Goal: Answer question/provide support: Answer question/provide support

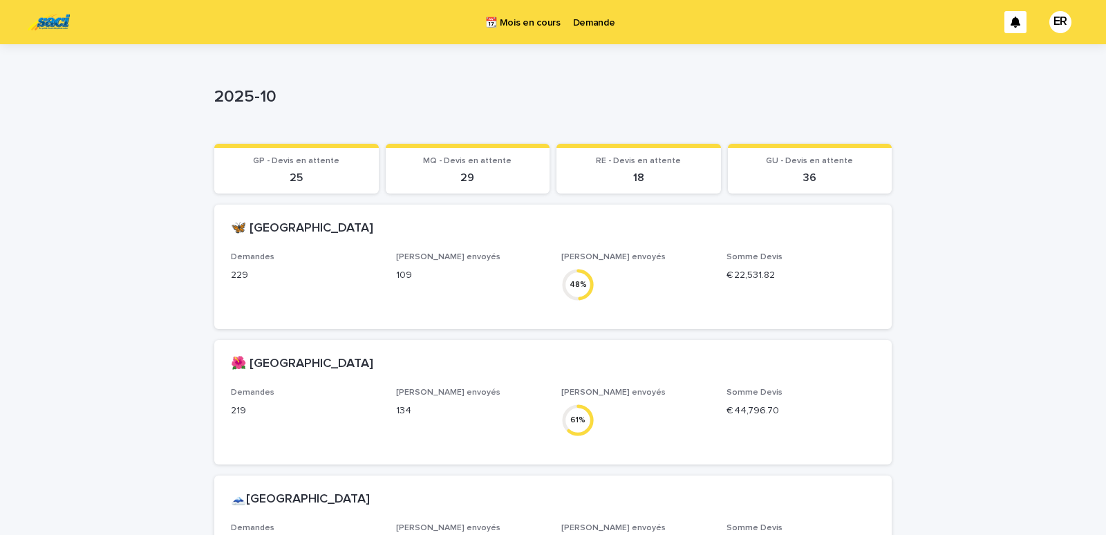
click at [593, 22] on p "Demande" at bounding box center [594, 14] width 42 height 29
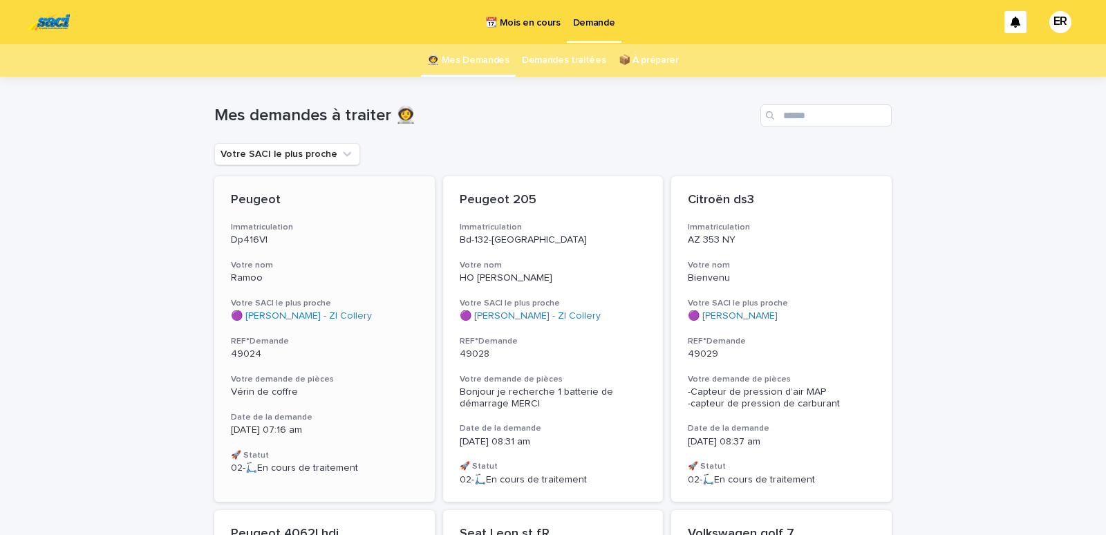
click at [279, 261] on h3 "Votre nom" at bounding box center [324, 265] width 187 height 11
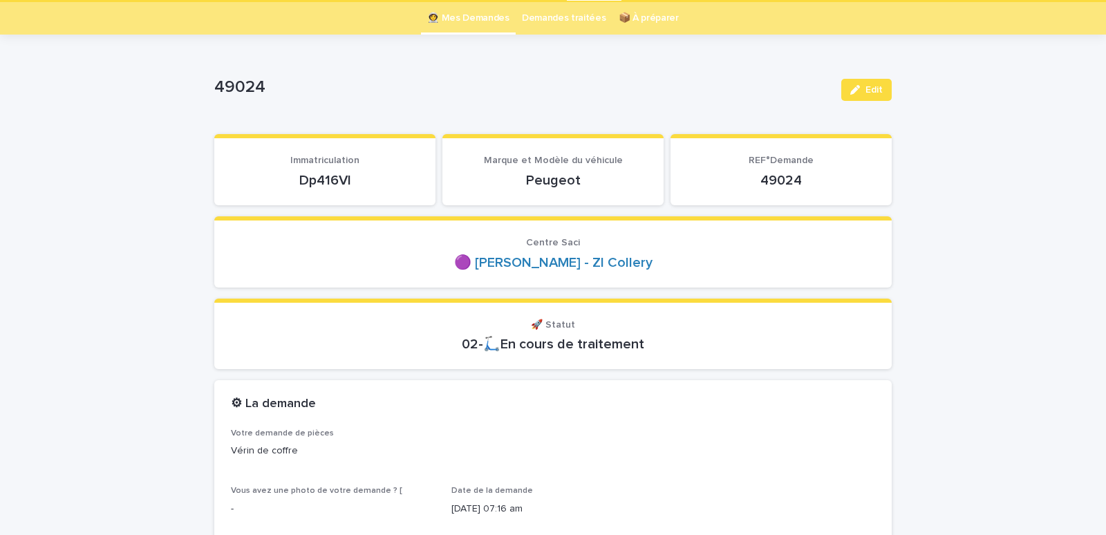
scroll to position [118, 0]
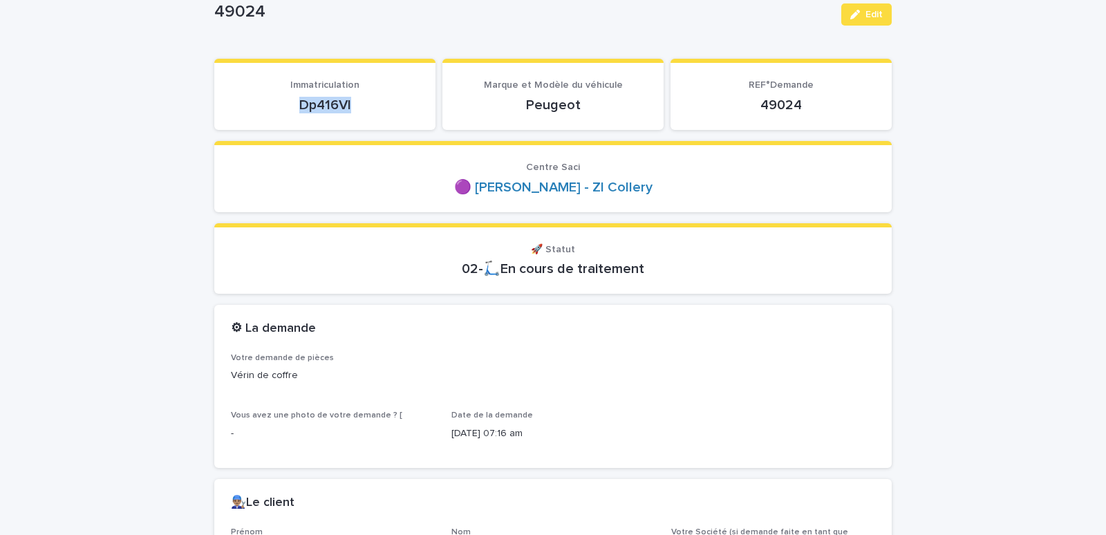
drag, startPoint x: 288, startPoint y: 106, endPoint x: 391, endPoint y: 108, distance: 103.0
click at [409, 109] on p "Dp416Vl" at bounding box center [325, 105] width 188 height 17
copy p "Dp416Vl"
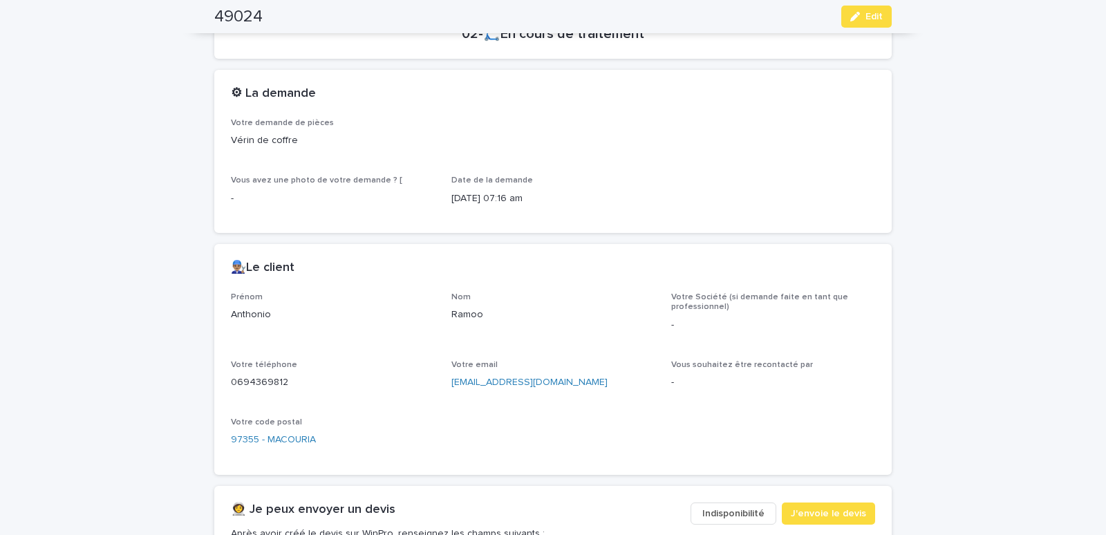
scroll to position [529, 0]
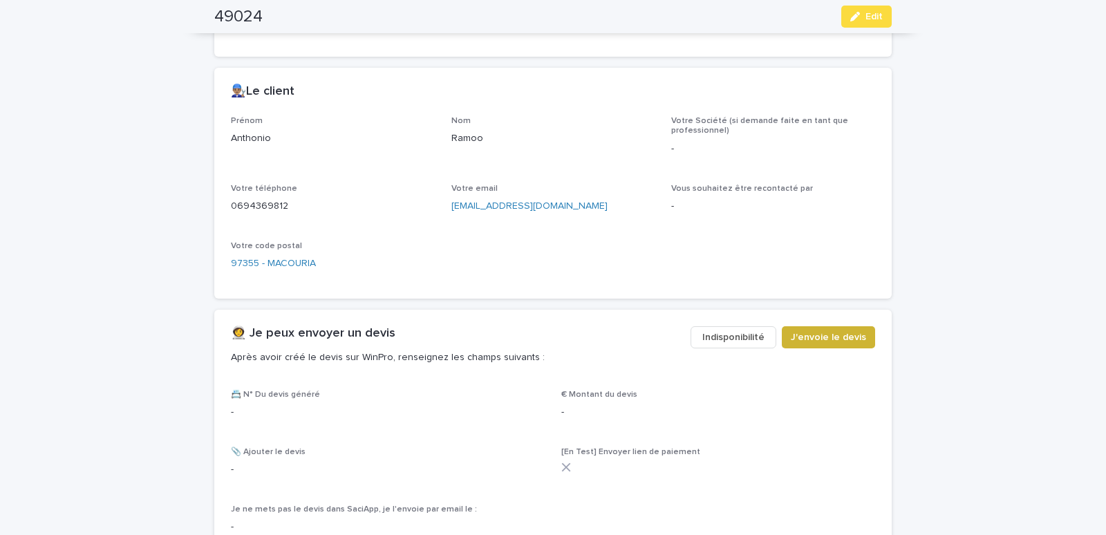
click at [834, 334] on span "J'envoie le devis" at bounding box center [828, 337] width 75 height 14
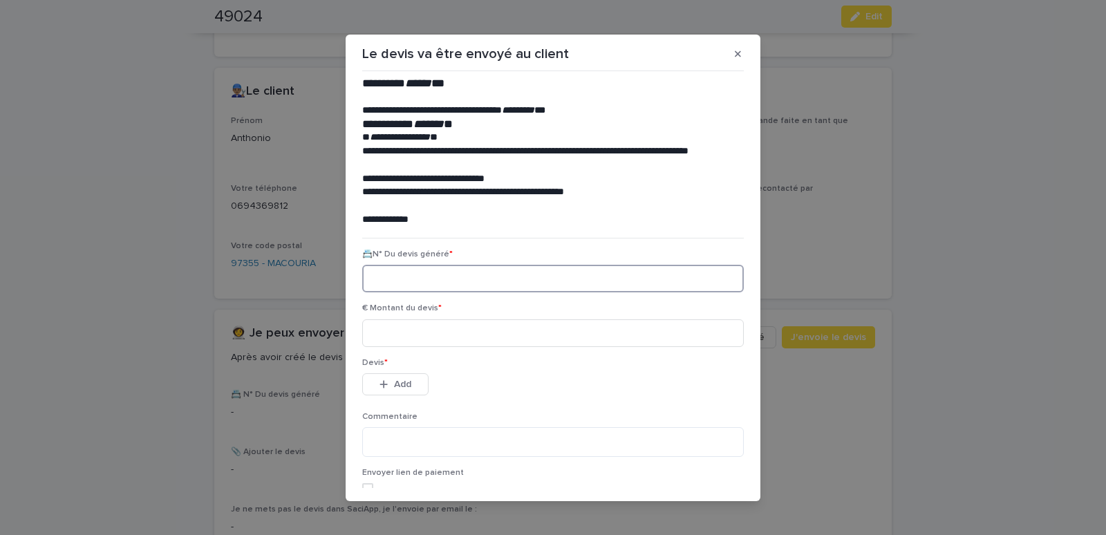
click at [413, 283] on input at bounding box center [553, 279] width 382 height 28
paste input "********"
type input "********"
click at [398, 330] on input at bounding box center [553, 333] width 382 height 28
type input "*****"
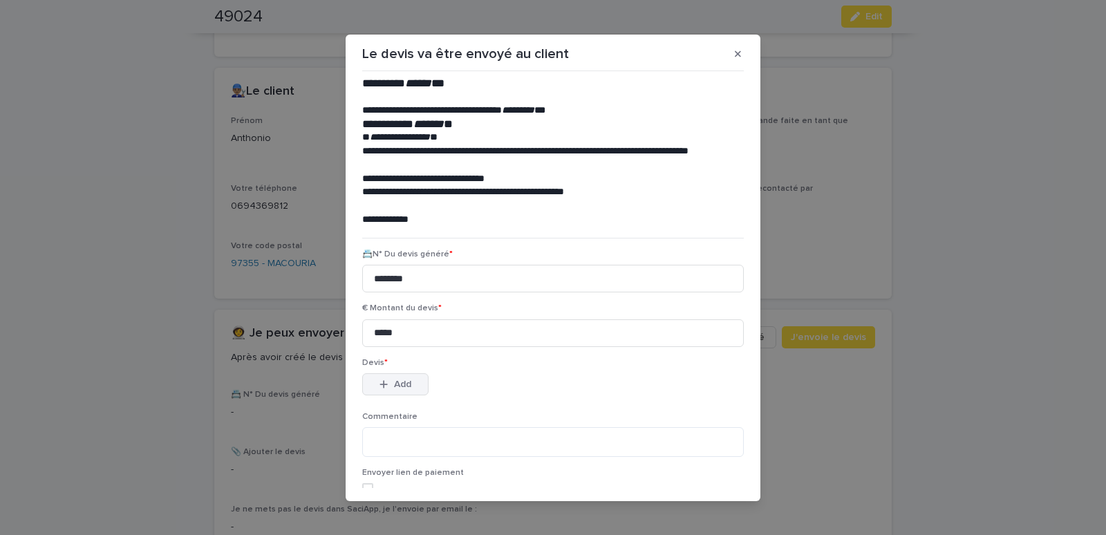
click at [399, 378] on button "Add" at bounding box center [395, 384] width 66 height 22
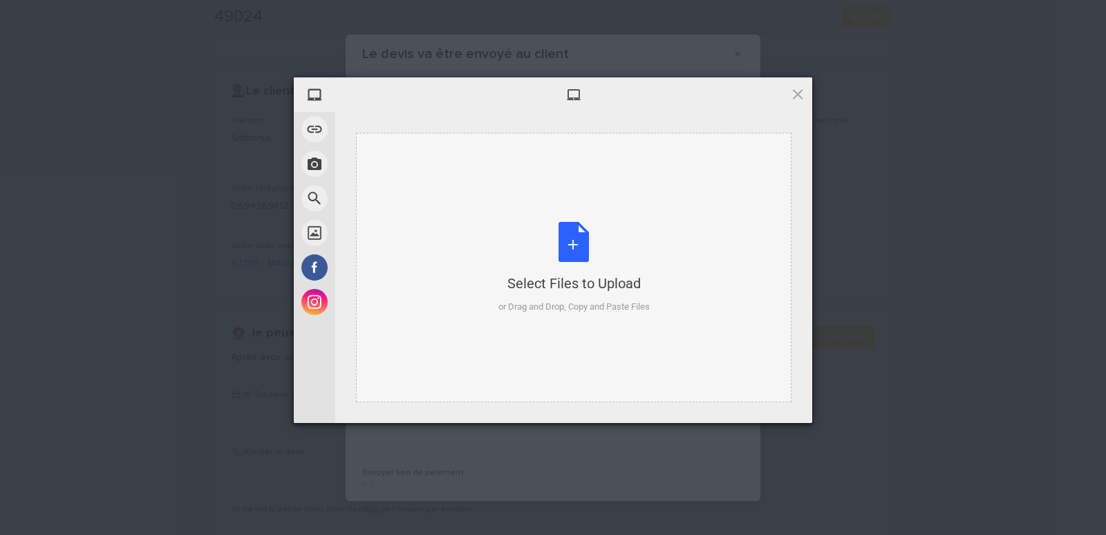
click at [396, 165] on div "Select Files to Upload or Drag and Drop, Copy and Paste Files" at bounding box center [573, 268] width 435 height 270
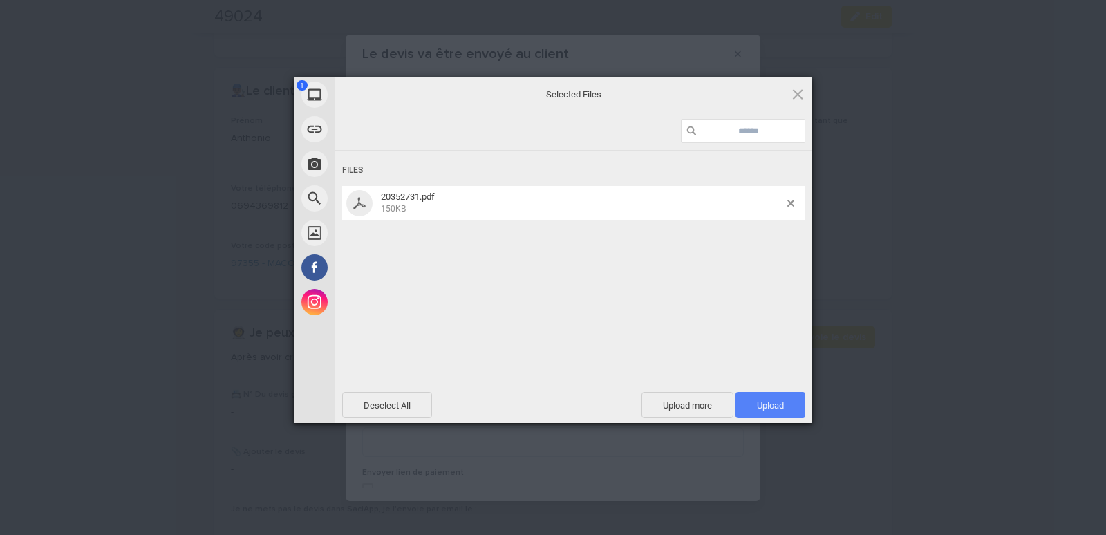
click at [787, 409] on span "Upload 1" at bounding box center [771, 405] width 70 height 26
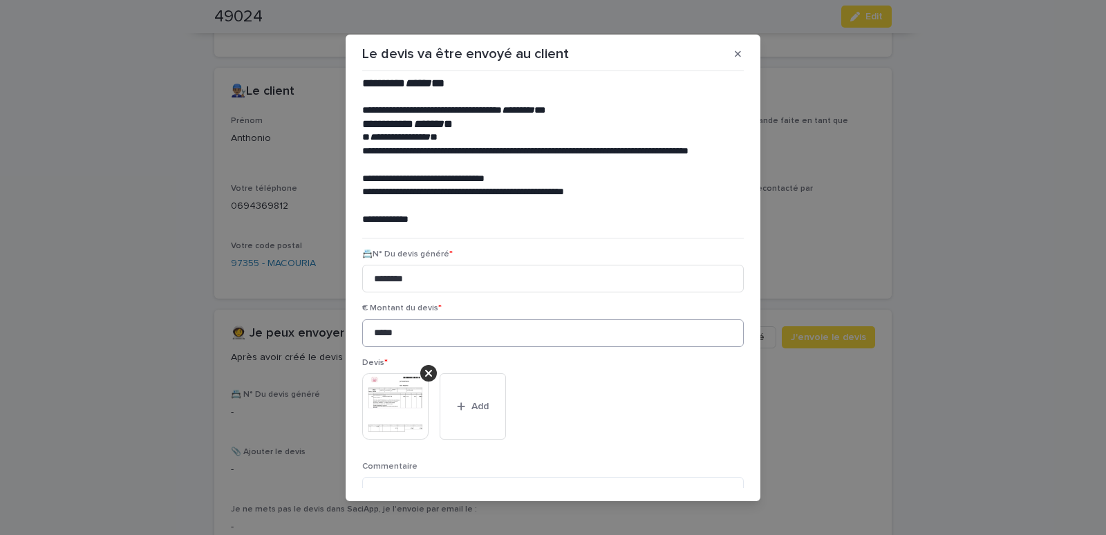
scroll to position [113, 0]
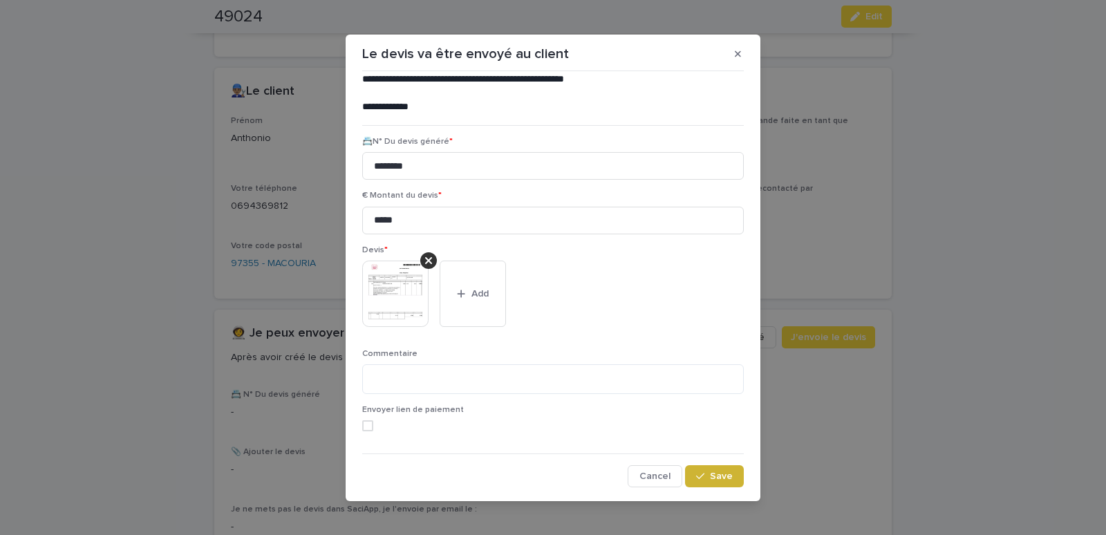
click at [717, 479] on span "Save" at bounding box center [721, 476] width 23 height 10
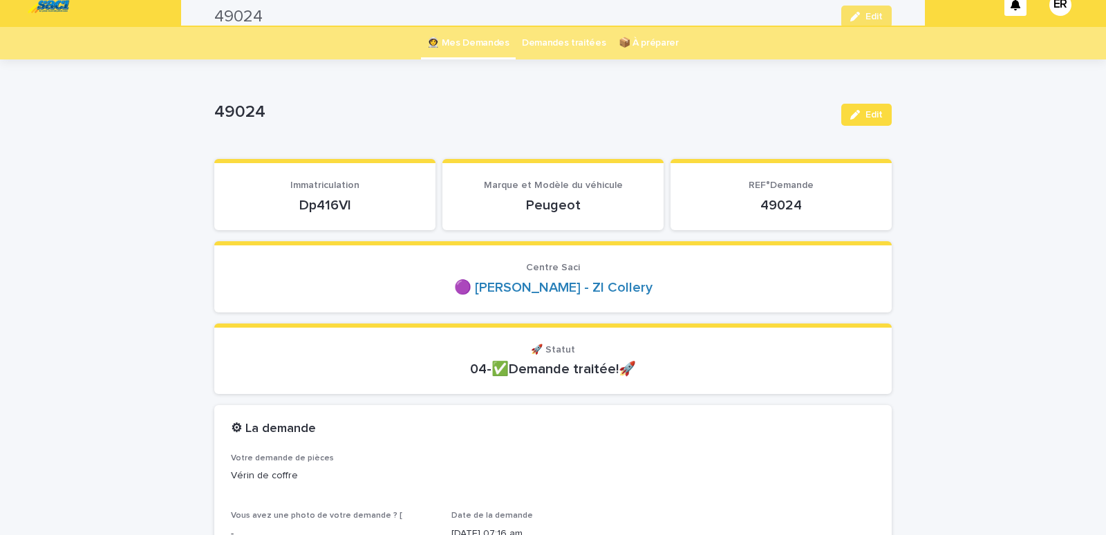
scroll to position [0, 0]
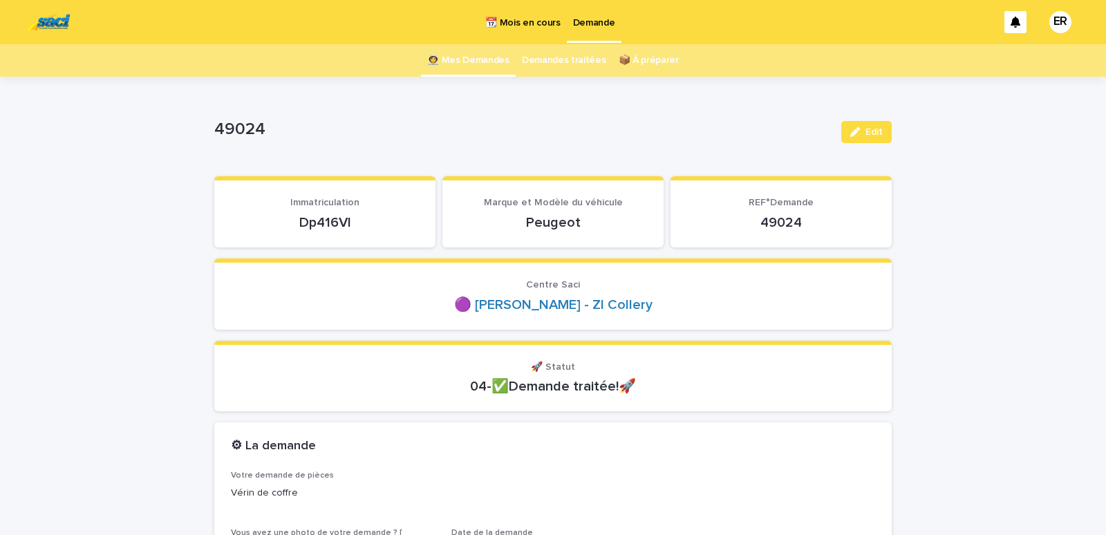
click at [473, 58] on link "👩‍🚀 Mes Demandes" at bounding box center [468, 60] width 82 height 32
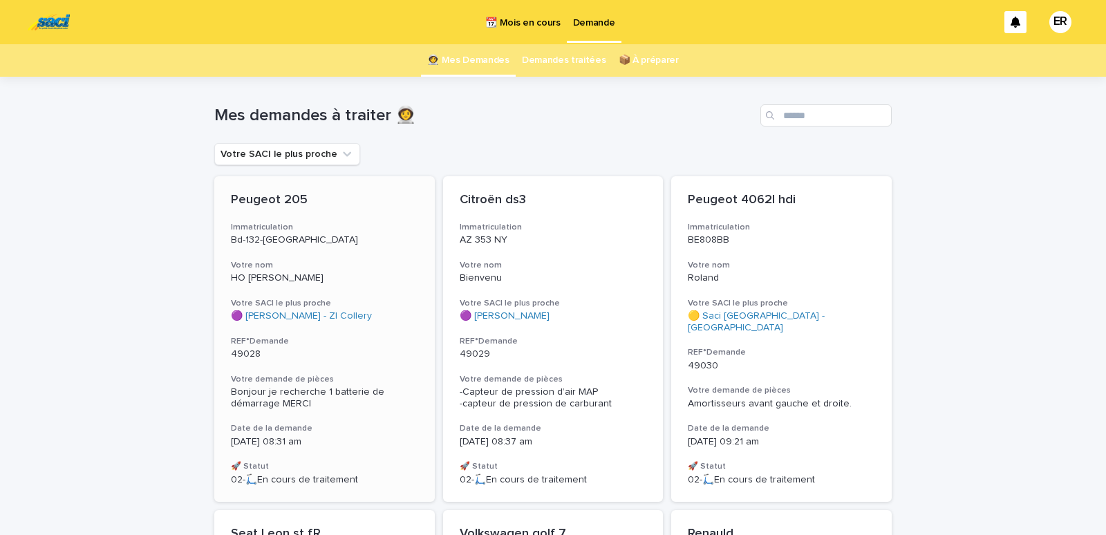
click at [297, 247] on div "Peugeot 205 Immatriculation Bd-132-DF Votre nom HO [PERSON_NAME] Votre SACI le …" at bounding box center [324, 339] width 221 height 326
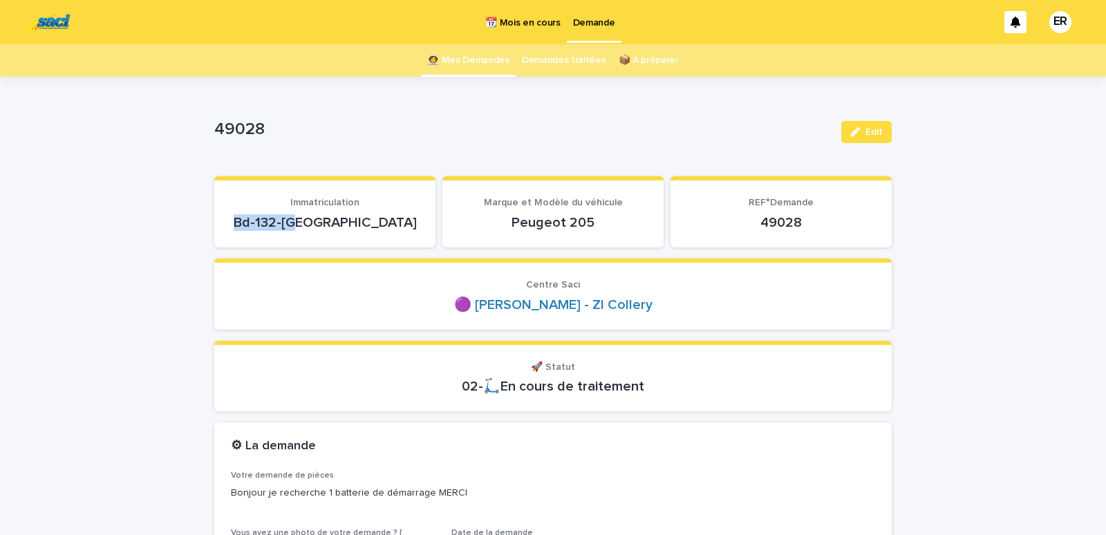
drag, startPoint x: 288, startPoint y: 230, endPoint x: 383, endPoint y: 227, distance: 94.8
click at [383, 227] on p "Bd-132-[GEOGRAPHIC_DATA]" at bounding box center [325, 222] width 188 height 17
copy p "Bd-132-[GEOGRAPHIC_DATA]"
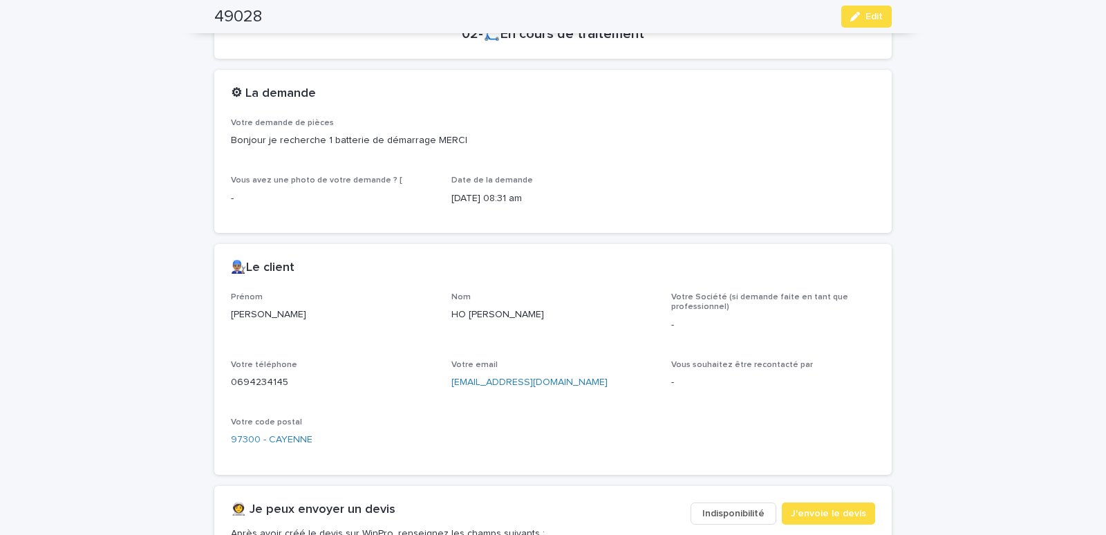
scroll to position [588, 0]
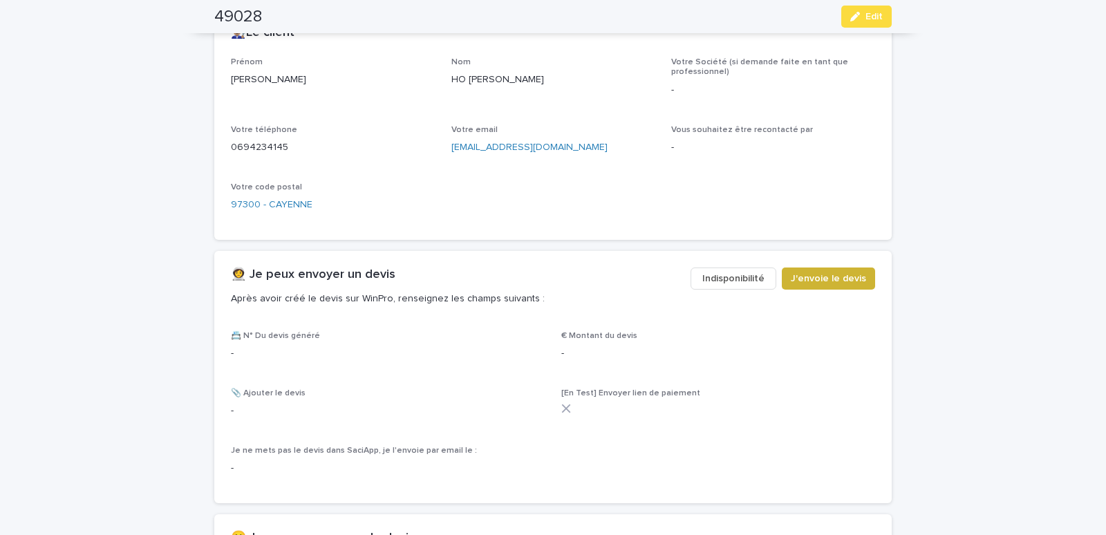
click at [812, 273] on span "J'envoie le devis" at bounding box center [828, 279] width 75 height 14
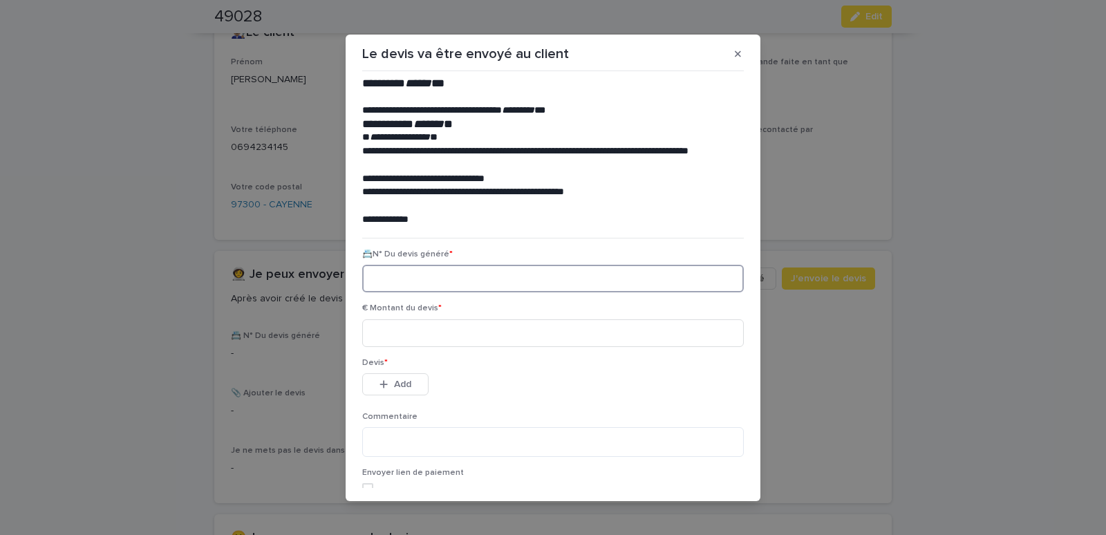
click at [415, 275] on input at bounding box center [553, 279] width 382 height 28
paste input "********"
type input "********"
click at [411, 334] on input at bounding box center [553, 333] width 382 height 28
type input "*****"
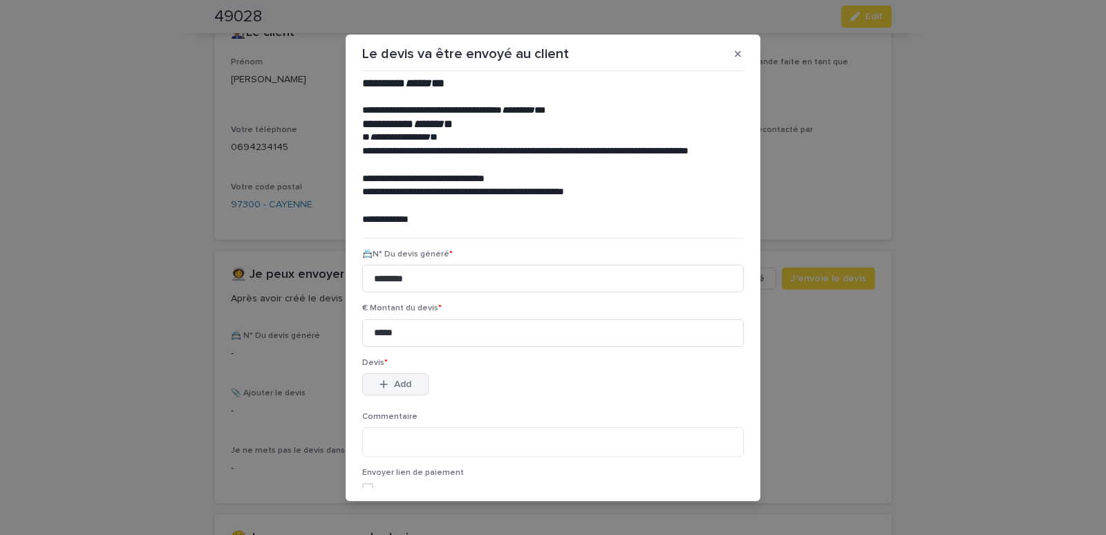
click at [381, 384] on icon "button" at bounding box center [384, 385] width 8 height 10
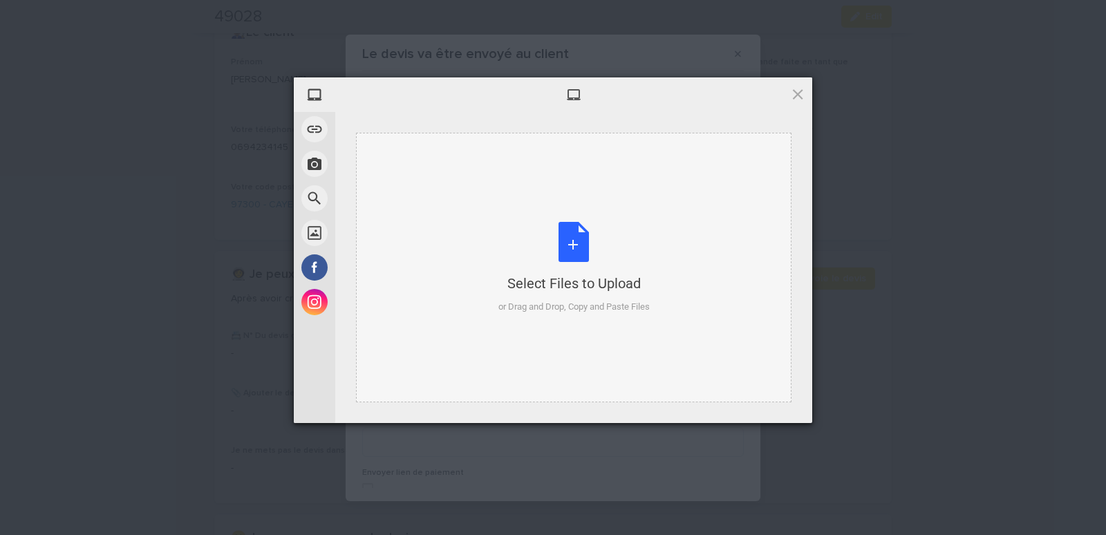
click at [402, 171] on div "Select Files to Upload or Drag and Drop, Copy and Paste Files" at bounding box center [573, 268] width 435 height 270
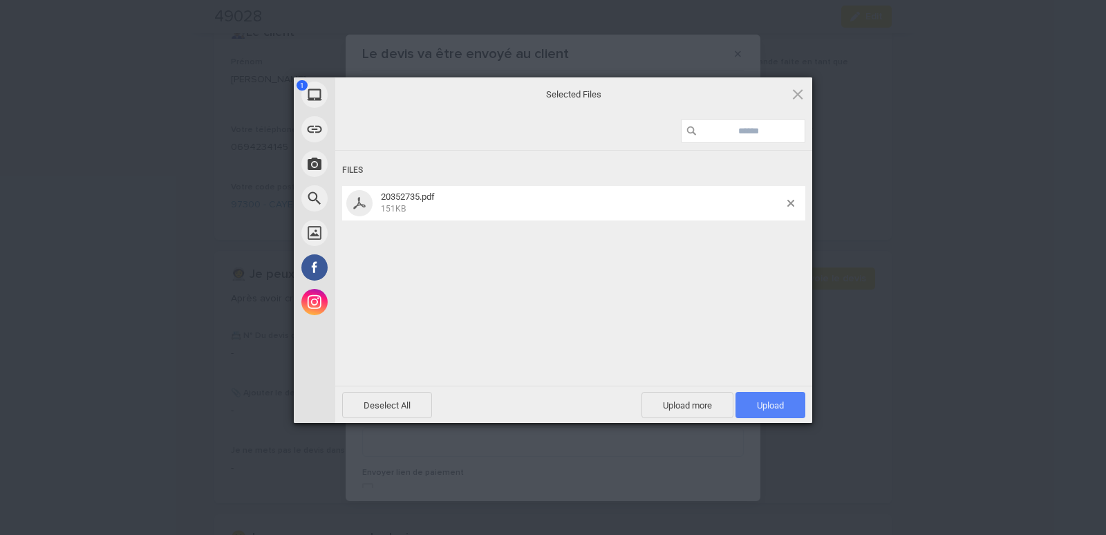
click at [791, 401] on span "Upload 1" at bounding box center [771, 405] width 70 height 26
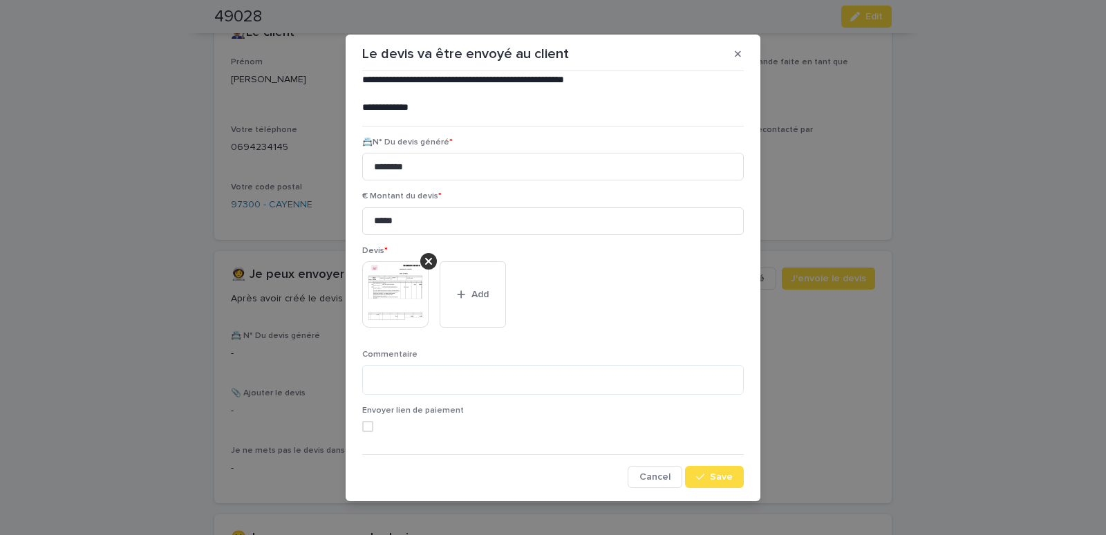
scroll to position [113, 0]
click at [706, 469] on button "Save" at bounding box center [714, 476] width 59 height 22
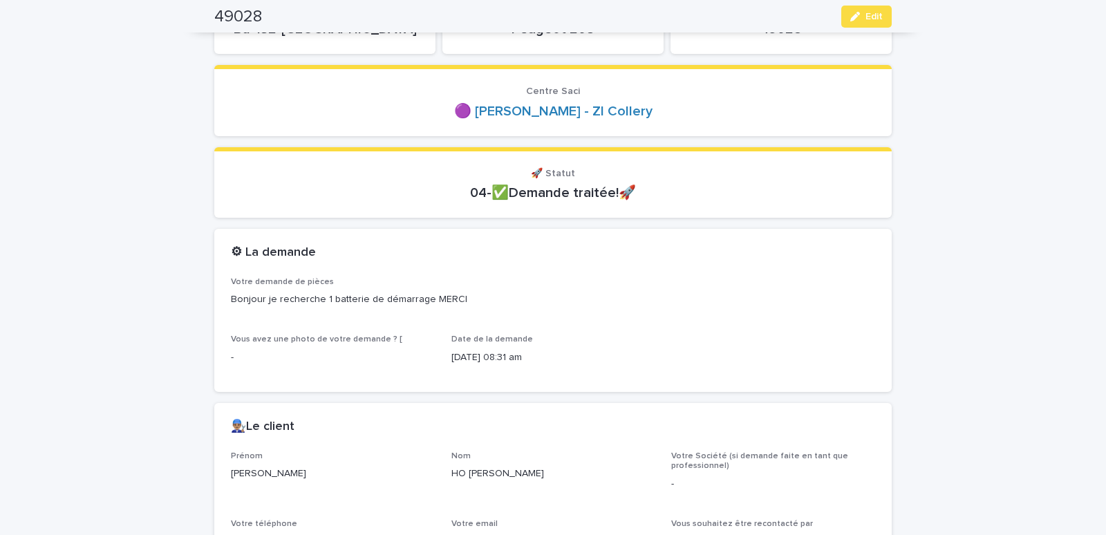
scroll to position [0, 0]
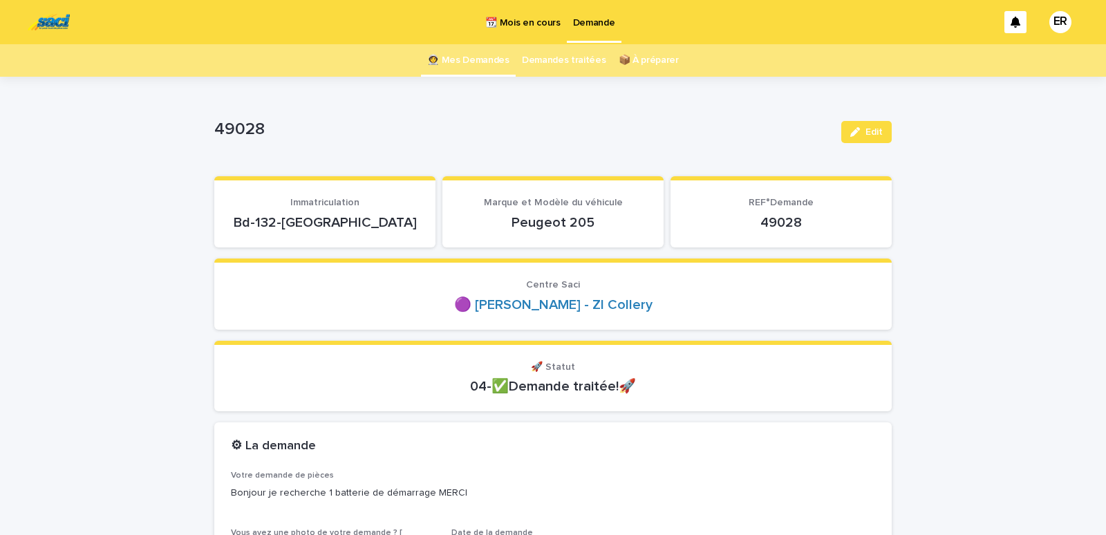
click at [469, 64] on link "👩‍🚀 Mes Demandes" at bounding box center [468, 60] width 82 height 32
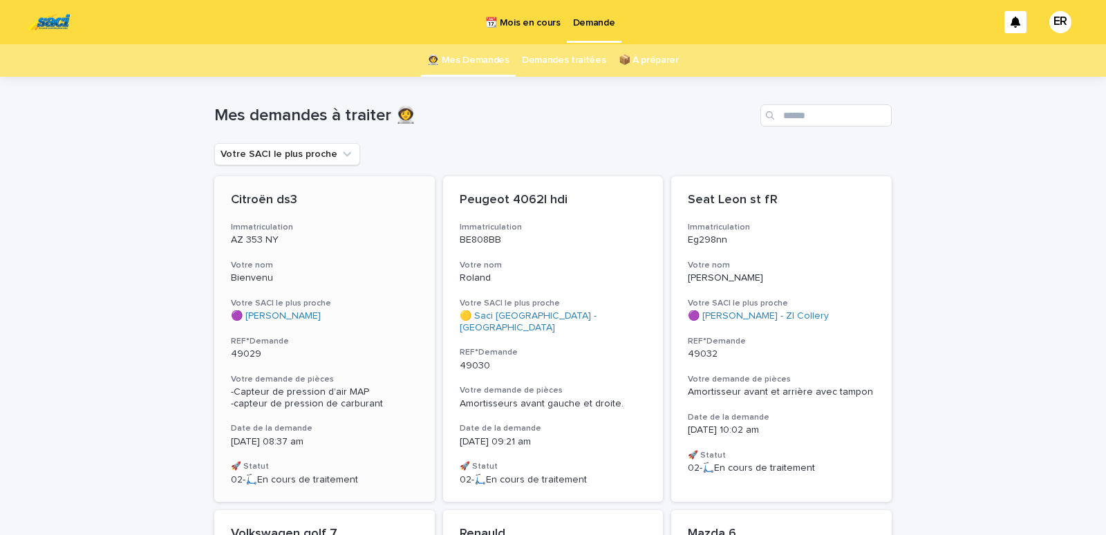
click at [301, 261] on h3 "Votre nom" at bounding box center [324, 265] width 187 height 11
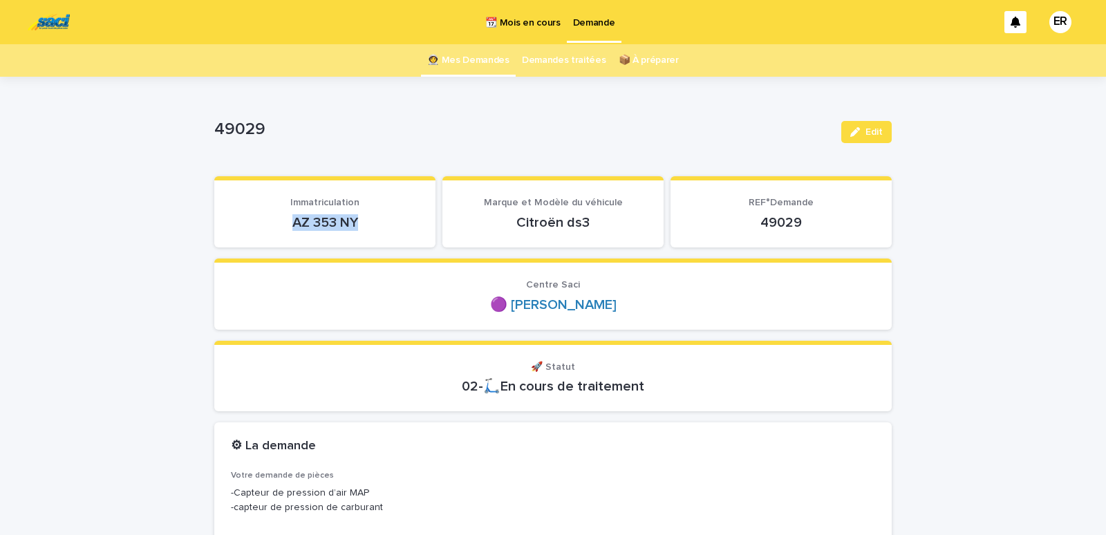
drag, startPoint x: 313, startPoint y: 230, endPoint x: 379, endPoint y: 234, distance: 65.8
click at [379, 231] on div "AZ 353 NY" at bounding box center [325, 221] width 188 height 19
copy p "AZ 353 NY"
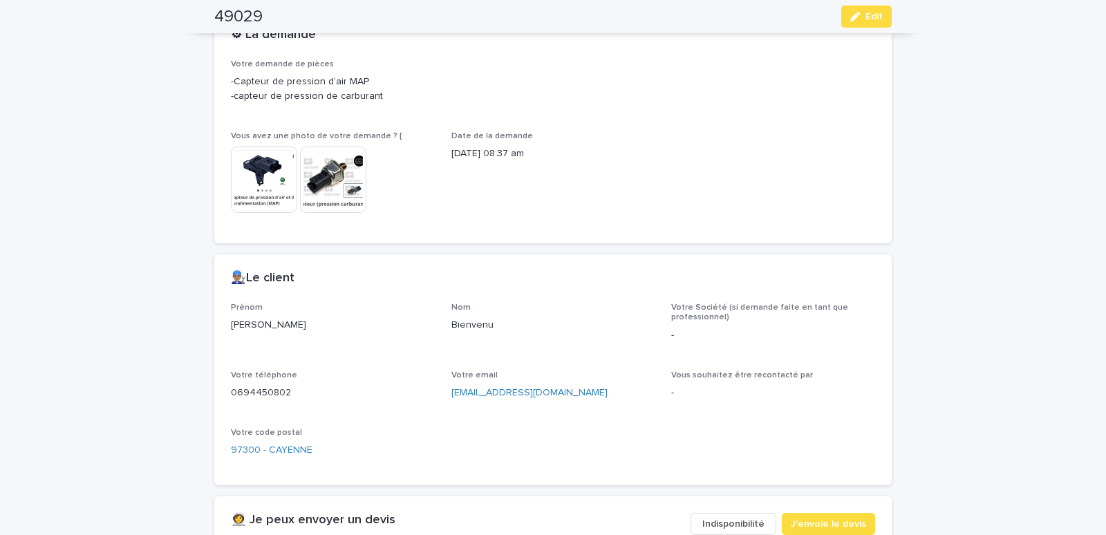
scroll to position [529, 0]
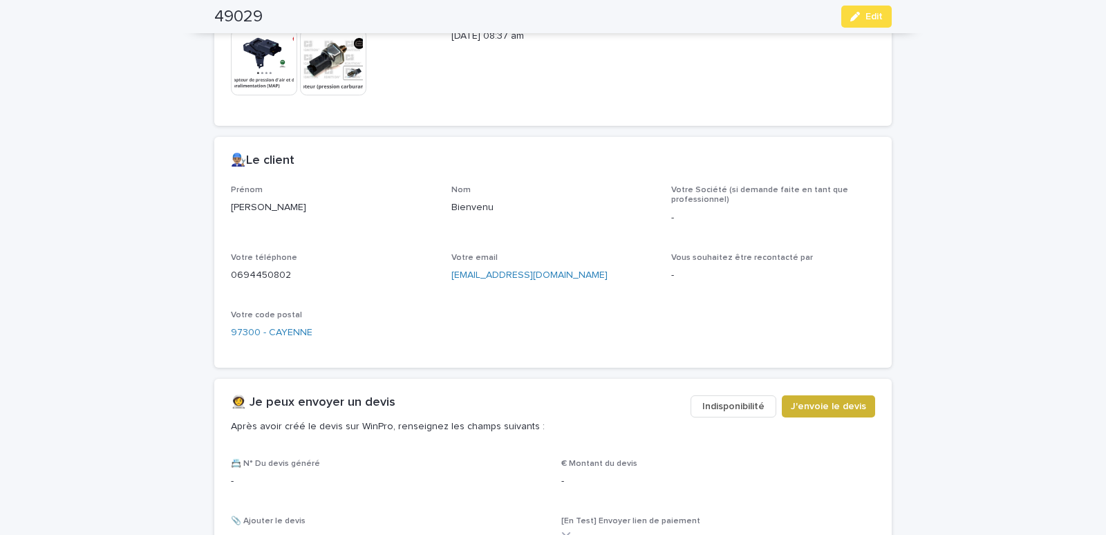
click at [814, 398] on button "J'envoie le devis" at bounding box center [828, 406] width 93 height 22
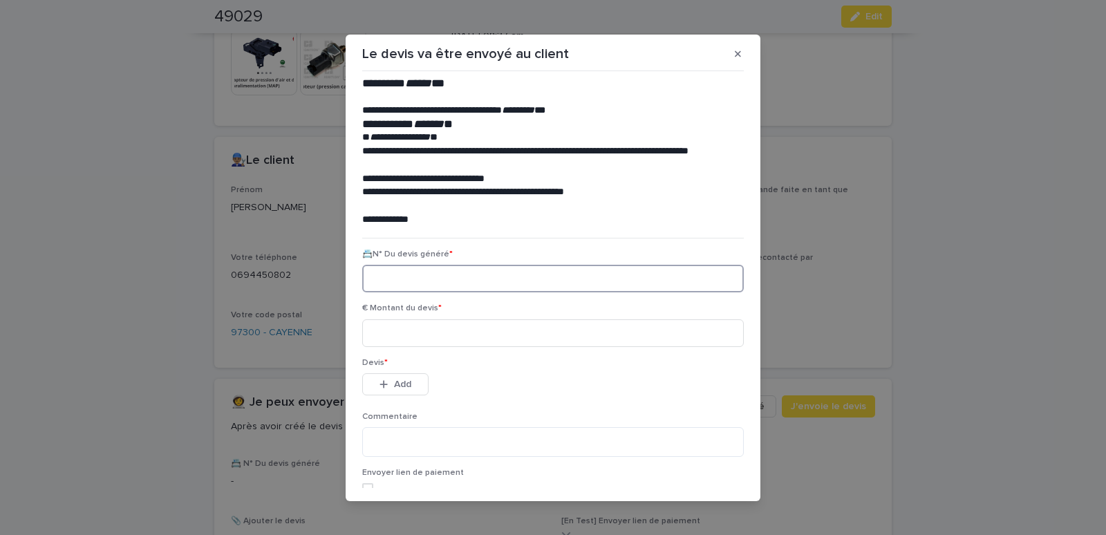
click at [402, 275] on input at bounding box center [553, 279] width 382 height 28
paste input "********"
type input "********"
click at [420, 345] on input at bounding box center [553, 333] width 382 height 28
type input "*****"
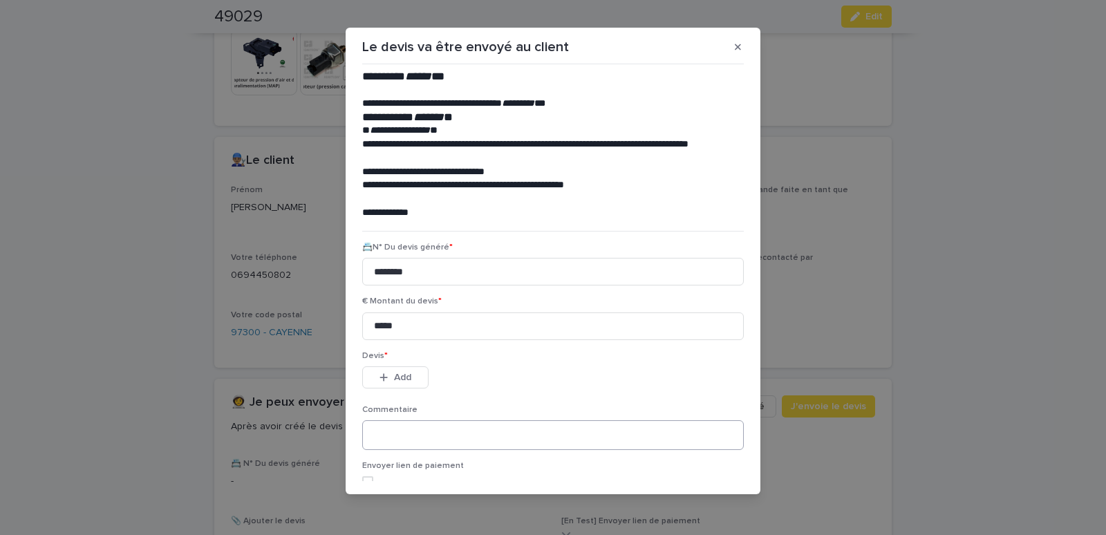
scroll to position [63, 0]
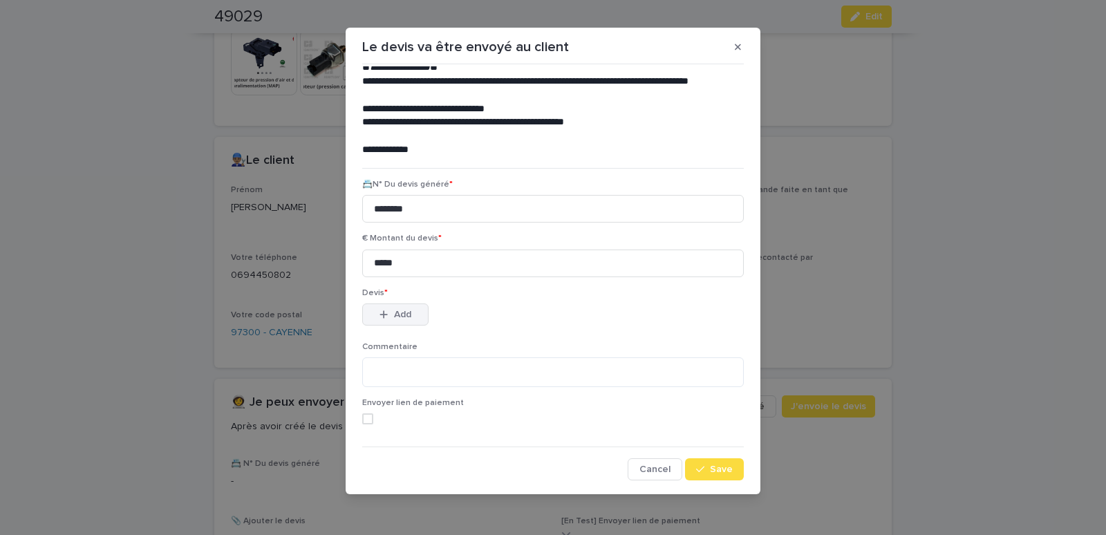
click at [396, 319] on span "Add" at bounding box center [402, 315] width 17 height 10
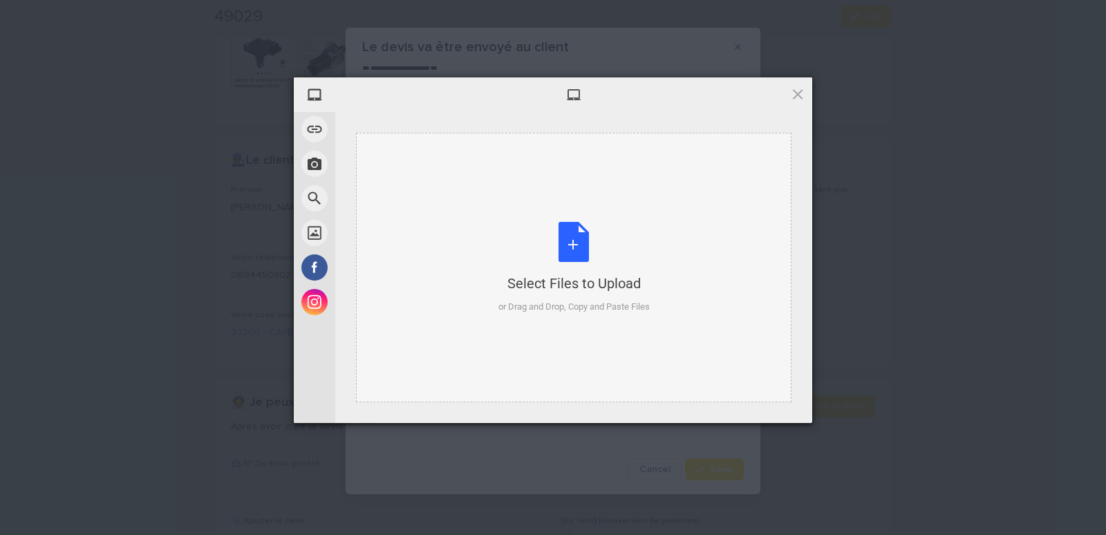
click at [431, 182] on div "Select Files to Upload or Drag and Drop, Copy and Paste Files" at bounding box center [573, 268] width 435 height 270
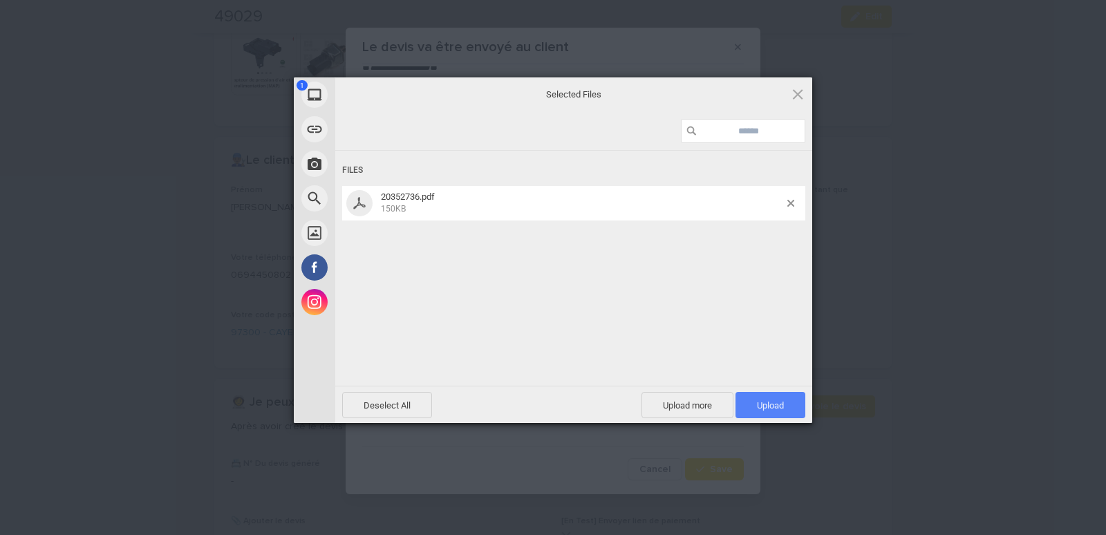
click at [776, 400] on span "Upload 1" at bounding box center [771, 405] width 70 height 26
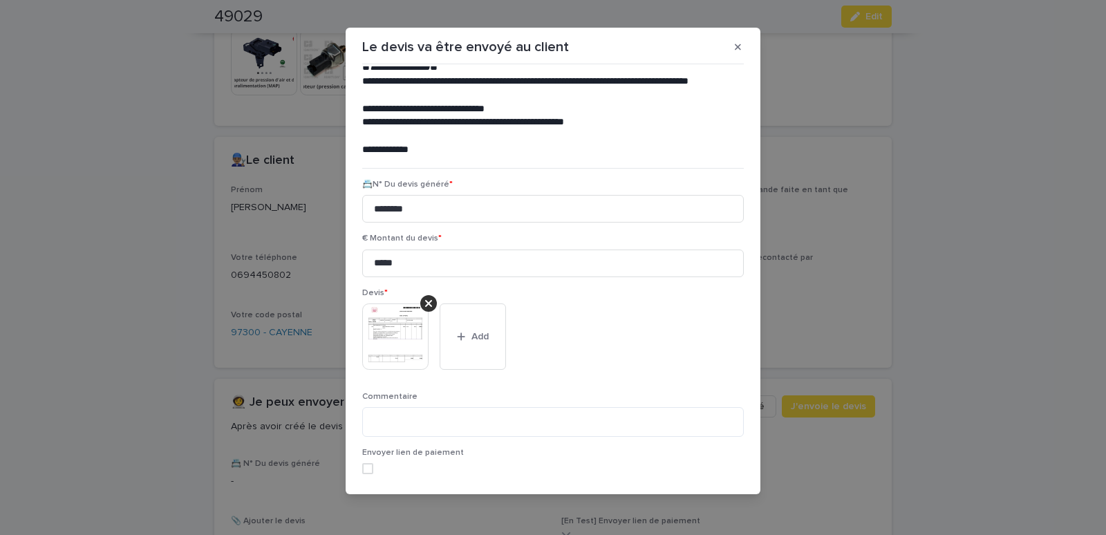
scroll to position [113, 0]
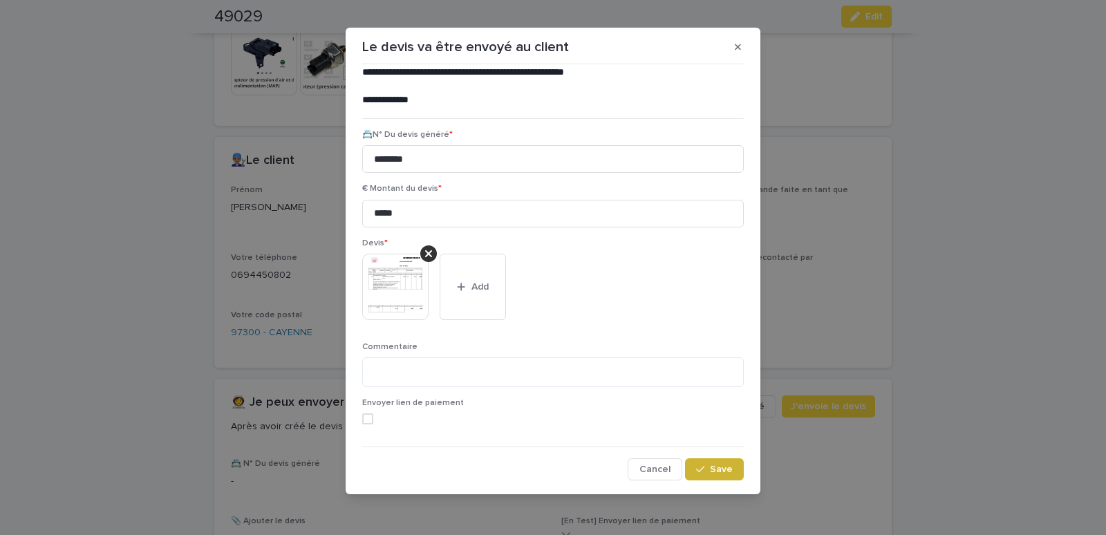
click at [710, 469] on span "Save" at bounding box center [721, 470] width 23 height 10
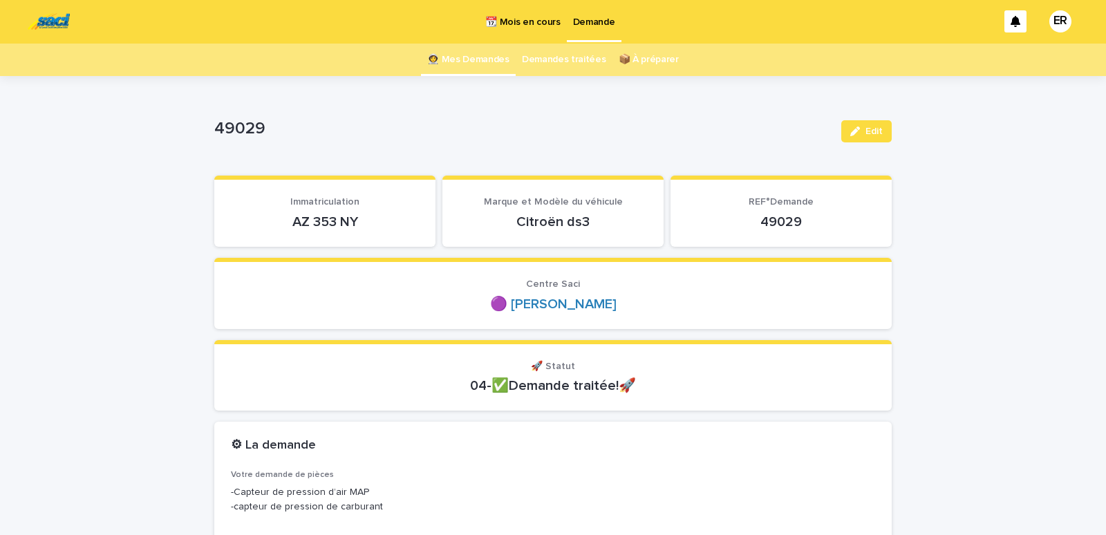
scroll to position [0, 0]
click at [491, 58] on link "👩‍🚀 Mes Demandes" at bounding box center [468, 60] width 82 height 32
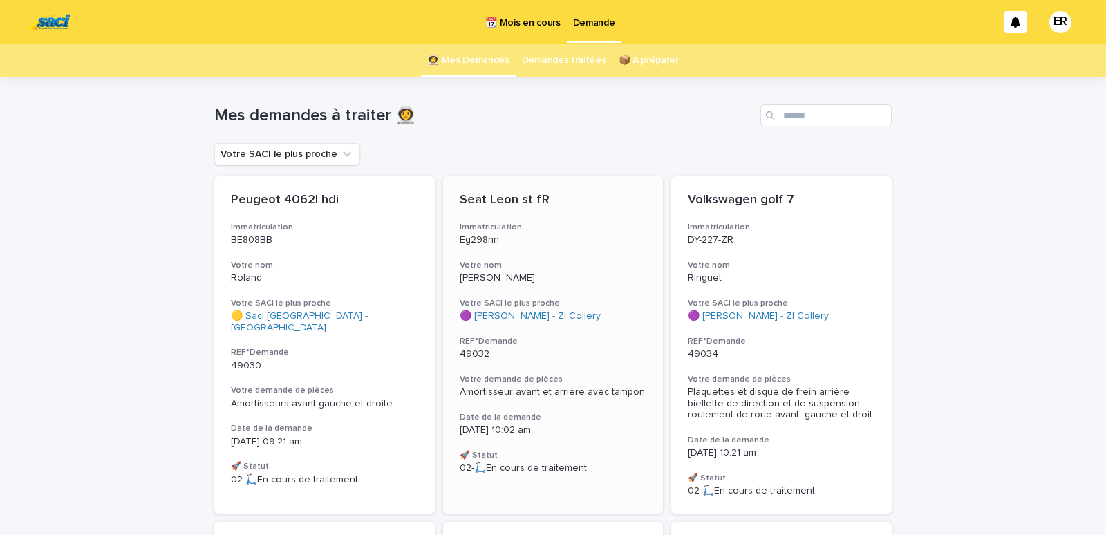
click at [538, 259] on div "Seat Leon st fR Immatriculation Eg298nn Votre nom [PERSON_NAME] SACI le plus pr…" at bounding box center [553, 333] width 221 height 315
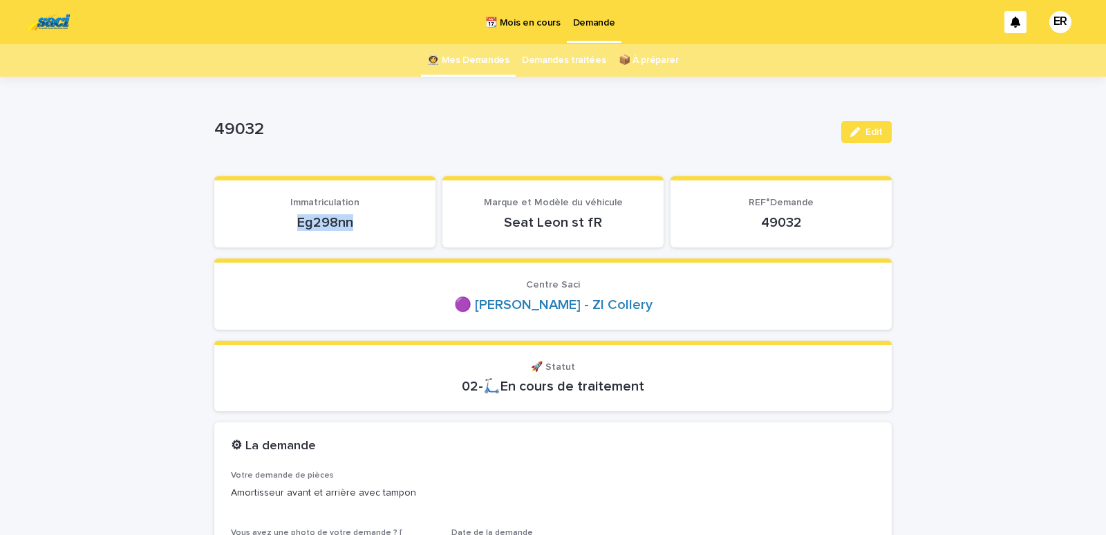
drag, startPoint x: 281, startPoint y: 221, endPoint x: 395, endPoint y: 231, distance: 115.2
click at [396, 231] on div "Eg298nn" at bounding box center [325, 221] width 188 height 19
copy p "Eg298nn"
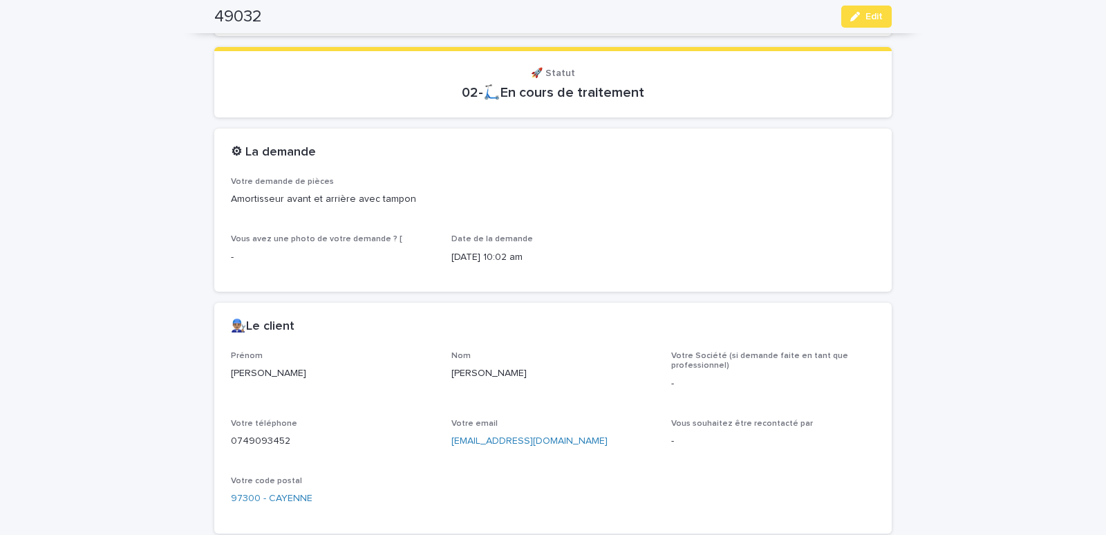
scroll to position [529, 0]
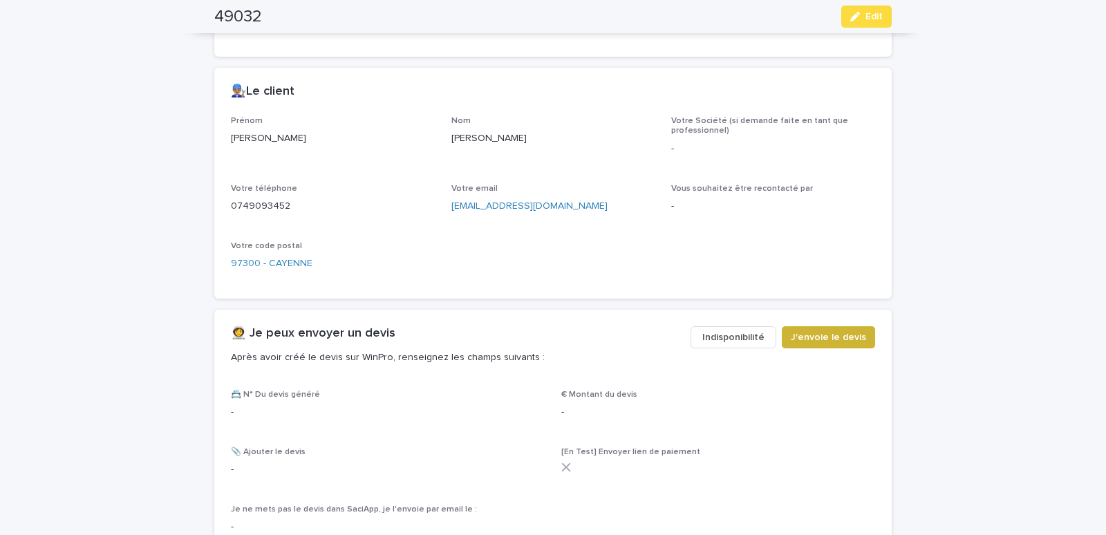
click at [850, 337] on span "J'envoie le devis" at bounding box center [828, 337] width 75 height 14
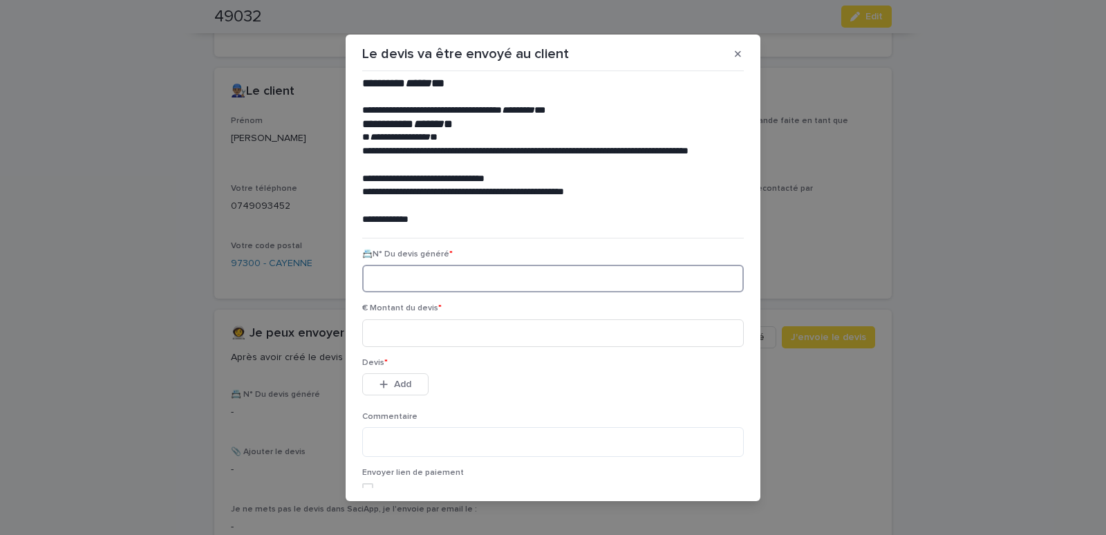
click at [389, 274] on input at bounding box center [553, 279] width 382 height 28
paste input "********"
type input "********"
click at [400, 336] on input at bounding box center [553, 333] width 382 height 28
type input "******"
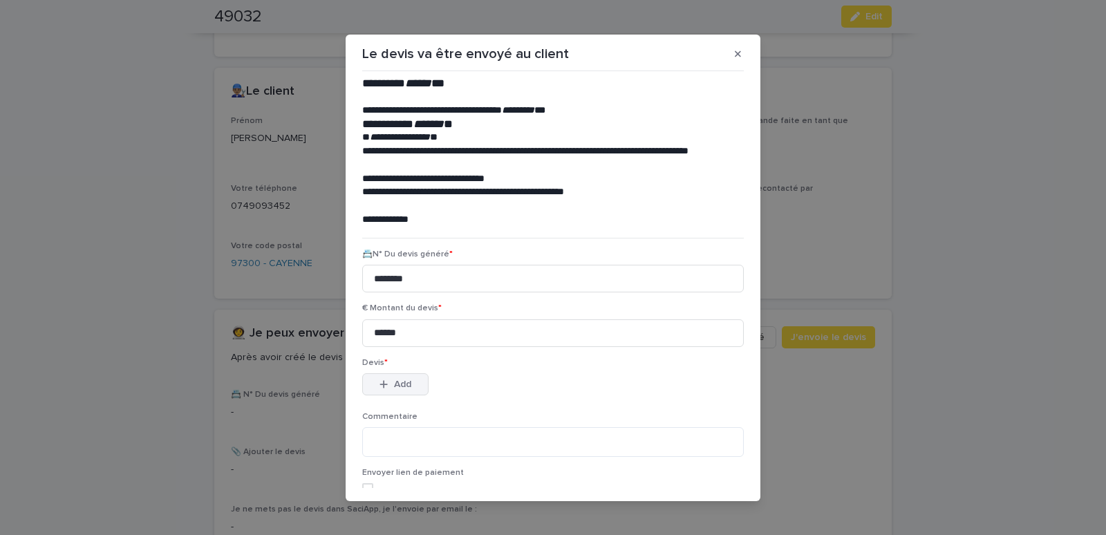
click at [385, 383] on div "button" at bounding box center [387, 385] width 14 height 10
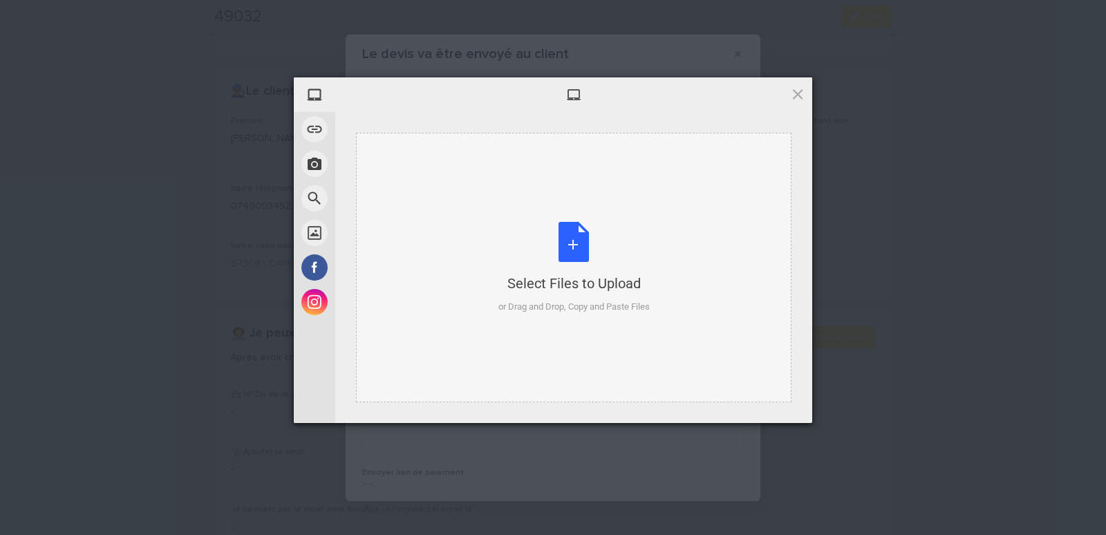
click at [442, 182] on div "Select Files to Upload or Drag and Drop, Copy and Paste Files" at bounding box center [573, 268] width 435 height 270
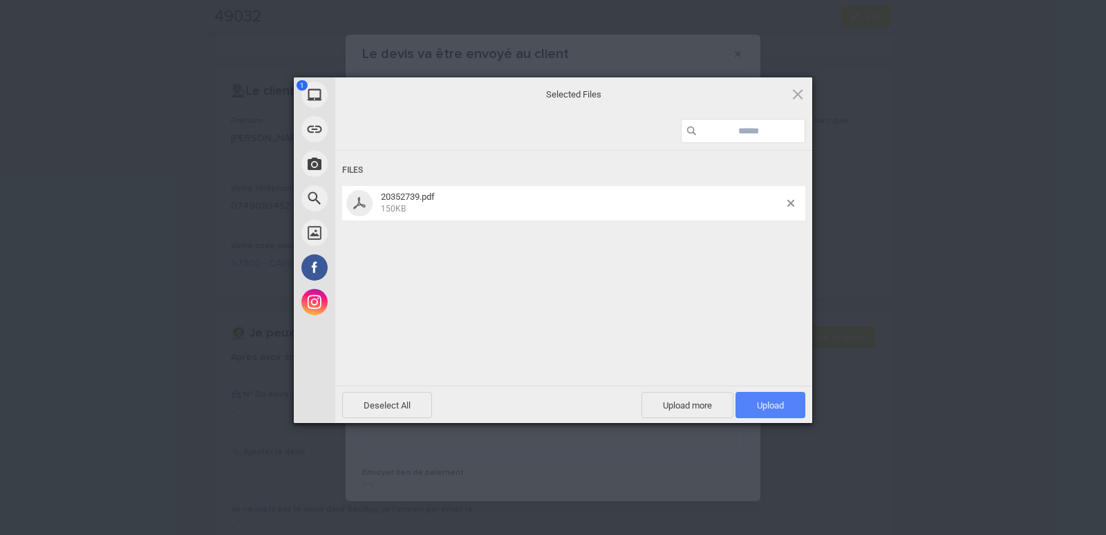
click at [770, 403] on span "Upload 1" at bounding box center [770, 405] width 27 height 10
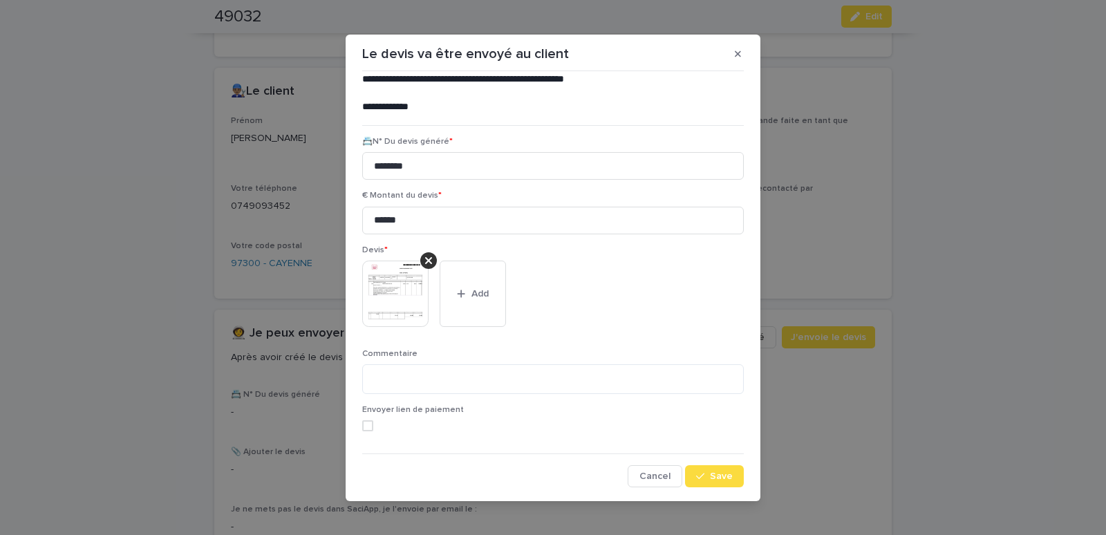
scroll to position [7, 0]
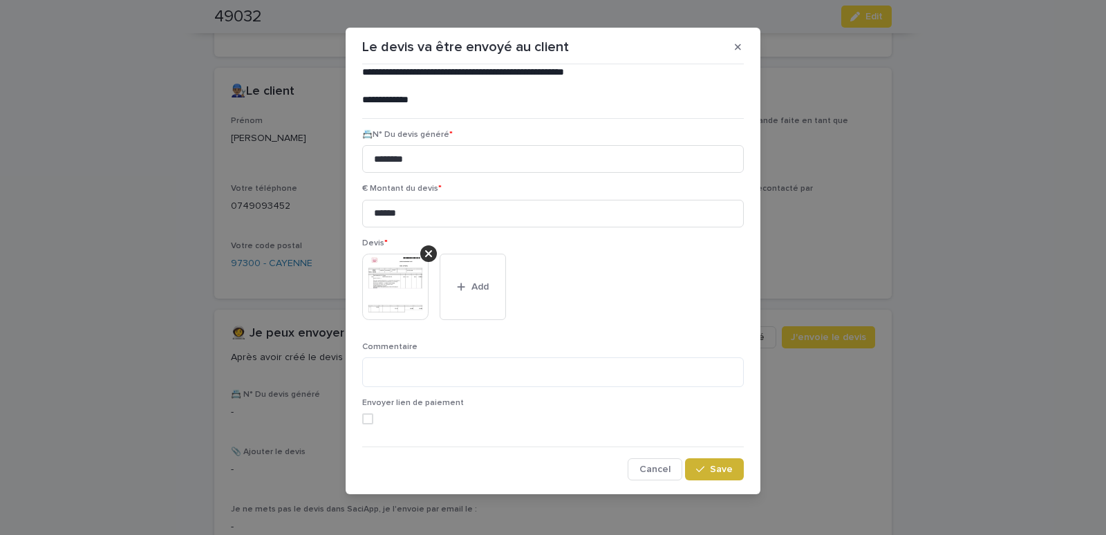
click at [711, 469] on span "Save" at bounding box center [721, 470] width 23 height 10
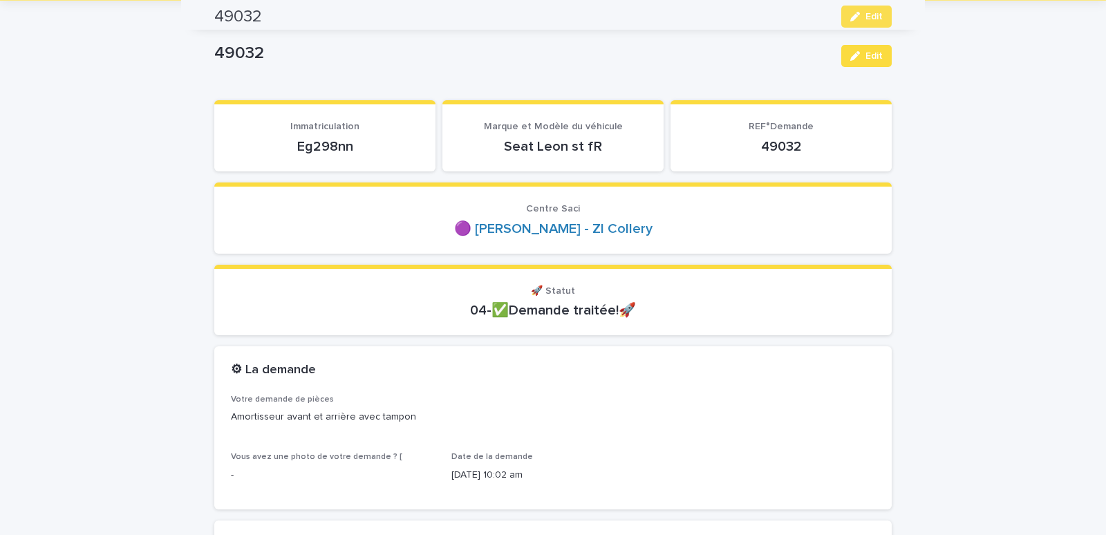
scroll to position [0, 0]
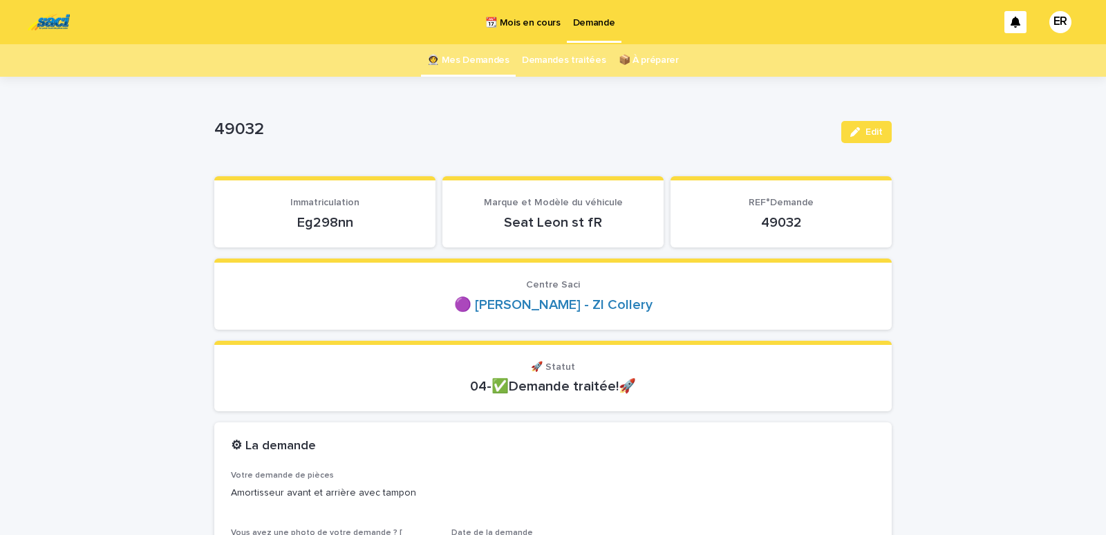
click at [469, 59] on link "👩‍🚀 Mes Demandes" at bounding box center [468, 60] width 82 height 32
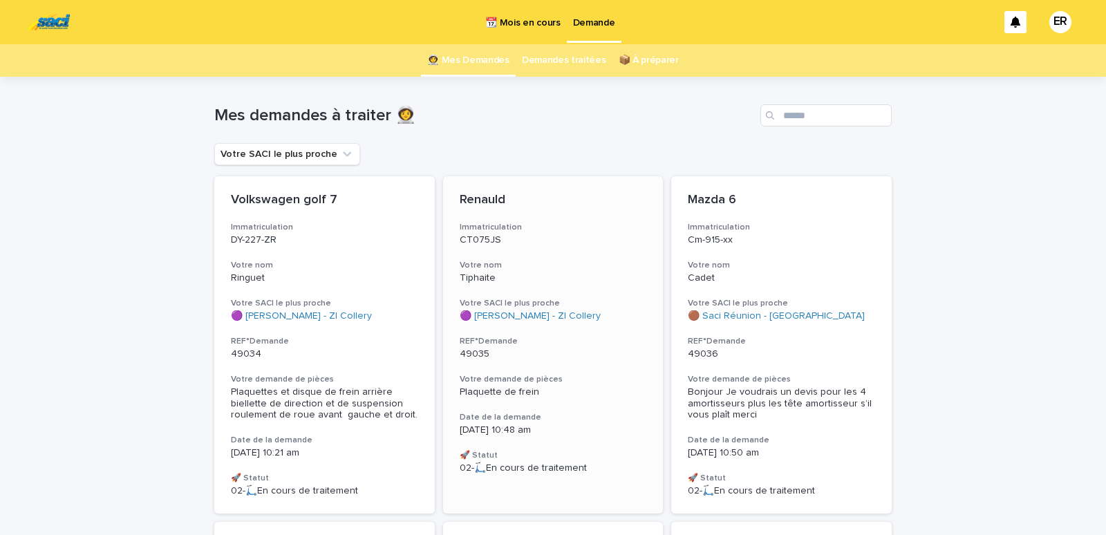
click at [561, 255] on div "Renauld Immatriculation CT075JS Votre nom Tiphaite Votre SACI le plus proche 🟣 …" at bounding box center [553, 333] width 221 height 315
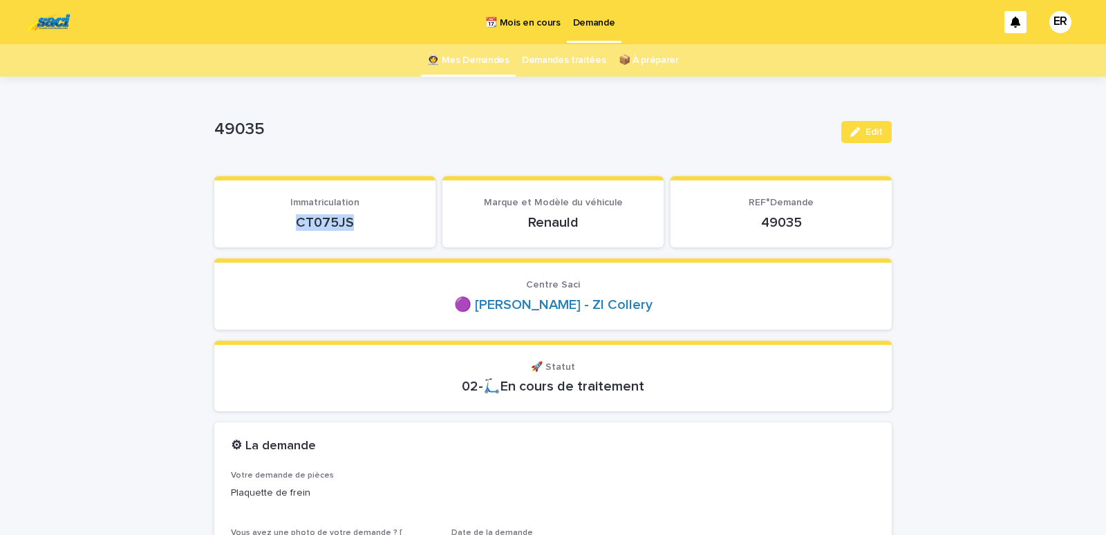
drag, startPoint x: 275, startPoint y: 220, endPoint x: 388, endPoint y: 223, distance: 113.4
click at [388, 223] on p "CT075JS" at bounding box center [325, 222] width 188 height 17
copy p "CT075JS"
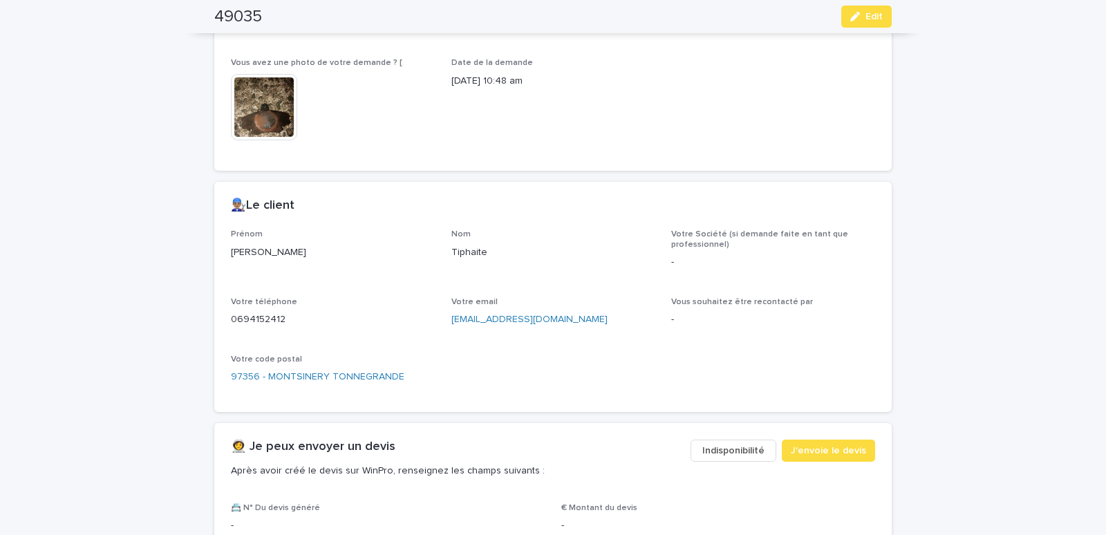
scroll to position [529, 0]
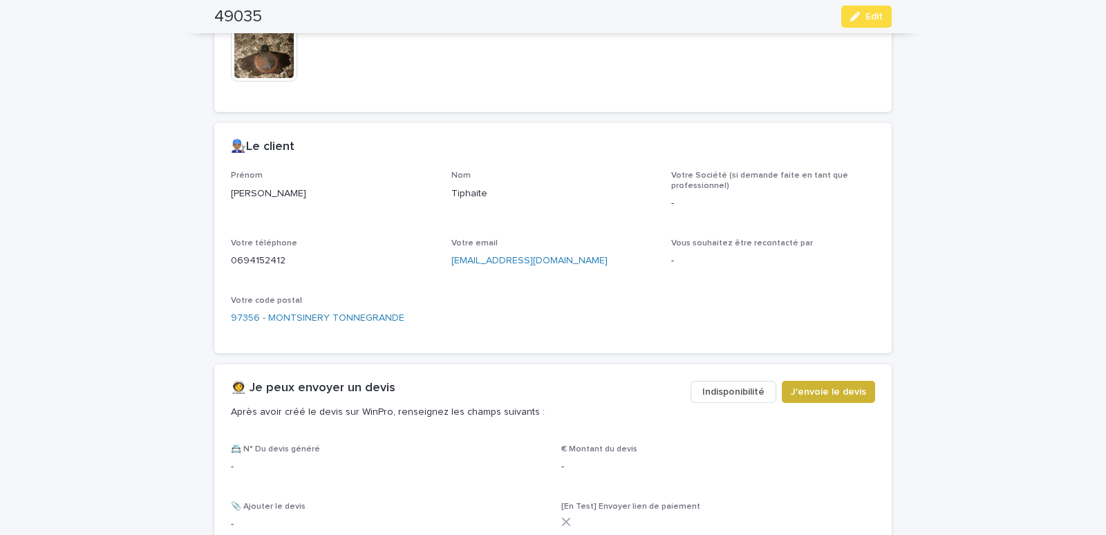
click at [805, 386] on span "J'envoie le devis" at bounding box center [828, 392] width 75 height 14
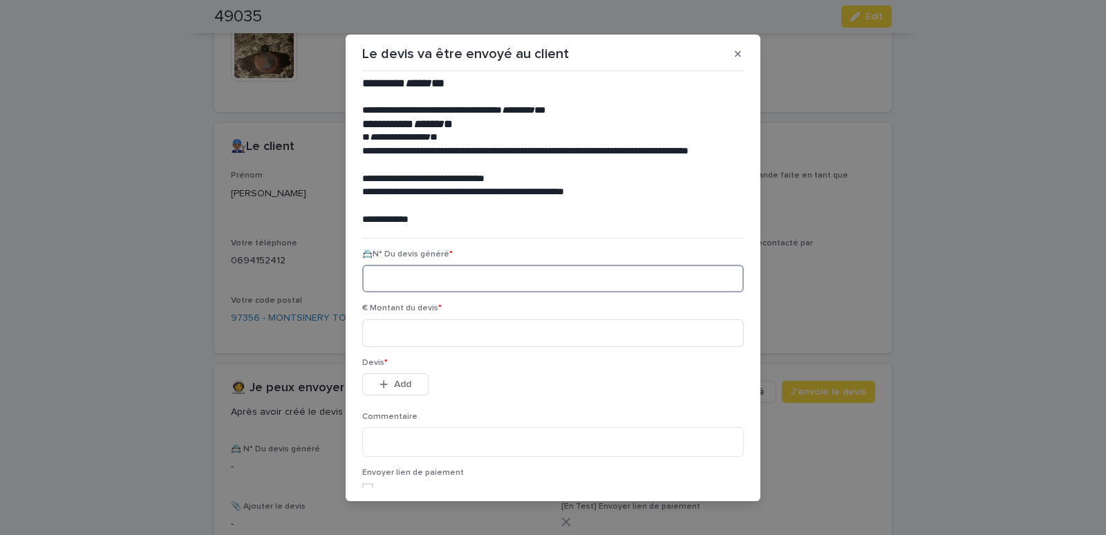
click at [385, 272] on input at bounding box center [553, 279] width 382 height 28
paste input "********"
type input "********"
click at [399, 337] on input at bounding box center [553, 333] width 382 height 28
type input "*****"
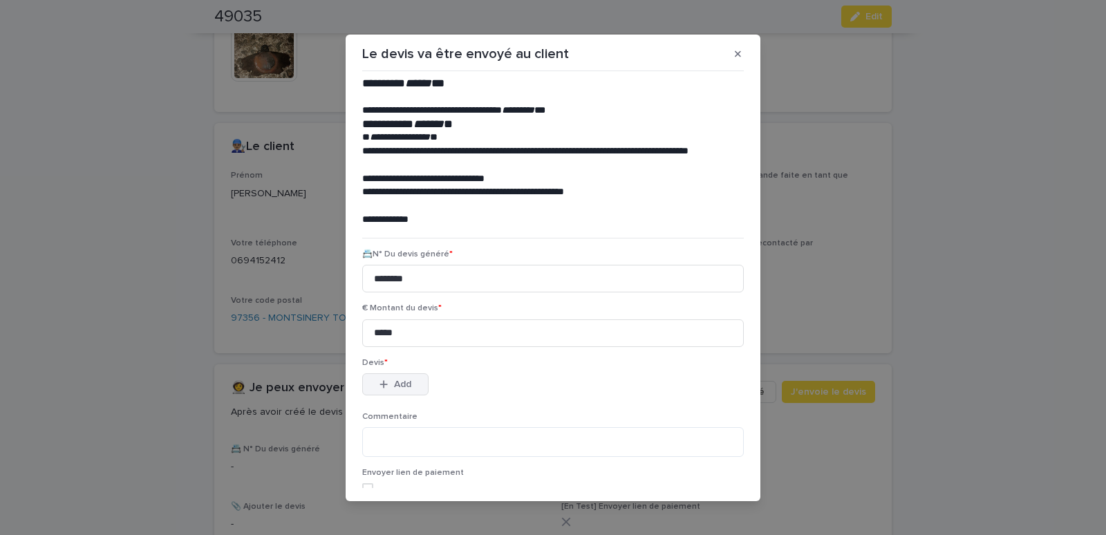
click at [394, 383] on span "Add" at bounding box center [402, 385] width 17 height 10
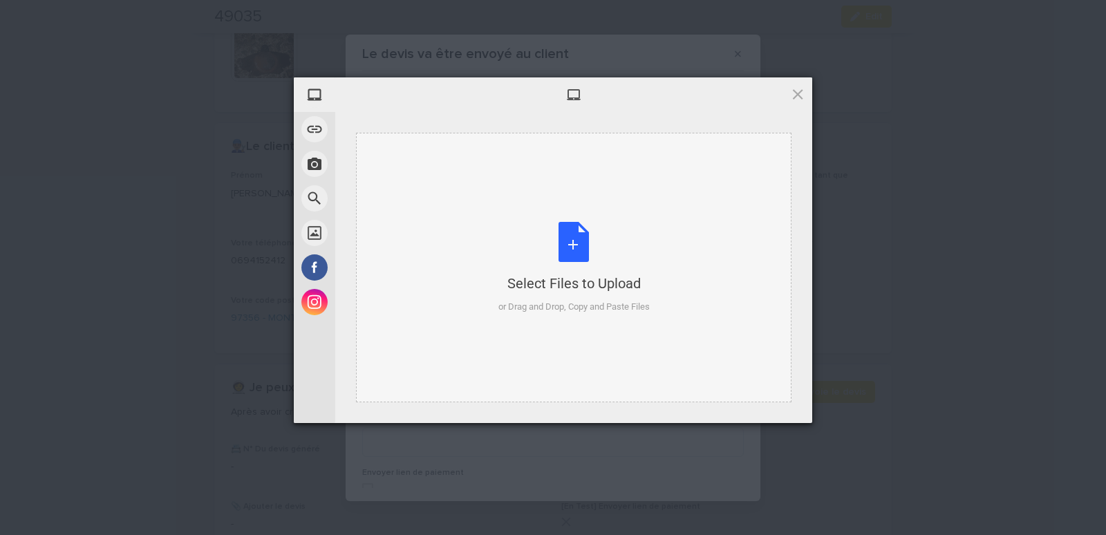
click at [397, 165] on div "Select Files to Upload or Drag and Drop, Copy and Paste Files" at bounding box center [573, 268] width 435 height 270
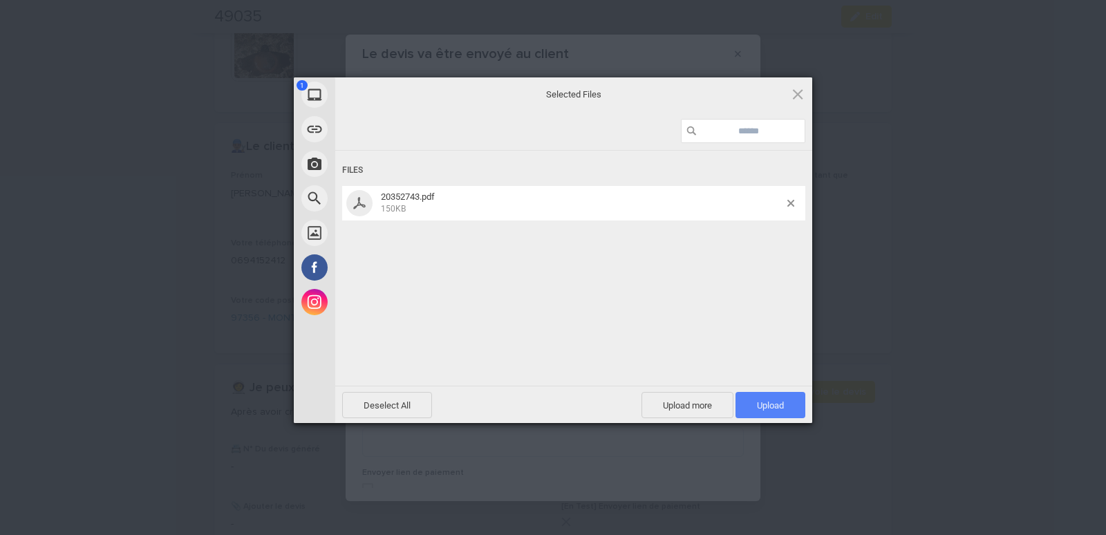
click at [800, 402] on span "Upload 1" at bounding box center [771, 405] width 70 height 26
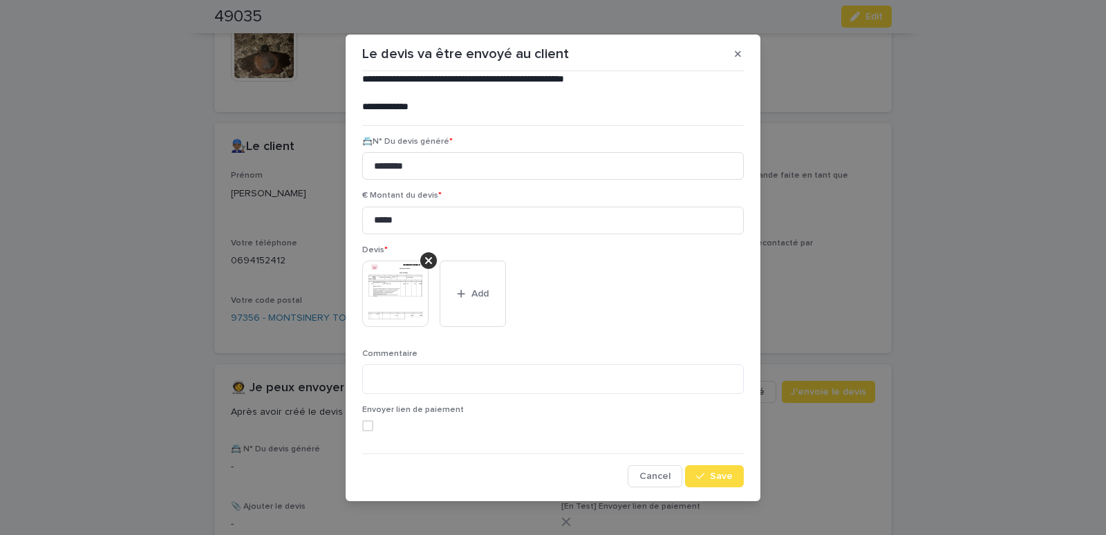
scroll to position [7, 0]
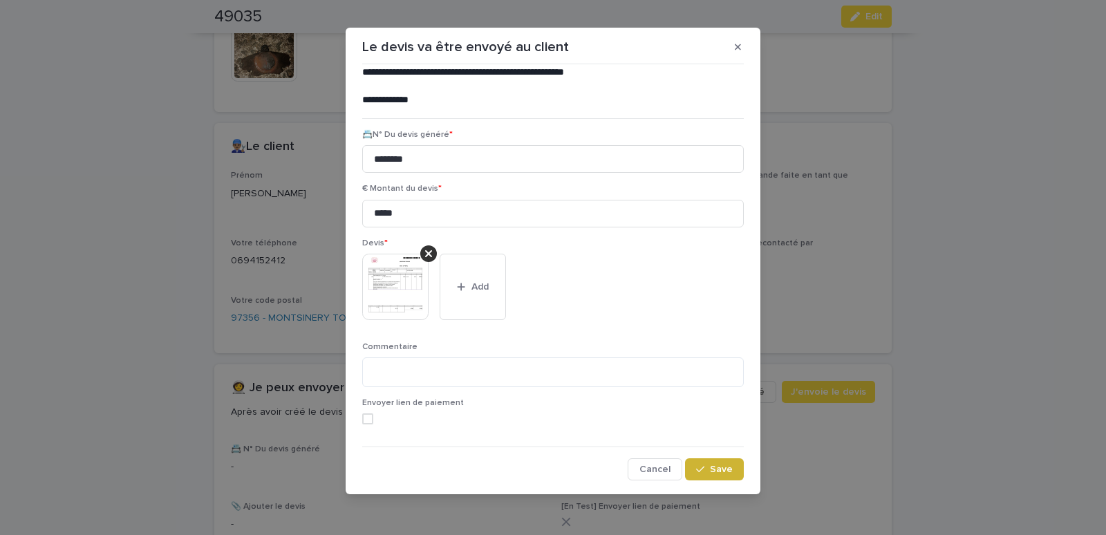
click at [711, 469] on span "Save" at bounding box center [721, 470] width 23 height 10
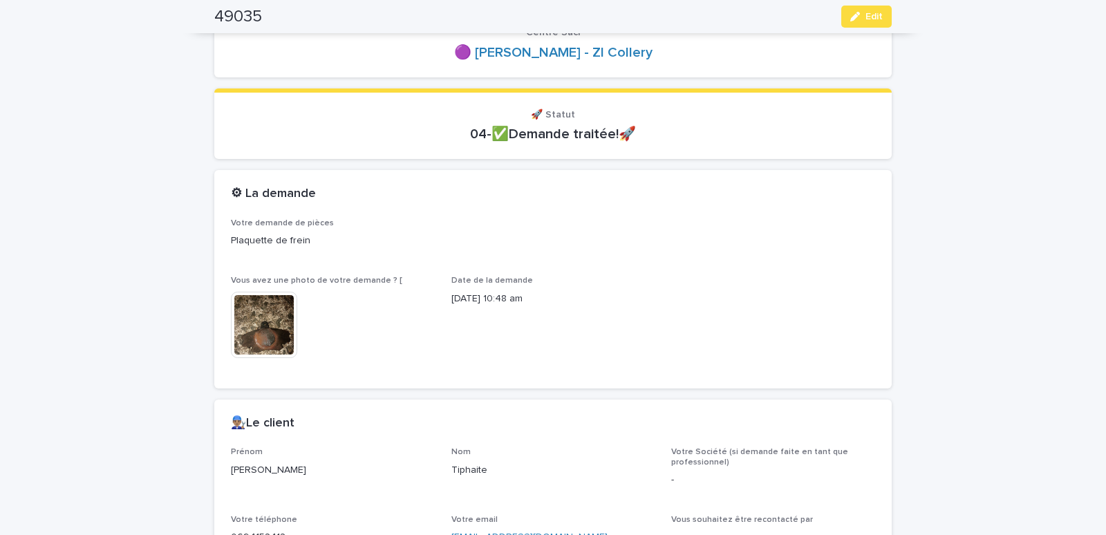
scroll to position [0, 0]
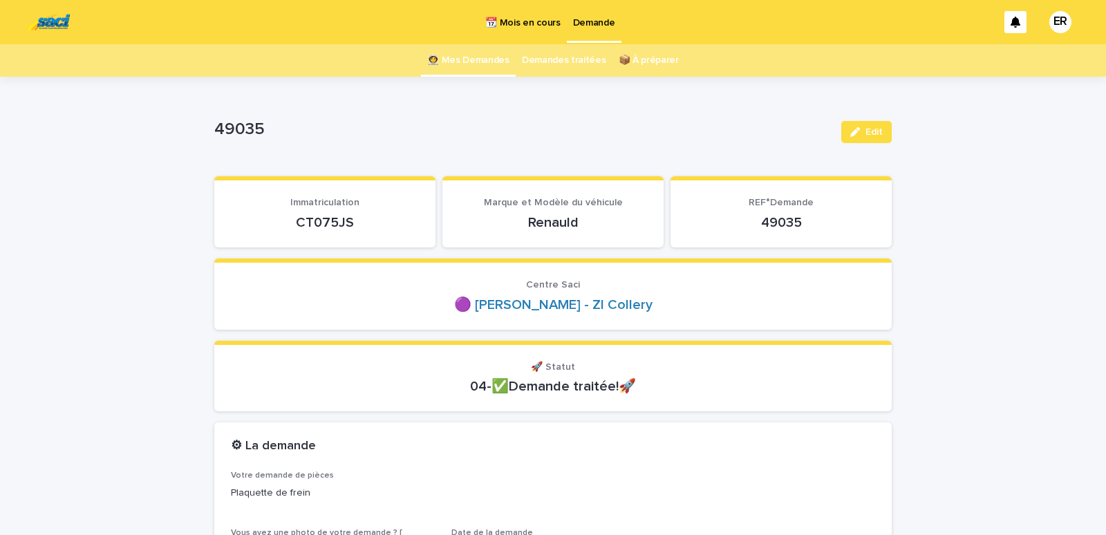
click at [471, 57] on link "👩‍🚀 Mes Demandes" at bounding box center [468, 60] width 82 height 32
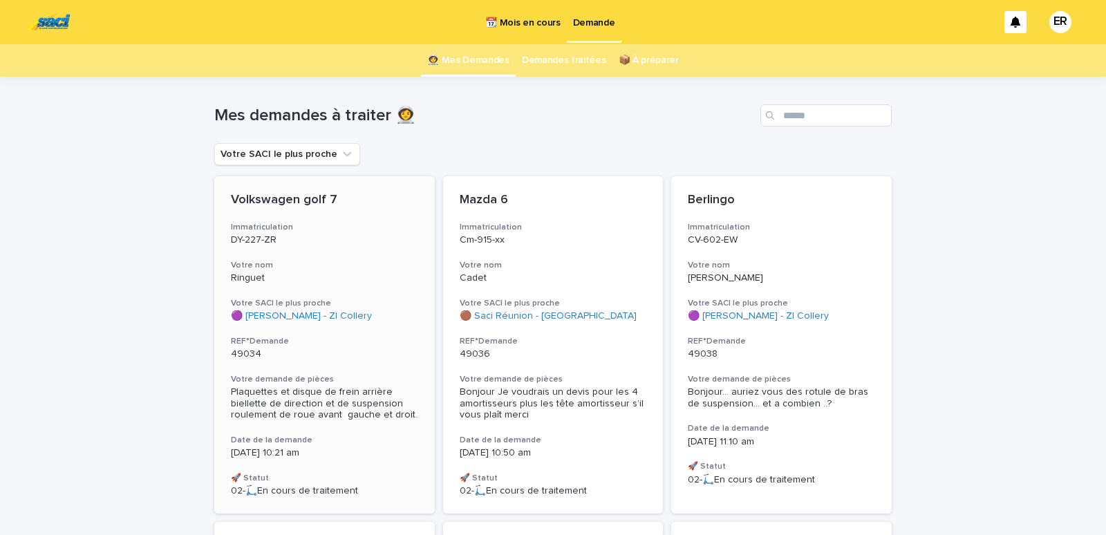
click at [315, 259] on div "Volkswagen golf 7 Immatriculation DY-227-ZR Votre nom Ringuet Votre SACI le plu…" at bounding box center [324, 344] width 221 height 337
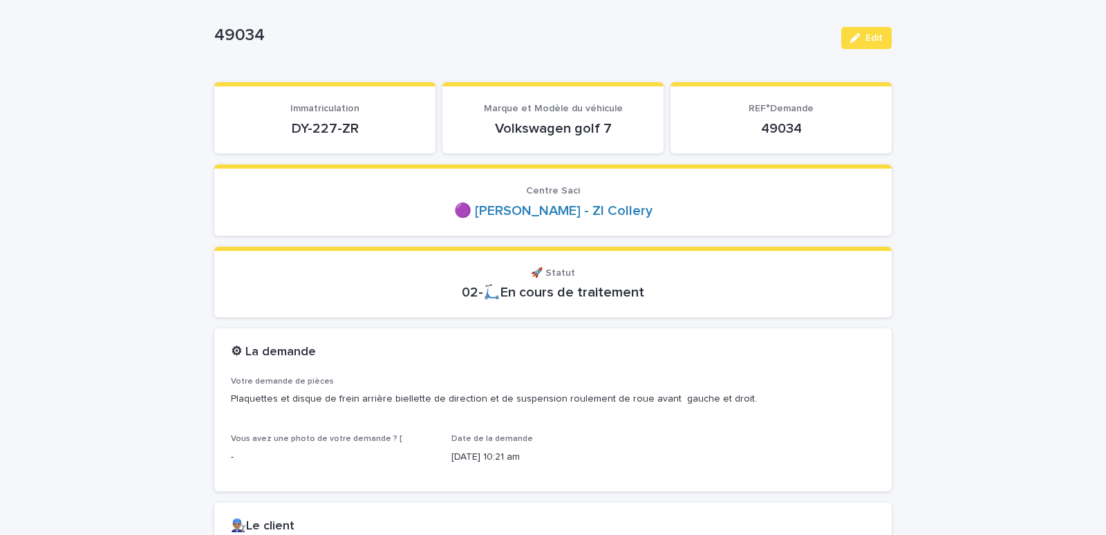
scroll to position [118, 0]
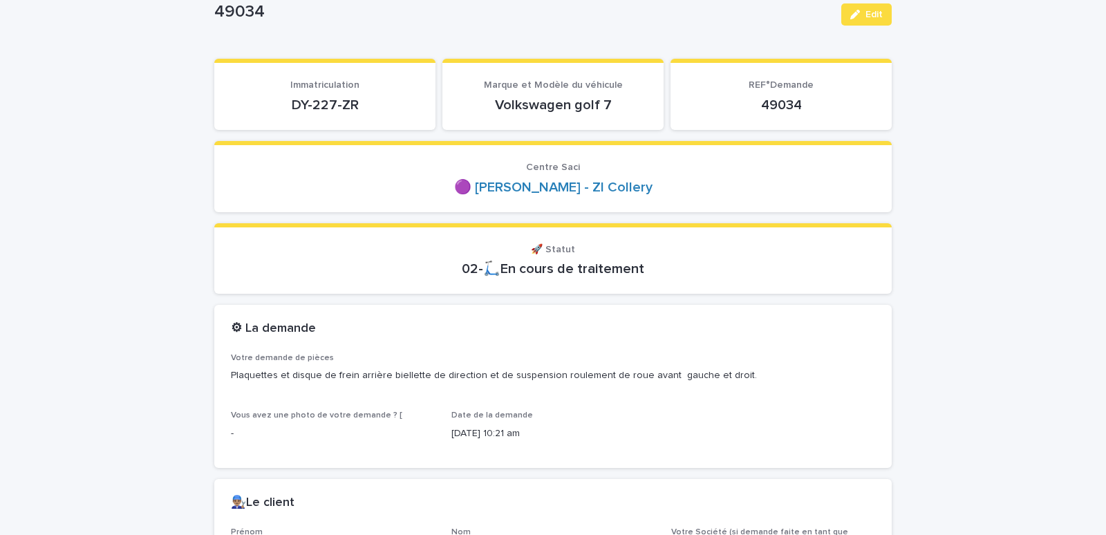
drag, startPoint x: 320, startPoint y: 103, endPoint x: 388, endPoint y: 102, distance: 67.7
click at [388, 102] on p "DY-227-ZR" at bounding box center [325, 105] width 188 height 17
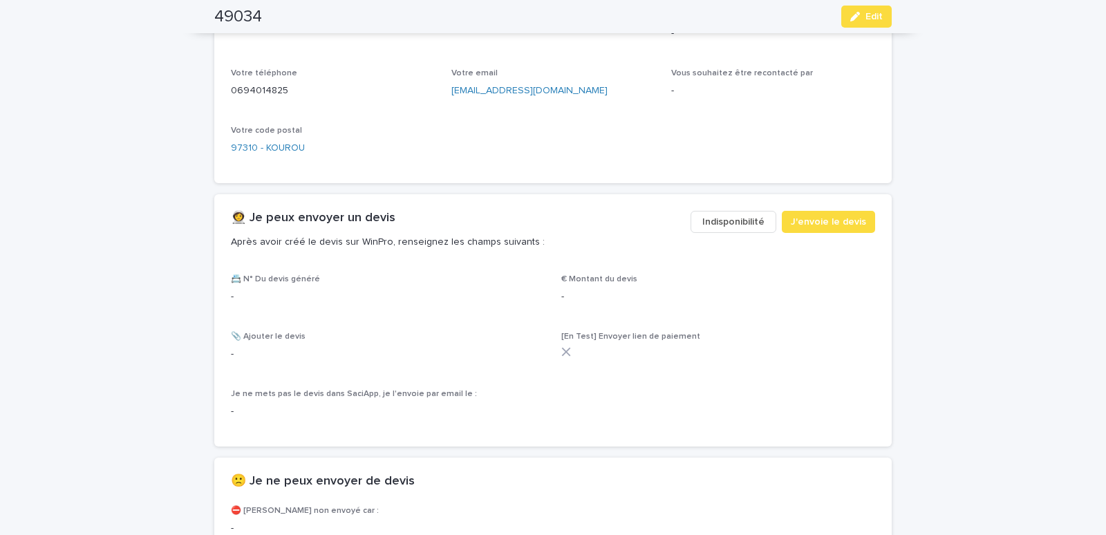
scroll to position [646, 0]
click at [833, 216] on span "J'envoie le devis" at bounding box center [828, 220] width 75 height 14
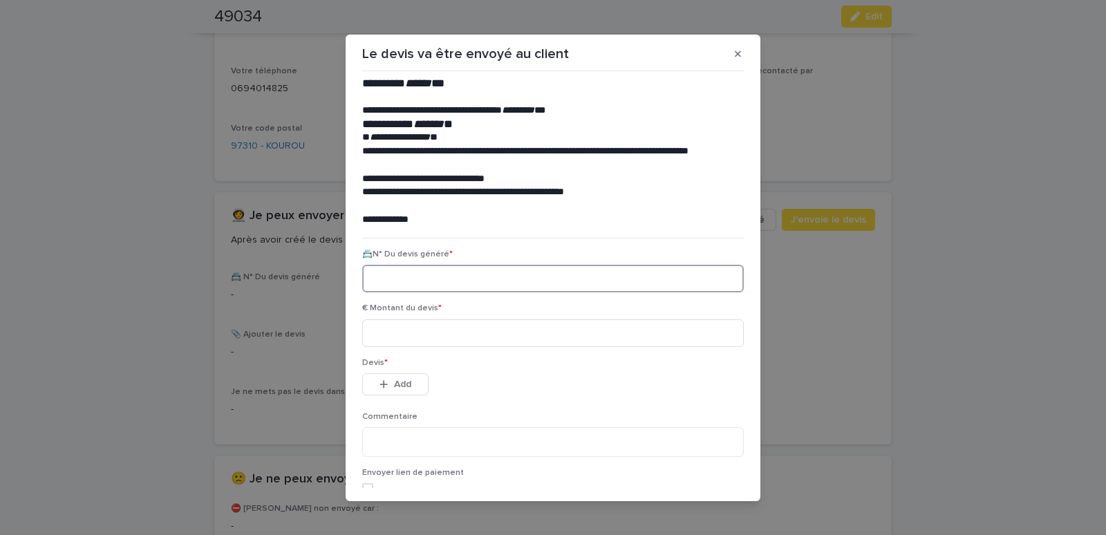
click at [381, 288] on input at bounding box center [553, 279] width 382 height 28
paste input "********"
type input "********"
click at [388, 330] on input at bounding box center [553, 333] width 382 height 28
type input "******"
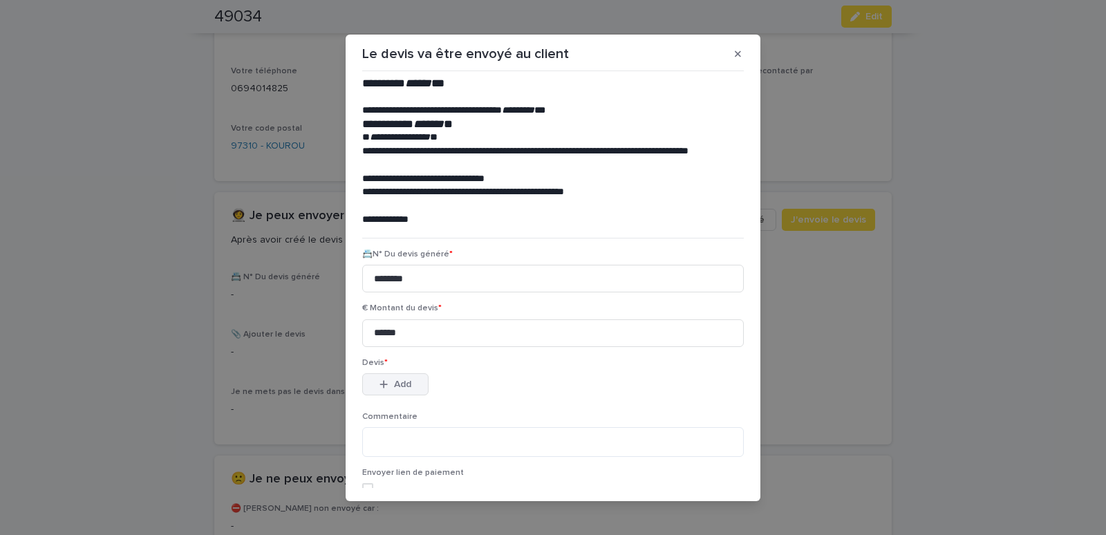
click at [400, 385] on span "Add" at bounding box center [402, 385] width 17 height 10
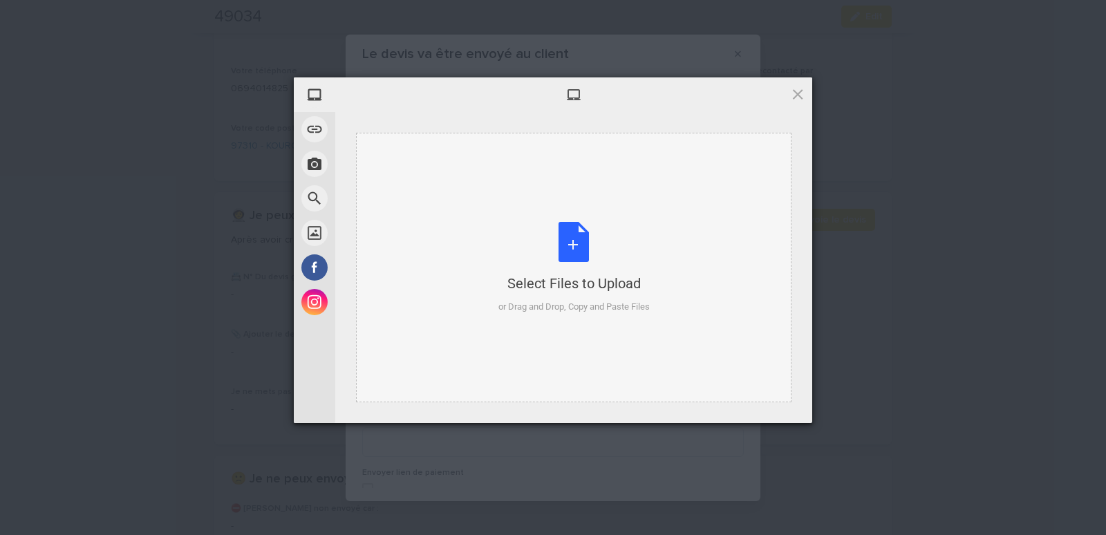
click at [424, 160] on div "Select Files to Upload or Drag and Drop, Copy and Paste Files" at bounding box center [573, 268] width 435 height 270
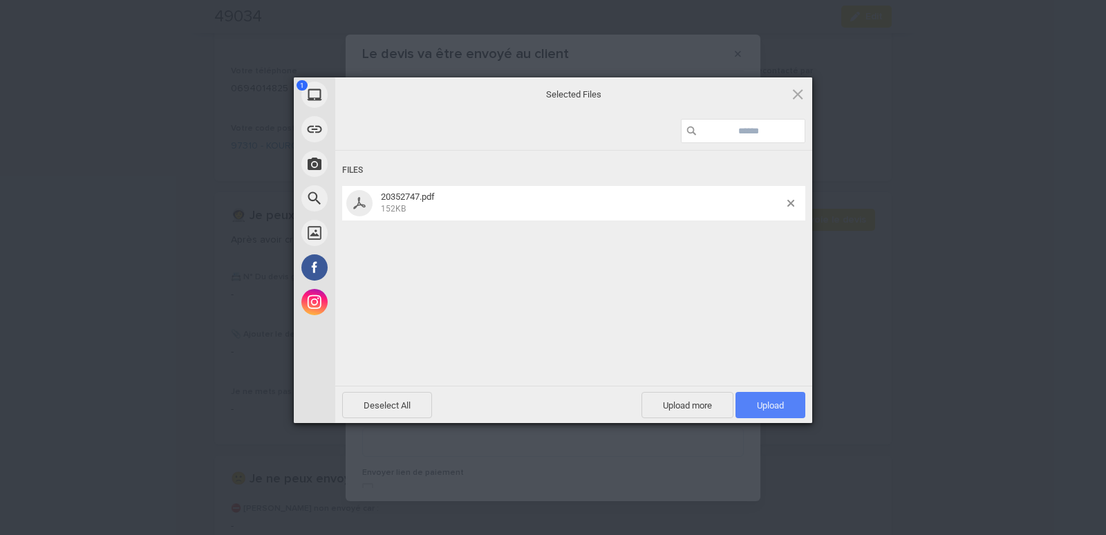
click at [770, 401] on span "Upload 1" at bounding box center [770, 405] width 27 height 10
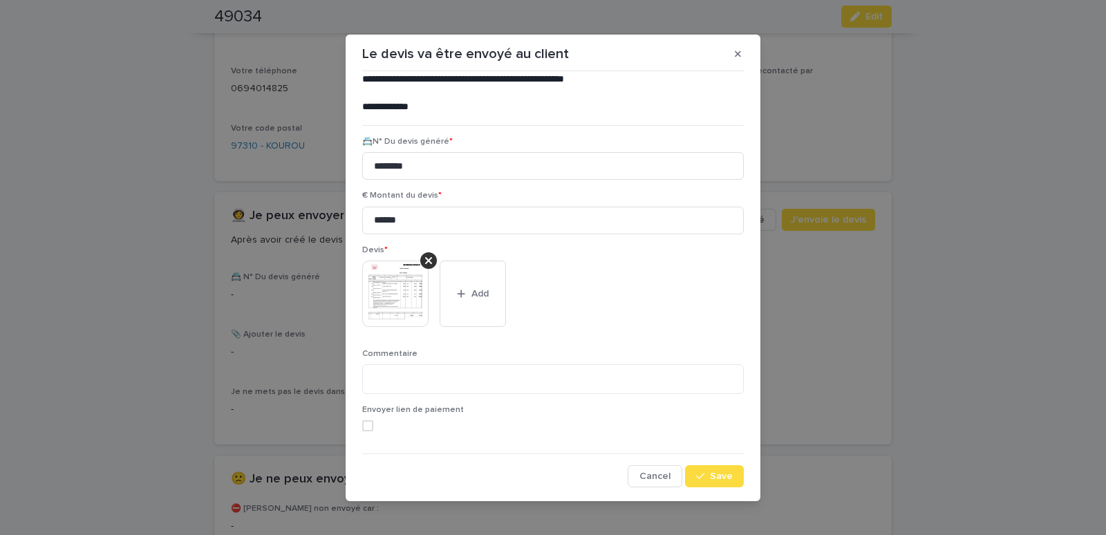
scroll to position [7, 0]
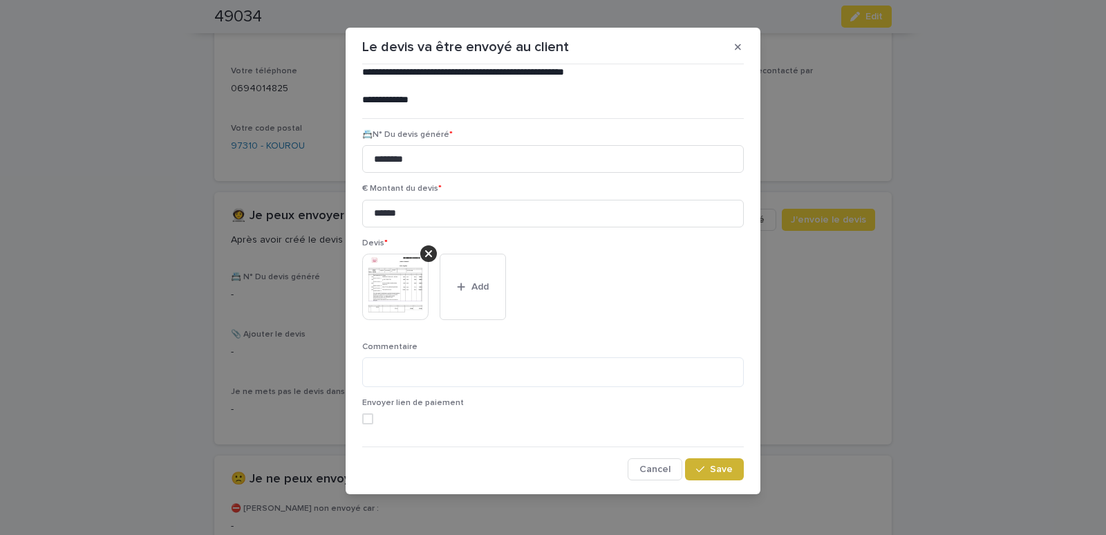
click at [709, 476] on button "Save" at bounding box center [714, 469] width 59 height 22
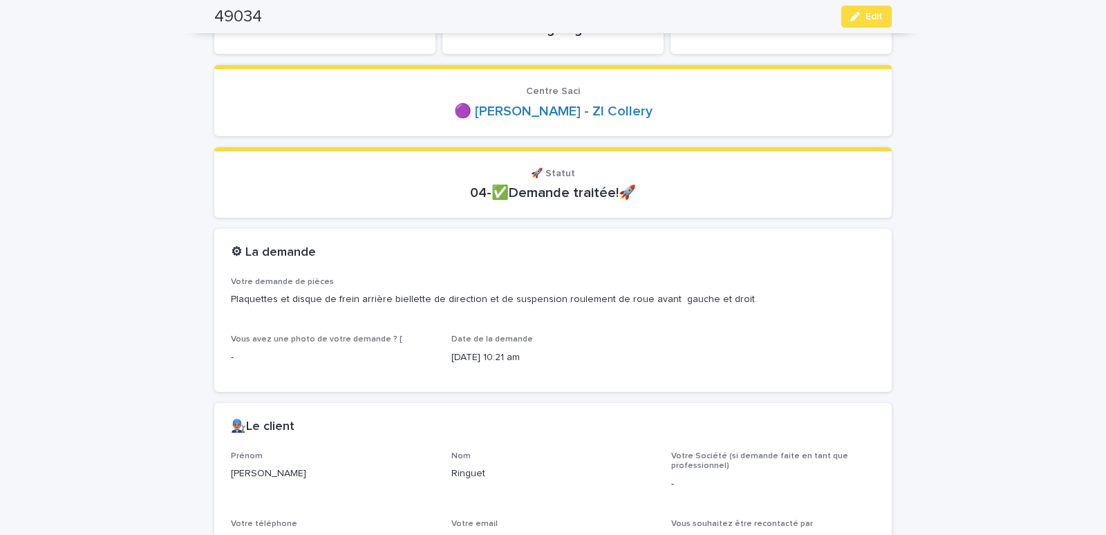
scroll to position [0, 0]
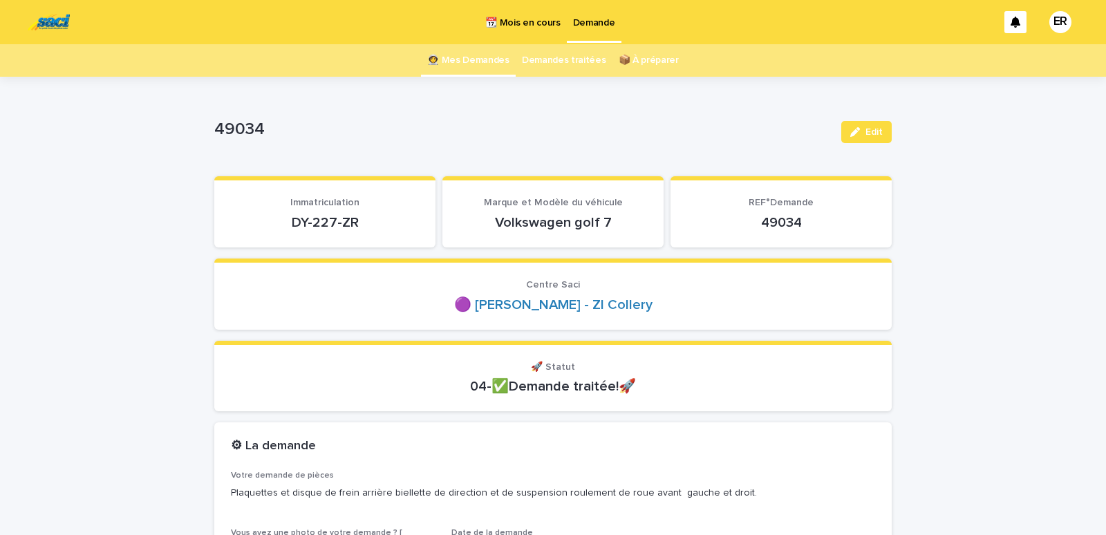
click at [483, 61] on link "👩‍🚀 Mes Demandes" at bounding box center [468, 60] width 82 height 32
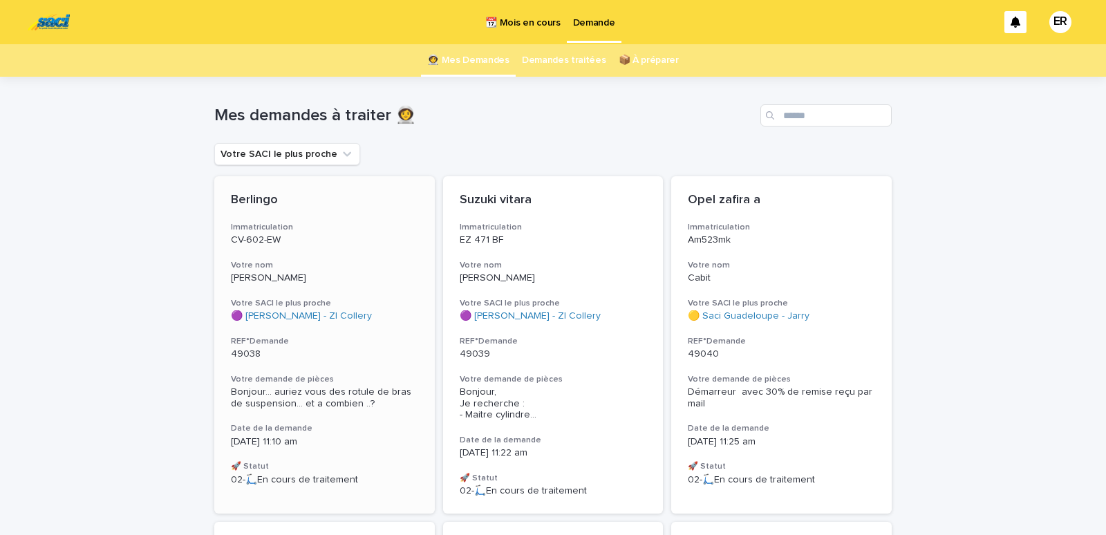
click at [301, 256] on div "Berlingo Immatriculation CV-602-EW Votre nom [PERSON_NAME] SACI le plus proche …" at bounding box center [324, 339] width 221 height 326
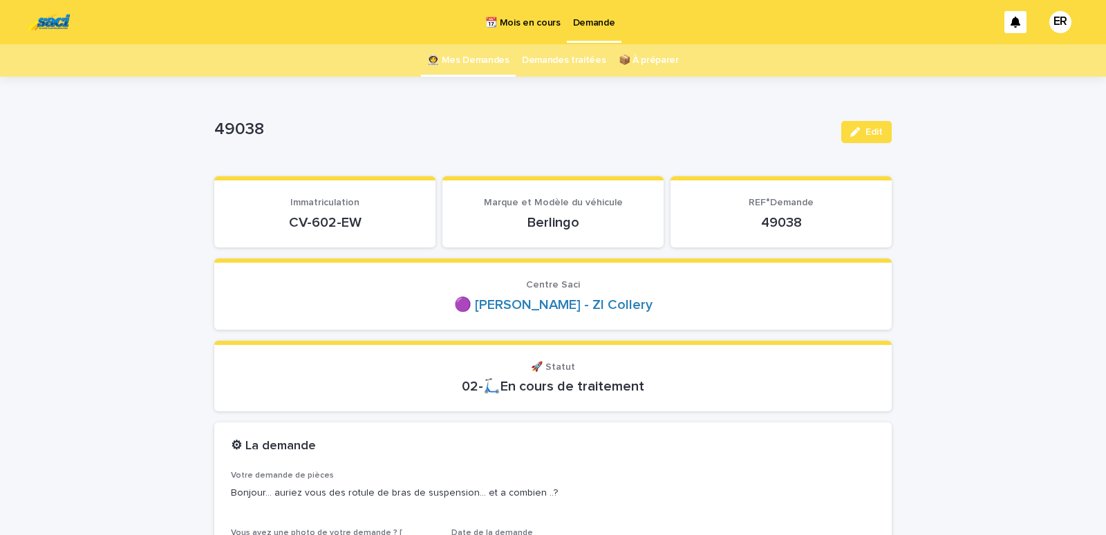
drag, startPoint x: 268, startPoint y: 231, endPoint x: 362, endPoint y: 219, distance: 94.1
click at [362, 219] on section "Immatriculation CV-602-EW" at bounding box center [324, 211] width 221 height 71
copy p "CV-602-EW"
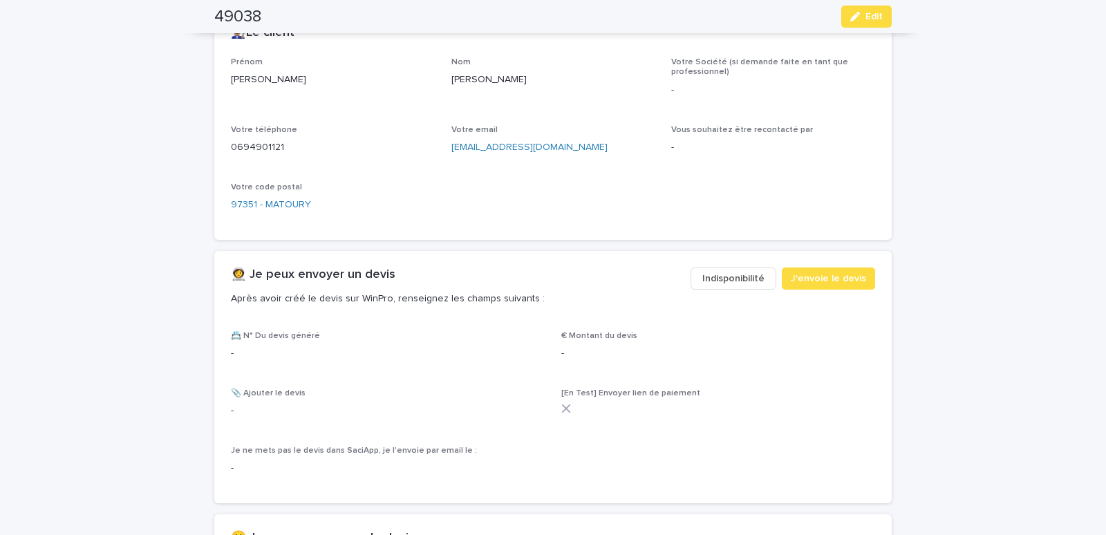
scroll to position [823, 0]
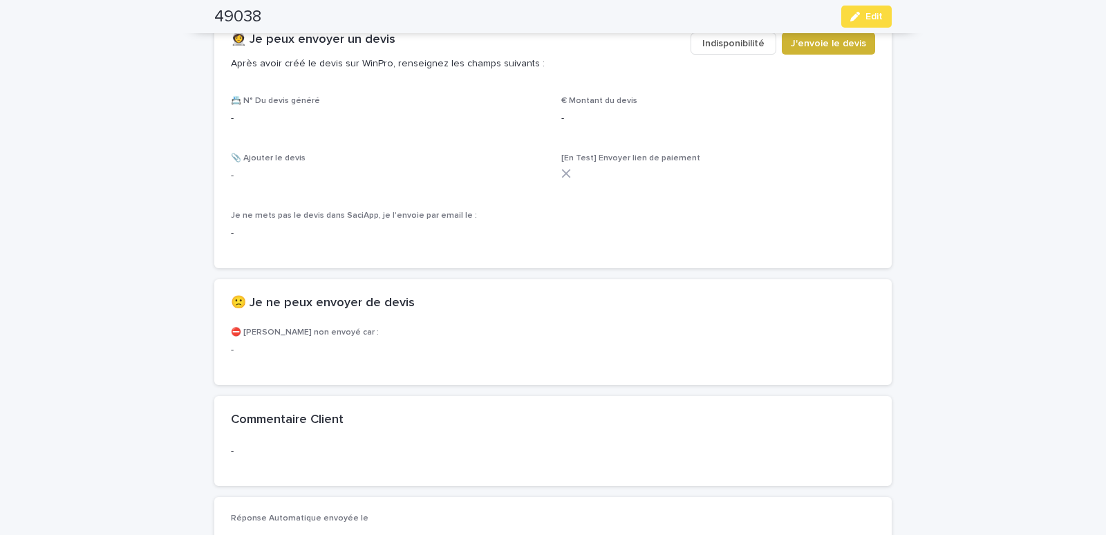
click at [816, 41] on span "J'envoie le devis" at bounding box center [828, 44] width 75 height 14
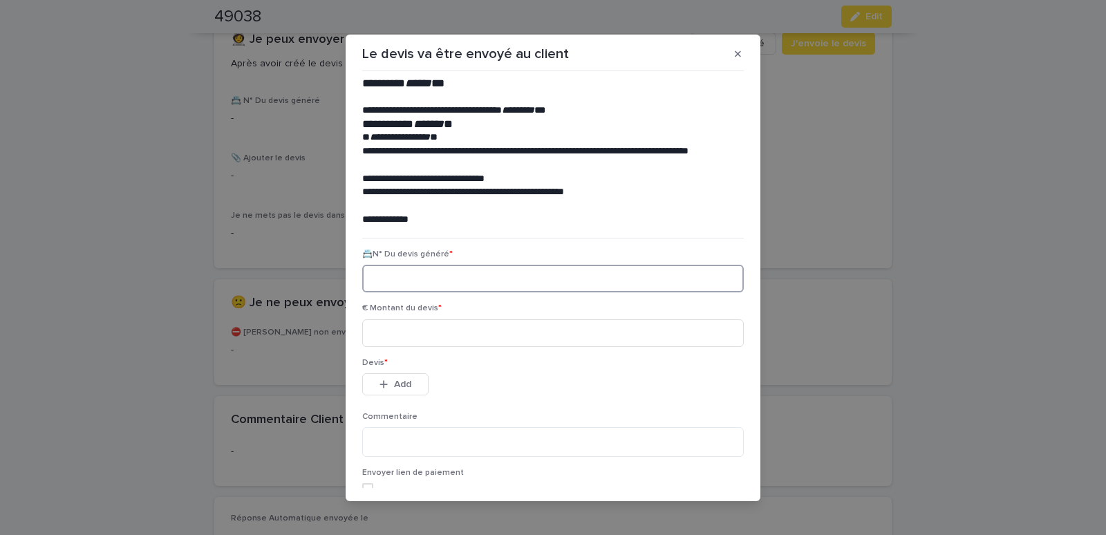
click at [396, 285] on input at bounding box center [553, 279] width 382 height 28
click at [438, 273] on input at bounding box center [553, 279] width 382 height 28
paste input "********"
type input "********"
click at [441, 332] on input at bounding box center [553, 333] width 382 height 28
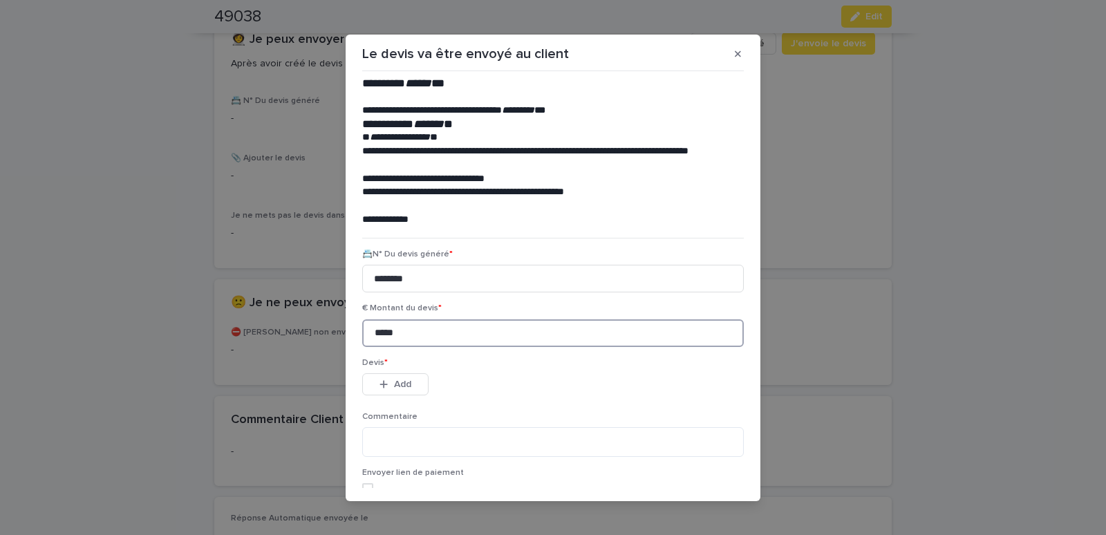
type input "*****"
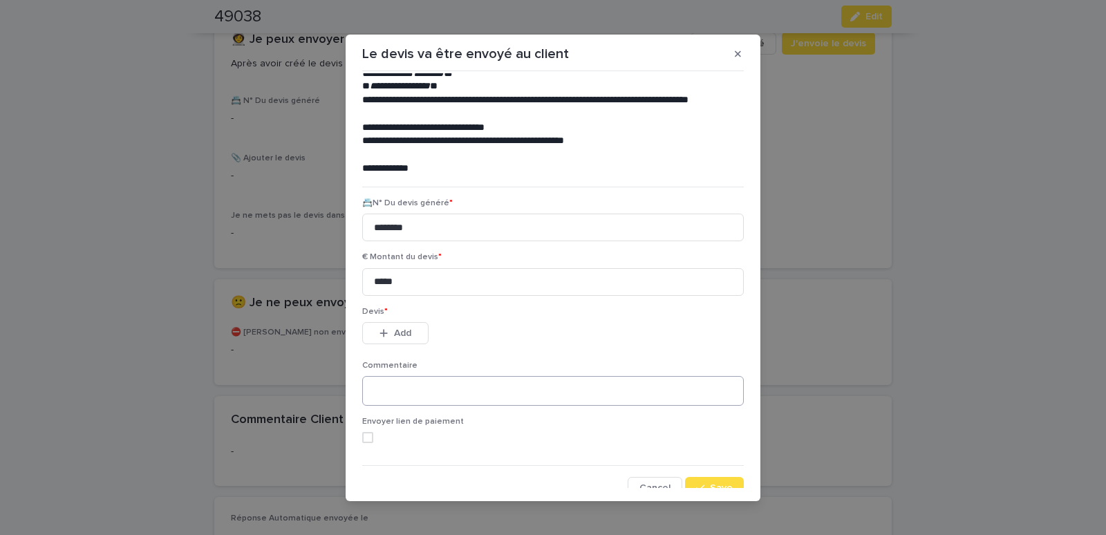
scroll to position [63, 0]
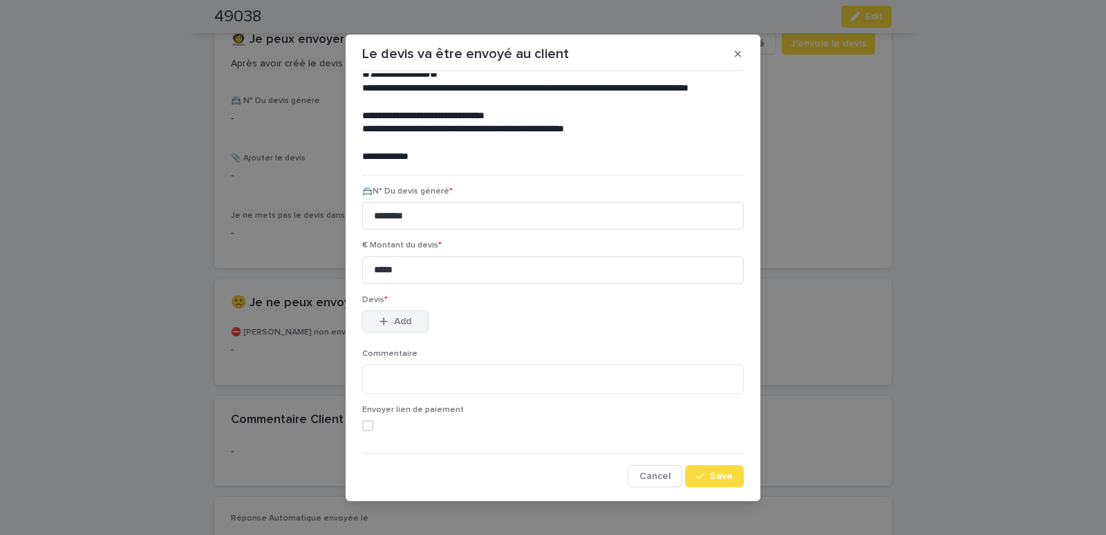
click at [394, 320] on span "Add" at bounding box center [402, 322] width 17 height 10
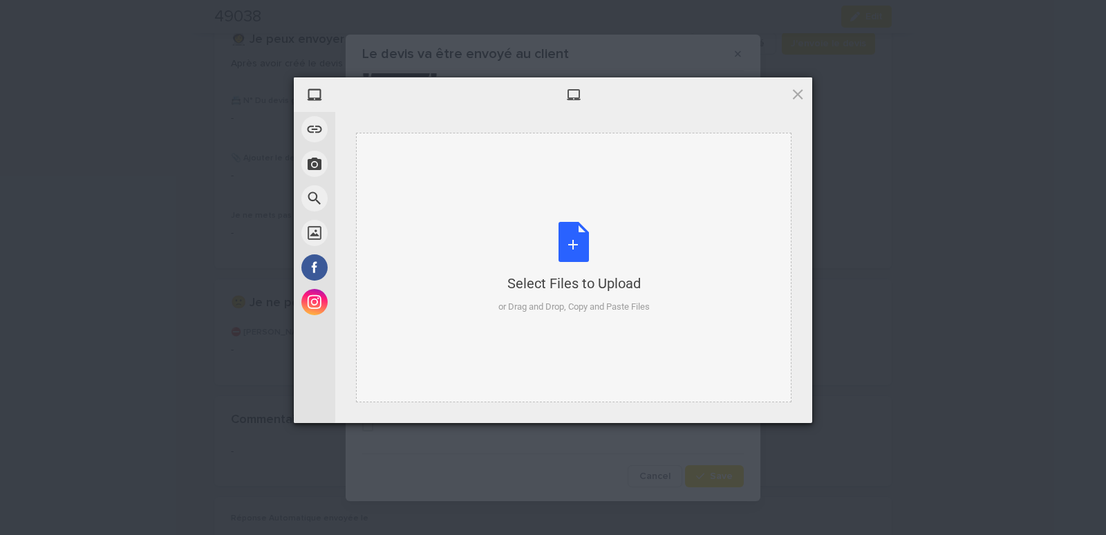
click at [421, 165] on div "Select Files to Upload or Drag and Drop, Copy and Paste Files" at bounding box center [573, 268] width 435 height 270
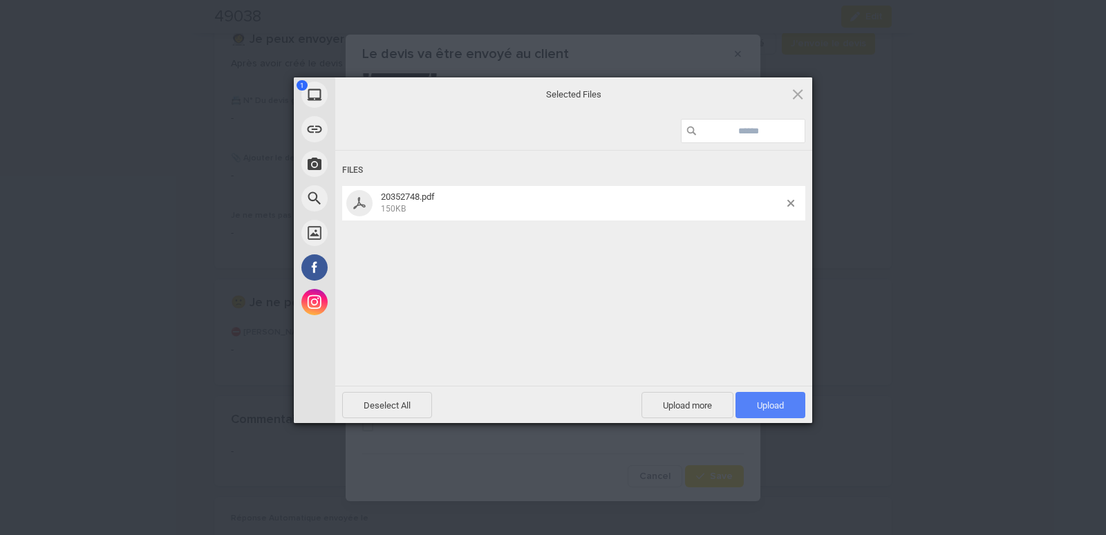
click at [769, 413] on span "Upload 1" at bounding box center [771, 405] width 70 height 26
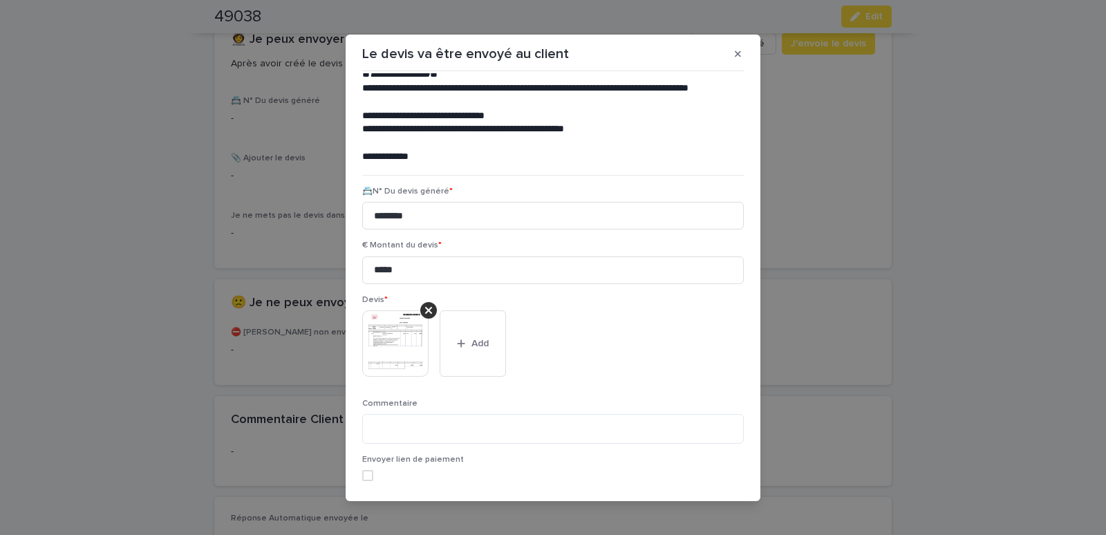
scroll to position [113, 0]
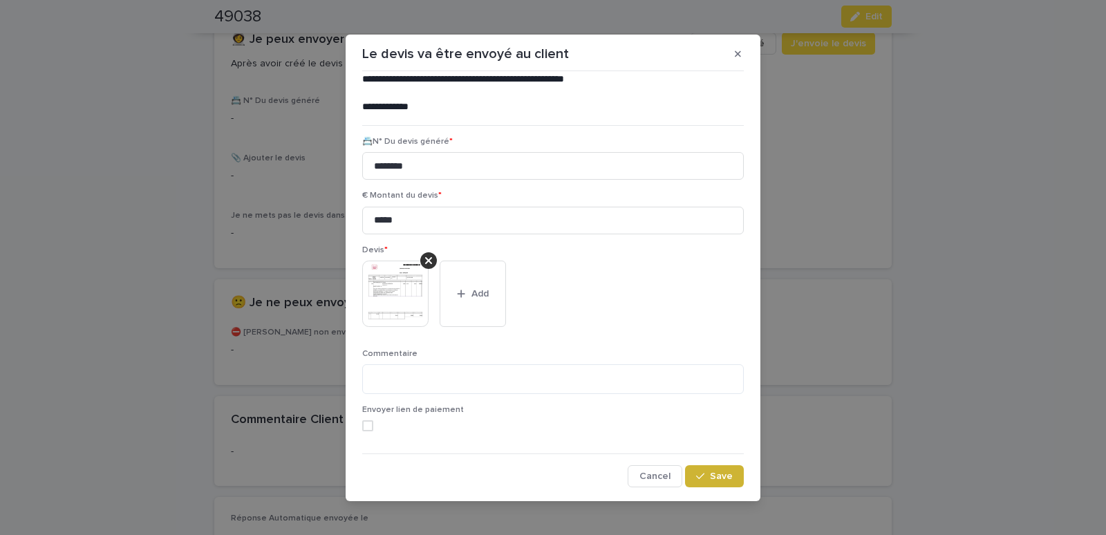
click at [697, 481] on icon "button" at bounding box center [700, 476] width 8 height 10
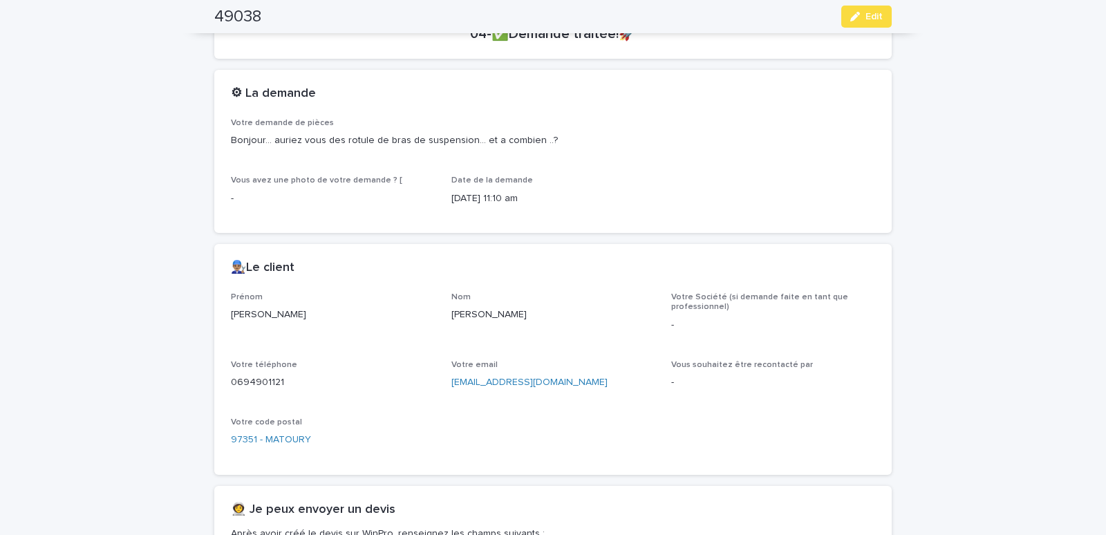
scroll to position [0, 0]
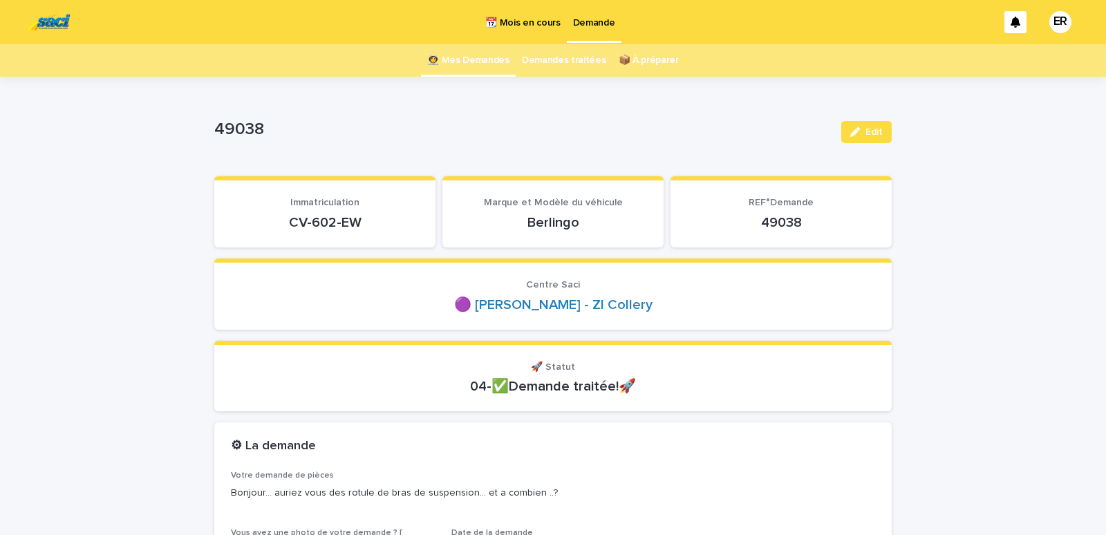
click at [478, 50] on link "👩‍🚀 Mes Demandes" at bounding box center [468, 60] width 82 height 32
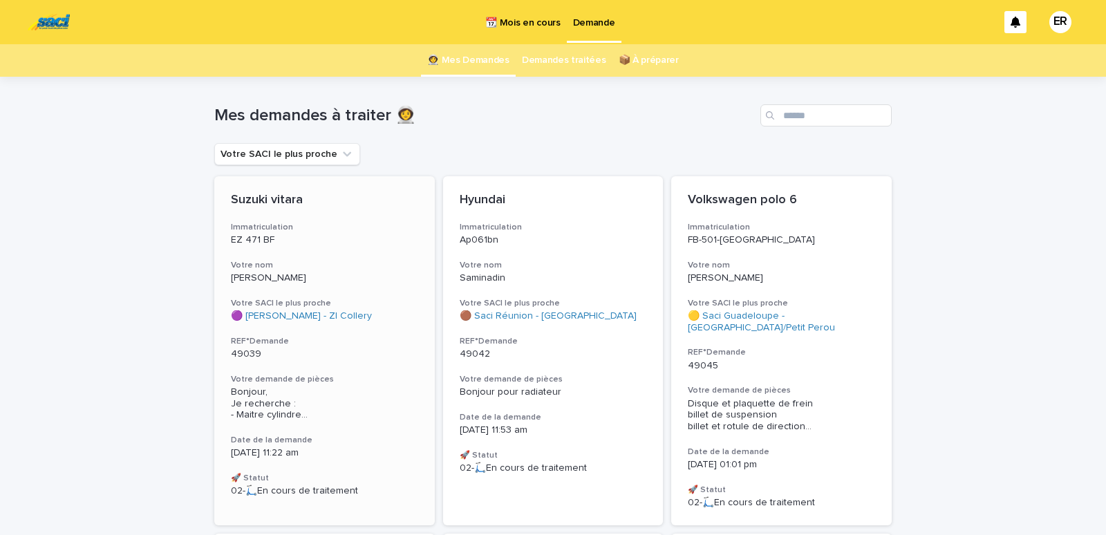
click at [297, 265] on h3 "Votre nom" at bounding box center [324, 265] width 187 height 11
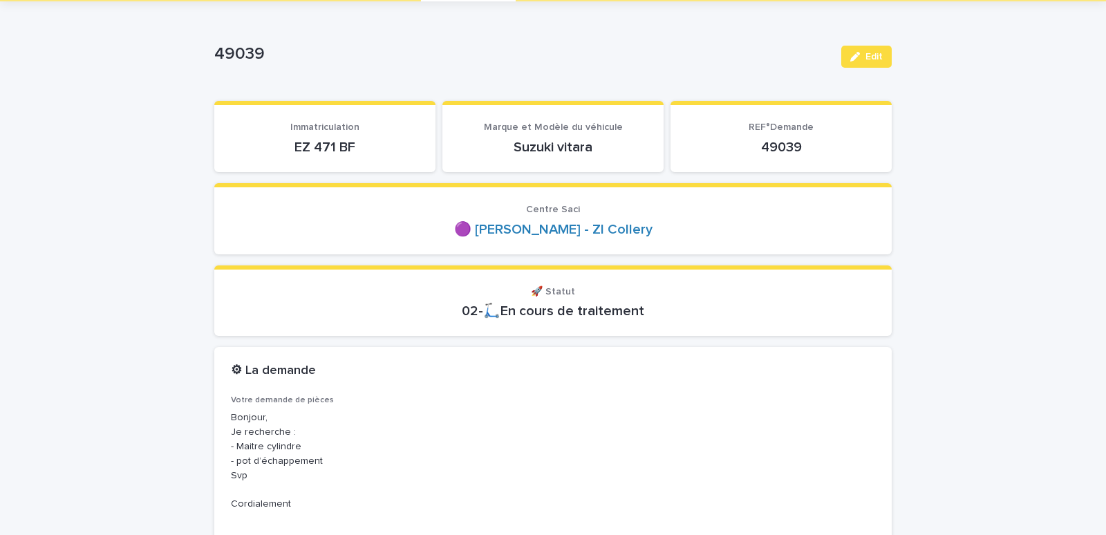
scroll to position [59, 0]
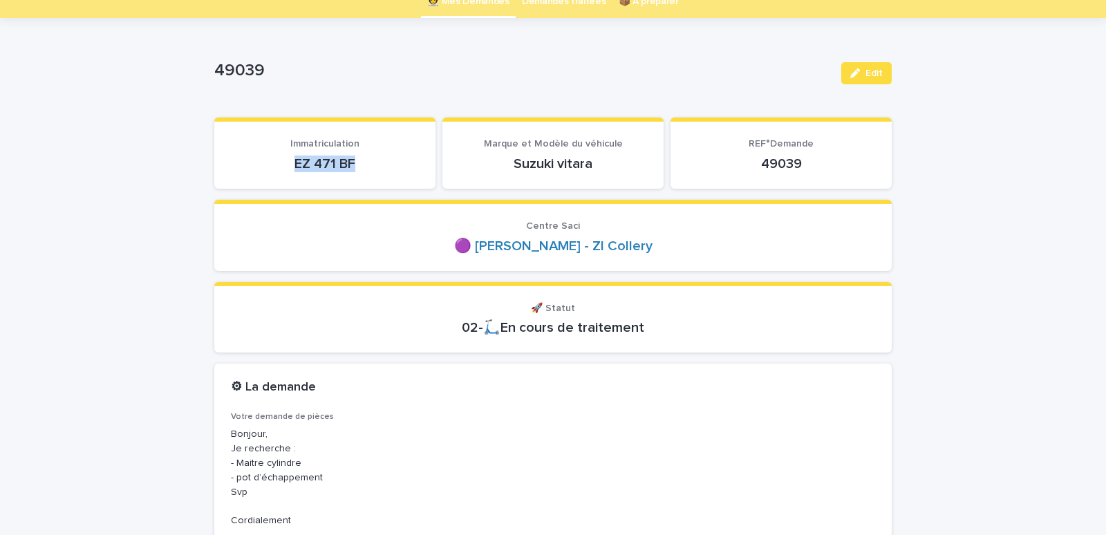
drag, startPoint x: 278, startPoint y: 165, endPoint x: 372, endPoint y: 161, distance: 94.1
click at [372, 166] on p "EZ 471 BF" at bounding box center [325, 164] width 188 height 17
copy p "EZ 471 BF"
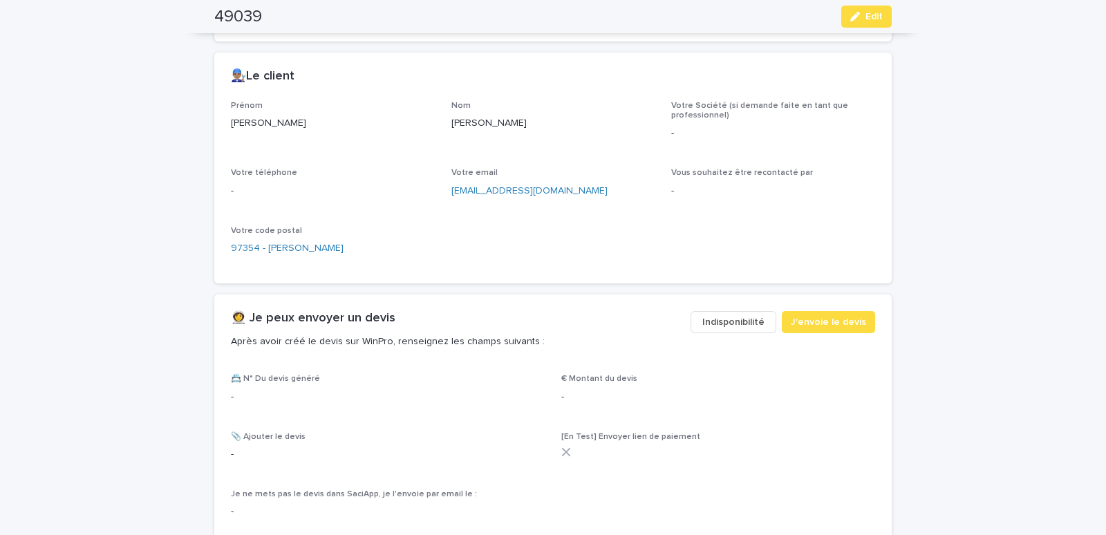
scroll to position [646, 0]
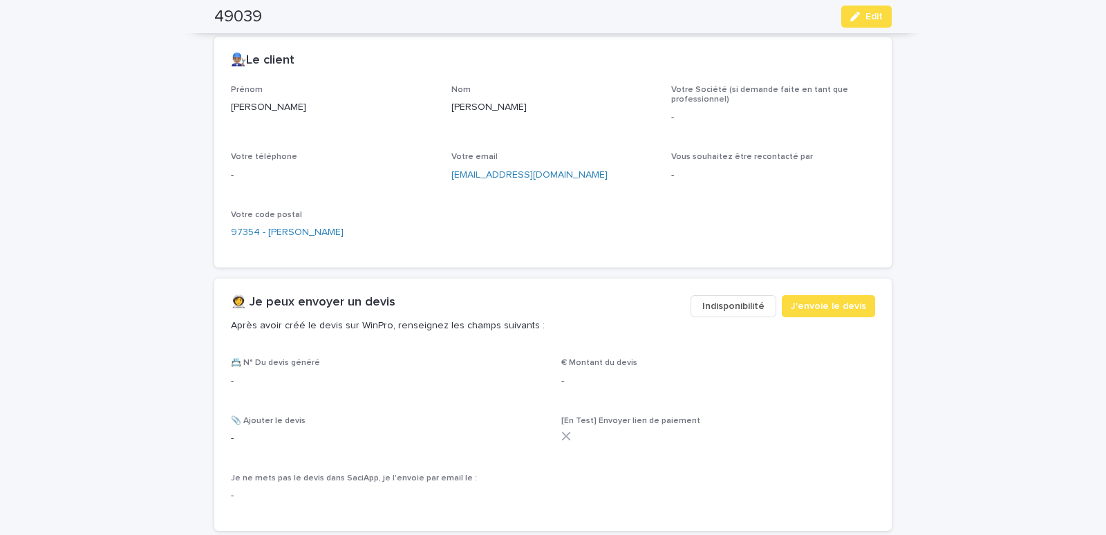
click at [715, 306] on span "Indisponibilité" at bounding box center [733, 306] width 62 height 14
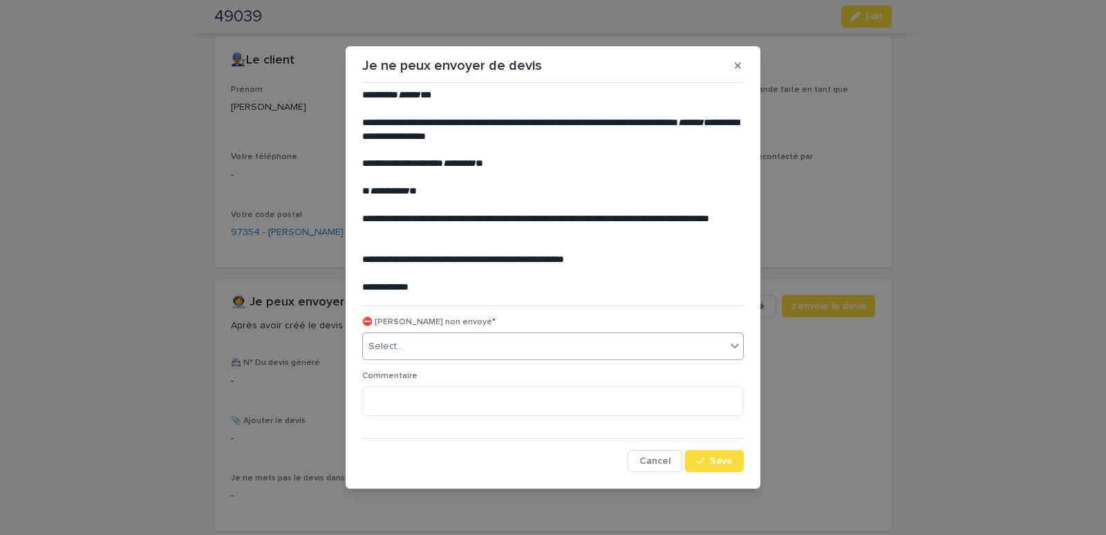
click at [378, 346] on div "Select..." at bounding box center [385, 346] width 35 height 15
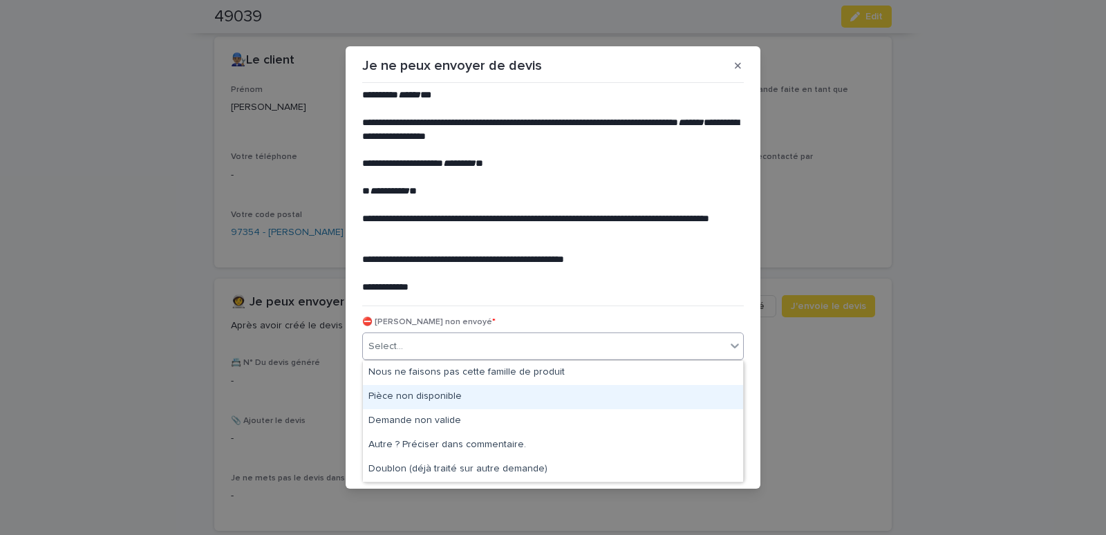
click at [390, 393] on div "Pièce non disponible" at bounding box center [553, 397] width 380 height 24
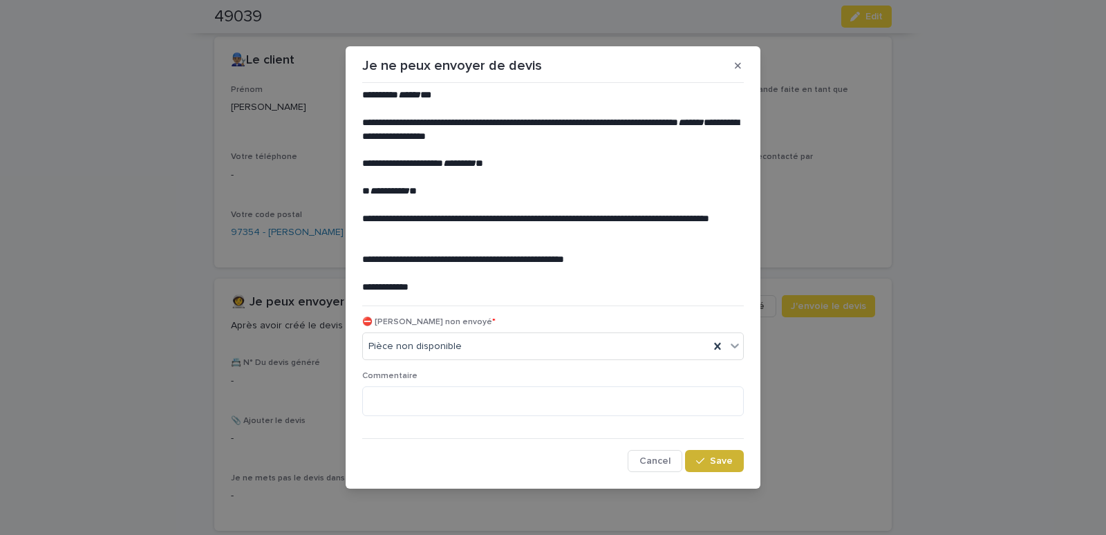
click at [724, 467] on button "Save" at bounding box center [714, 461] width 59 height 22
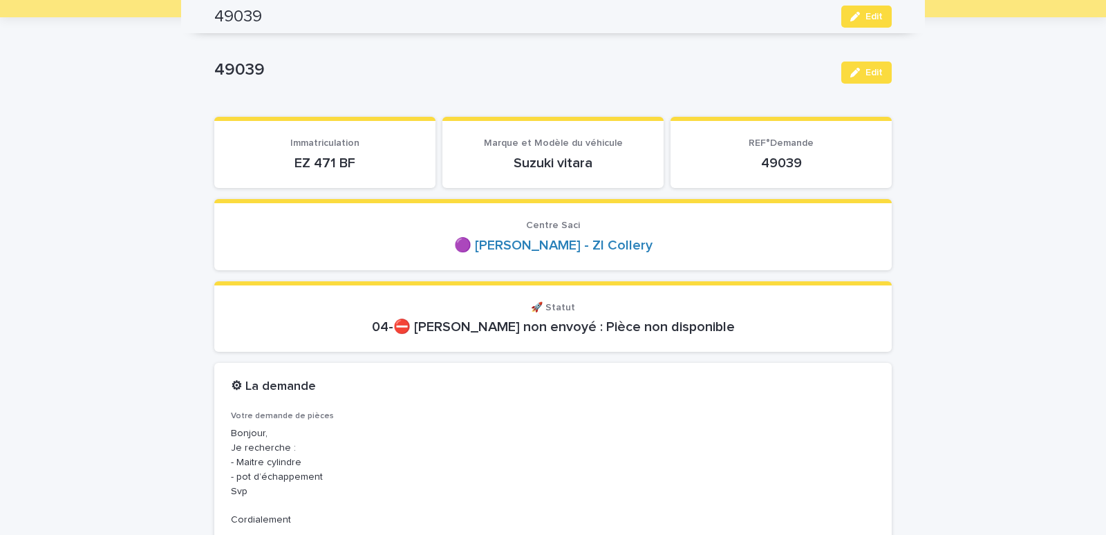
scroll to position [0, 0]
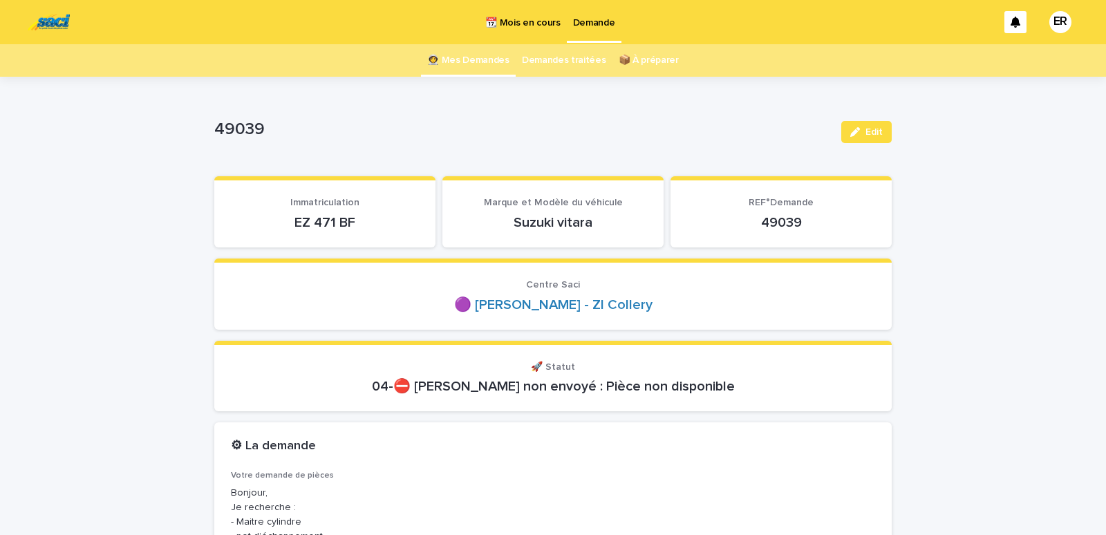
click at [465, 68] on link "👩‍🚀 Mes Demandes" at bounding box center [468, 60] width 82 height 32
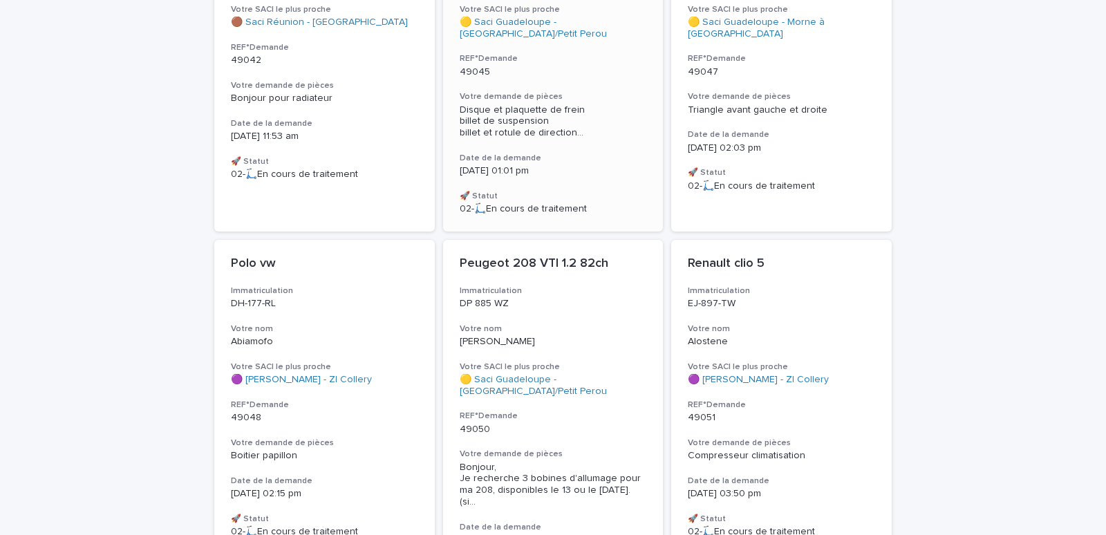
scroll to position [529, 0]
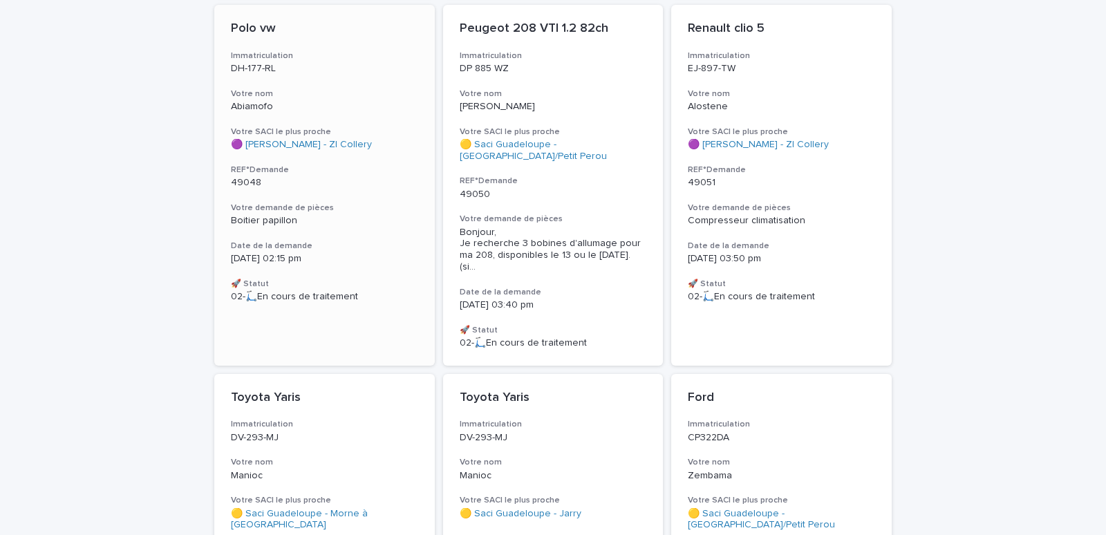
click at [298, 88] on h3 "Votre nom" at bounding box center [324, 93] width 187 height 11
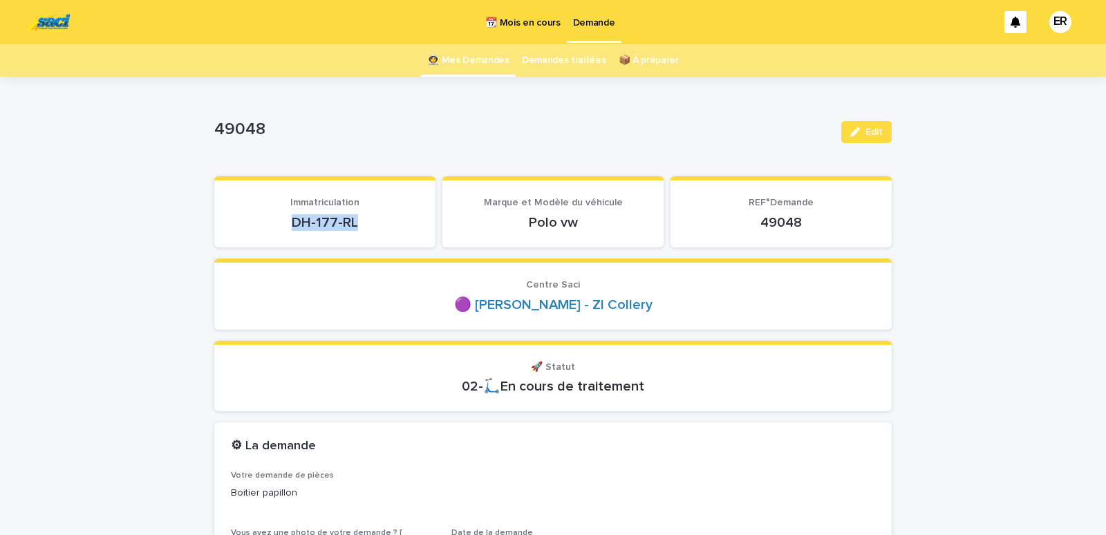
drag, startPoint x: 275, startPoint y: 220, endPoint x: 393, endPoint y: 228, distance: 117.8
click at [393, 228] on p "DH-177-RL" at bounding box center [325, 222] width 188 height 17
copy p "DH-177-RL"
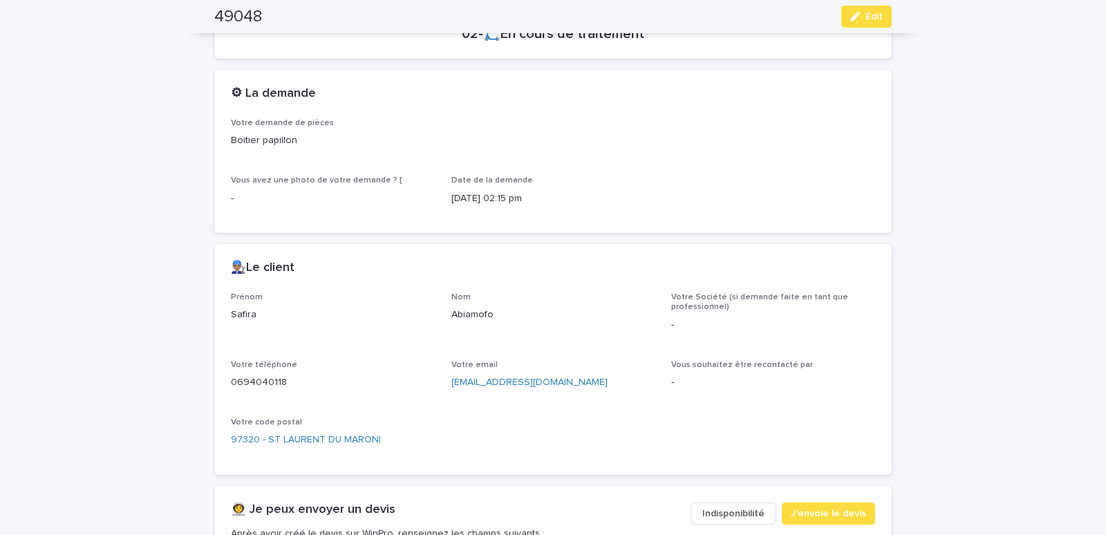
scroll to position [529, 0]
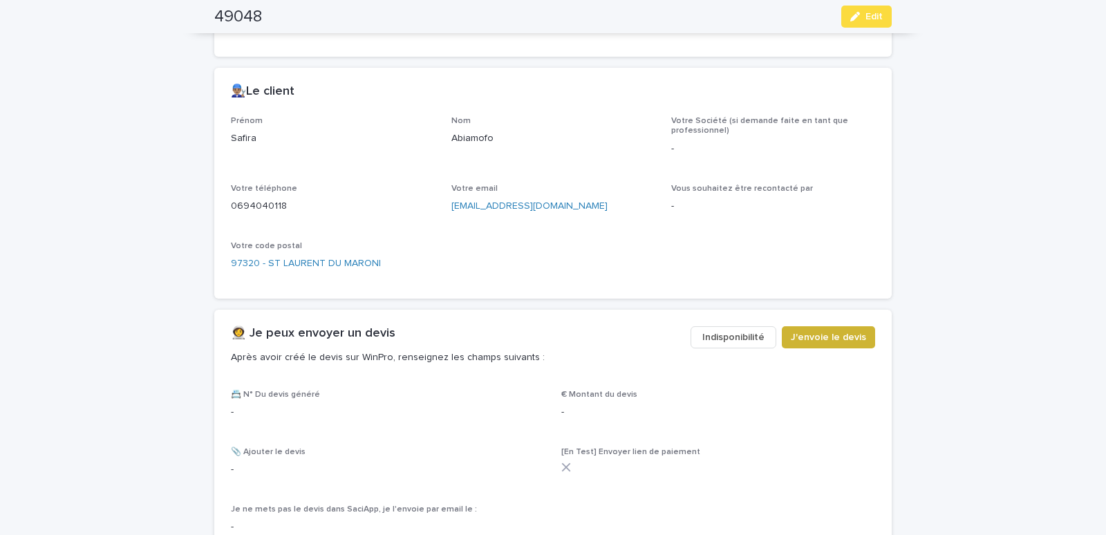
click at [811, 340] on span "J'envoie le devis" at bounding box center [828, 337] width 75 height 14
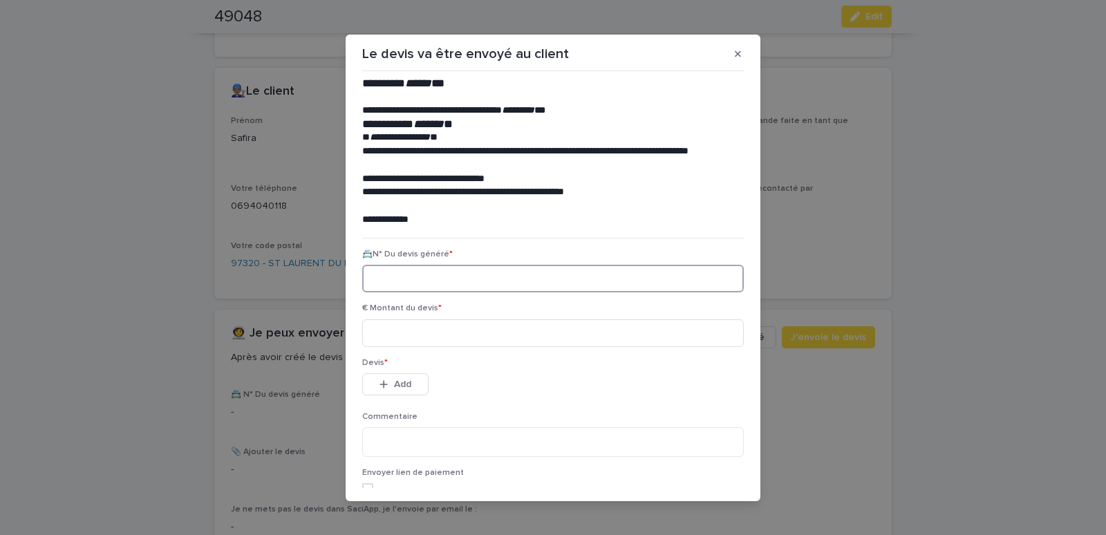
click at [464, 274] on input at bounding box center [553, 279] width 382 height 28
paste input "********"
type input "********"
click at [451, 339] on input at bounding box center [553, 333] width 382 height 28
click at [440, 336] on input at bounding box center [553, 333] width 382 height 28
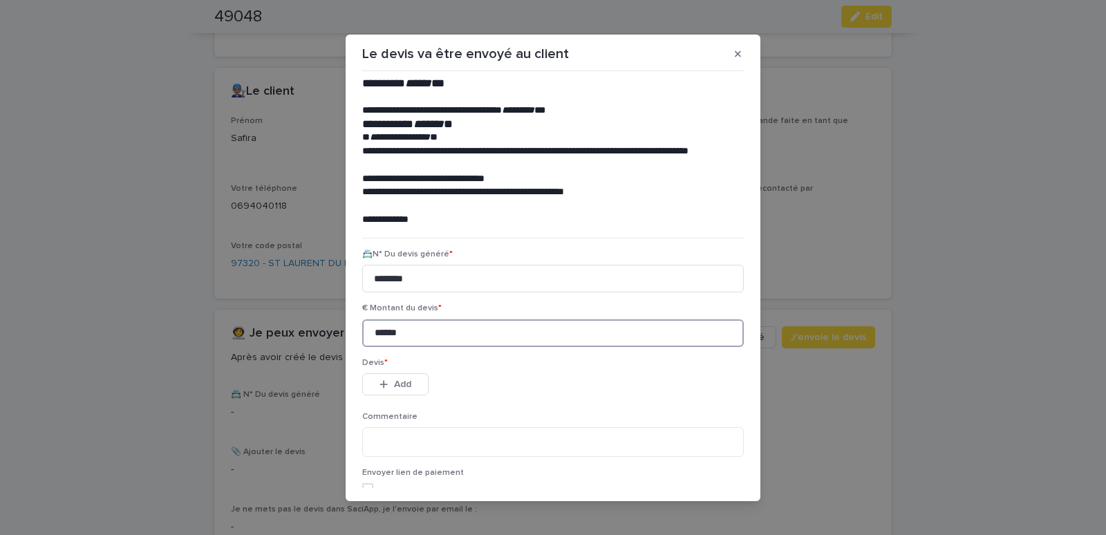
type input "******"
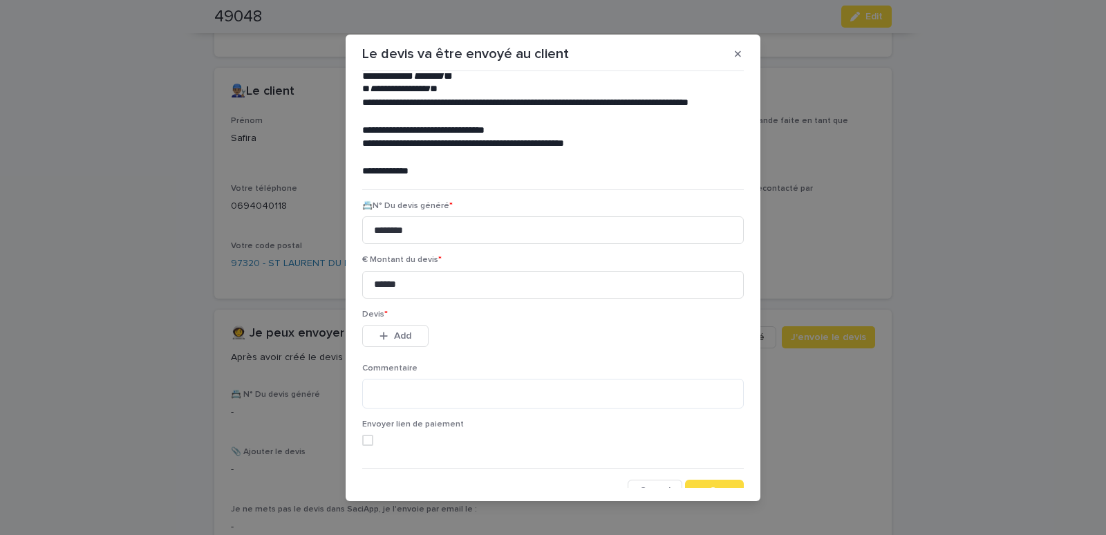
scroll to position [63, 0]
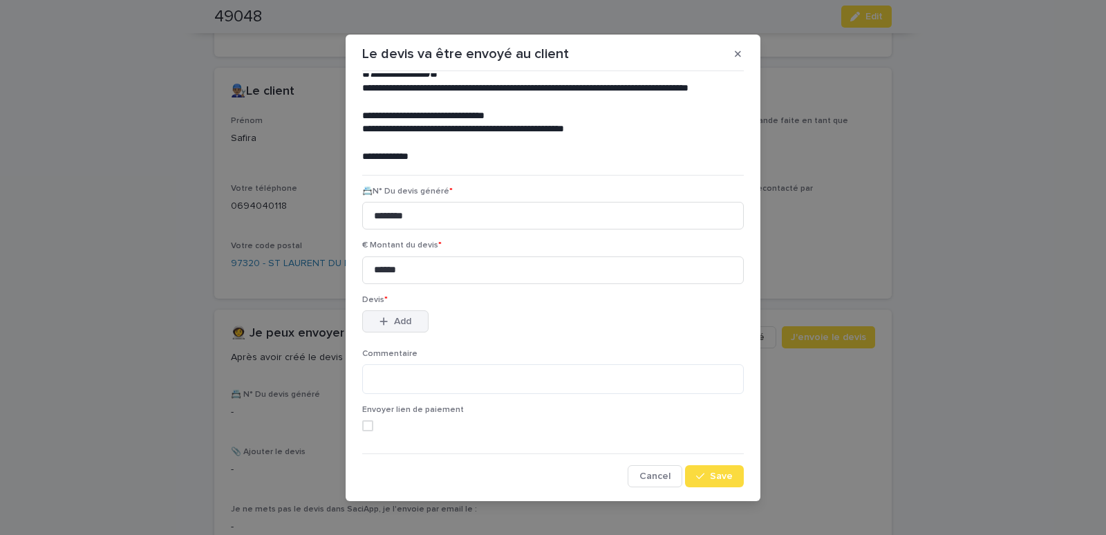
click at [400, 324] on span "Add" at bounding box center [402, 322] width 17 height 10
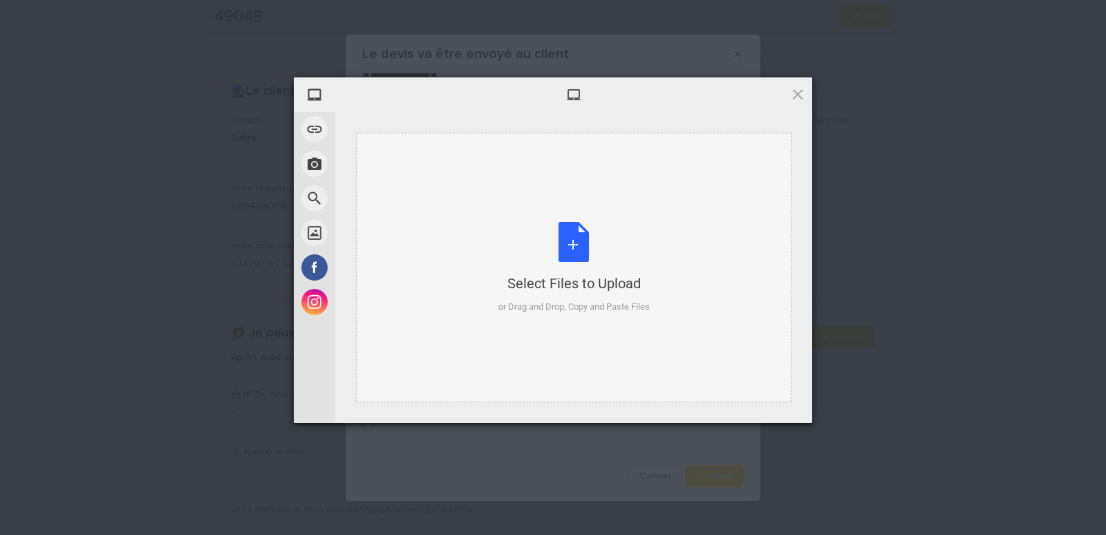
click at [400, 161] on div "Select Files to Upload or Drag and Drop, Copy and Paste Files" at bounding box center [573, 268] width 435 height 270
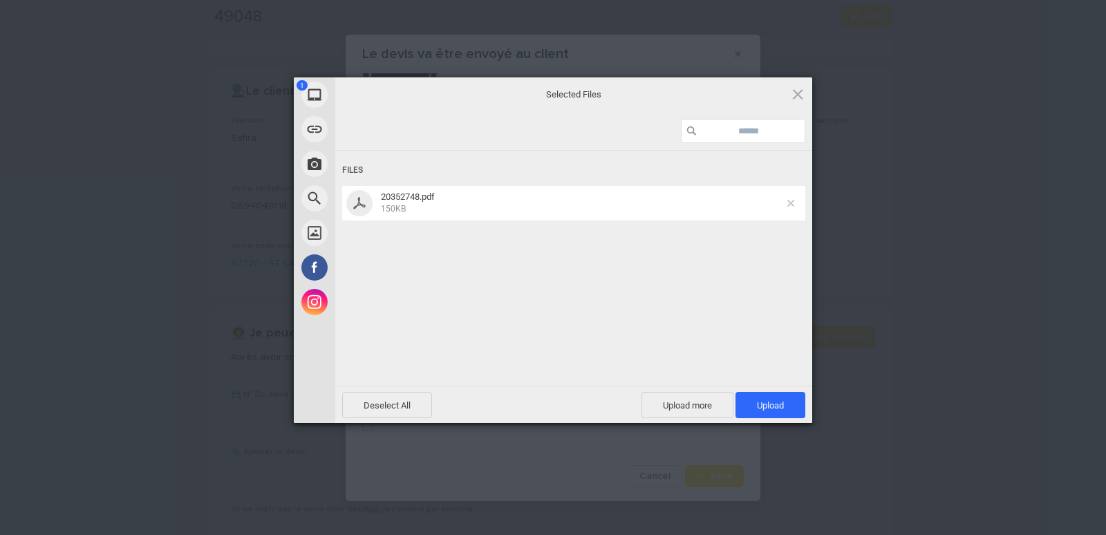
click at [791, 203] on span at bounding box center [790, 203] width 7 height 7
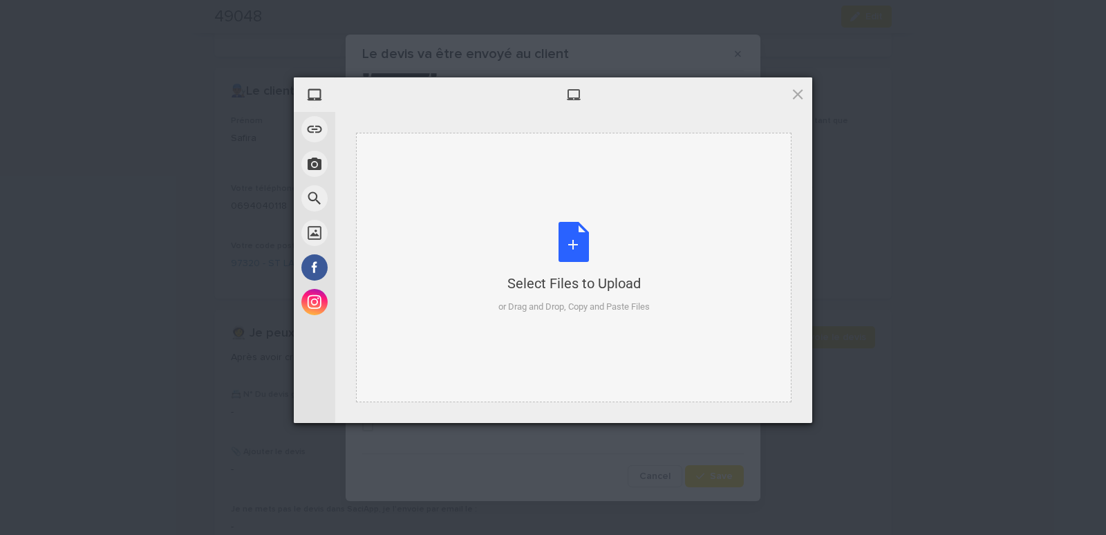
click at [416, 177] on div "Select Files to Upload or Drag and Drop, Copy and Paste Files" at bounding box center [573, 268] width 435 height 270
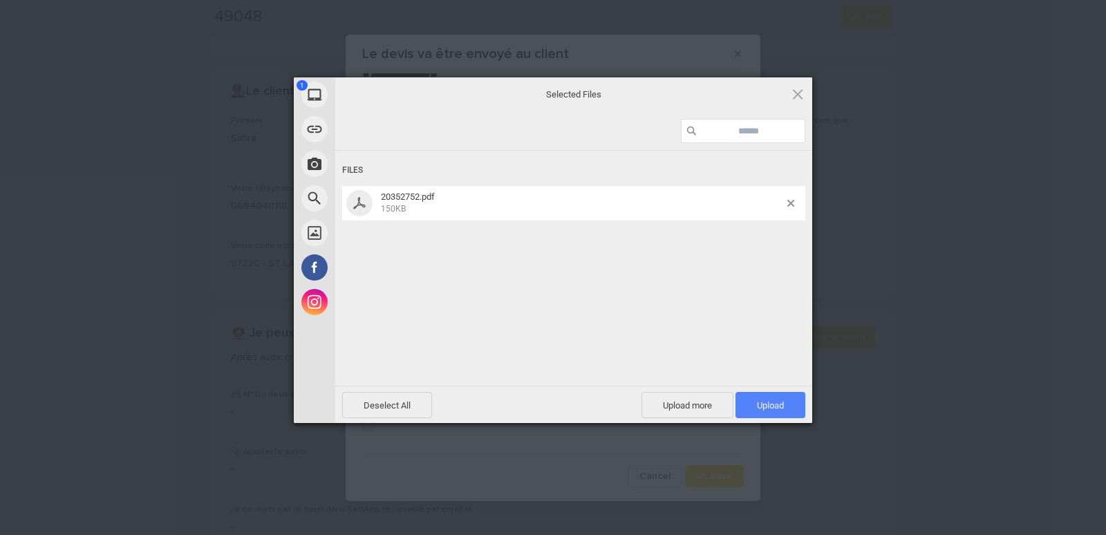
click at [769, 400] on span "Upload 1" at bounding box center [771, 405] width 70 height 26
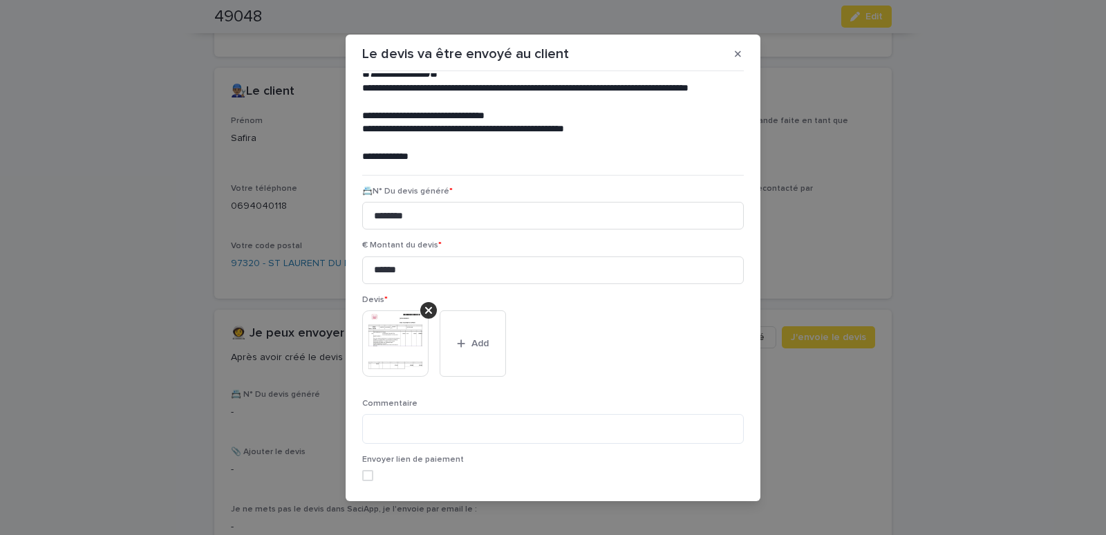
scroll to position [113, 0]
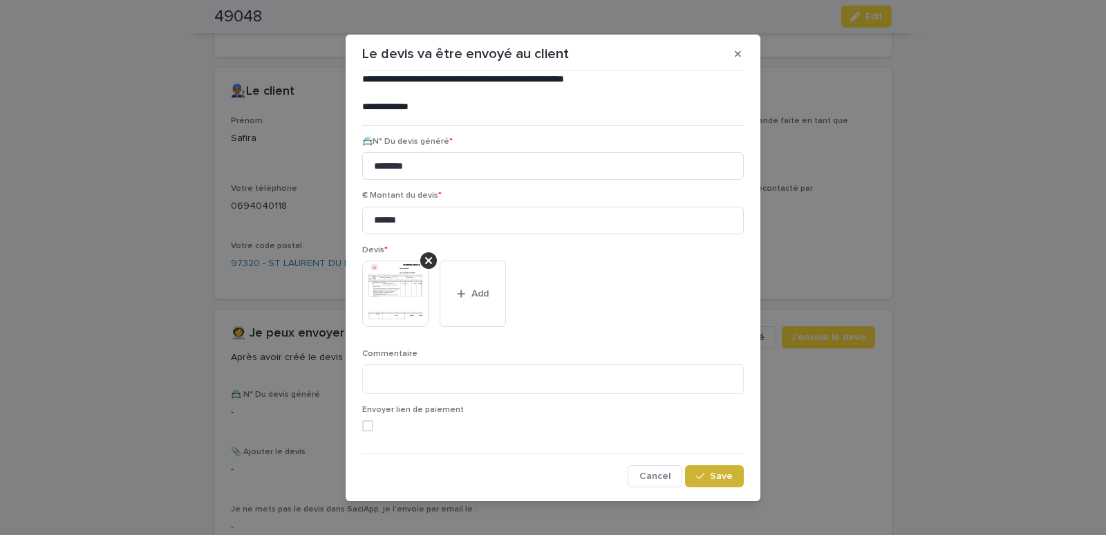
click at [712, 480] on span "Save" at bounding box center [721, 476] width 23 height 10
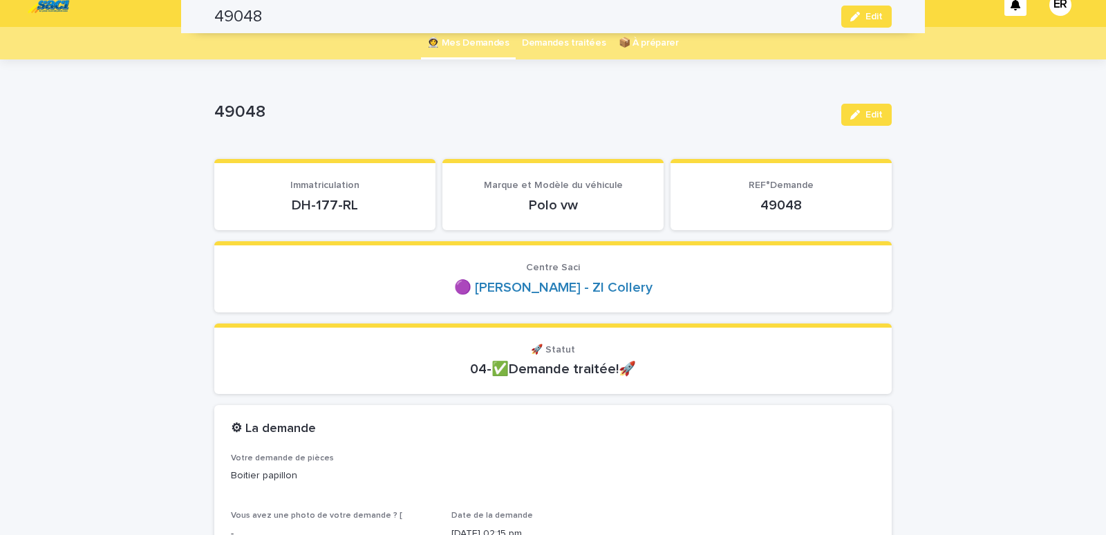
scroll to position [0, 0]
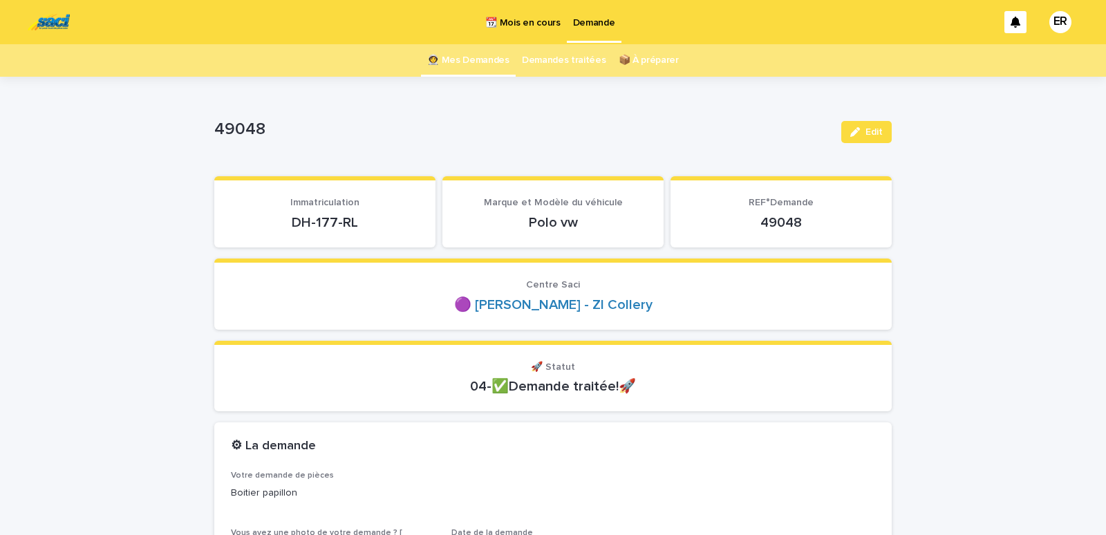
click at [462, 59] on link "👩‍🚀 Mes Demandes" at bounding box center [468, 60] width 82 height 32
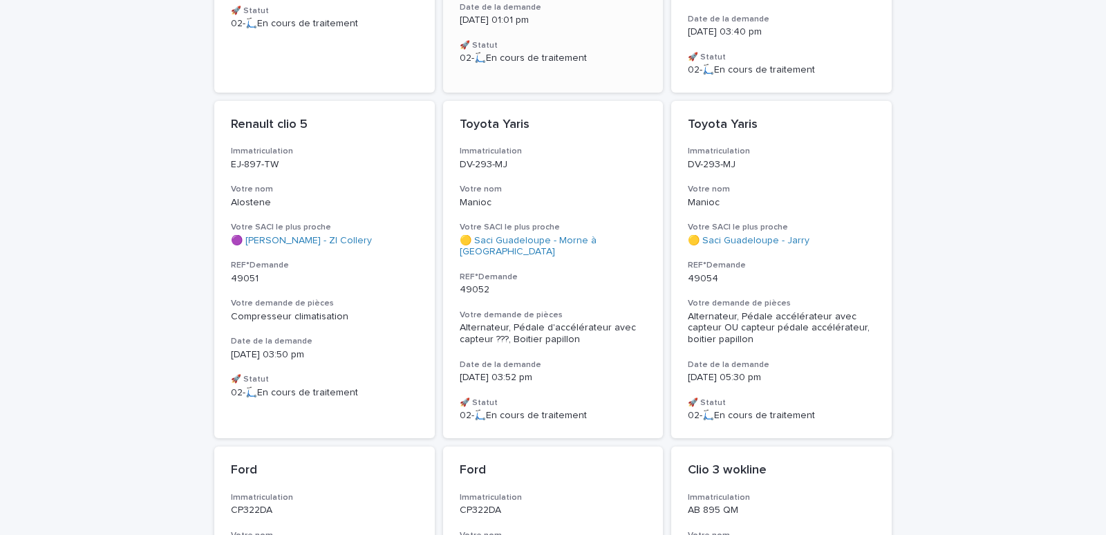
scroll to position [470, 0]
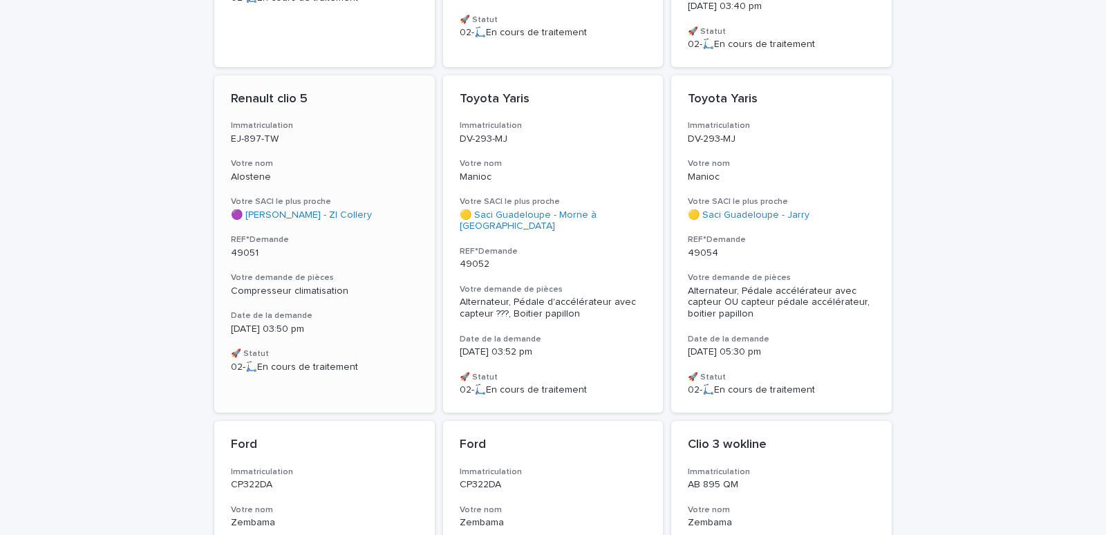
click at [294, 169] on div "Alostene" at bounding box center [324, 176] width 187 height 15
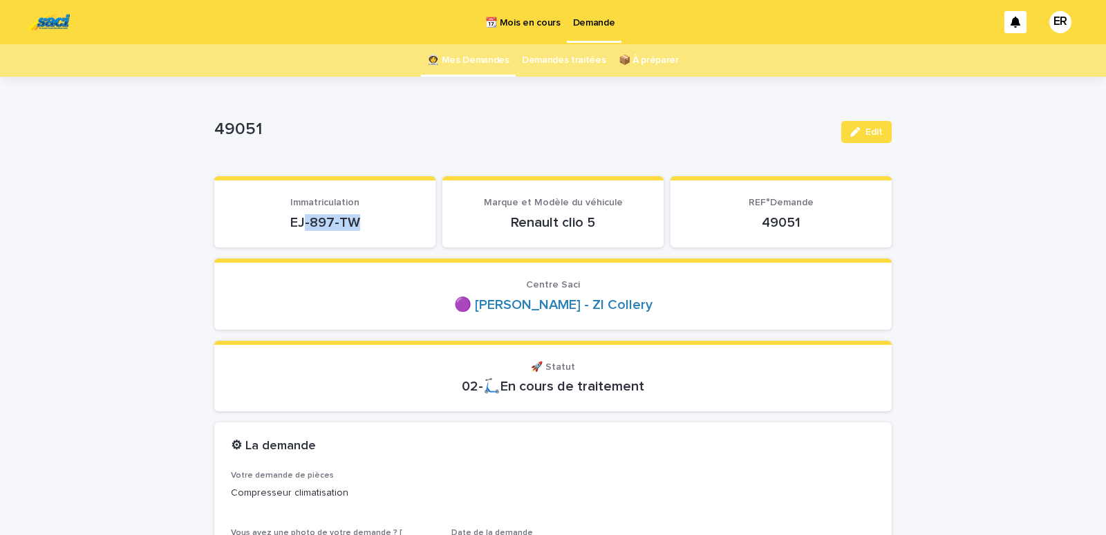
drag, startPoint x: 303, startPoint y: 245, endPoint x: 359, endPoint y: 238, distance: 57.1
click at [359, 238] on section "Immatriculation EJ-897-TW" at bounding box center [324, 211] width 221 height 71
drag, startPoint x: 261, startPoint y: 218, endPoint x: 375, endPoint y: 216, distance: 113.4
click at [375, 216] on p "EJ-897-TW" at bounding box center [325, 222] width 188 height 17
copy p "EJ-897-TW"
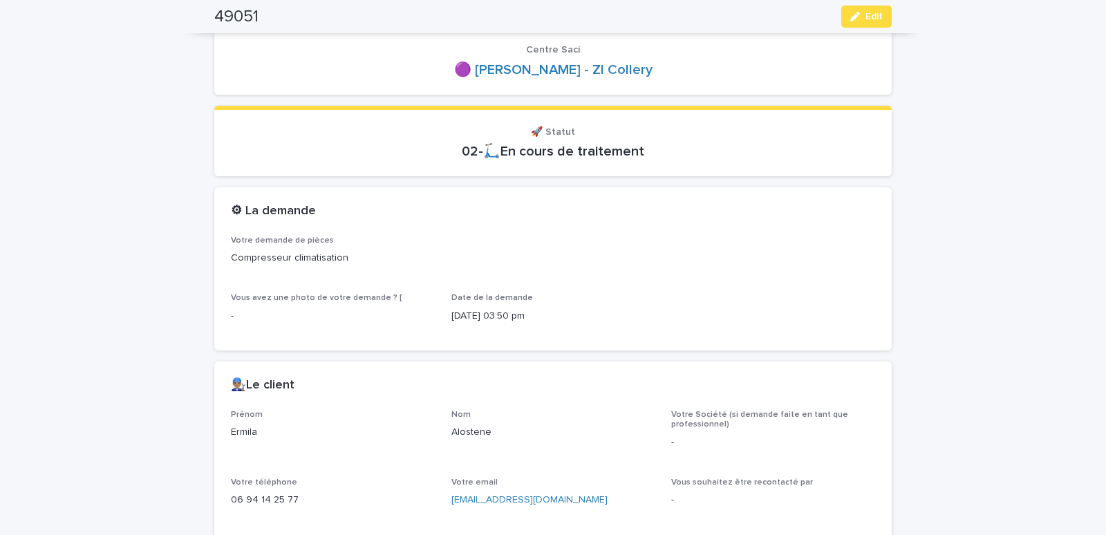
scroll to position [529, 0]
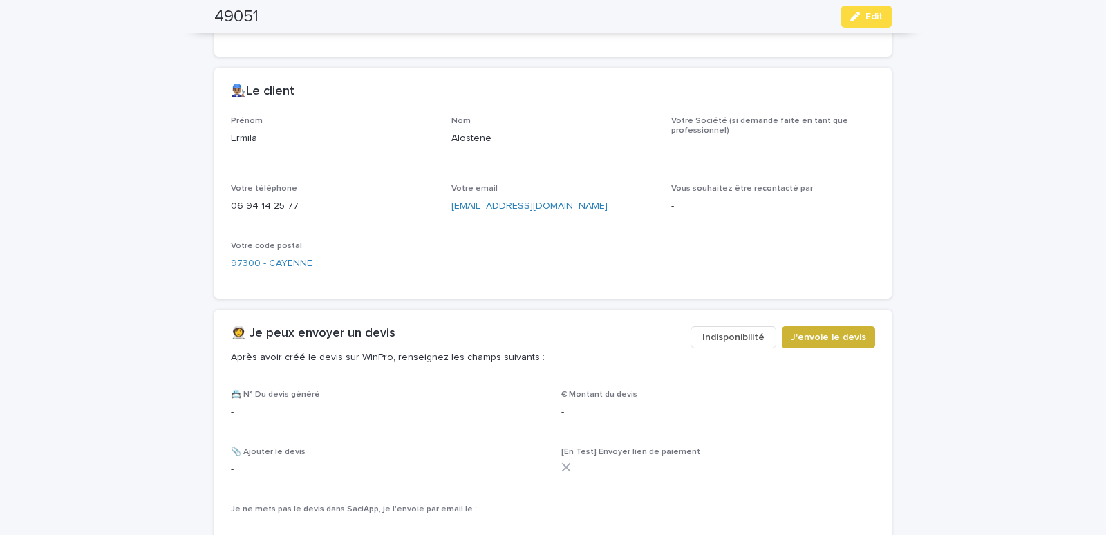
click at [828, 325] on div "👩‍🚀 Je peux envoyer un devis Après avoir créé le devis sur WinPro, renseignez l…" at bounding box center [552, 350] width 677 height 80
click at [828, 328] on button "J'envoie le devis" at bounding box center [828, 337] width 93 height 22
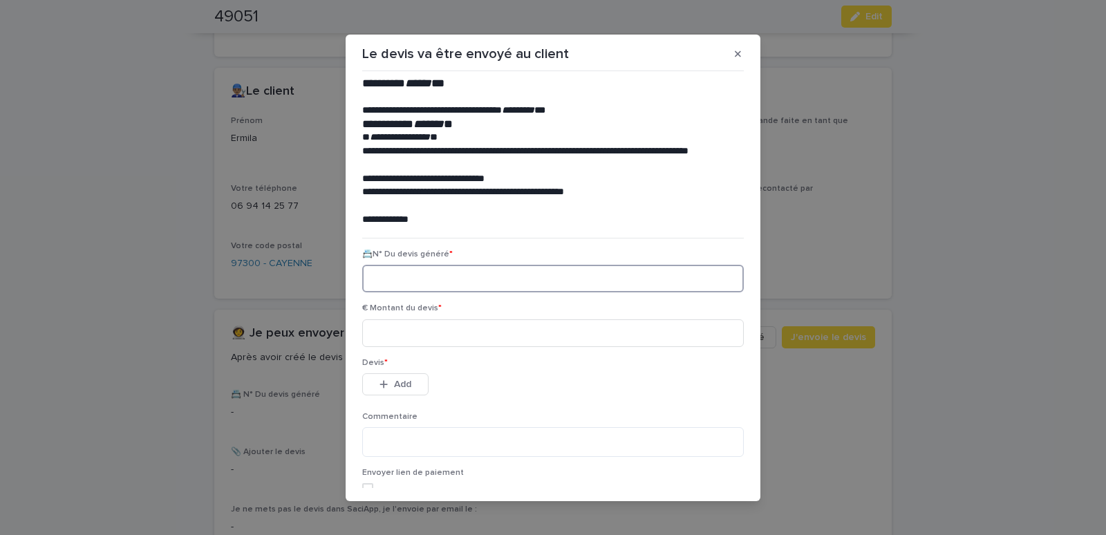
click at [389, 279] on input at bounding box center [553, 279] width 382 height 28
paste input "********"
type input "********"
click at [393, 326] on input at bounding box center [553, 333] width 382 height 28
click at [418, 330] on input at bounding box center [553, 333] width 382 height 28
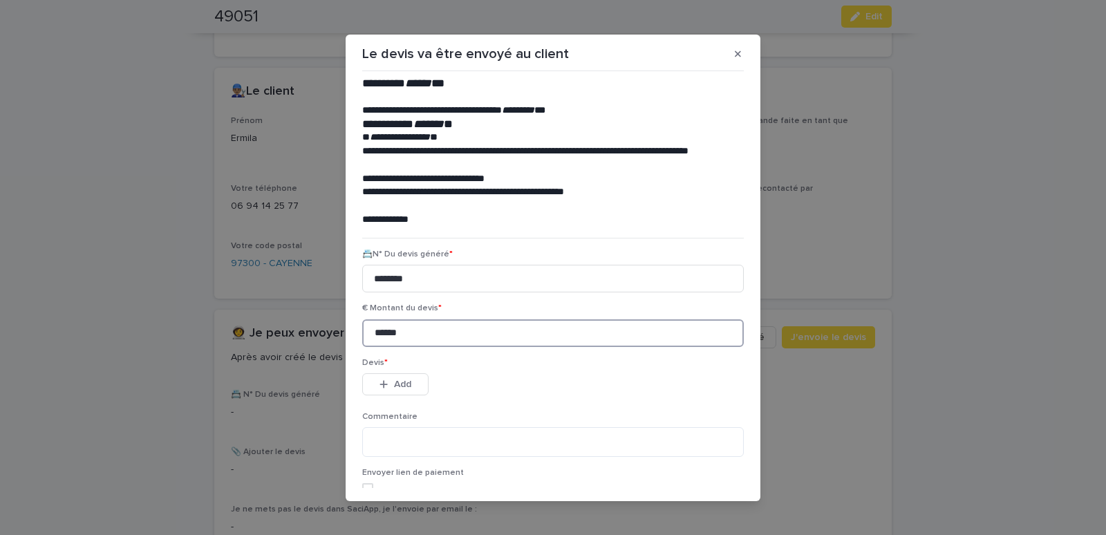
type input "******"
click at [388, 384] on div "button" at bounding box center [387, 385] width 14 height 10
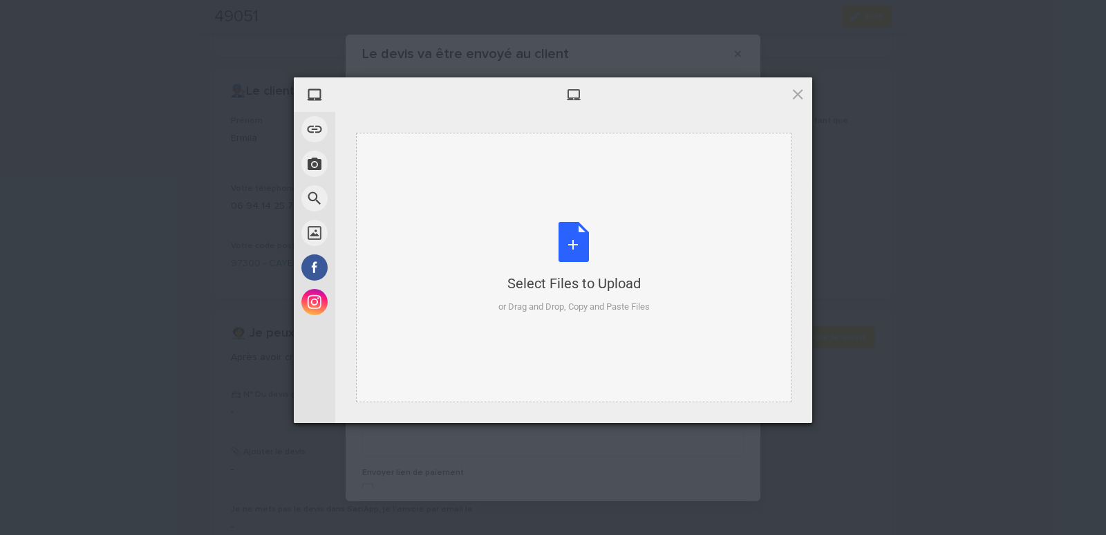
click at [424, 187] on div "Select Files to Upload or Drag and Drop, Copy and Paste Files" at bounding box center [573, 268] width 435 height 270
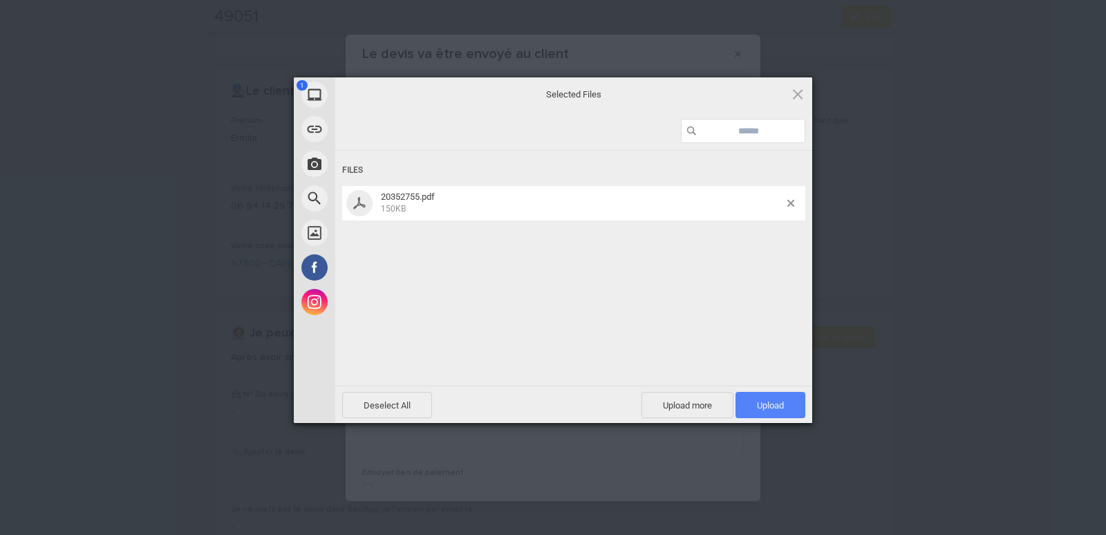
click at [758, 399] on span "Upload 1" at bounding box center [771, 405] width 70 height 26
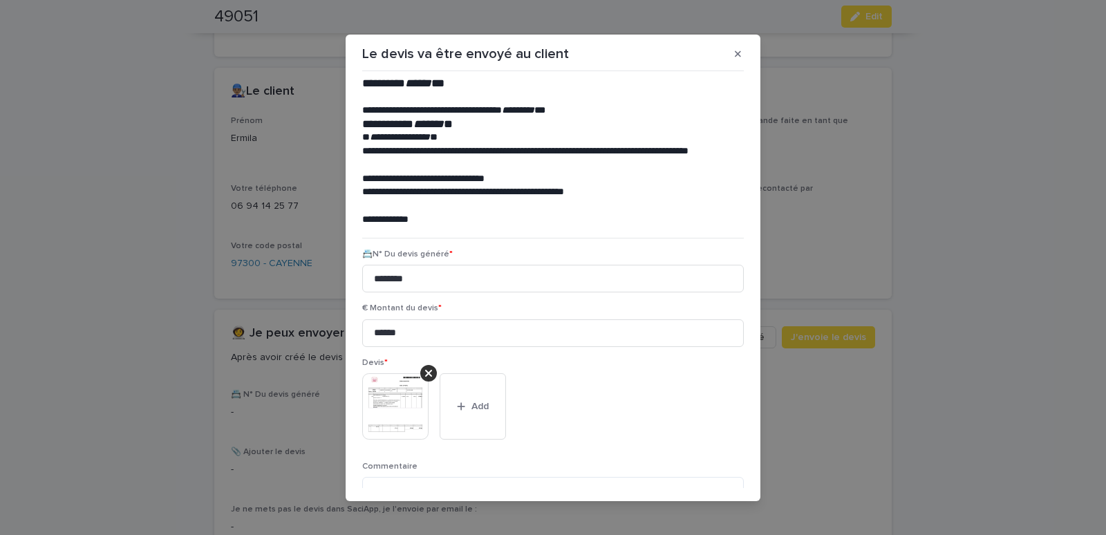
scroll to position [113, 0]
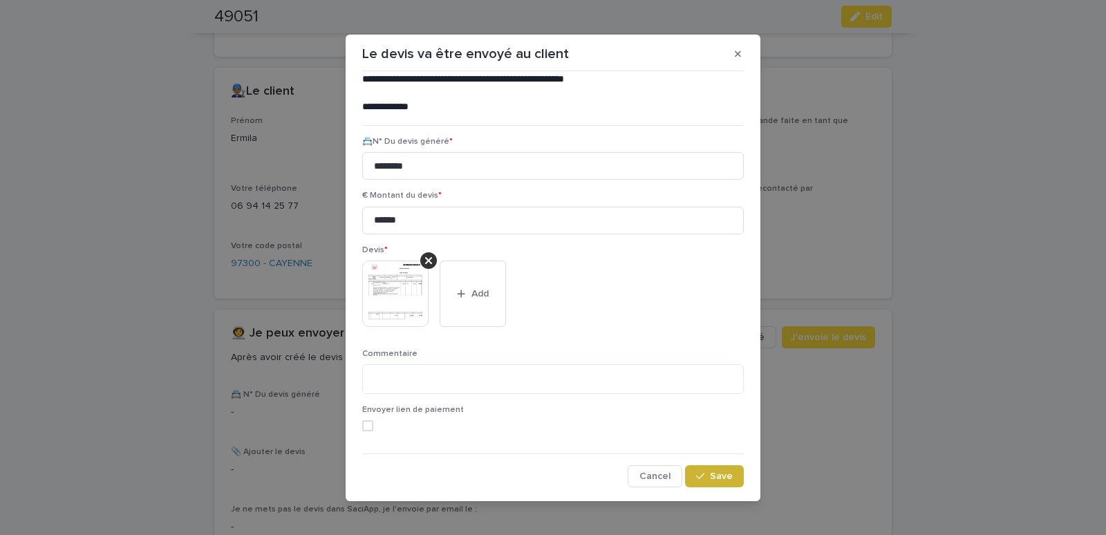
click at [710, 474] on span "Save" at bounding box center [721, 476] width 23 height 10
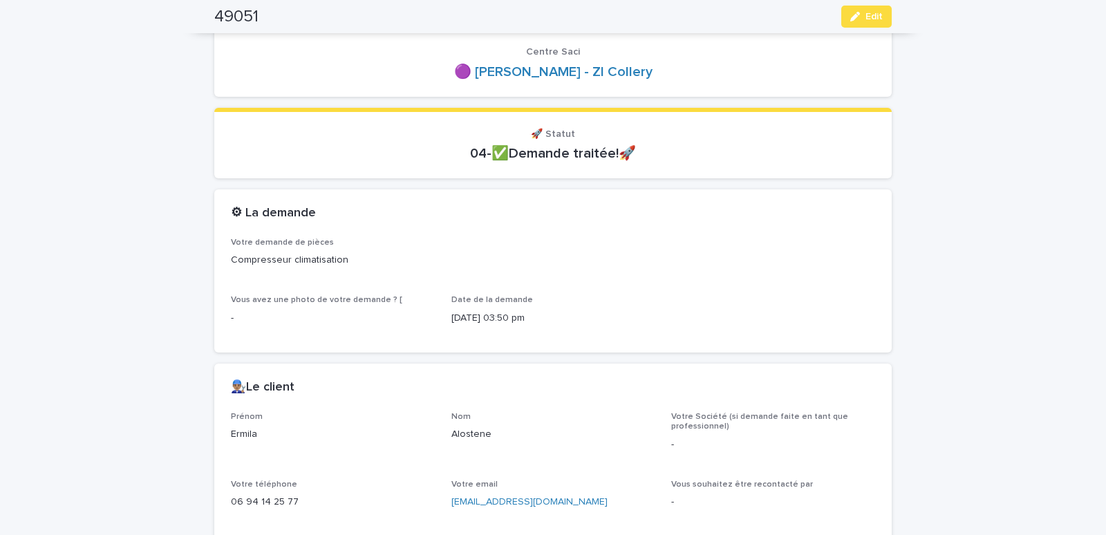
scroll to position [0, 0]
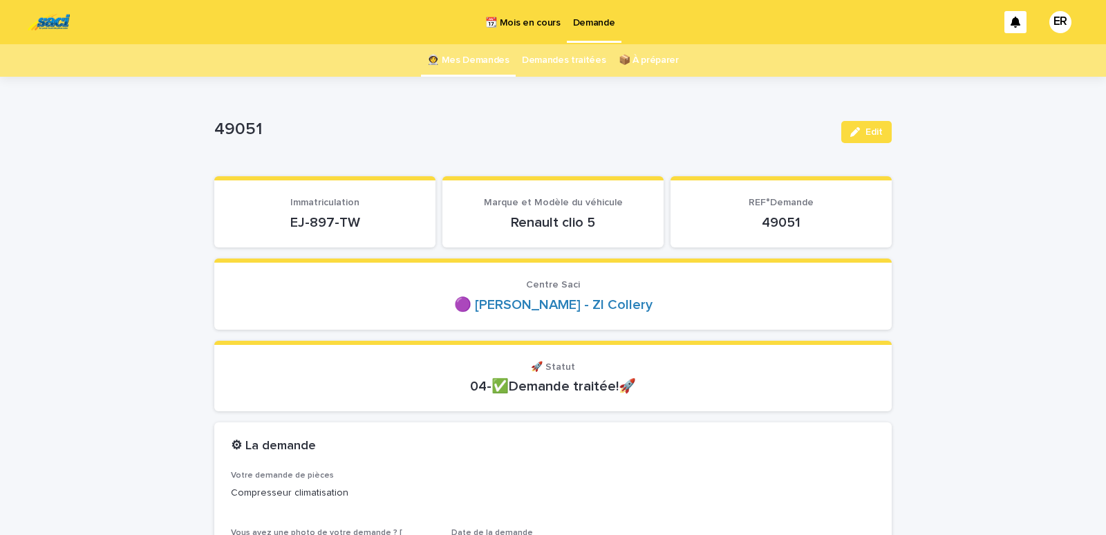
click at [465, 62] on link "👩‍🚀 Mes Demandes" at bounding box center [468, 60] width 82 height 32
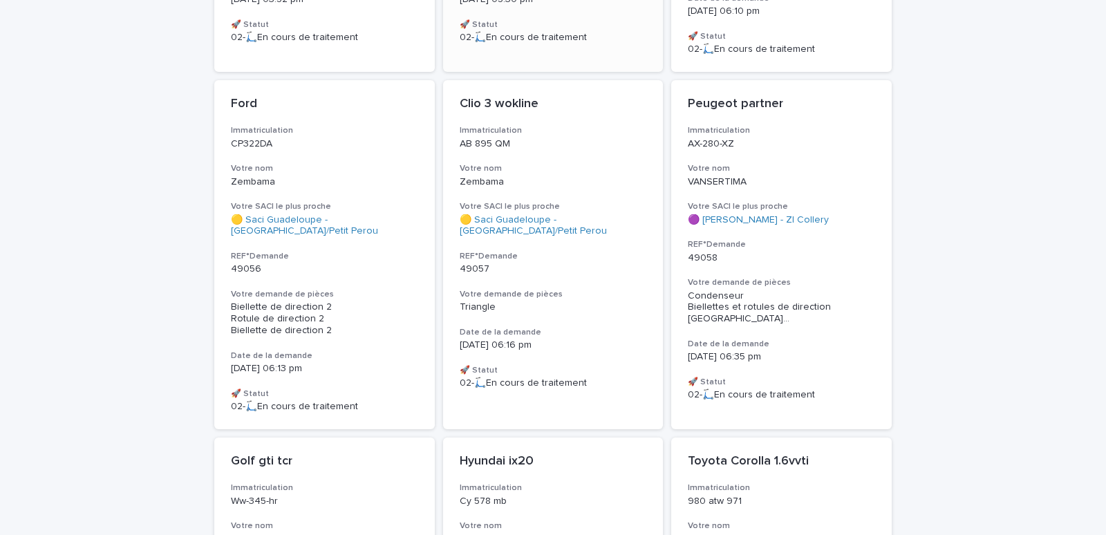
scroll to position [881, 0]
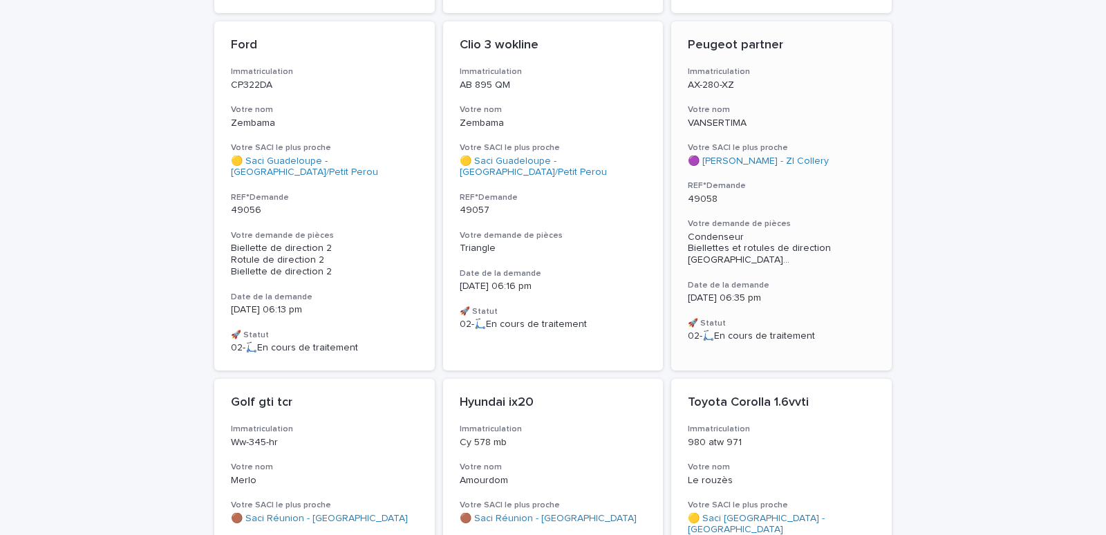
click at [783, 104] on h3 "Votre nom" at bounding box center [781, 109] width 187 height 11
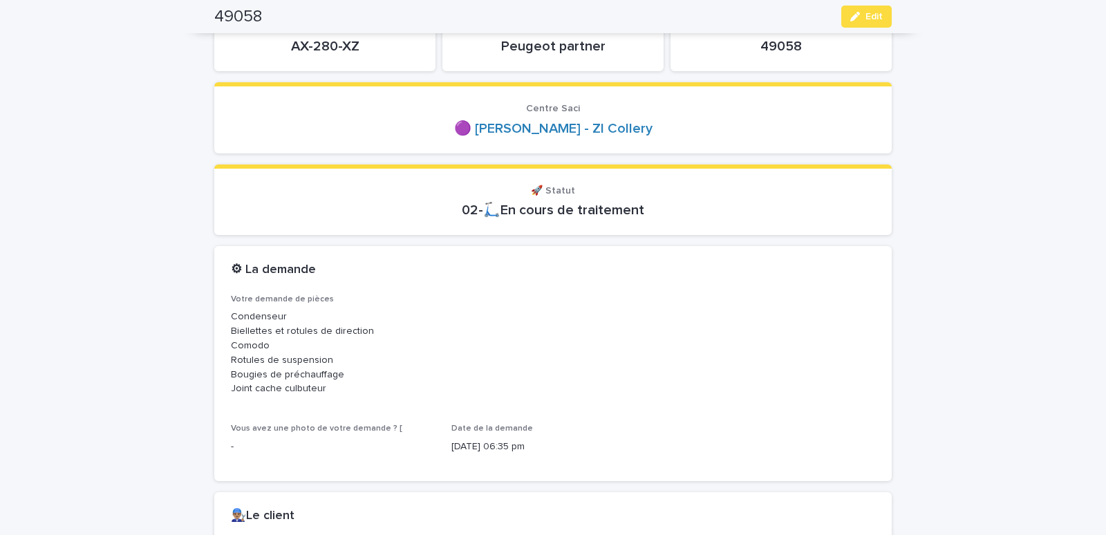
scroll to position [118, 0]
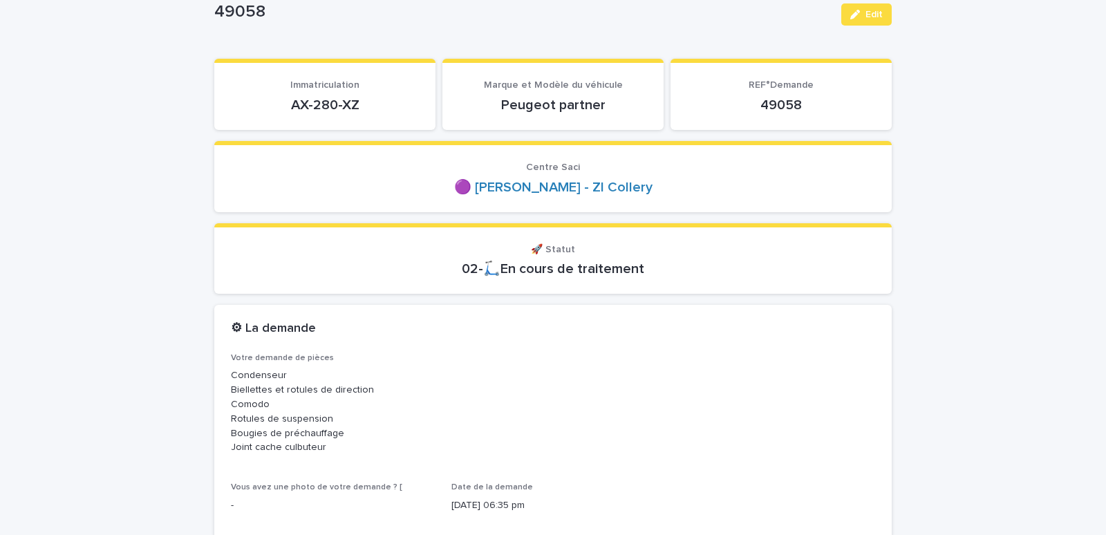
click at [386, 114] on section "Immatriculation AX-280-XZ" at bounding box center [324, 94] width 221 height 71
copy p "AX-280-XZ"
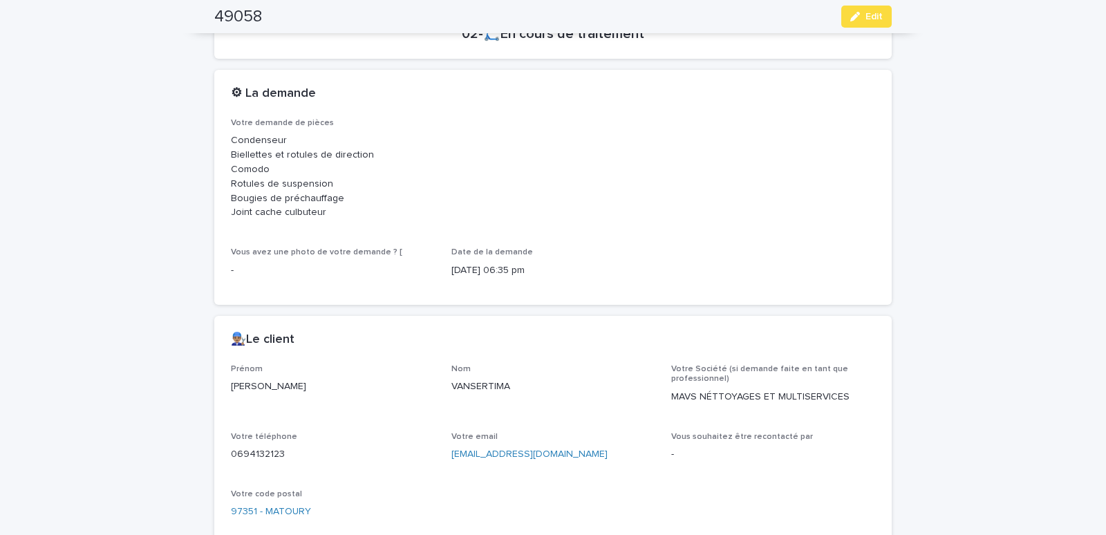
scroll to position [588, 0]
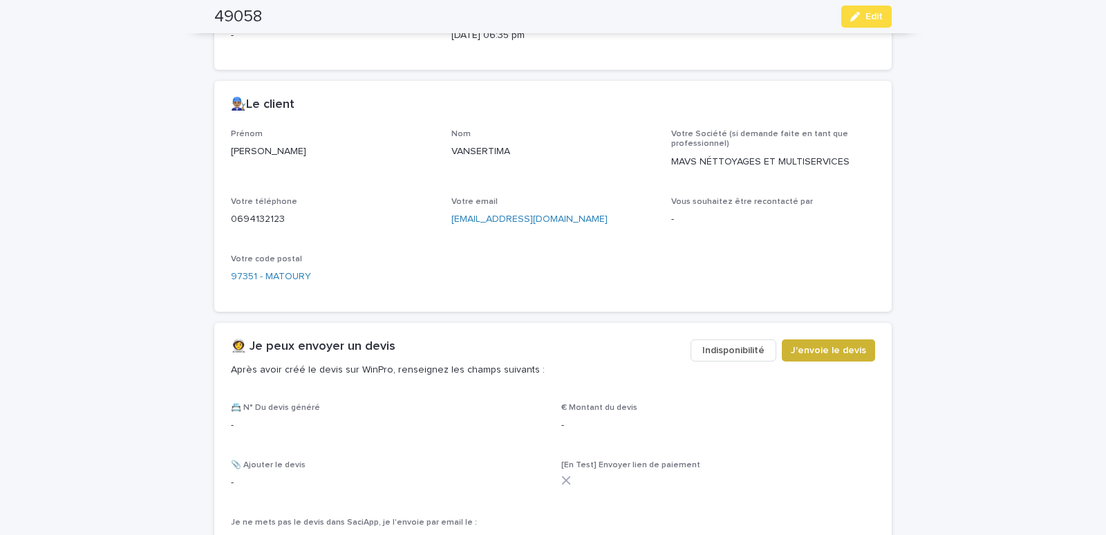
click at [822, 349] on span "J'envoie le devis" at bounding box center [828, 351] width 75 height 14
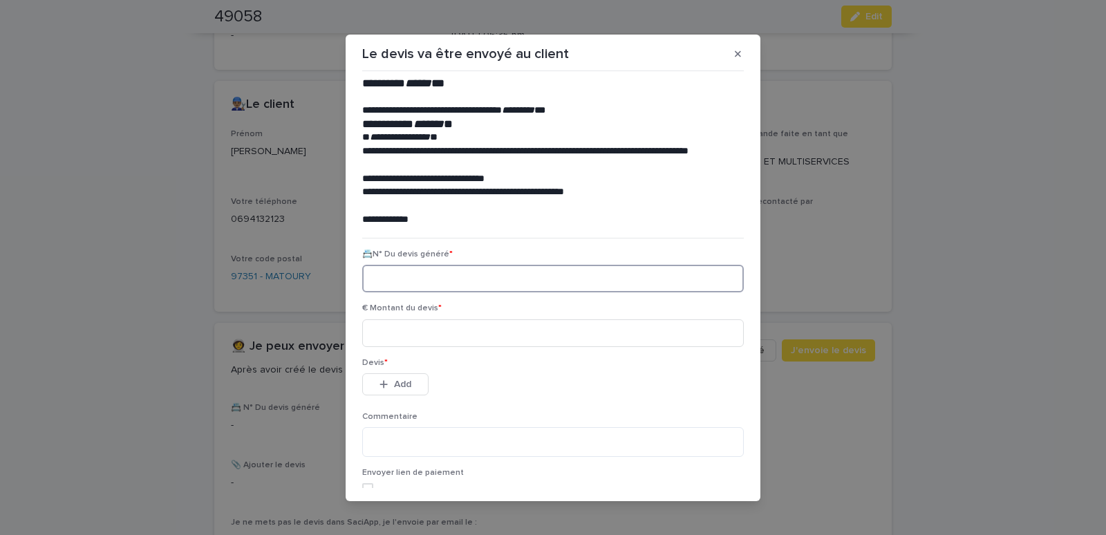
click at [398, 278] on input at bounding box center [553, 279] width 382 height 28
paste input "********"
type input "********"
click at [409, 334] on input at bounding box center [553, 333] width 382 height 28
type input "******"
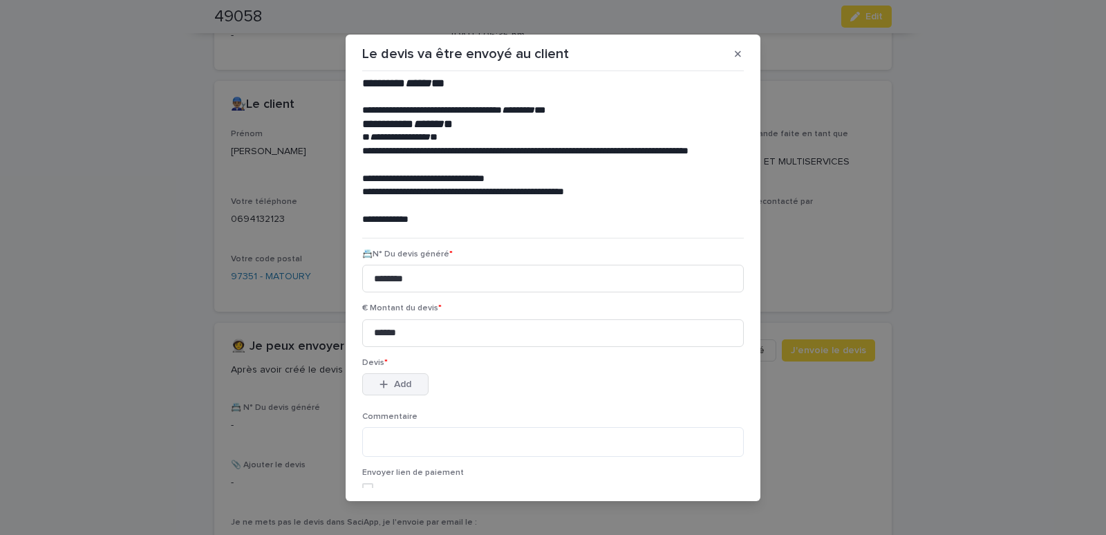
click at [386, 380] on button "Add" at bounding box center [395, 384] width 66 height 22
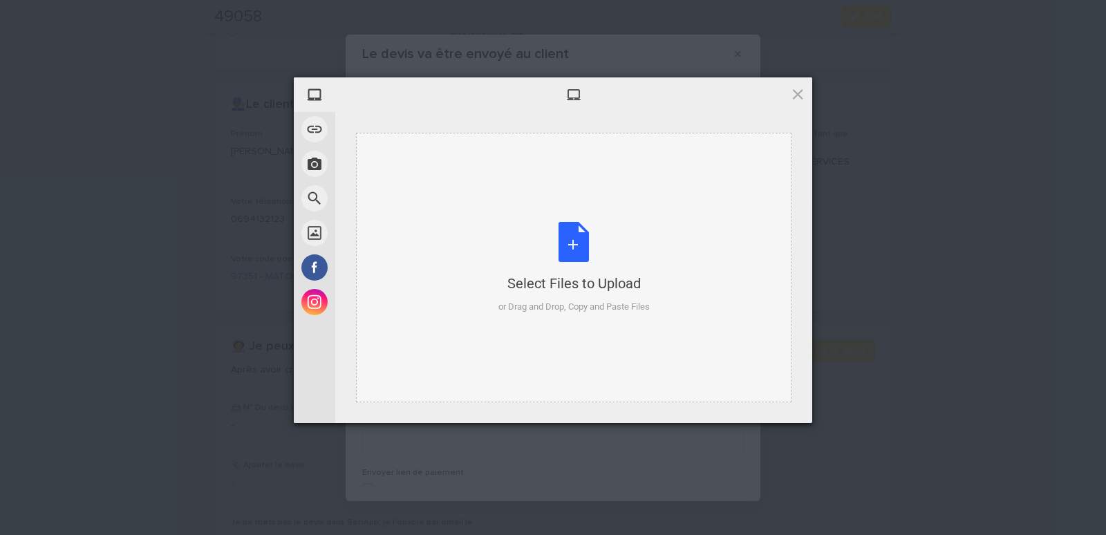
click at [425, 173] on div "Select Files to Upload or Drag and Drop, Copy and Paste Files" at bounding box center [573, 268] width 435 height 270
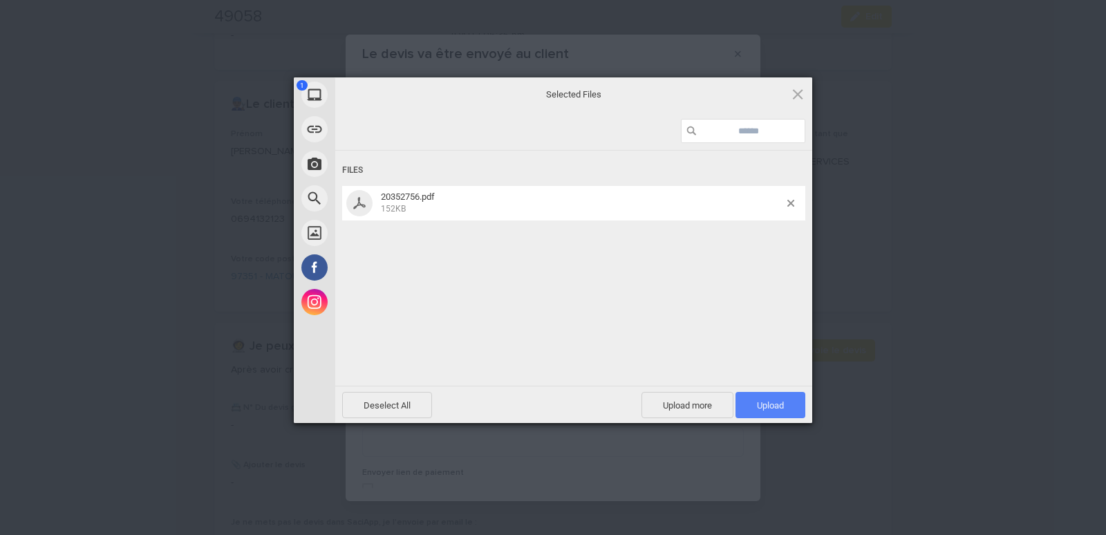
drag, startPoint x: 751, startPoint y: 393, endPoint x: 757, endPoint y: 415, distance: 22.8
click at [752, 393] on span "Upload 1" at bounding box center [771, 405] width 70 height 26
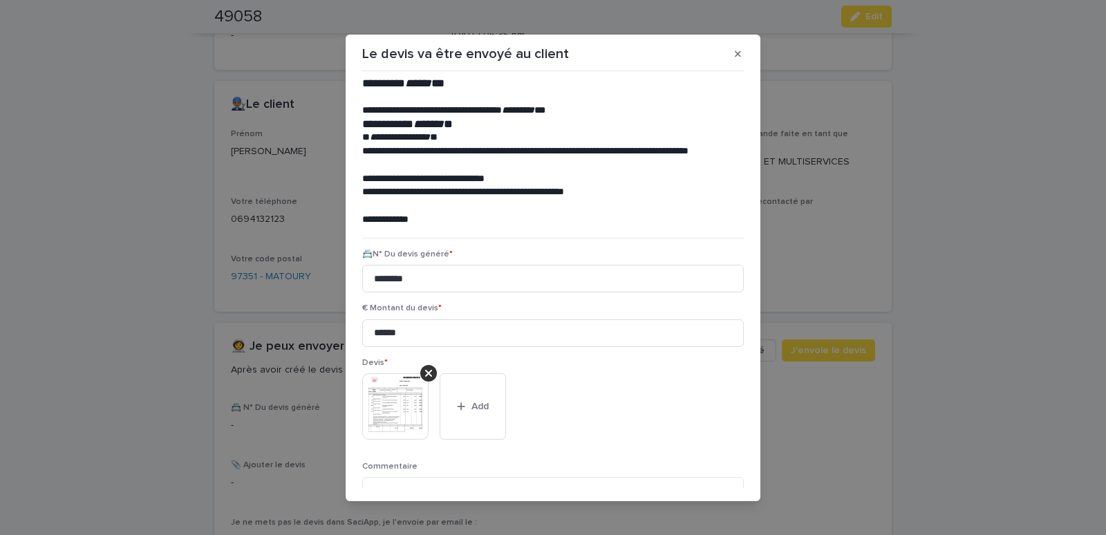
scroll to position [113, 0]
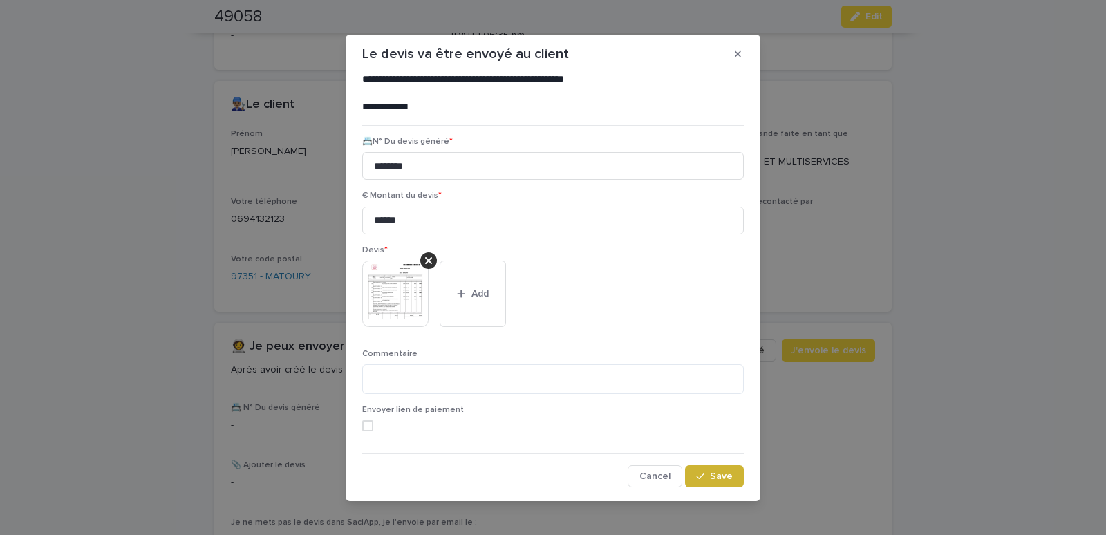
click at [697, 474] on div "button" at bounding box center [703, 476] width 14 height 10
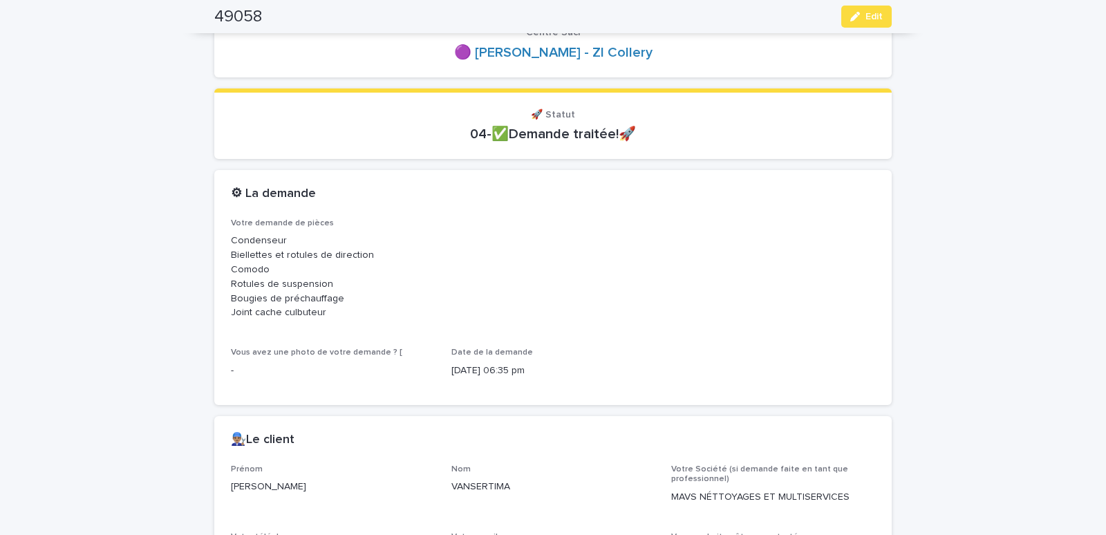
scroll to position [0, 0]
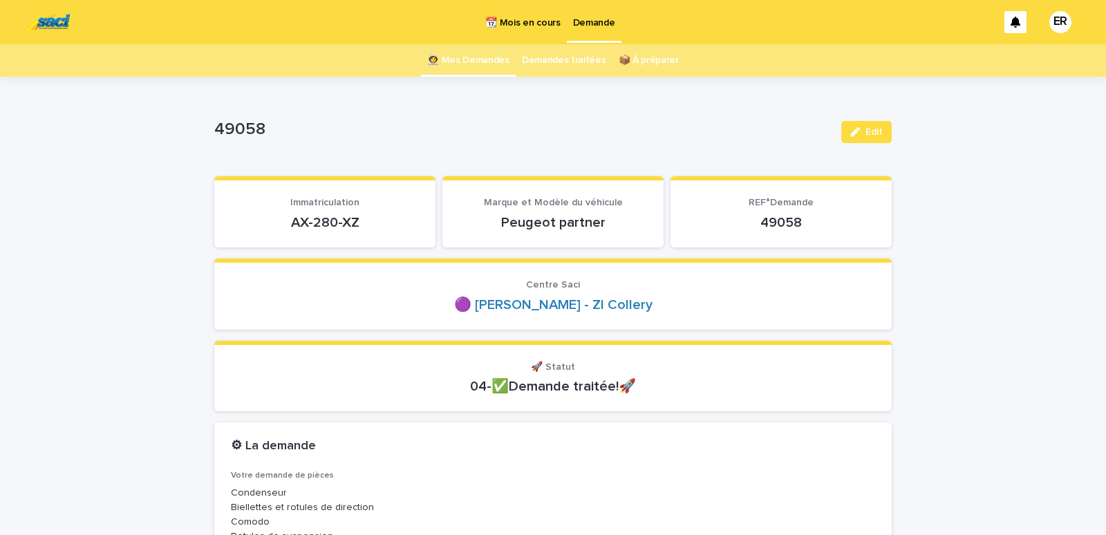
click at [474, 58] on link "👩‍🚀 Mes Demandes" at bounding box center [468, 60] width 82 height 32
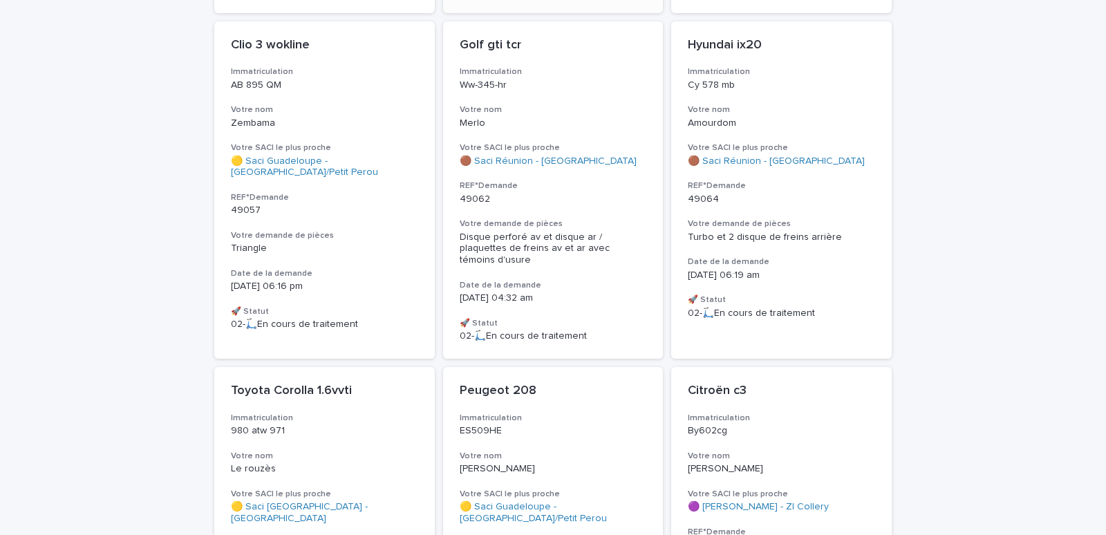
scroll to position [1175, 0]
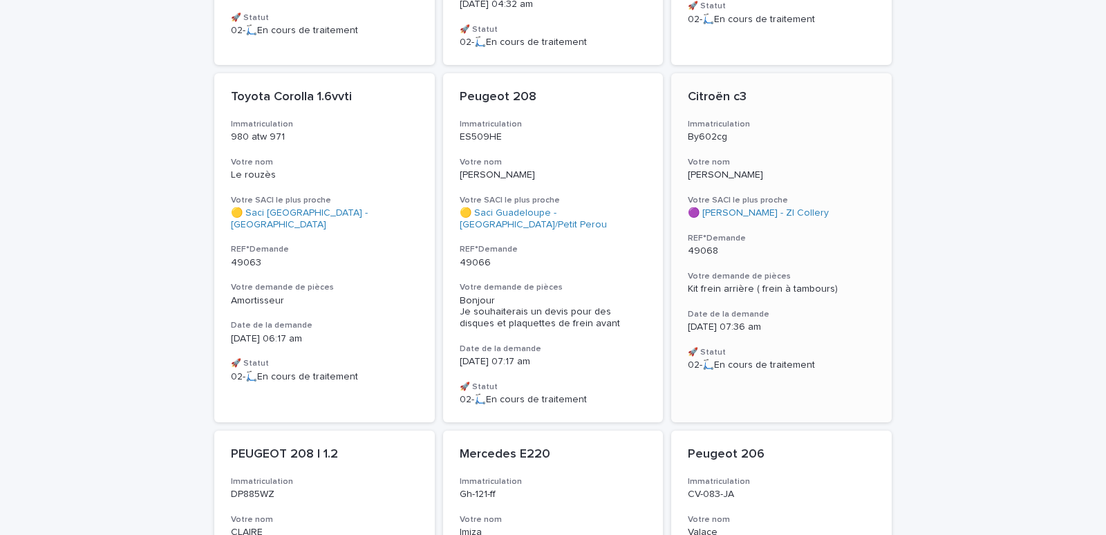
click at [768, 169] on p "[PERSON_NAME]" at bounding box center [781, 175] width 187 height 12
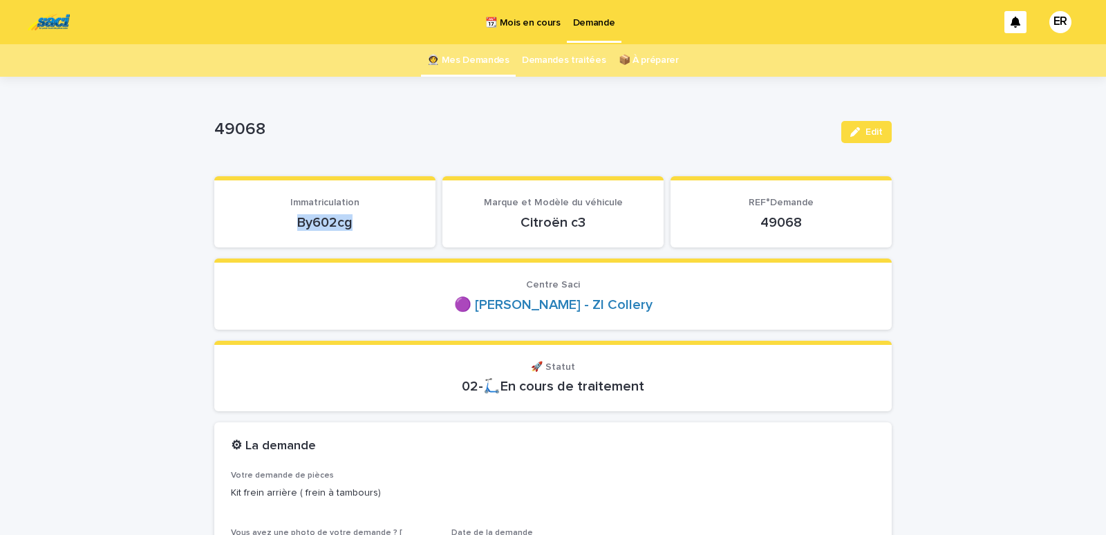
drag, startPoint x: 268, startPoint y: 242, endPoint x: 358, endPoint y: 234, distance: 90.2
click at [358, 234] on section "Immatriculation By602cg" at bounding box center [324, 211] width 221 height 71
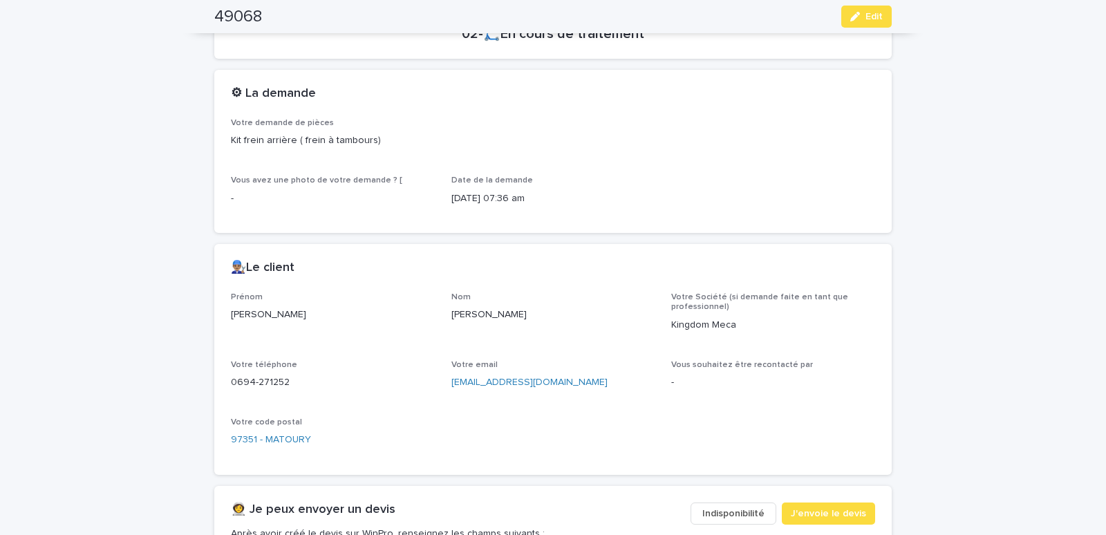
scroll to position [588, 0]
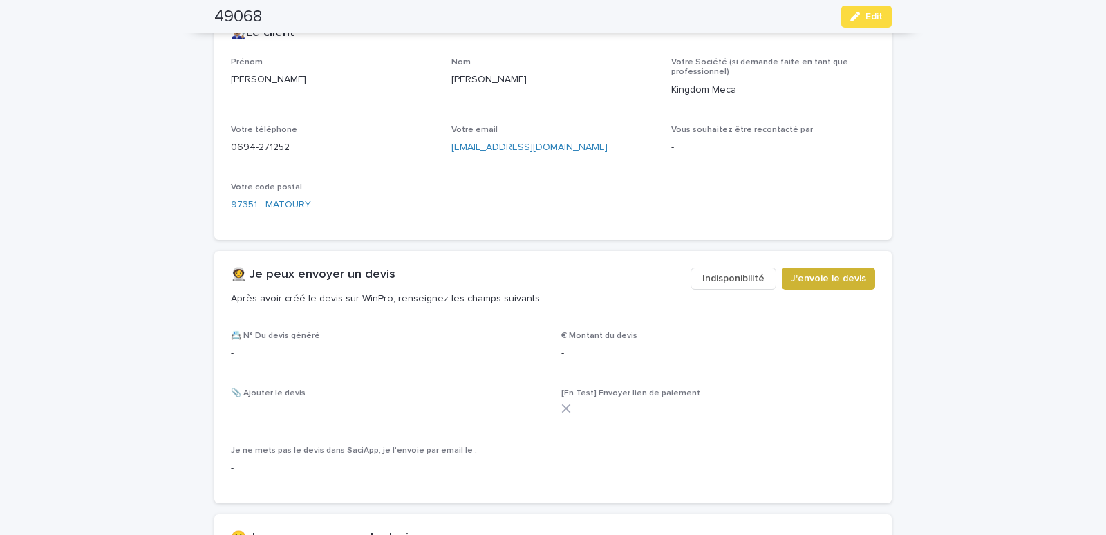
click at [816, 274] on span "J'envoie le devis" at bounding box center [828, 279] width 75 height 14
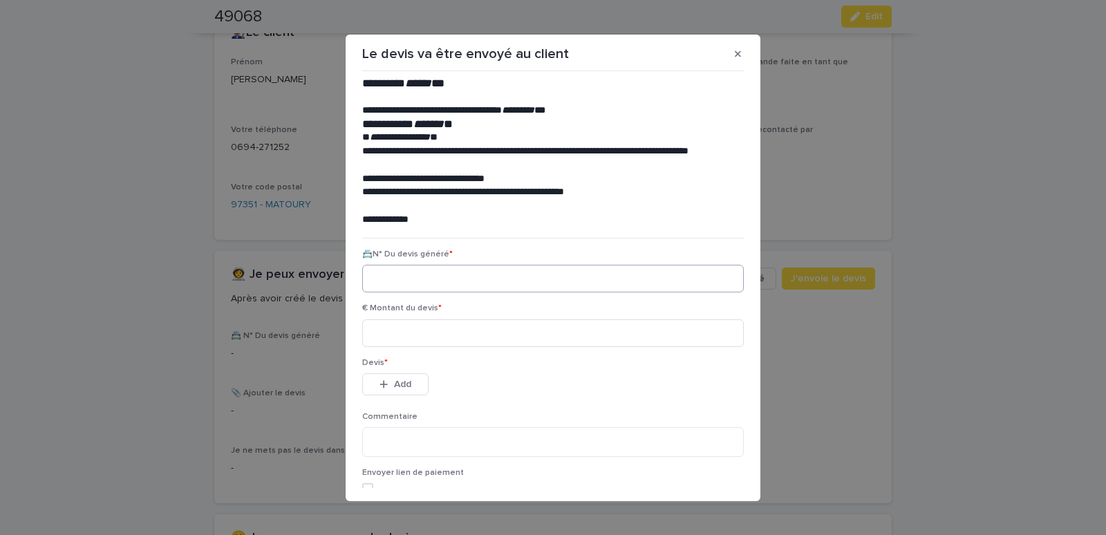
click at [465, 266] on div "📇N° Du devis généré *" at bounding box center [553, 277] width 382 height 54
click at [462, 268] on input at bounding box center [553, 279] width 382 height 28
paste input "********"
type input "********"
click at [444, 335] on input at bounding box center [553, 333] width 382 height 28
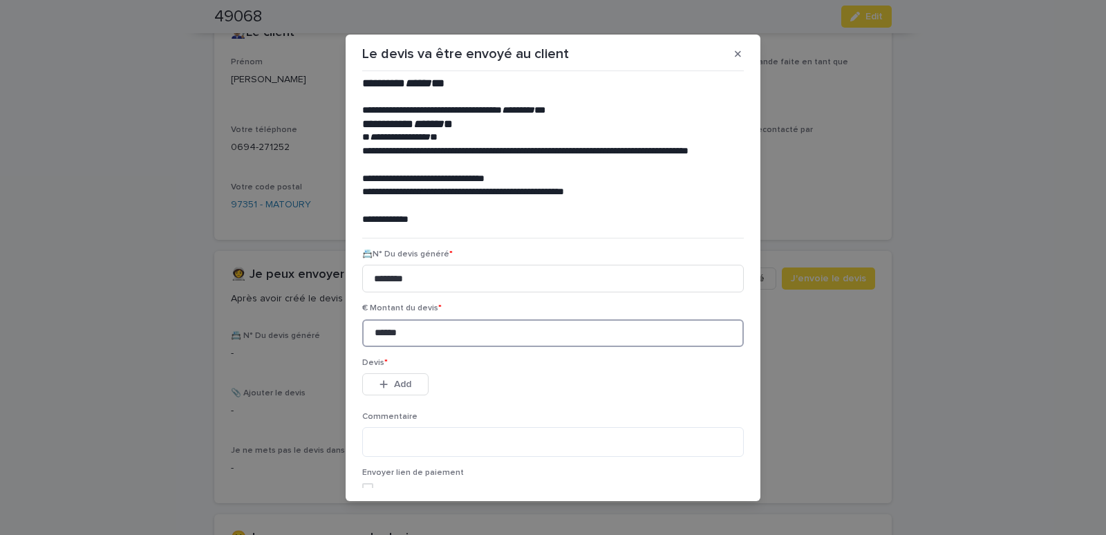
type input "******"
click at [380, 385] on icon "button" at bounding box center [384, 384] width 8 height 8
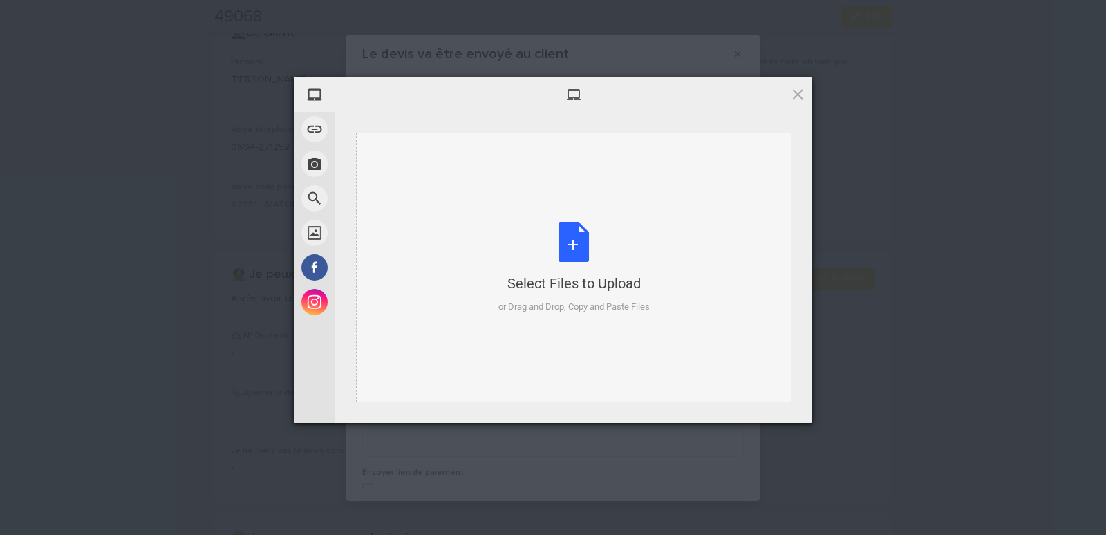
click at [458, 176] on div "Select Files to Upload or Drag and Drop, Copy and Paste Files" at bounding box center [573, 268] width 435 height 270
click at [408, 187] on div "Select Files to Upload or Drag and Drop, Copy and Paste Files" at bounding box center [573, 268] width 435 height 270
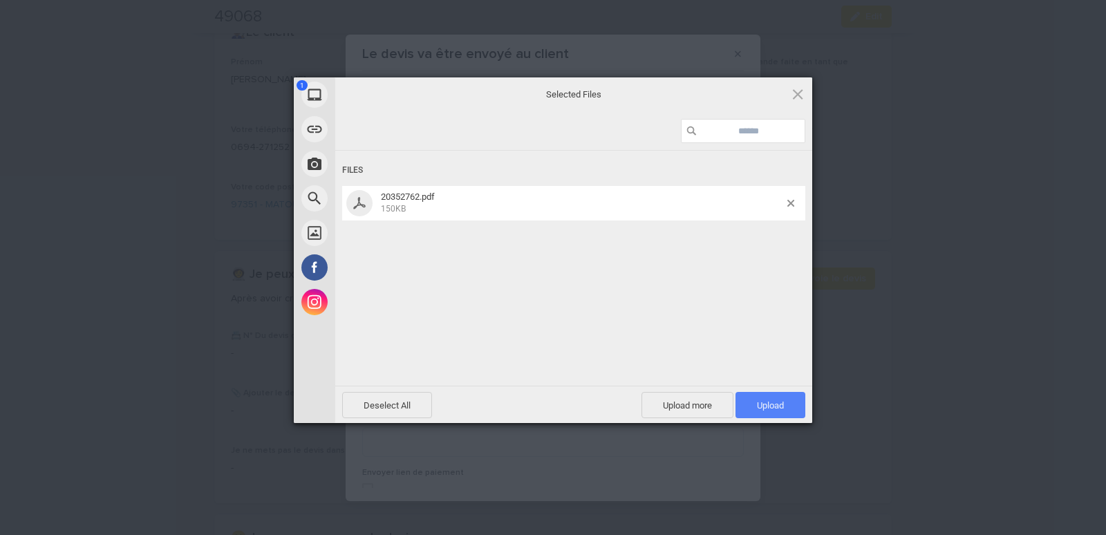
click at [783, 397] on span "Upload 1" at bounding box center [771, 405] width 70 height 26
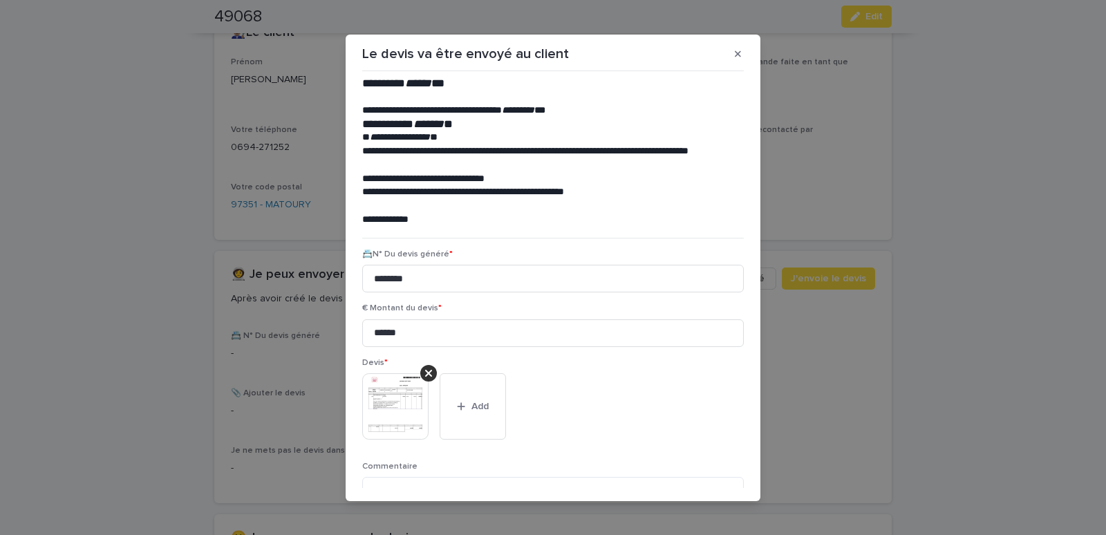
scroll to position [113, 0]
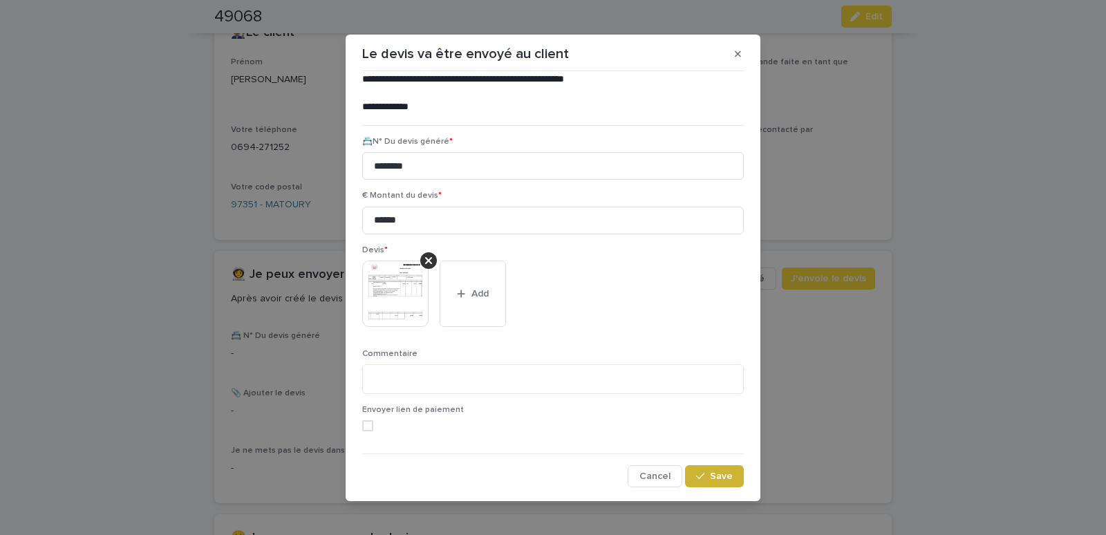
click at [710, 476] on span "Save" at bounding box center [721, 476] width 23 height 10
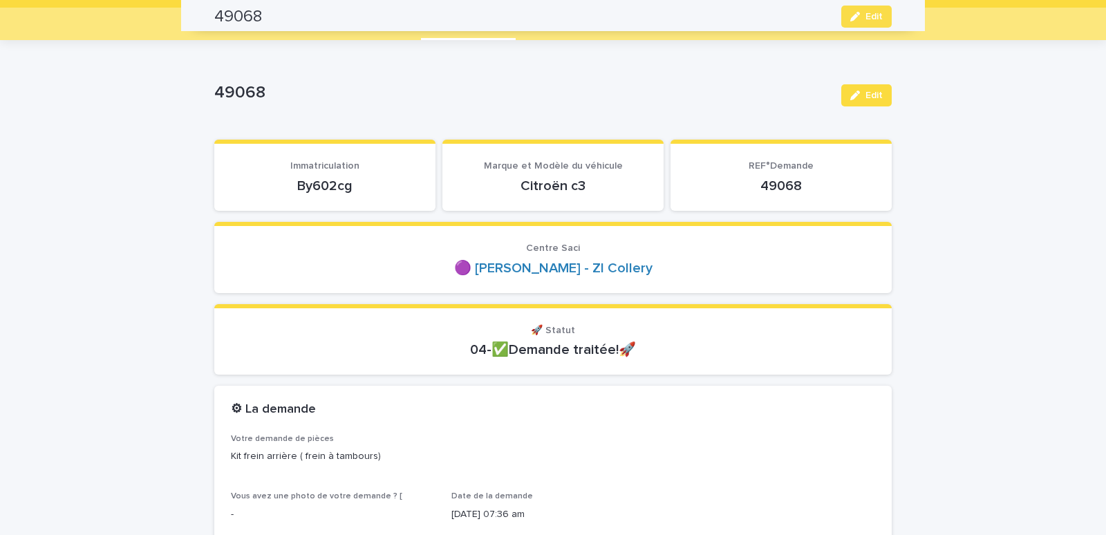
scroll to position [17, 0]
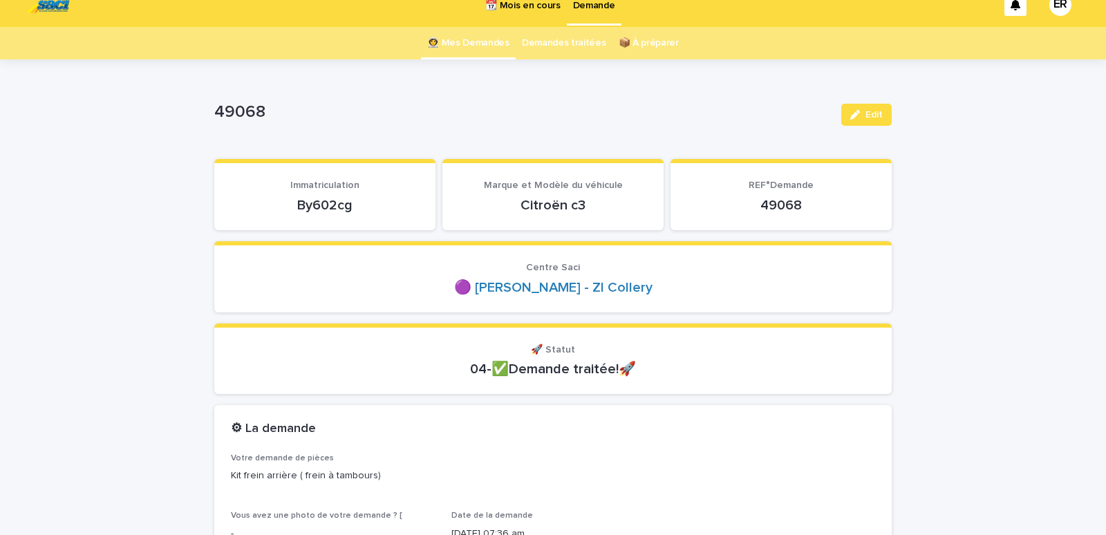
click at [455, 37] on link "👩‍🚀 Mes Demandes" at bounding box center [468, 43] width 82 height 32
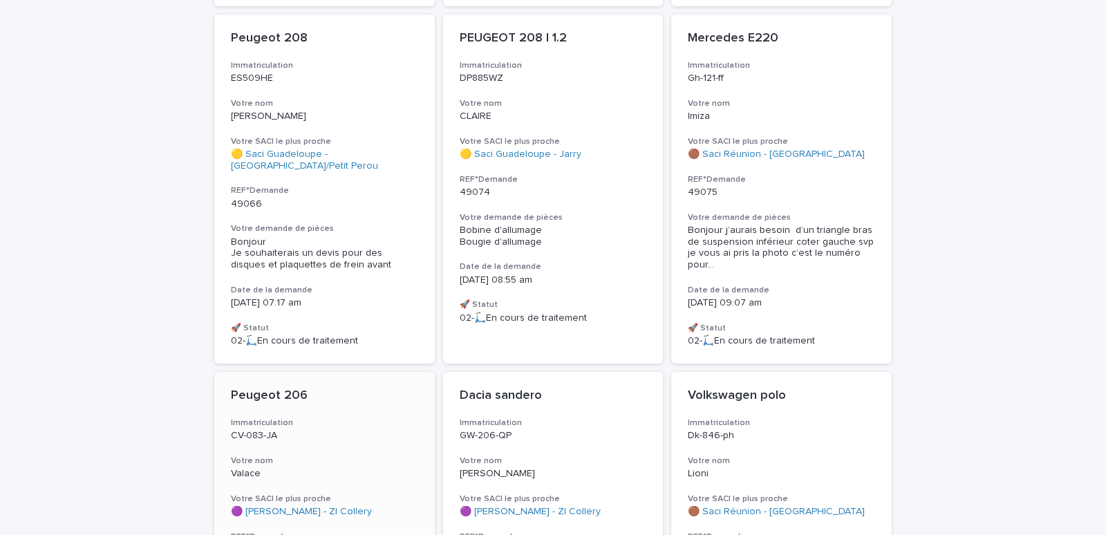
scroll to position [1410, 0]
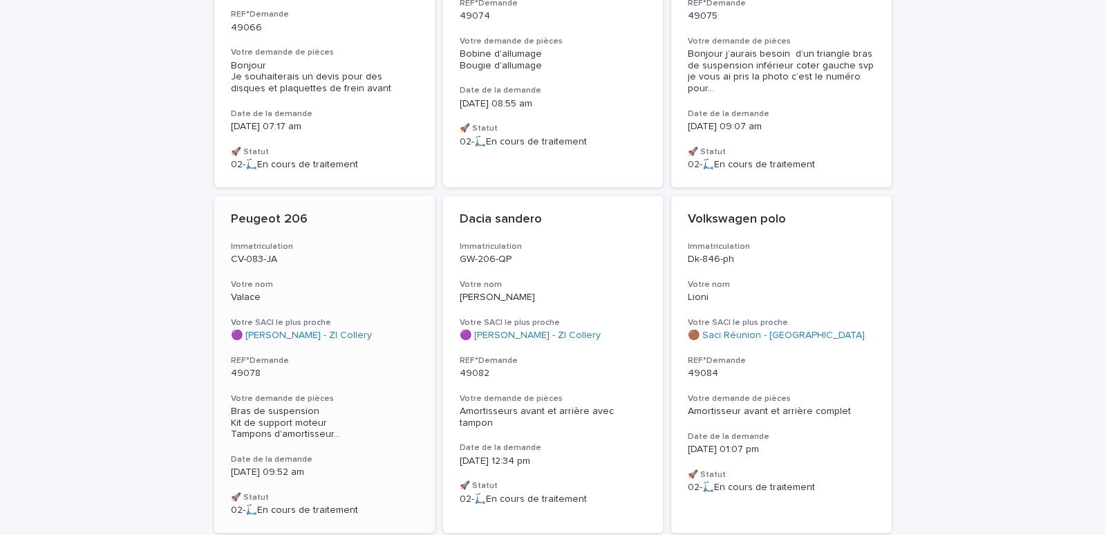
click at [280, 279] on h3 "Votre nom" at bounding box center [324, 284] width 187 height 11
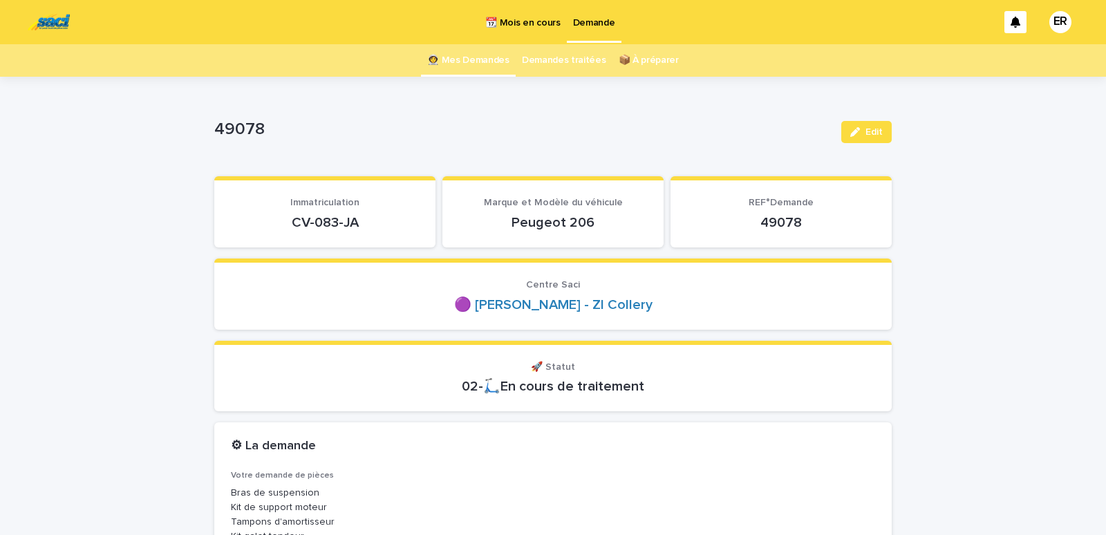
scroll to position [118, 0]
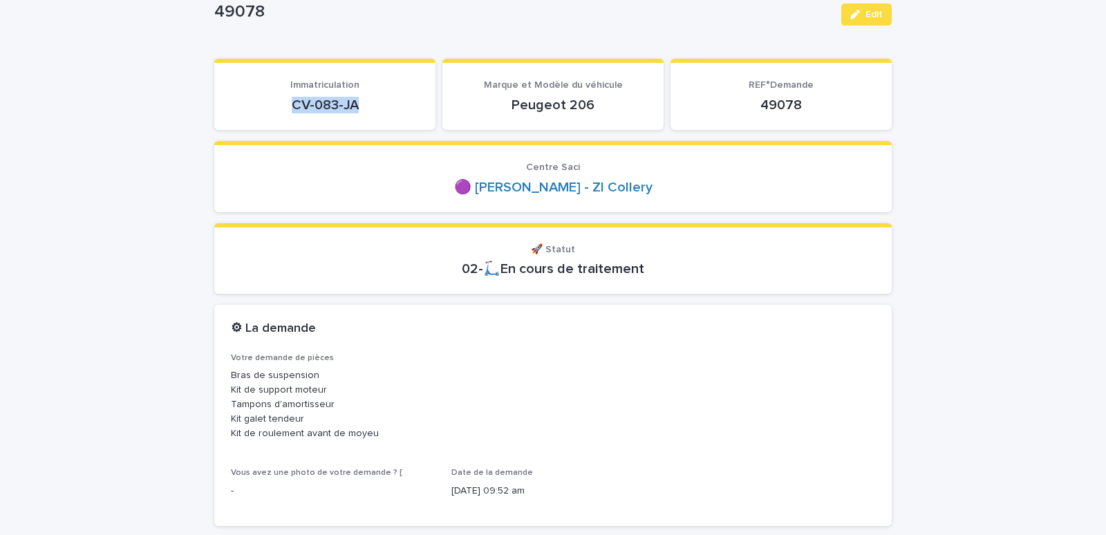
drag, startPoint x: 275, startPoint y: 103, endPoint x: 373, endPoint y: 98, distance: 98.3
click at [373, 98] on p "CV-083-JA" at bounding box center [325, 105] width 188 height 17
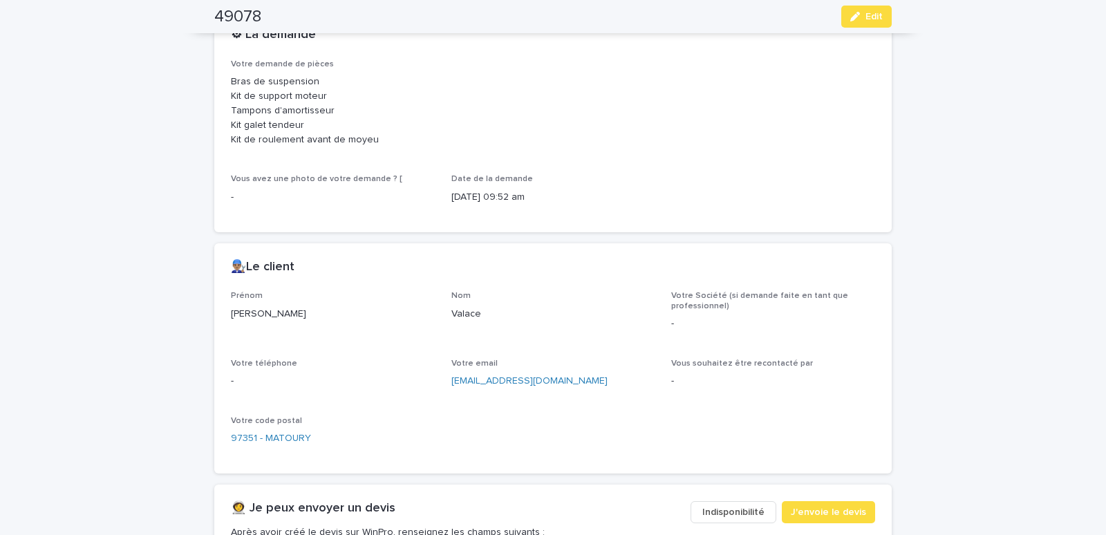
scroll to position [646, 0]
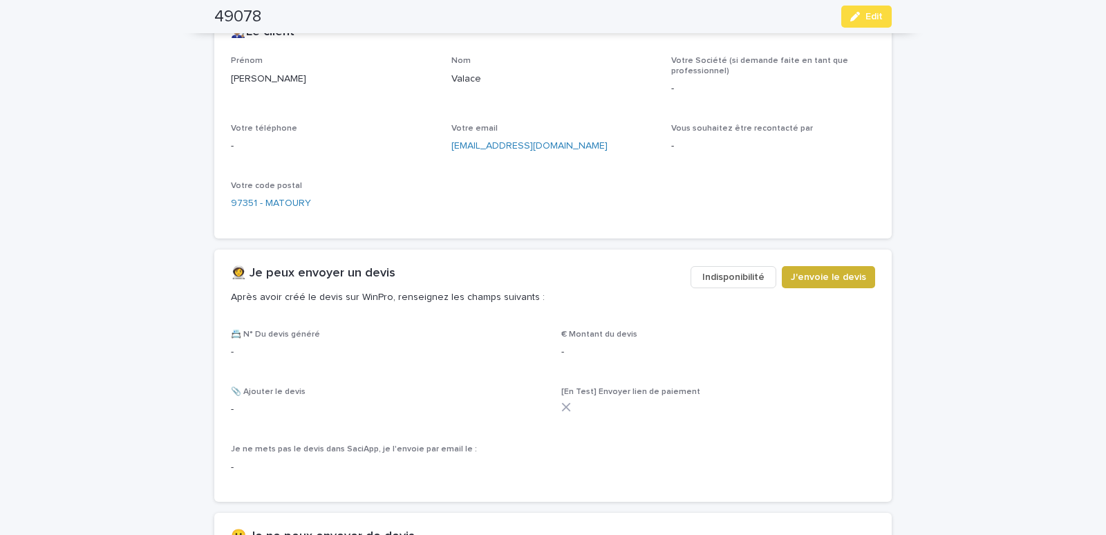
click at [825, 276] on span "J'envoie le devis" at bounding box center [828, 277] width 75 height 14
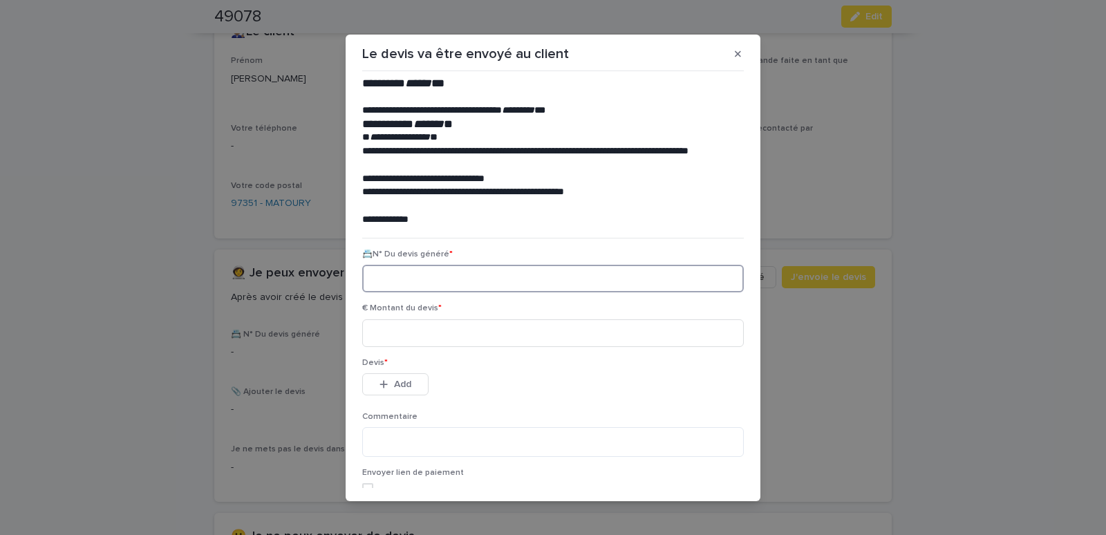
click at [395, 285] on input at bounding box center [553, 279] width 382 height 28
paste input "********"
type input "********"
click at [406, 330] on input at bounding box center [553, 333] width 382 height 28
type input "******"
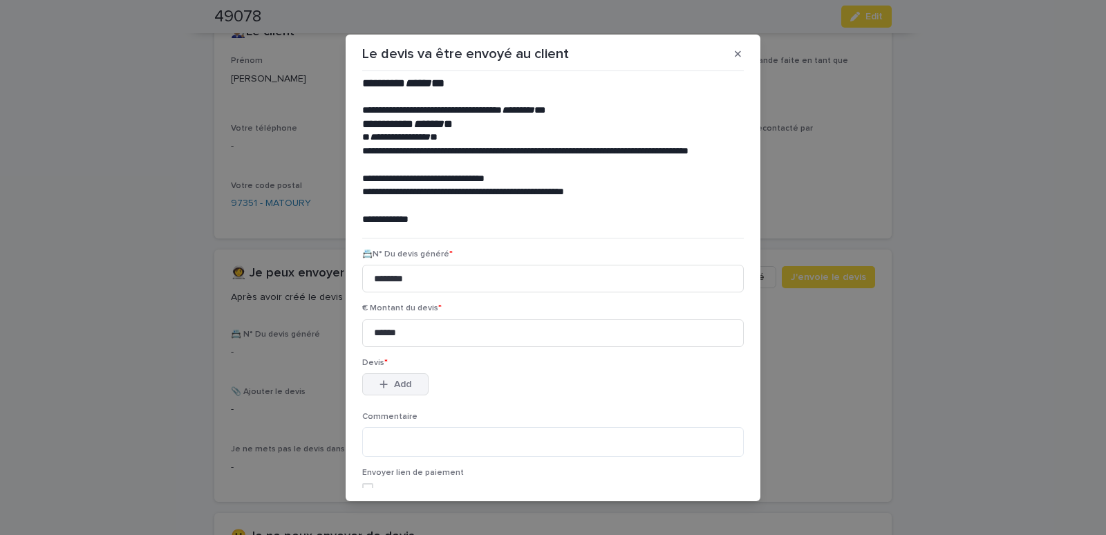
click at [376, 377] on button "Add" at bounding box center [395, 384] width 66 height 22
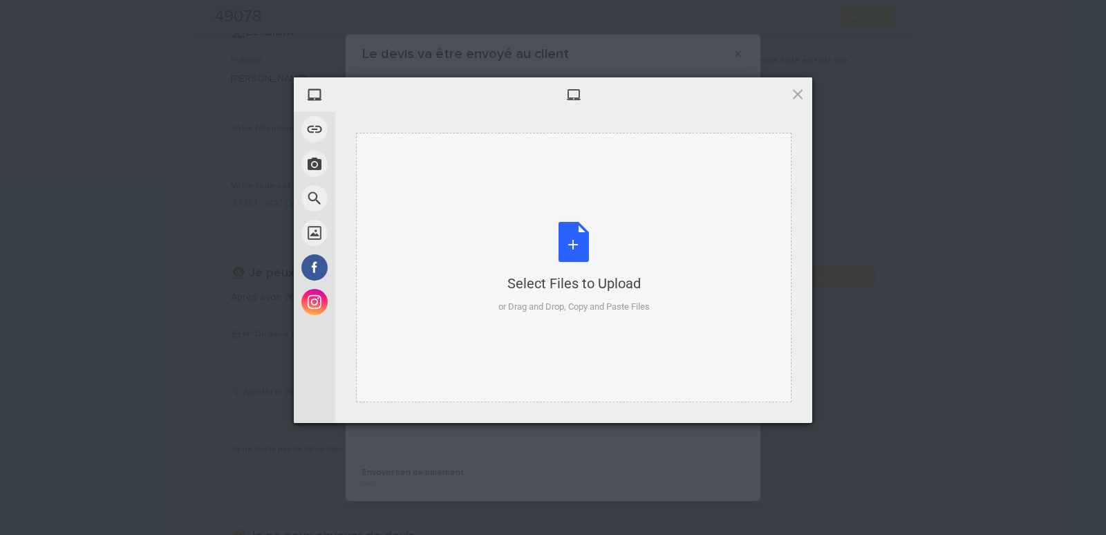
click at [448, 178] on div "Select Files to Upload or Drag and Drop, Copy and Paste Files" at bounding box center [573, 268] width 435 height 270
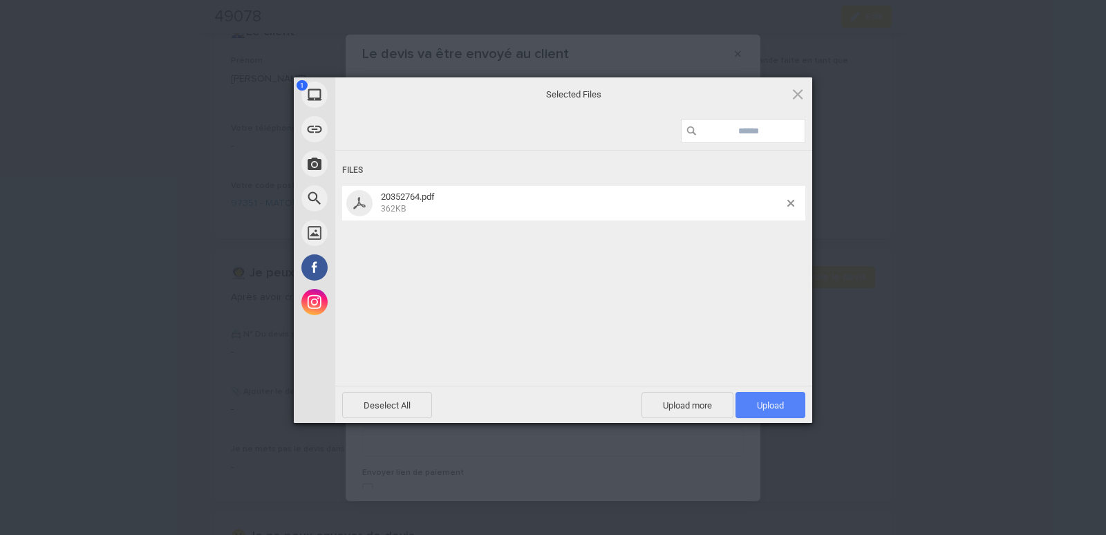
click at [780, 400] on span "Upload 1" at bounding box center [770, 405] width 27 height 10
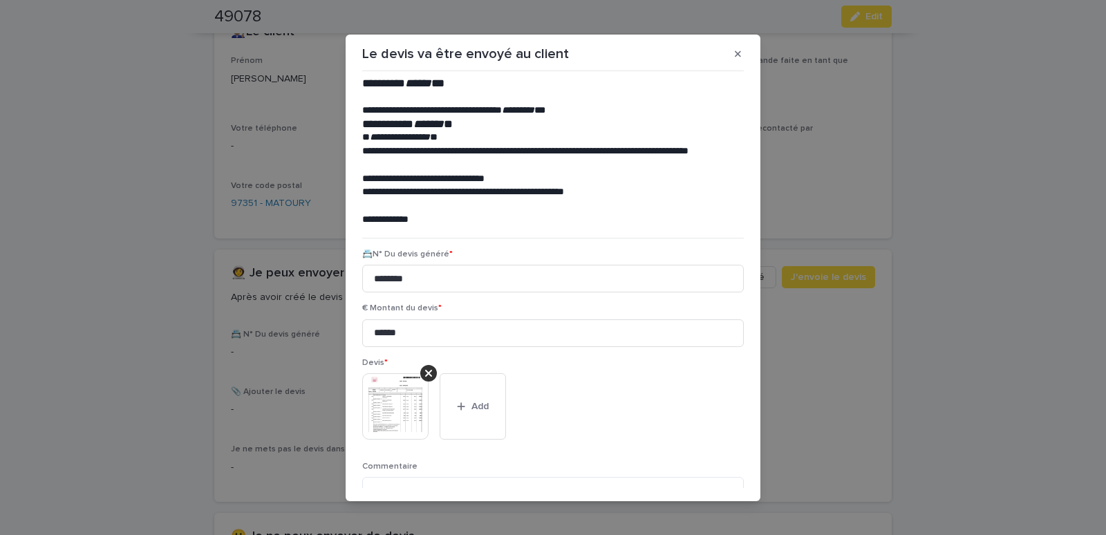
scroll to position [113, 0]
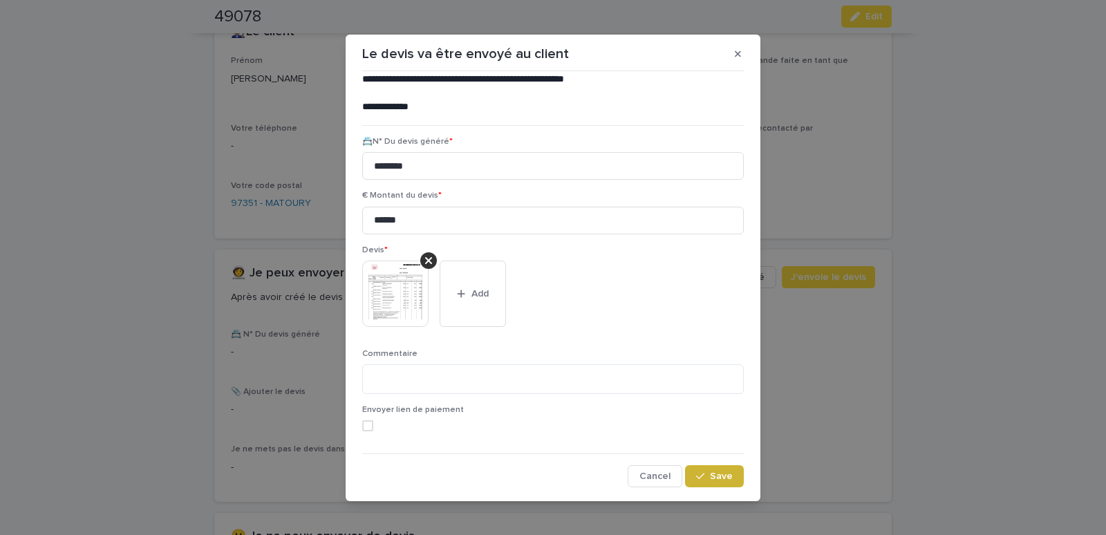
click at [710, 478] on span "Save" at bounding box center [721, 476] width 23 height 10
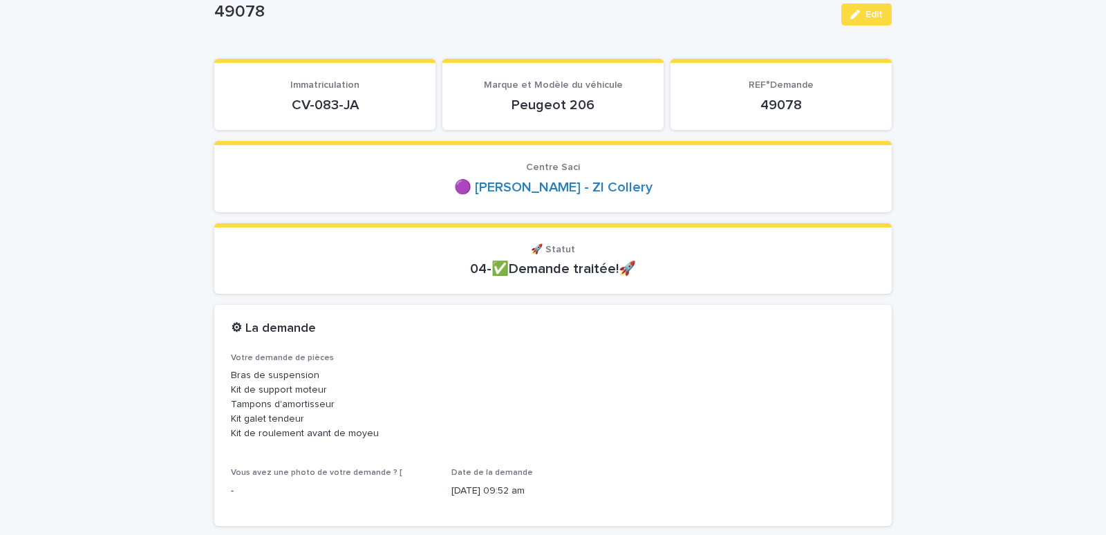
scroll to position [0, 0]
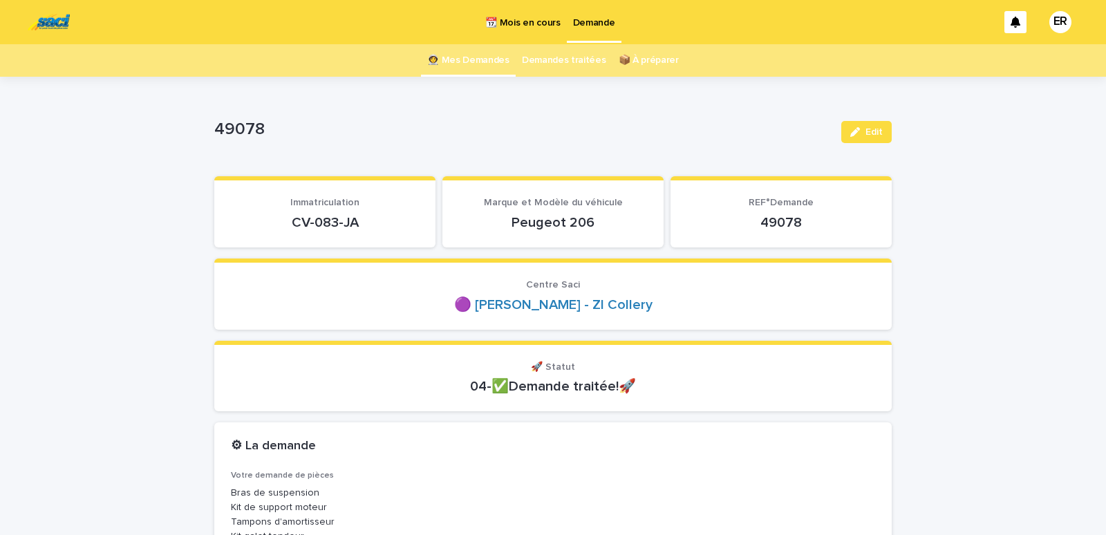
click at [479, 58] on link "👩‍🚀 Mes Demandes" at bounding box center [468, 60] width 82 height 32
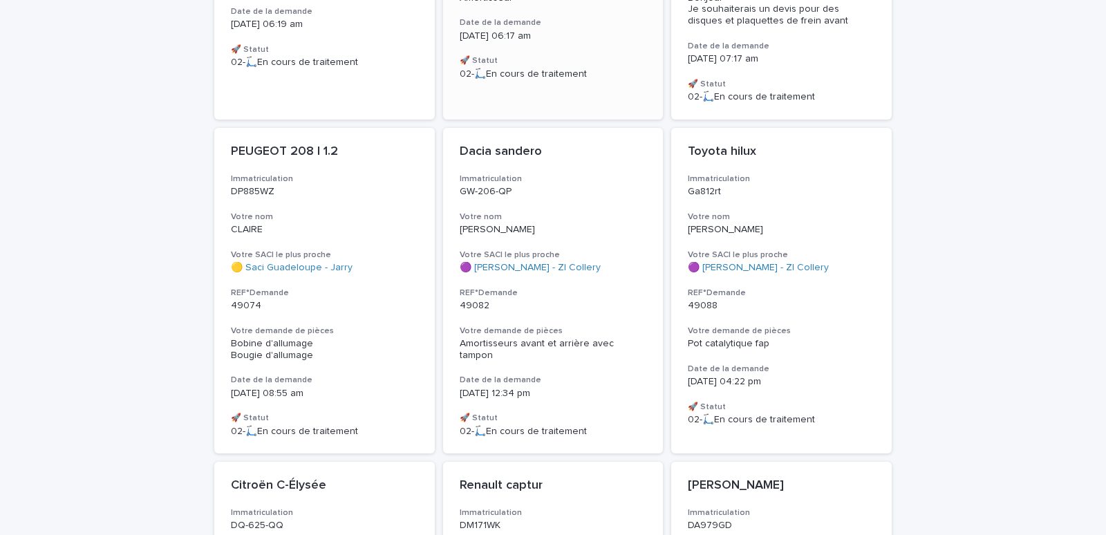
scroll to position [764, 0]
click at [756, 199] on div "Toyota hilux Immatriculation Ga812rt Votre nom Hernandez Votre SACI le plus pro…" at bounding box center [781, 284] width 221 height 315
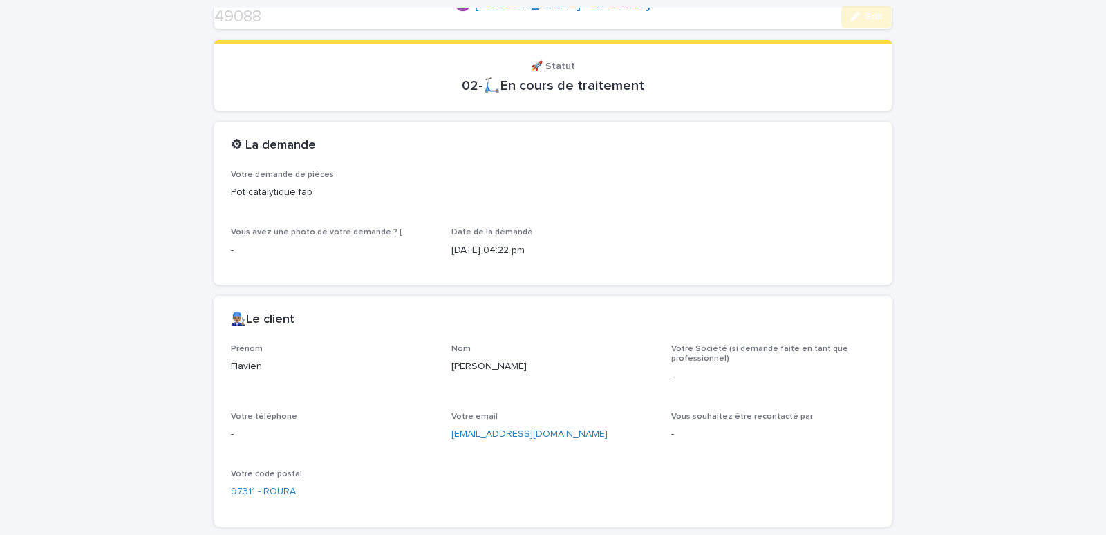
scroll to position [536, 0]
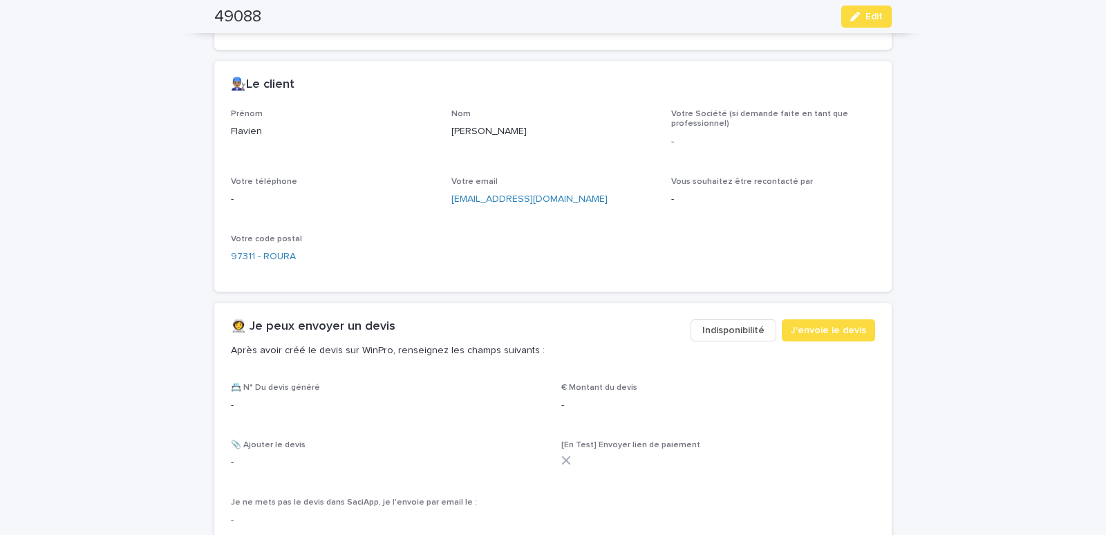
click at [736, 331] on span "Indisponibilité" at bounding box center [733, 331] width 62 height 14
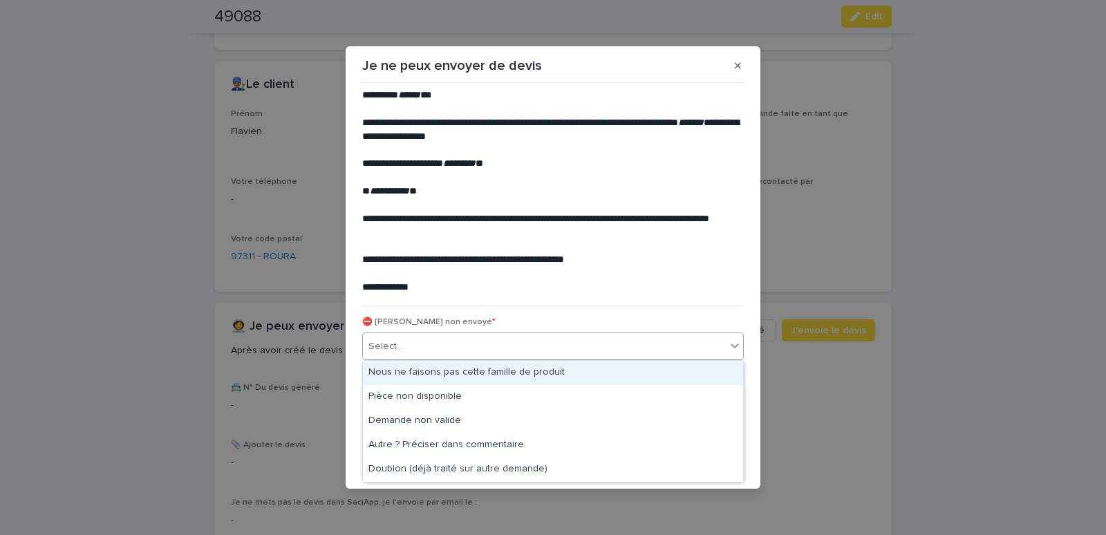
click at [462, 353] on div "Select..." at bounding box center [544, 346] width 363 height 23
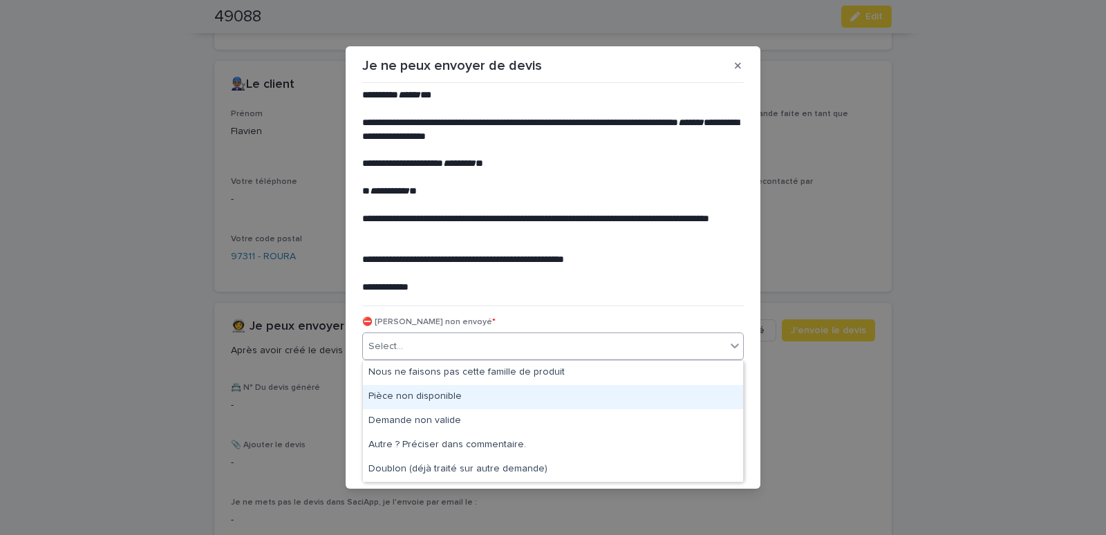
click at [407, 393] on div "Pièce non disponible" at bounding box center [553, 397] width 380 height 24
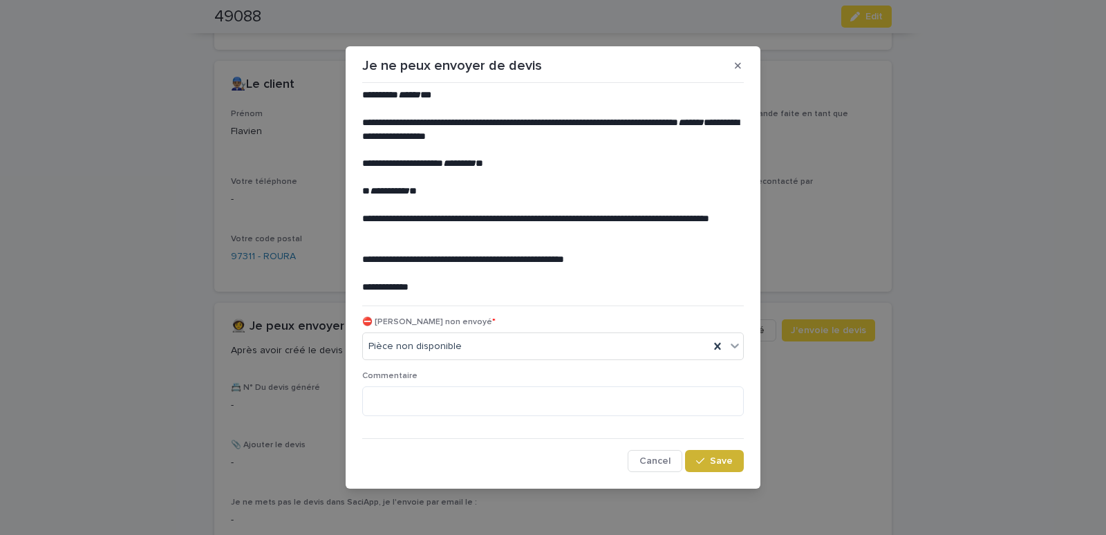
click at [703, 467] on button "Save" at bounding box center [714, 461] width 59 height 22
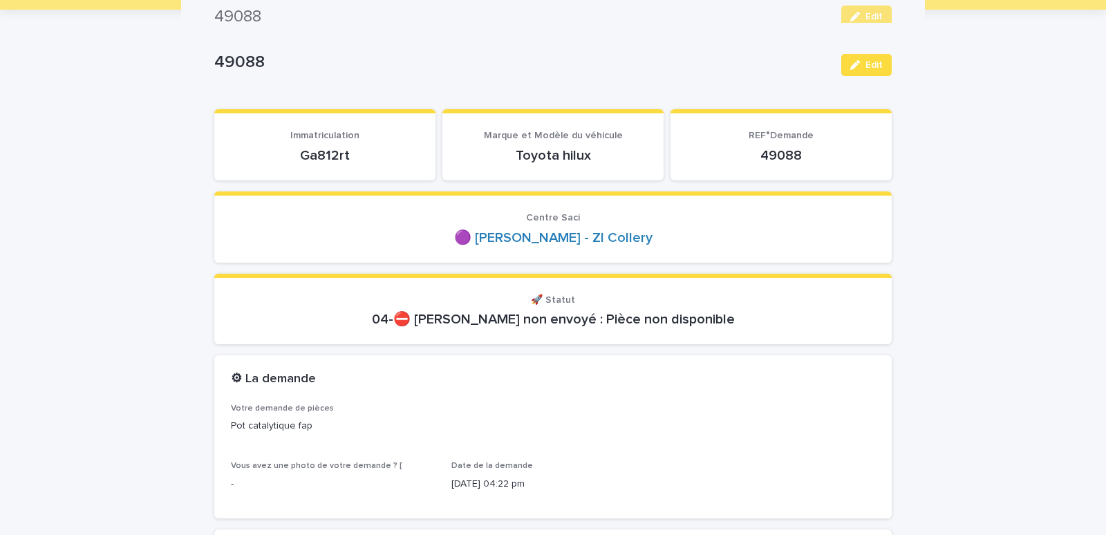
scroll to position [0, 0]
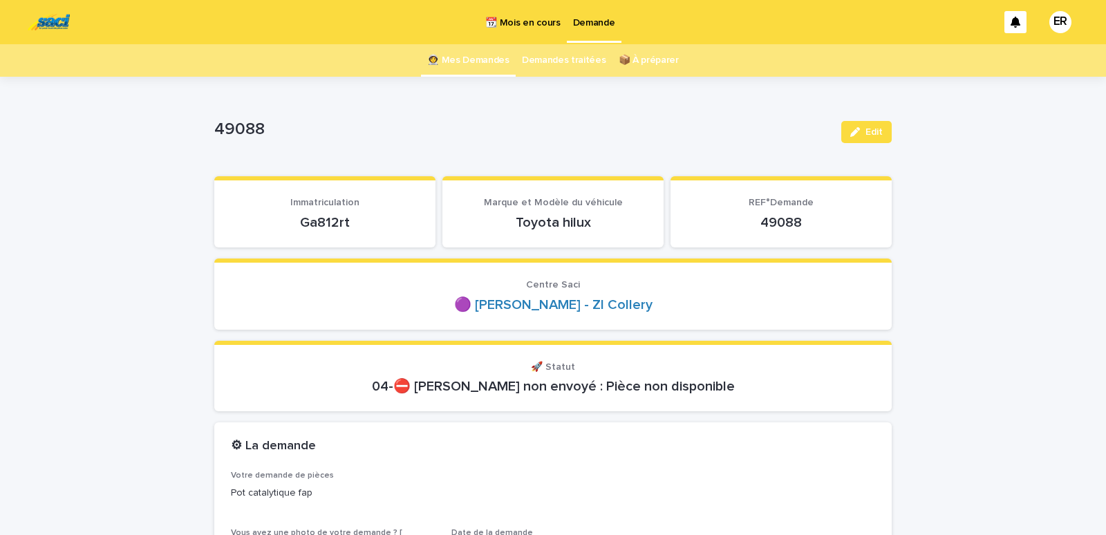
click at [460, 60] on link "👩‍🚀 Mes Demandes" at bounding box center [468, 60] width 82 height 32
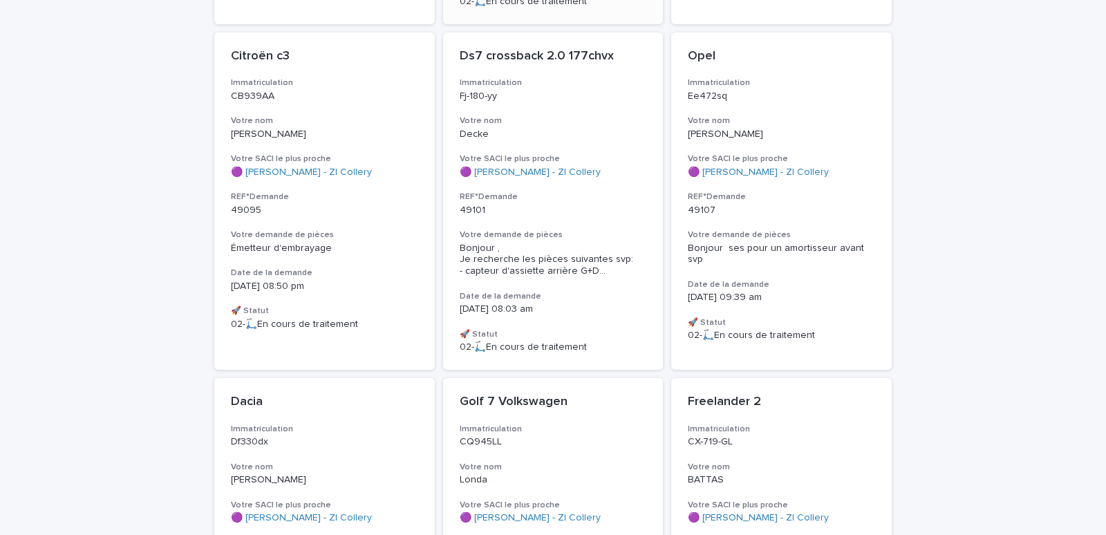
scroll to position [1528, 0]
click at [534, 207] on p "49101" at bounding box center [553, 210] width 187 height 12
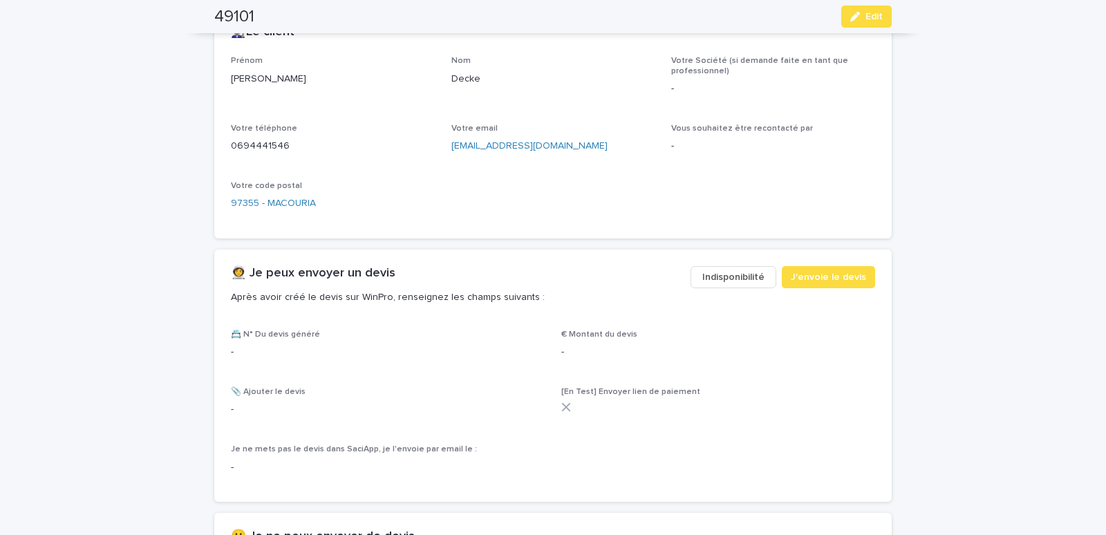
scroll to position [705, 0]
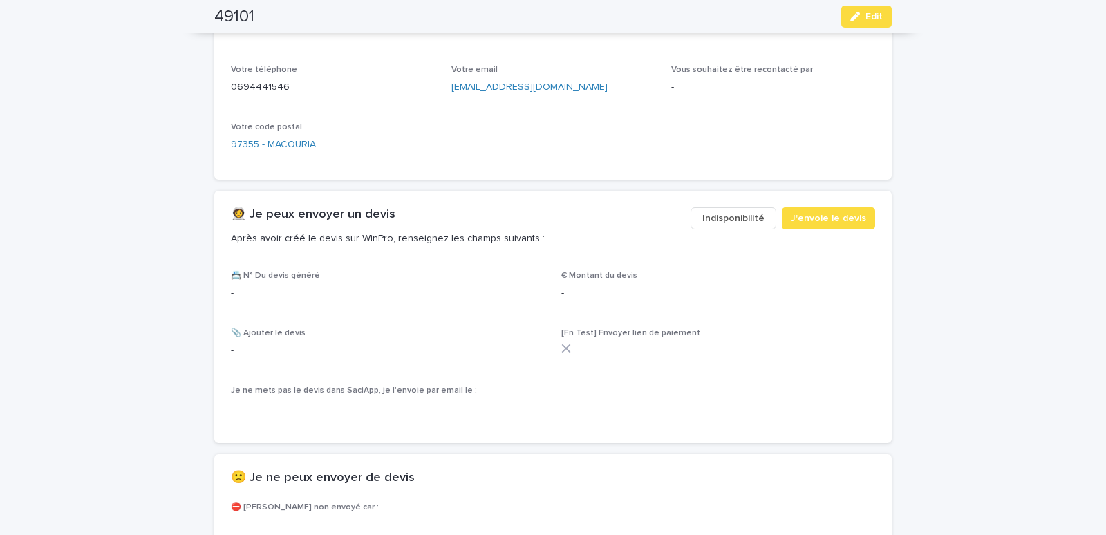
click at [725, 218] on span "Indisponibilité" at bounding box center [733, 219] width 62 height 14
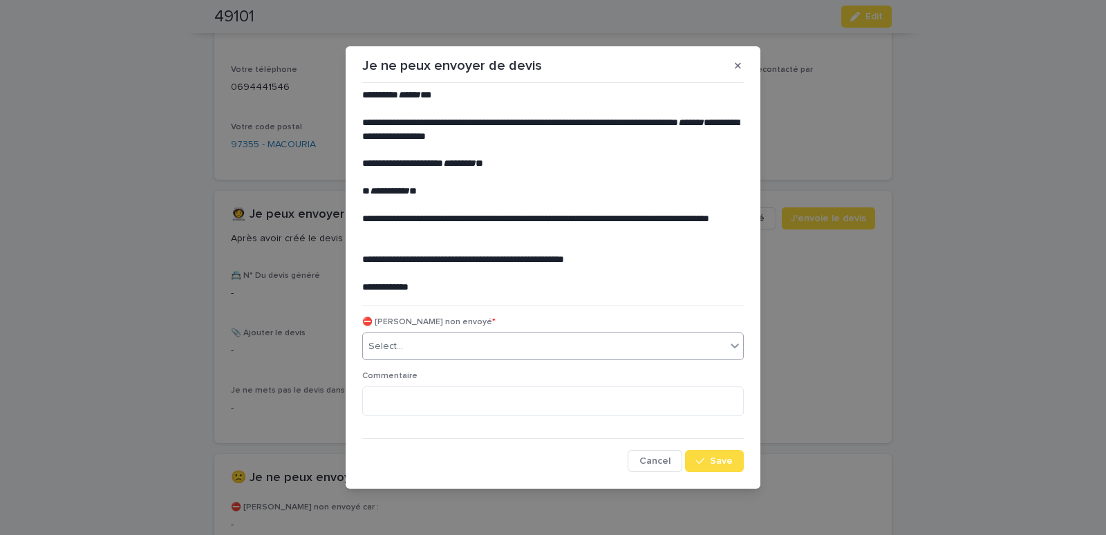
click at [412, 351] on div "Select..." at bounding box center [544, 346] width 363 height 23
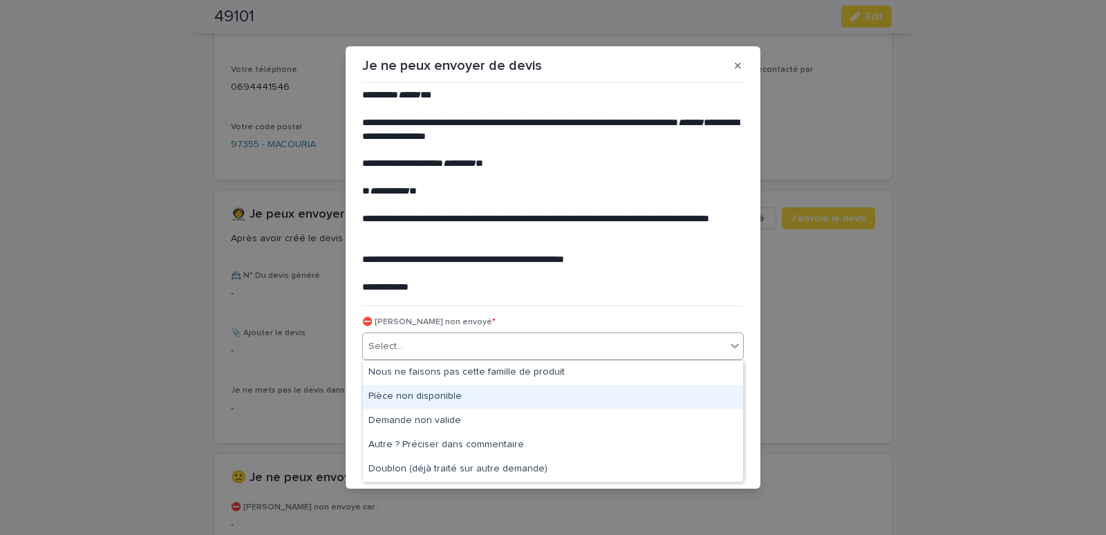
click at [407, 391] on div "Pièce non disponible" at bounding box center [553, 397] width 380 height 24
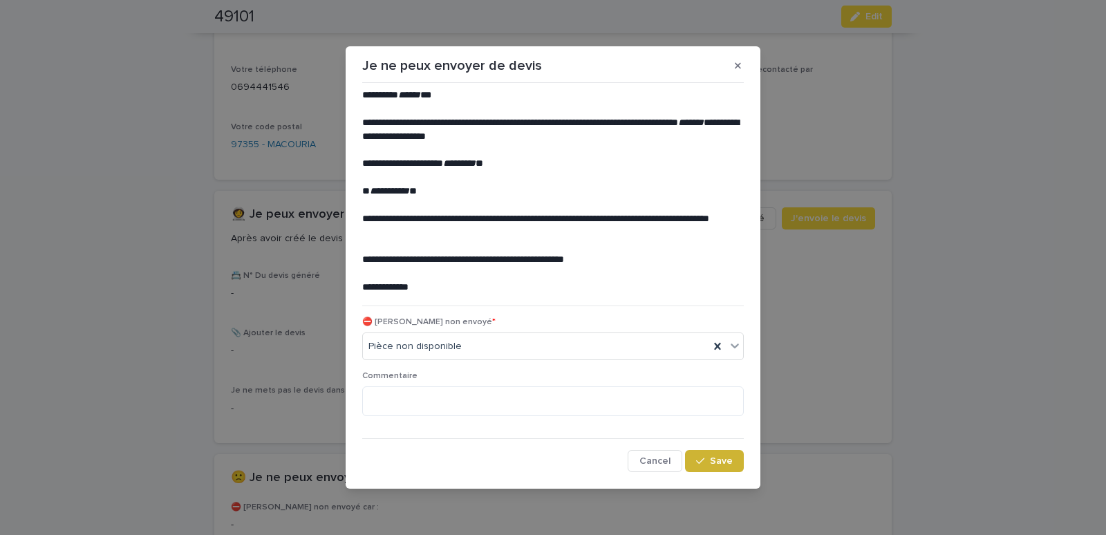
click at [702, 453] on button "Save" at bounding box center [714, 461] width 59 height 22
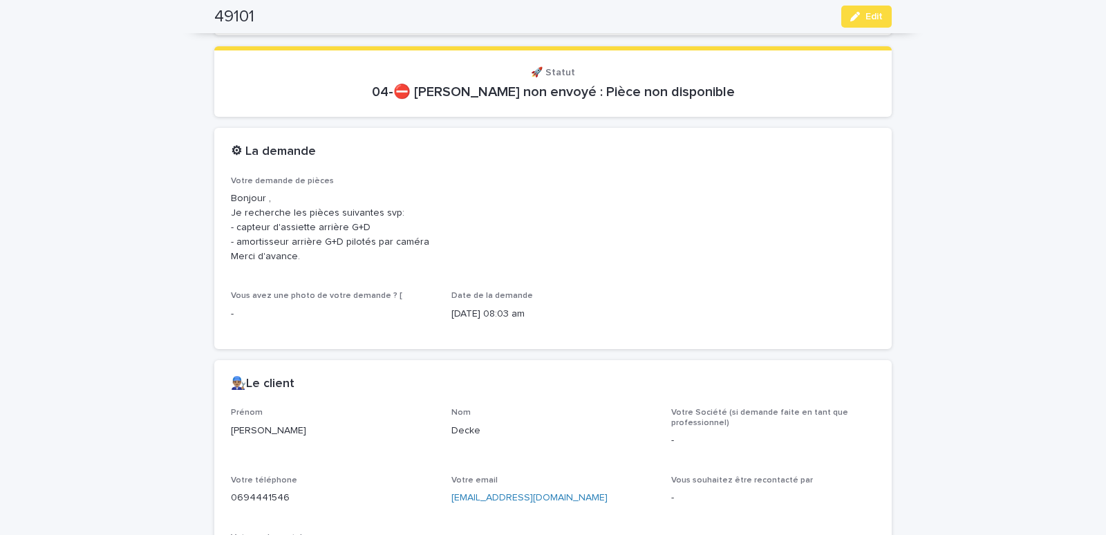
scroll to position [1, 0]
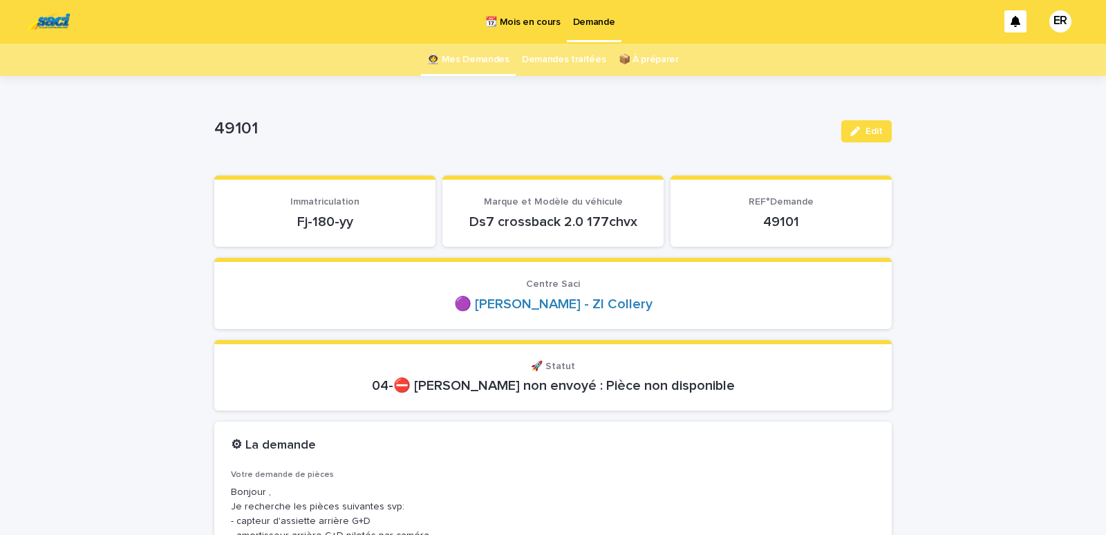
click at [485, 61] on link "👩‍🚀 Mes Demandes" at bounding box center [468, 60] width 82 height 32
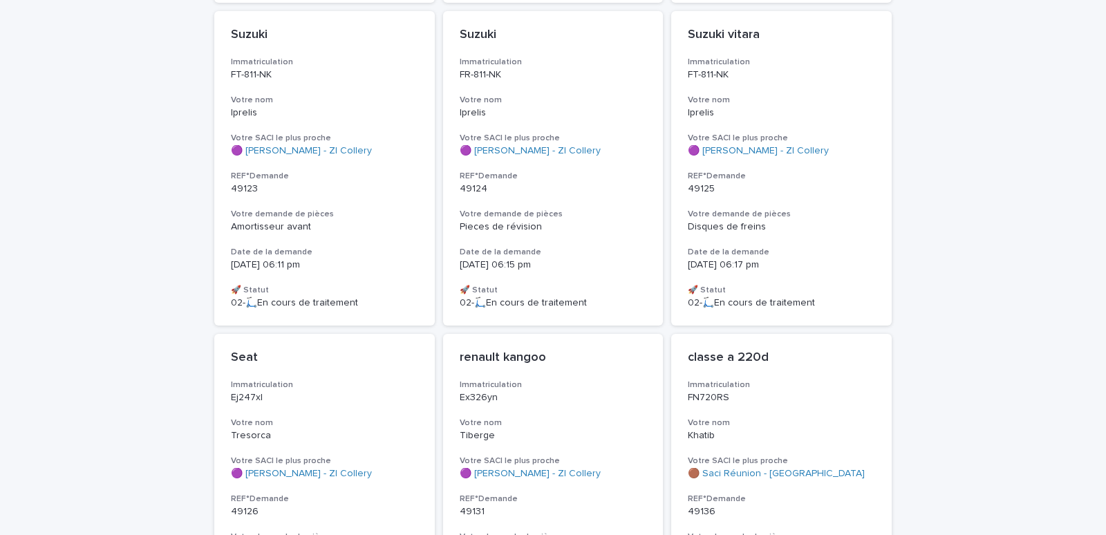
scroll to position [2350, 0]
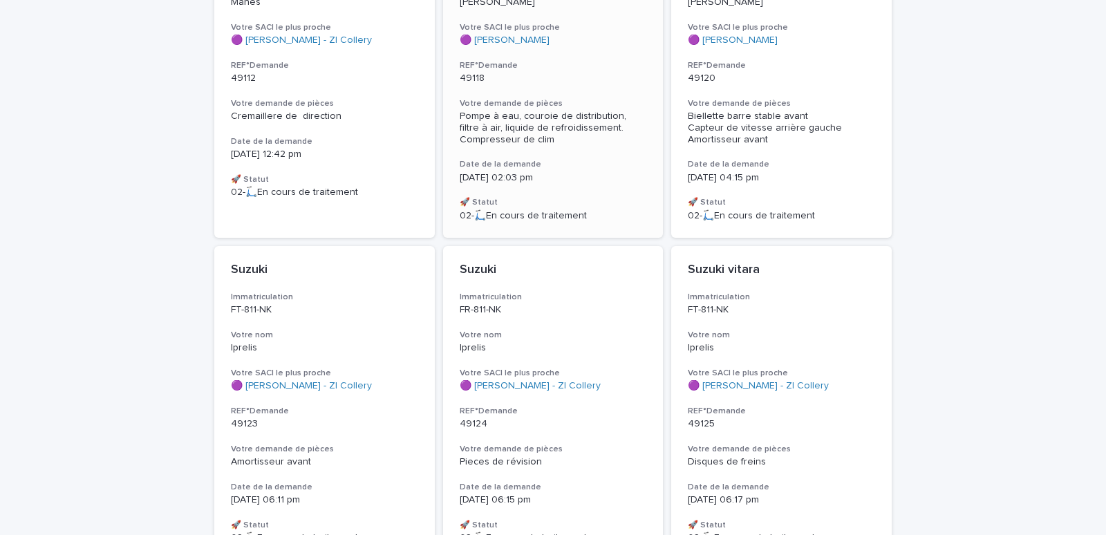
click at [514, 73] on p "49118" at bounding box center [553, 79] width 187 height 12
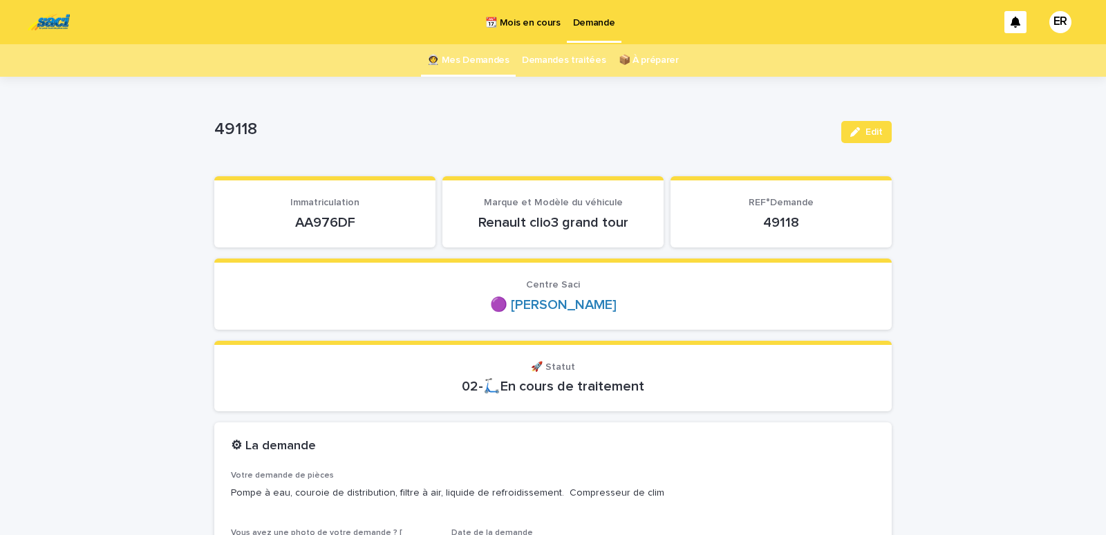
scroll to position [118, 0]
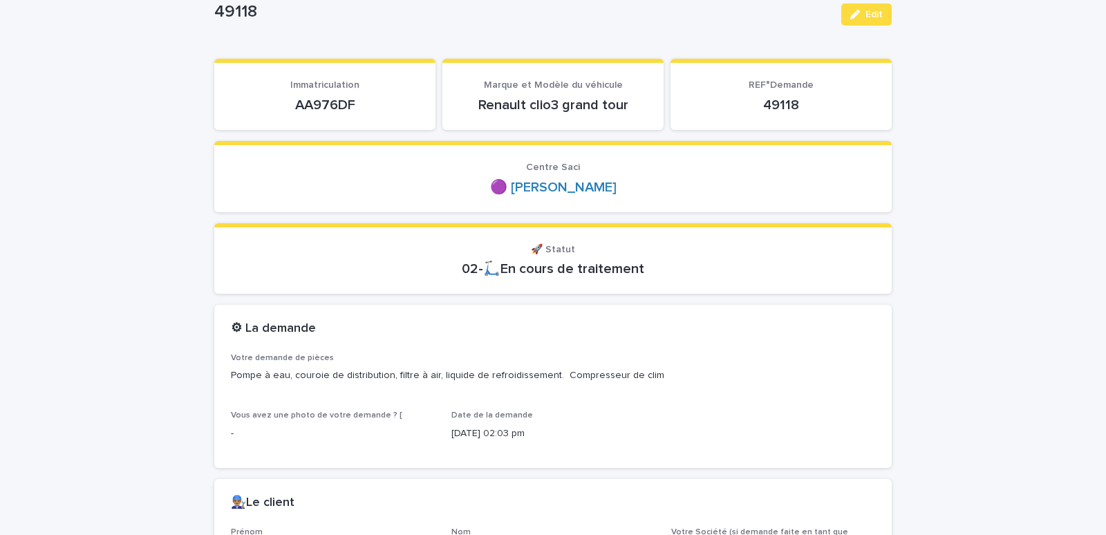
drag, startPoint x: 291, startPoint y: 109, endPoint x: 368, endPoint y: 108, distance: 76.7
click at [368, 108] on p "AA976DF" at bounding box center [325, 105] width 188 height 17
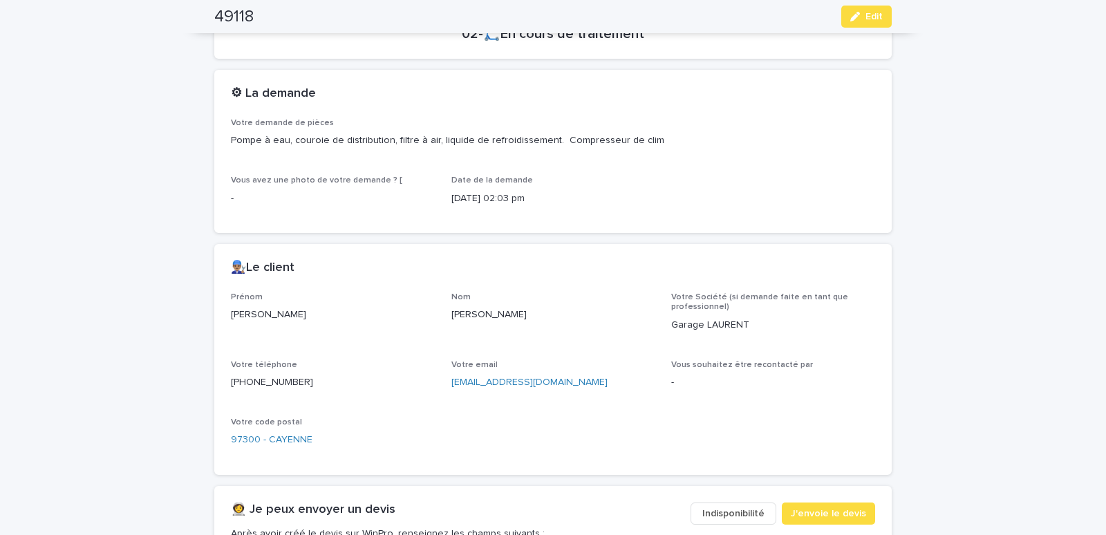
scroll to position [529, 0]
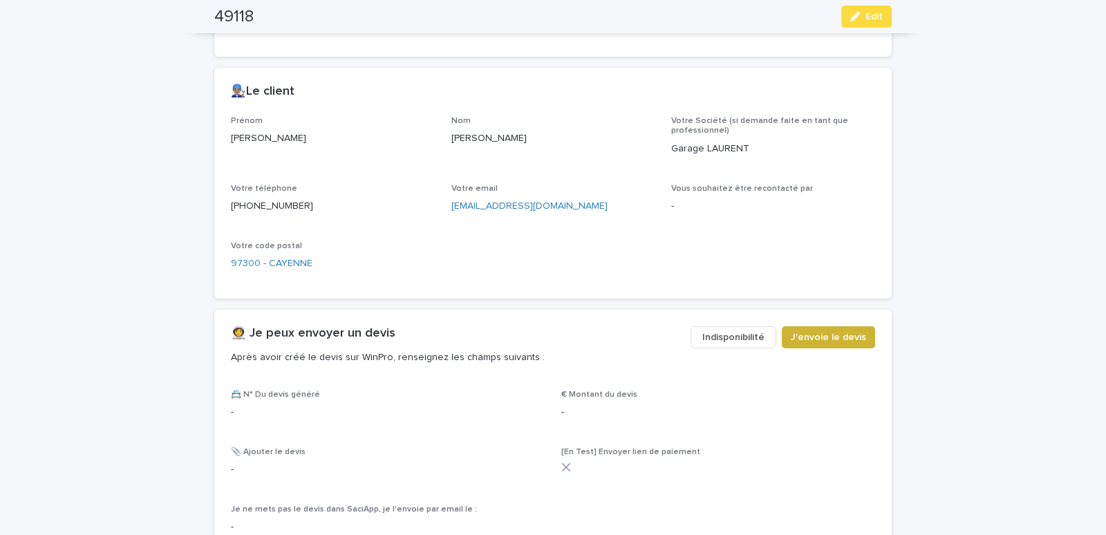
click at [803, 334] on span "J'envoie le devis" at bounding box center [828, 337] width 75 height 14
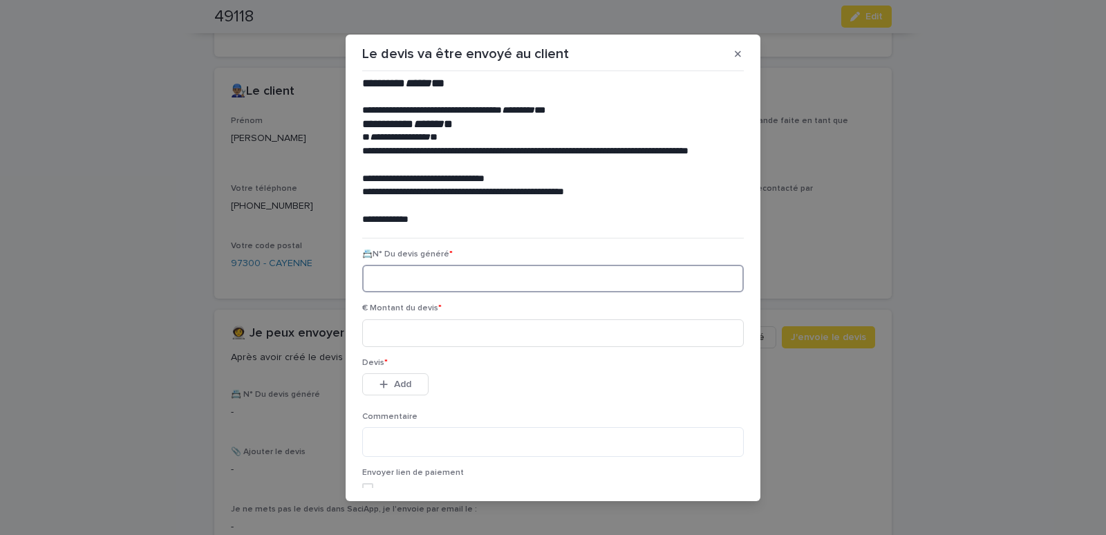
click at [399, 282] on input at bounding box center [553, 279] width 382 height 28
paste input "********"
type input "********"
click at [409, 337] on input at bounding box center [553, 333] width 382 height 28
type input "******"
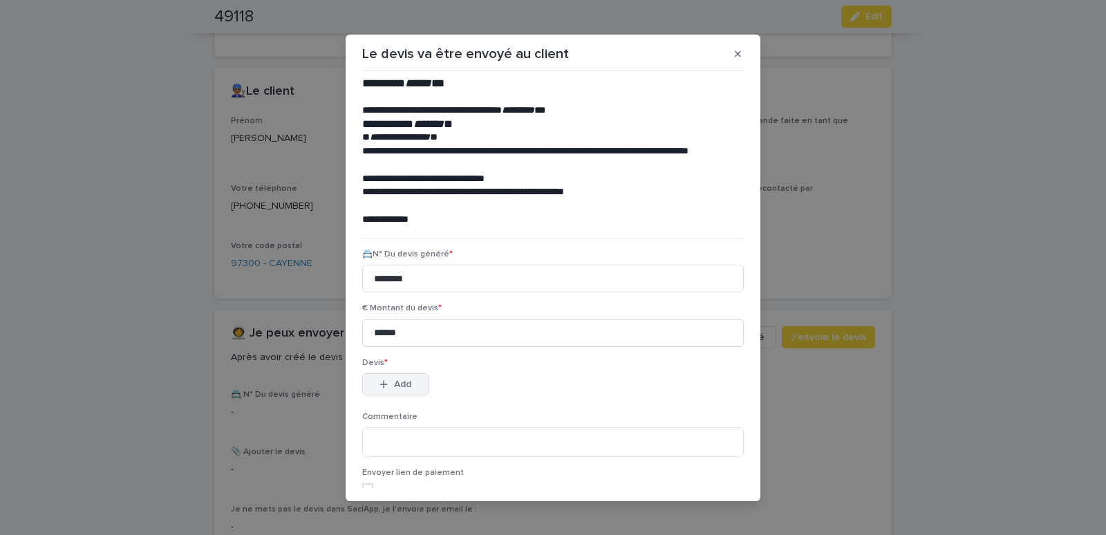
click at [373, 379] on button "Add" at bounding box center [395, 384] width 66 height 22
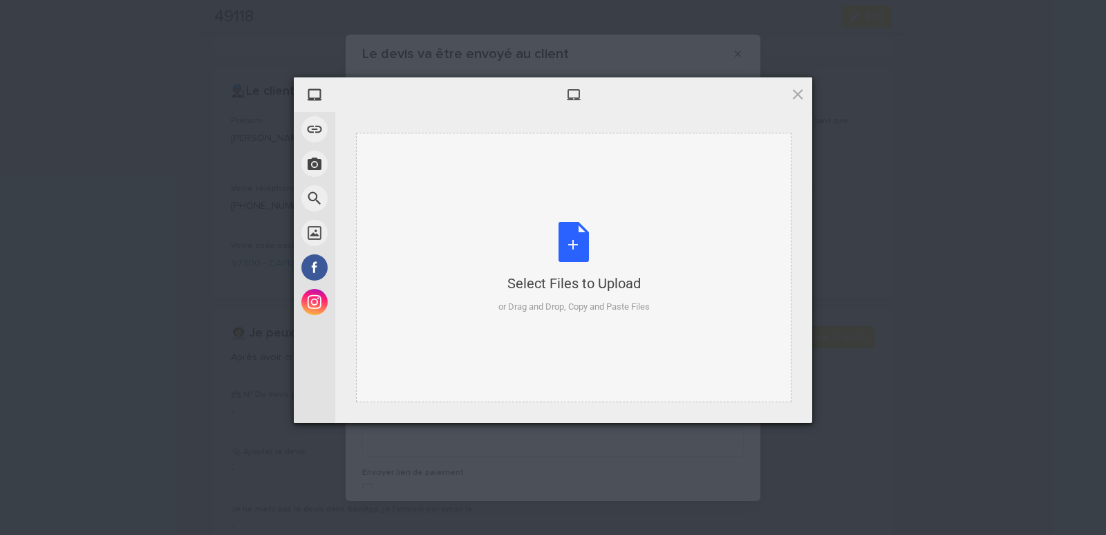
click at [435, 176] on div "Select Files to Upload or Drag and Drop, Copy and Paste Files" at bounding box center [573, 268] width 435 height 270
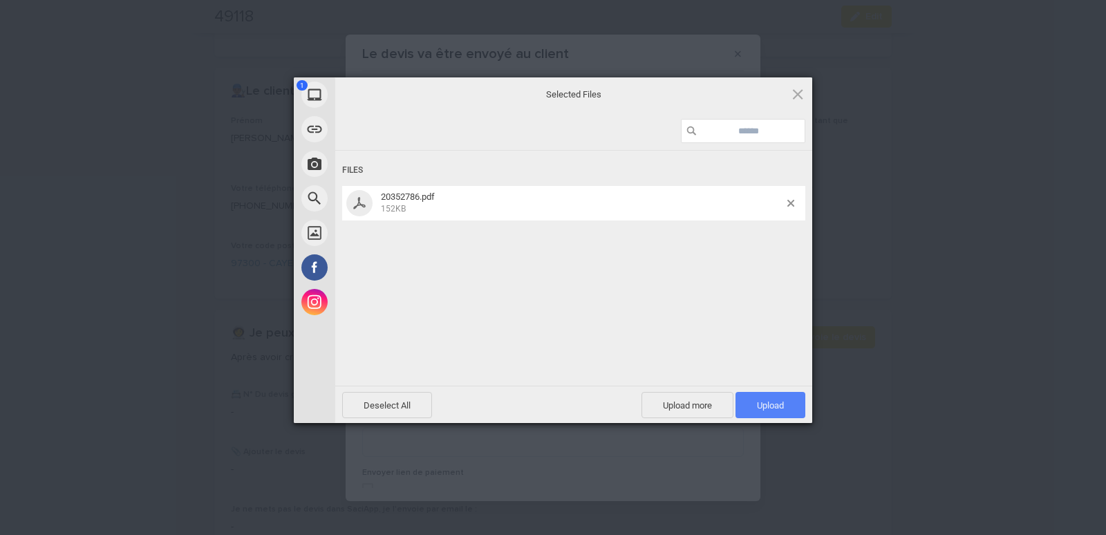
click at [770, 397] on span "Upload 1" at bounding box center [771, 405] width 70 height 26
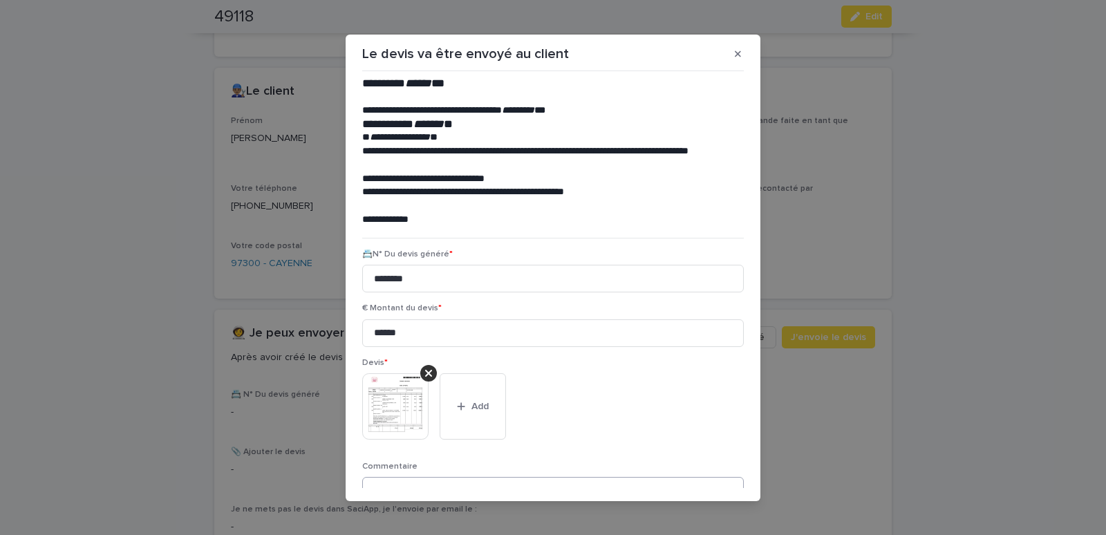
scroll to position [113, 0]
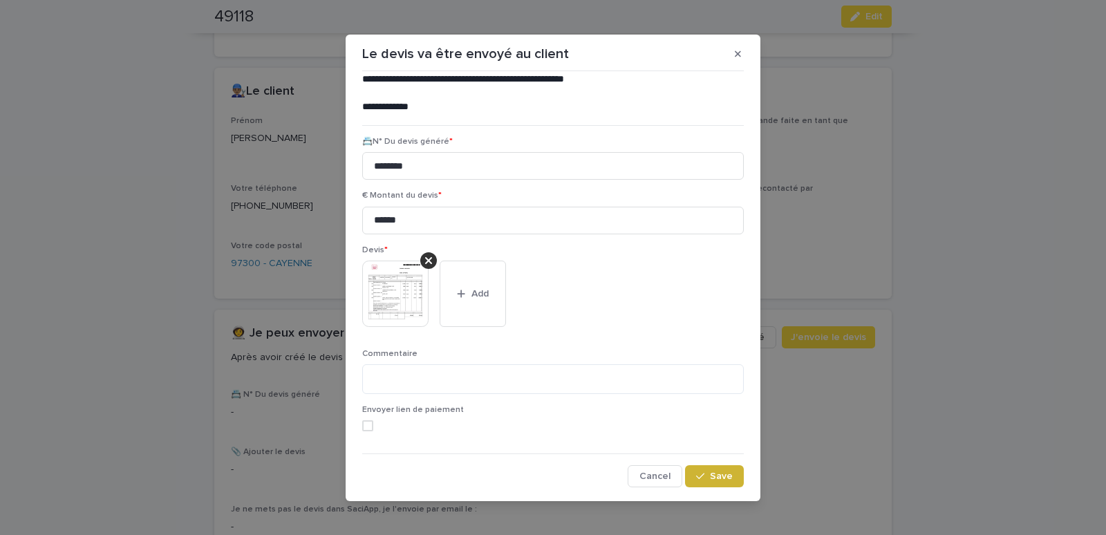
click at [697, 472] on div "button" at bounding box center [703, 476] width 14 height 10
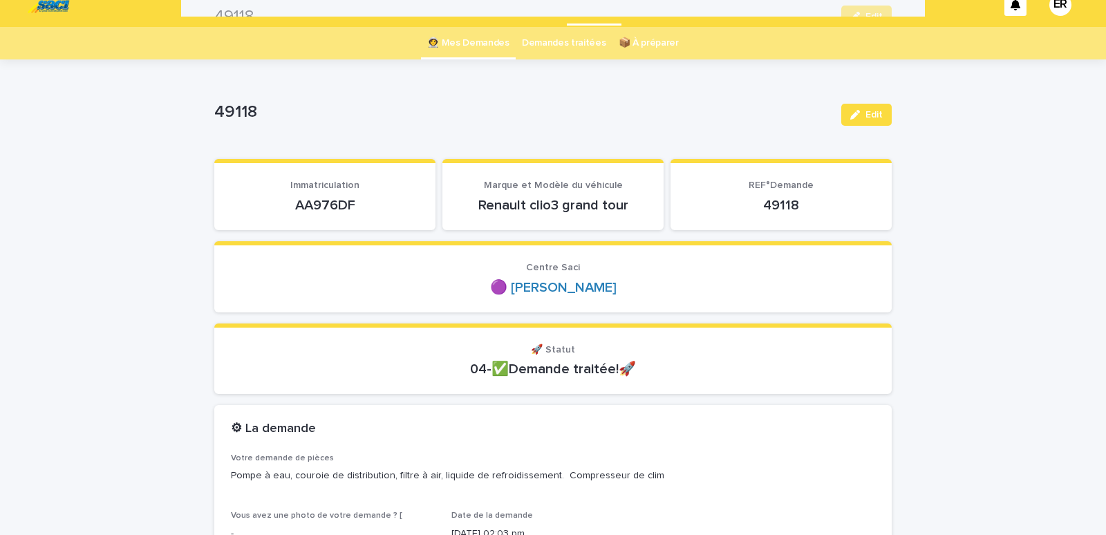
scroll to position [0, 0]
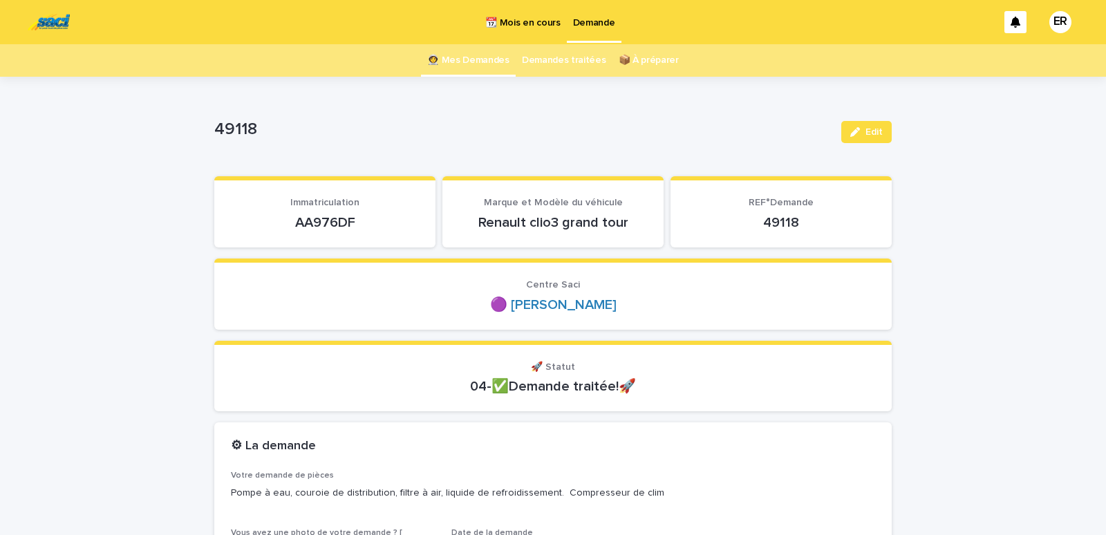
click at [471, 61] on link "👩‍🚀 Mes Demandes" at bounding box center [468, 60] width 82 height 32
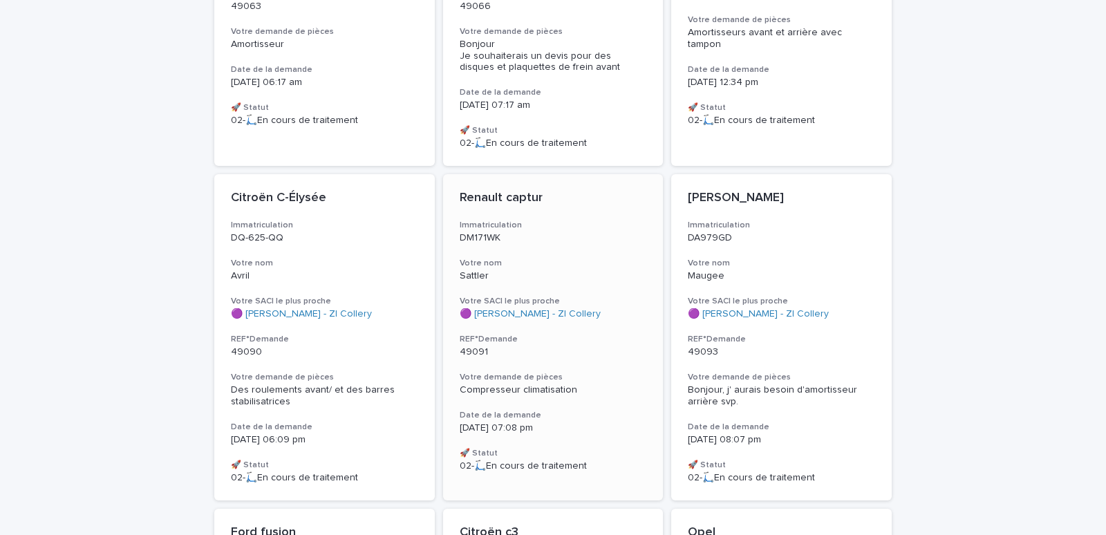
scroll to position [411, 0]
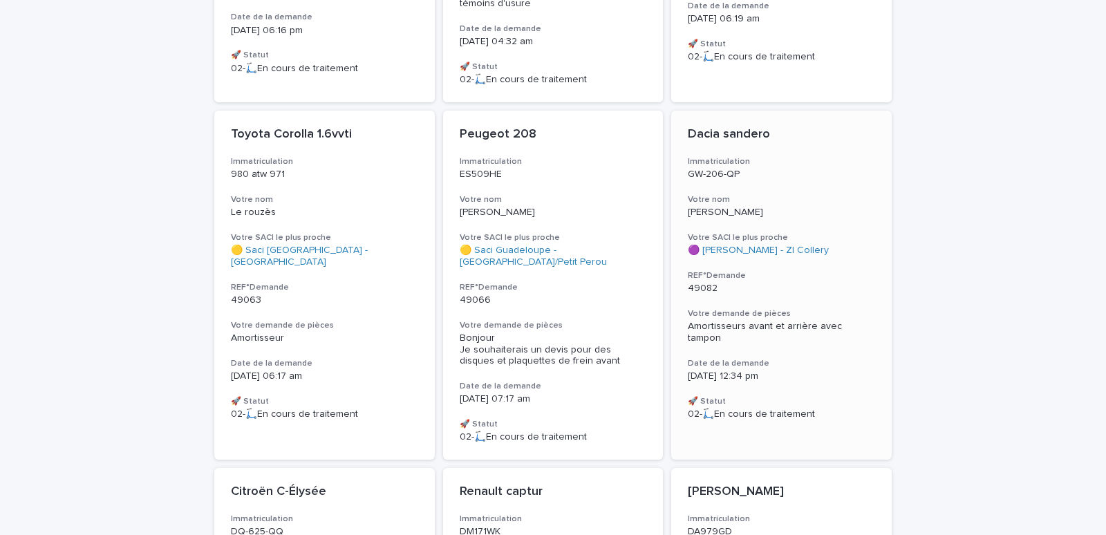
click at [789, 173] on div "Dacia sandero Immatriculation GW-206-QP Votre nom [PERSON_NAME] Votre SACI le p…" at bounding box center [781, 274] width 221 height 326
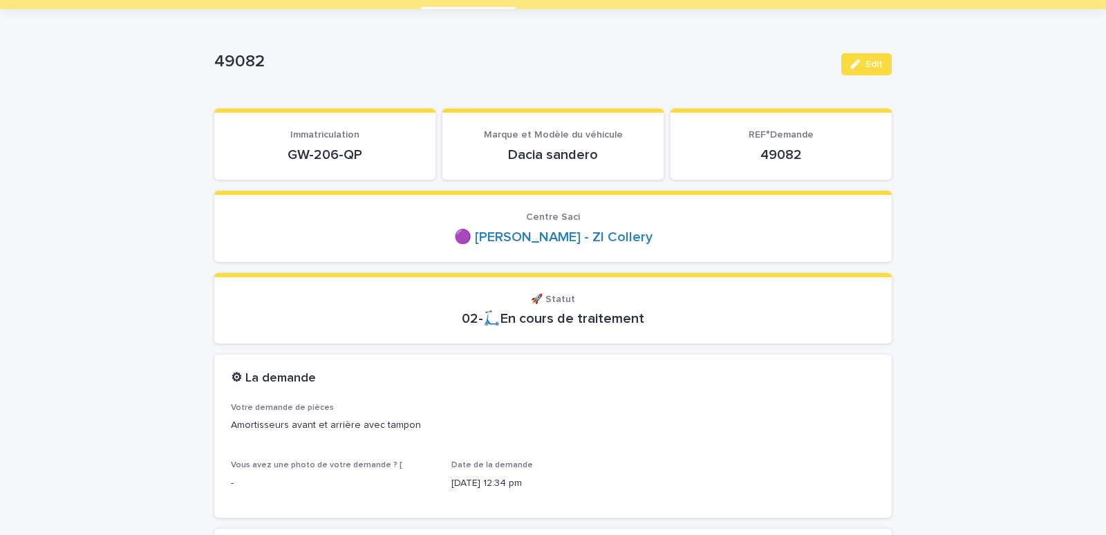
scroll to position [118, 0]
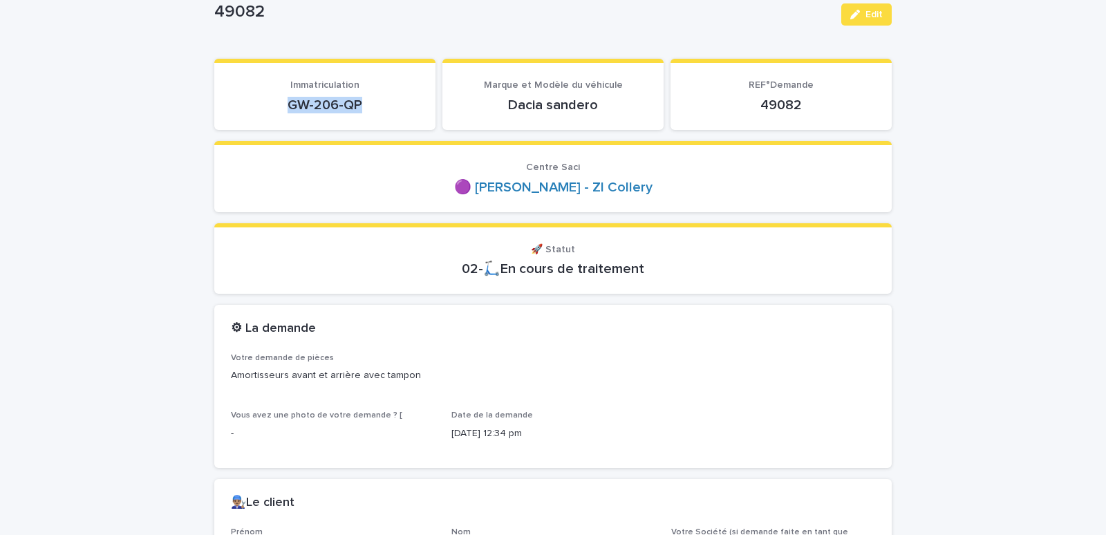
drag, startPoint x: 245, startPoint y: 116, endPoint x: 406, endPoint y: 100, distance: 161.9
click at [406, 101] on section "Immatriculation GW-206-QP" at bounding box center [324, 94] width 221 height 71
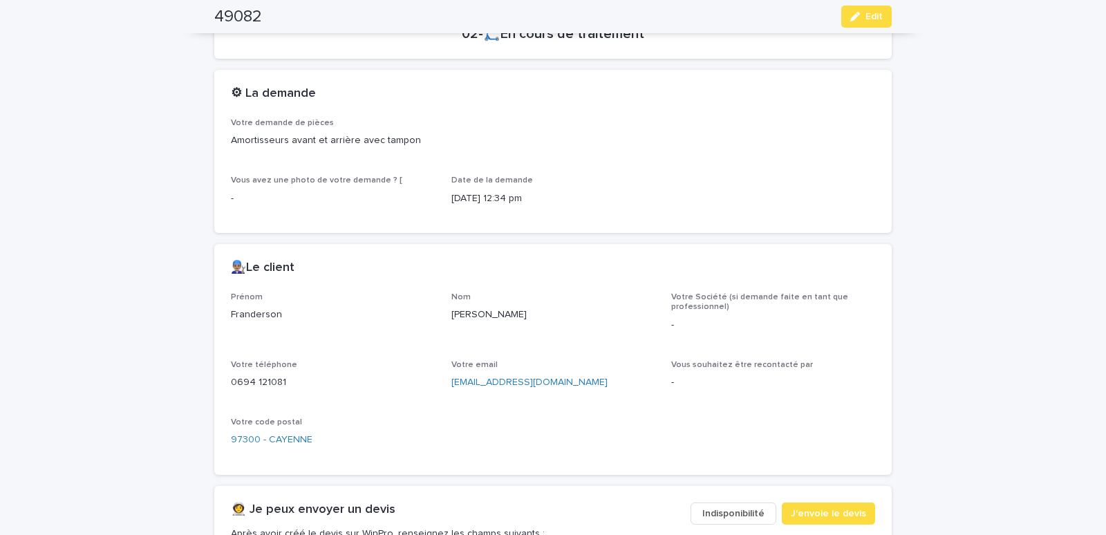
drag, startPoint x: 434, startPoint y: 313, endPoint x: 529, endPoint y: 320, distance: 95.0
click at [529, 320] on div "Prénom [PERSON_NAME] Votre Société (si demande faite en tant que professionnel)…" at bounding box center [553, 375] width 644 height 166
click at [527, 330] on div "Nom [PERSON_NAME]" at bounding box center [553, 312] width 204 height 41
drag, startPoint x: 443, startPoint y: 317, endPoint x: 538, endPoint y: 324, distance: 95.6
click at [538, 324] on div "Prénom [PERSON_NAME] Votre Société (si demande faite en tant que professionnel)…" at bounding box center [553, 375] width 644 height 166
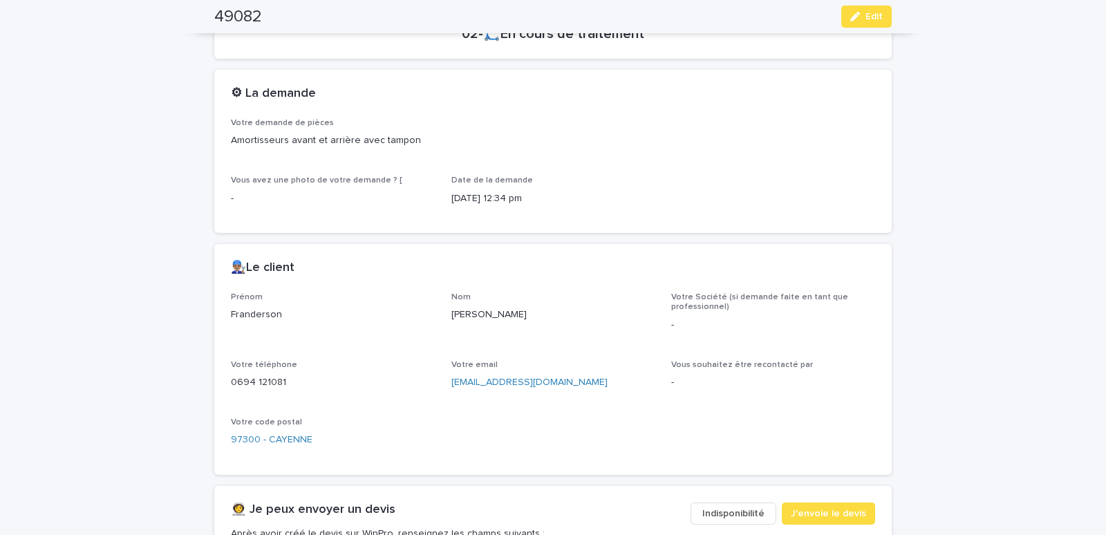
scroll to position [588, 0]
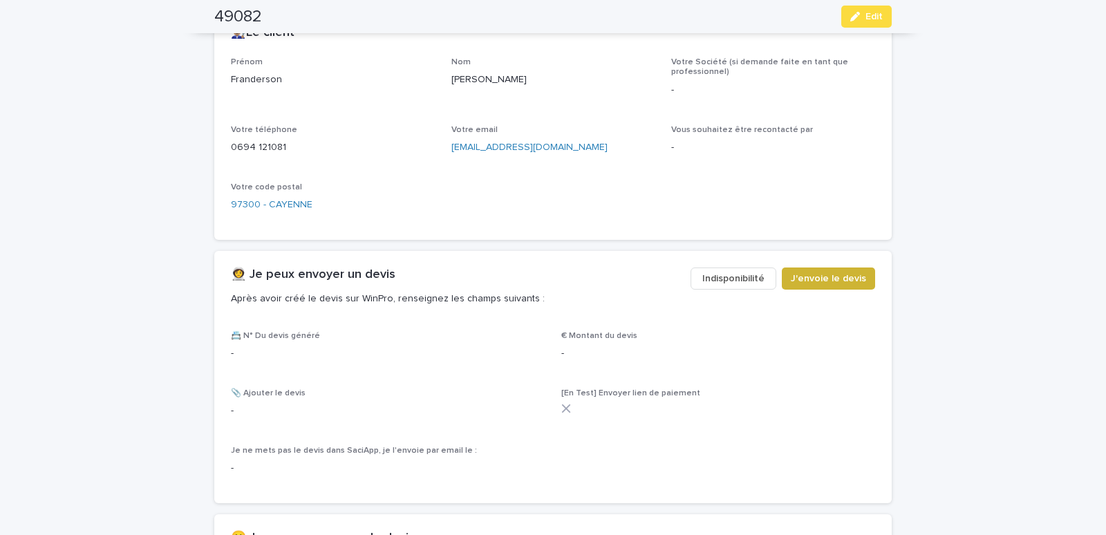
click at [804, 277] on span "J'envoie le devis" at bounding box center [828, 279] width 75 height 14
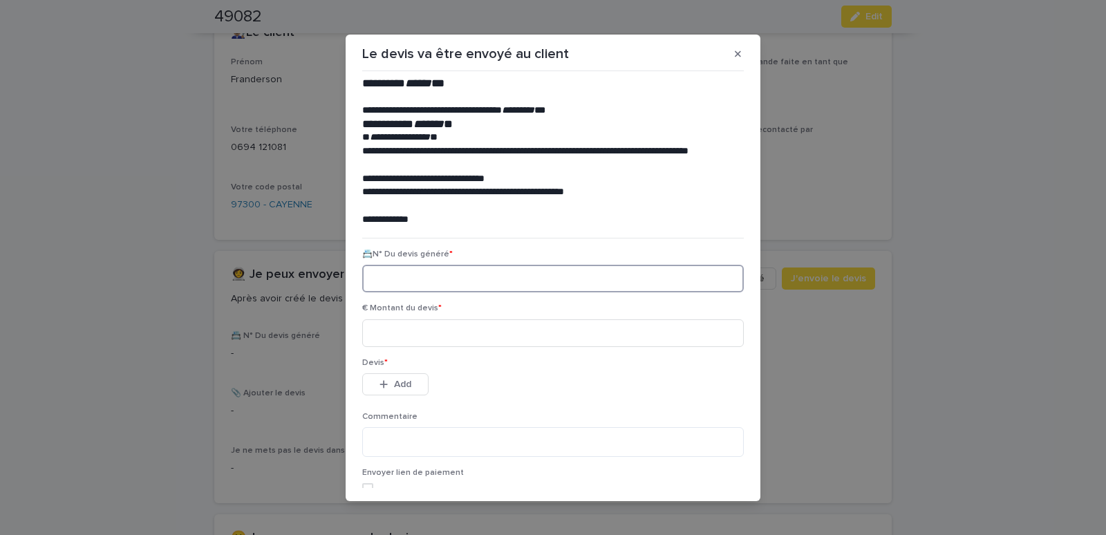
click at [401, 285] on input at bounding box center [553, 279] width 382 height 28
paste input "********"
type input "********"
click at [388, 330] on input at bounding box center [553, 333] width 382 height 28
type input "******"
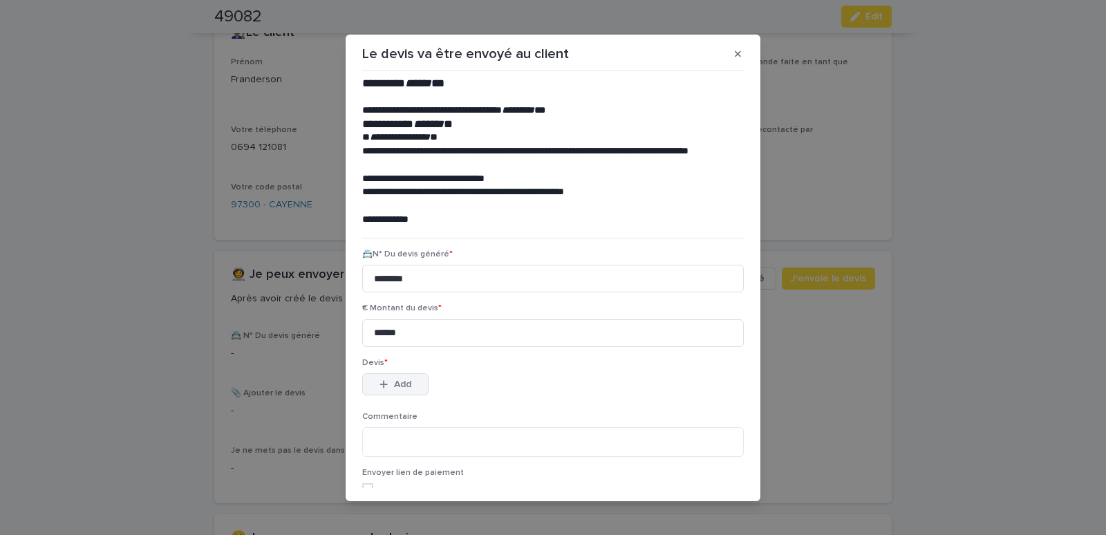
click at [385, 385] on div "button" at bounding box center [387, 385] width 14 height 10
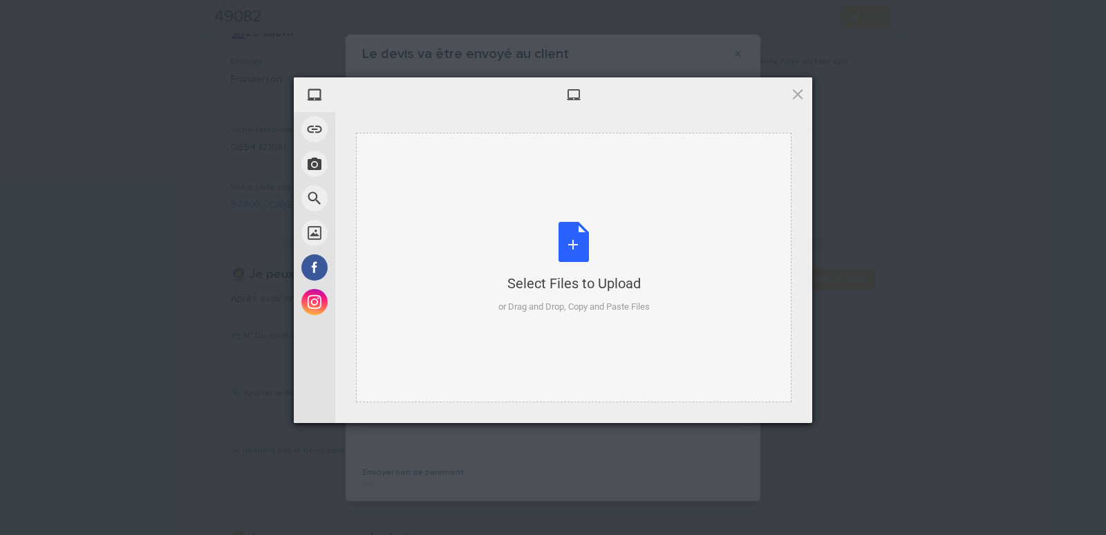
click at [449, 171] on div "Select Files to Upload or Drag and Drop, Copy and Paste Files" at bounding box center [573, 268] width 435 height 270
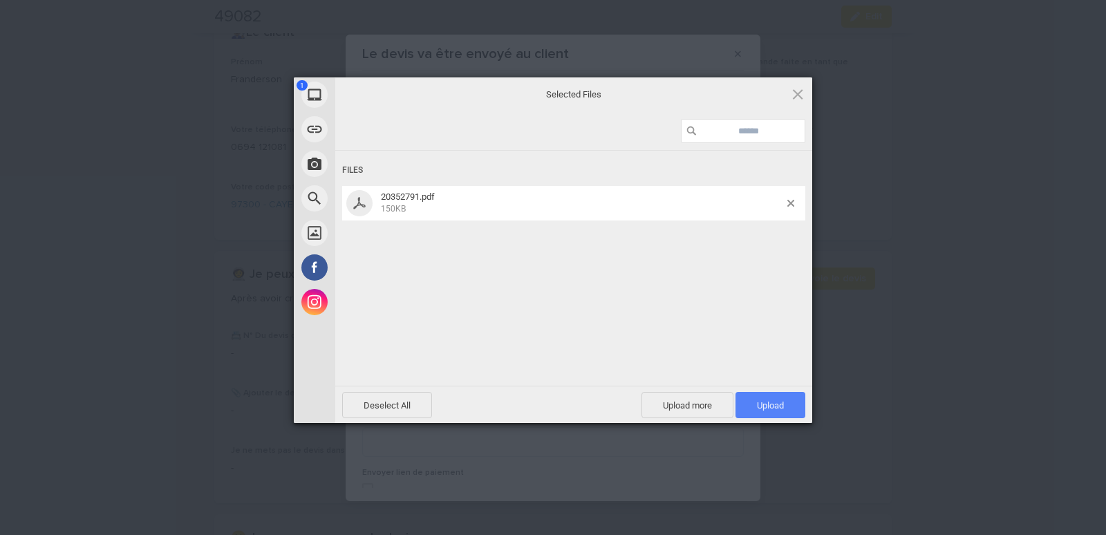
click at [773, 406] on span "Upload 1" at bounding box center [770, 405] width 27 height 10
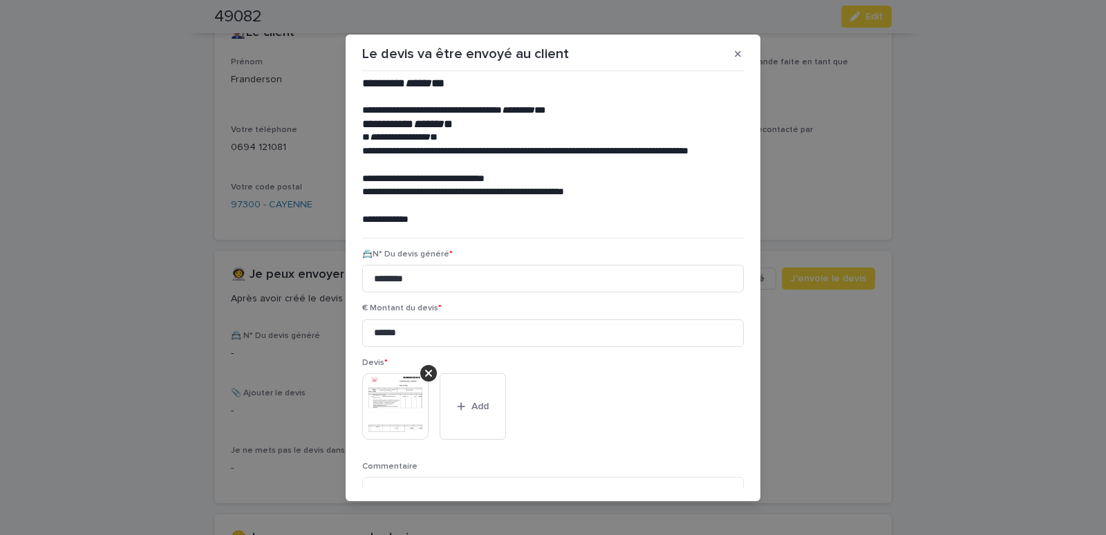
scroll to position [113, 0]
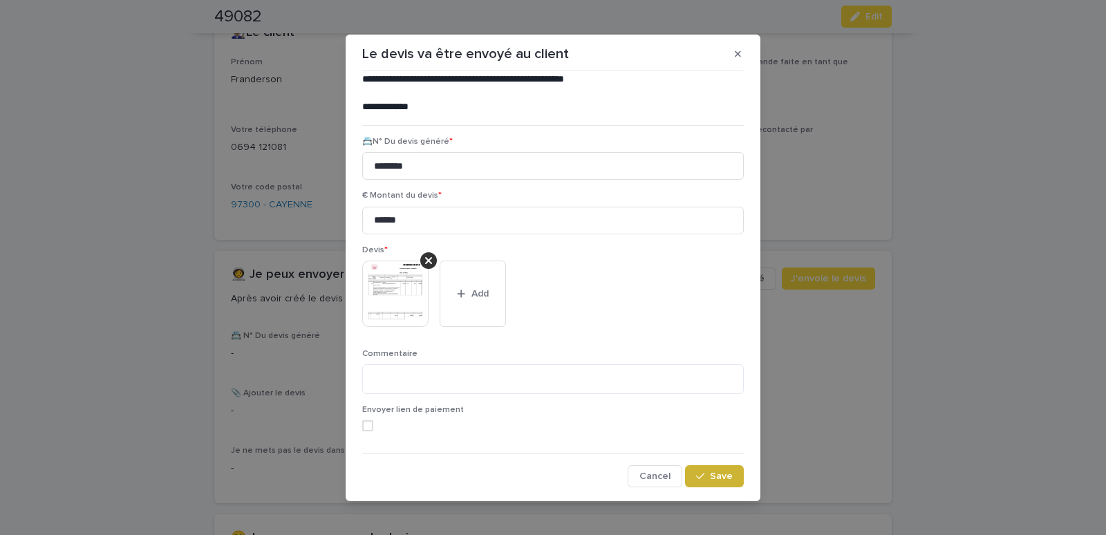
click at [713, 480] on span "Save" at bounding box center [721, 476] width 23 height 10
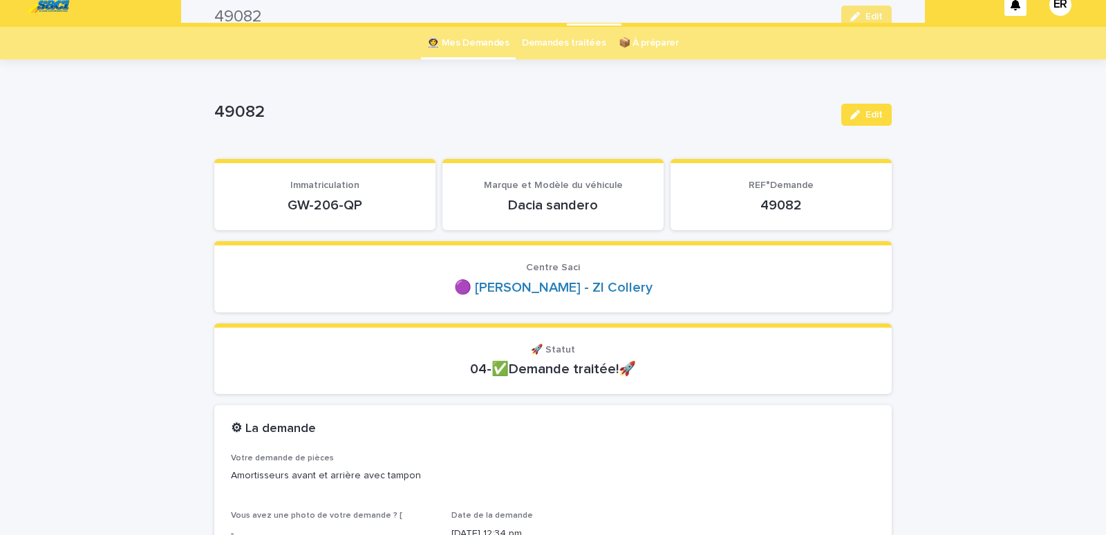
scroll to position [0, 0]
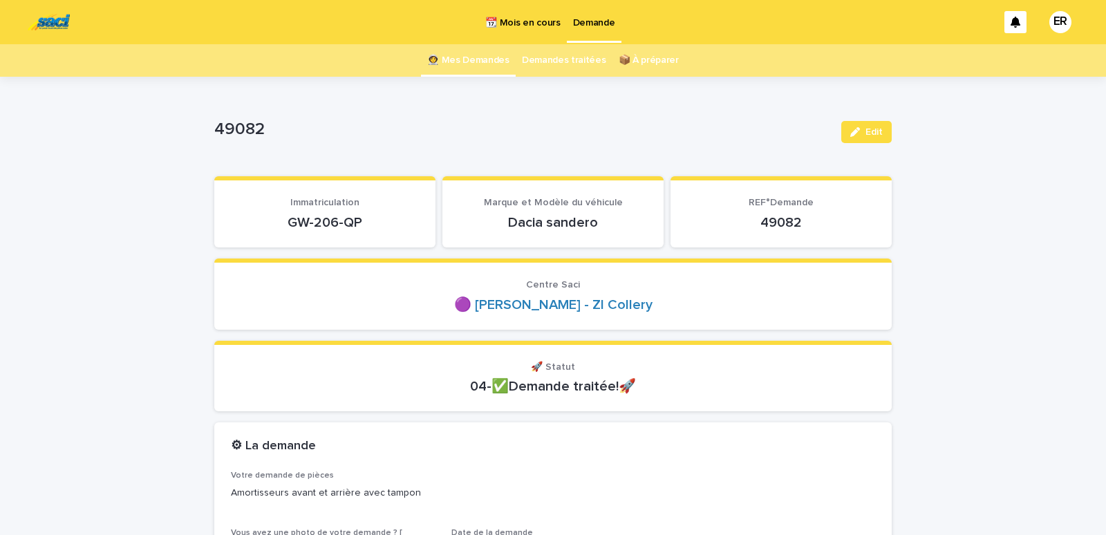
click at [480, 55] on link "👩‍🚀 Mes Demandes" at bounding box center [468, 60] width 82 height 32
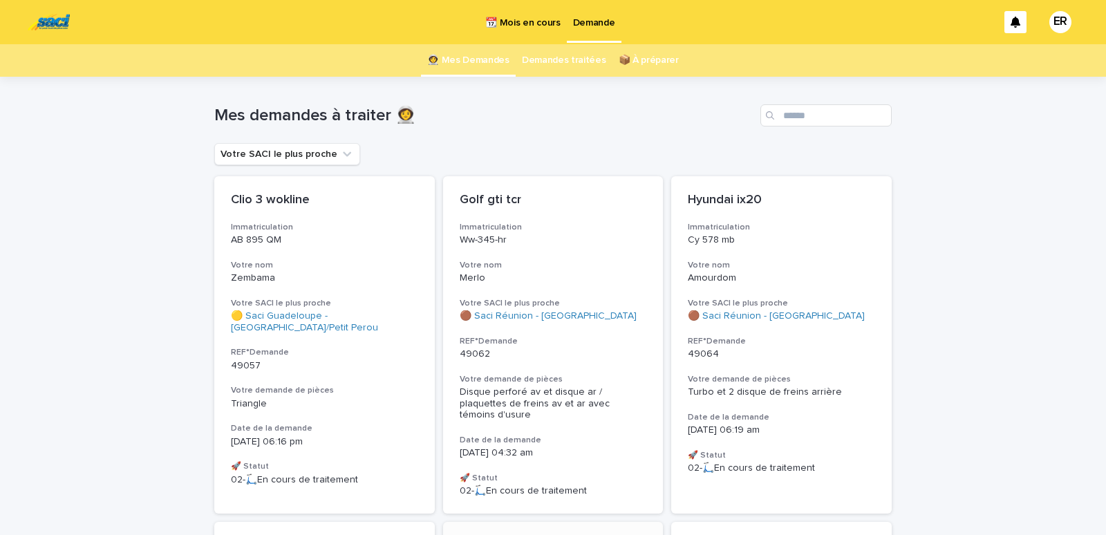
scroll to position [235, 0]
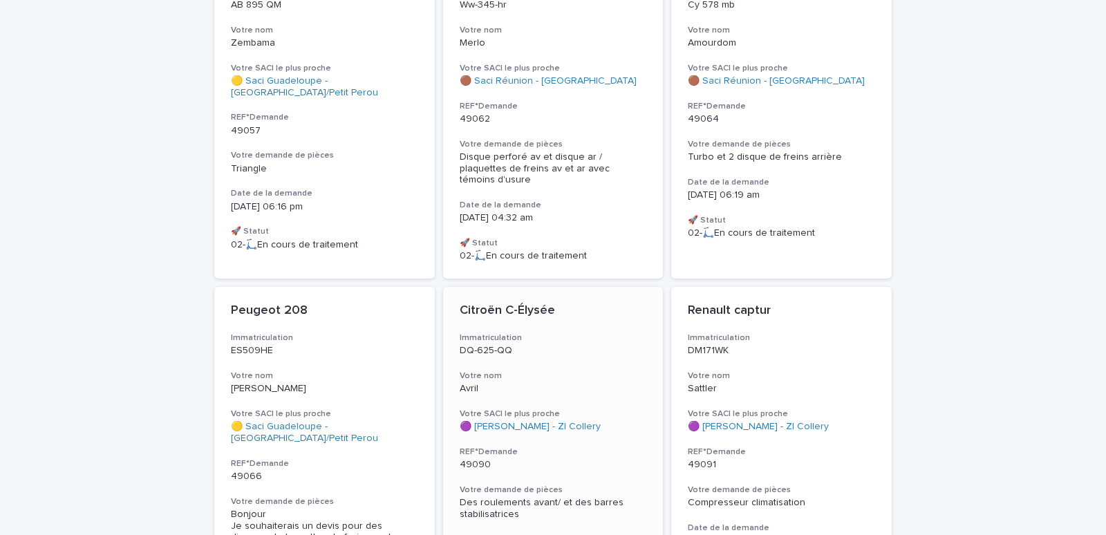
click at [541, 348] on div "Citroën C-Élysée Immatriculation DQ-625-QQ Votre nom [PERSON_NAME] SACI le plus…" at bounding box center [553, 450] width 221 height 326
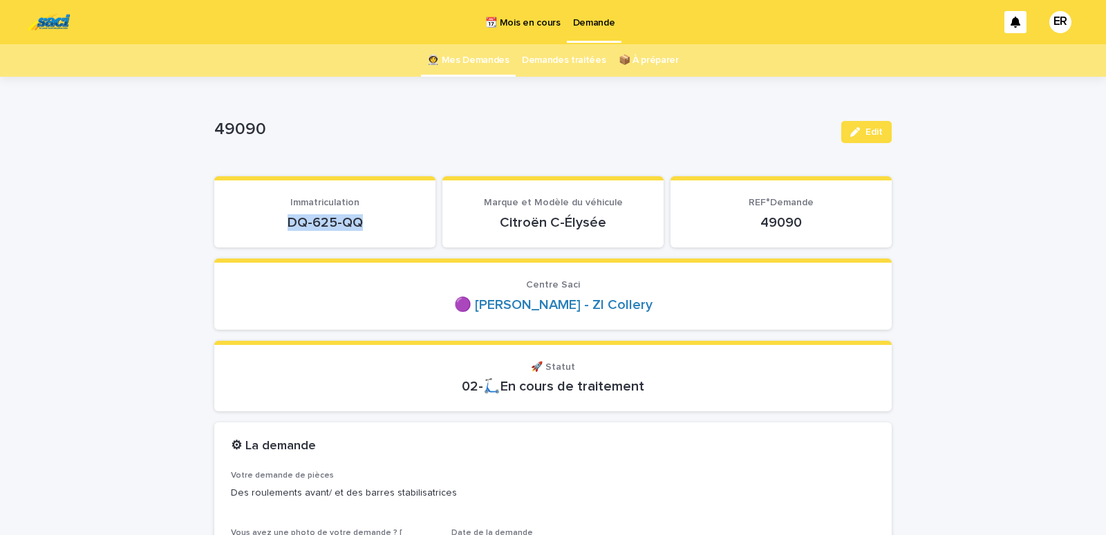
drag, startPoint x: 272, startPoint y: 227, endPoint x: 402, endPoint y: 225, distance: 129.3
click at [402, 225] on p "DQ-625-QQ" at bounding box center [325, 222] width 188 height 17
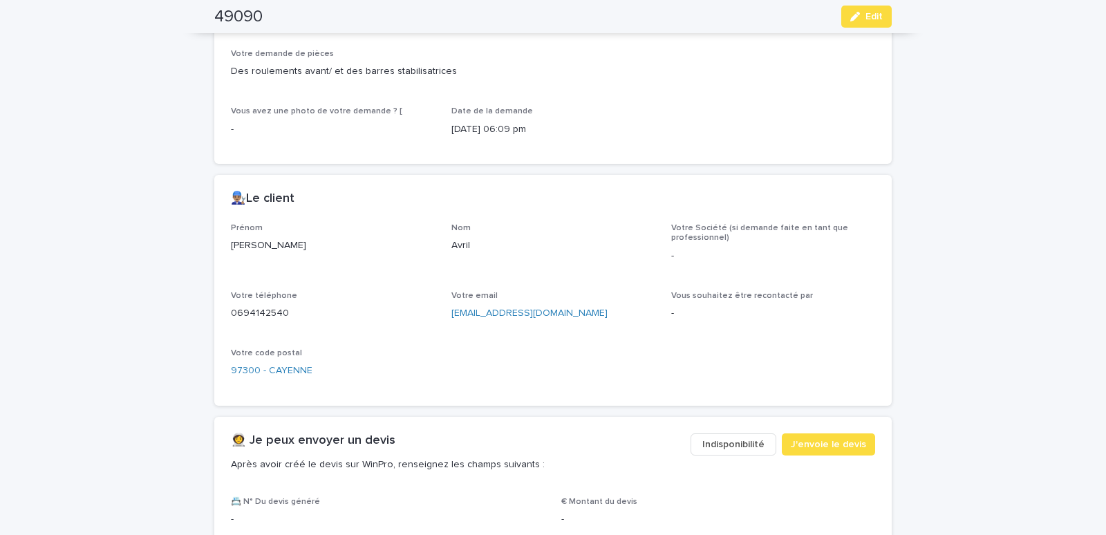
scroll to position [588, 0]
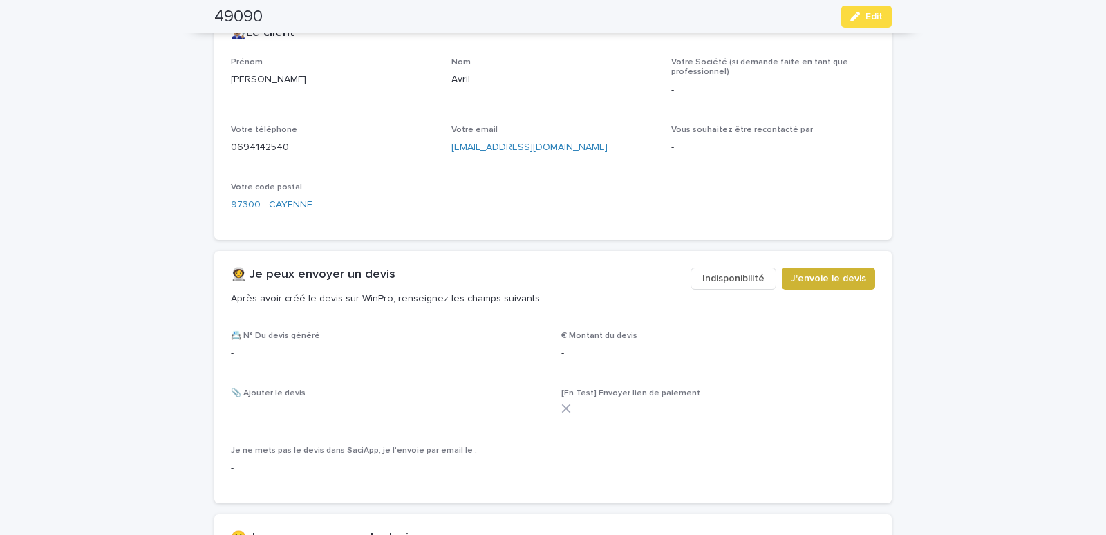
click at [825, 279] on span "J'envoie le devis" at bounding box center [828, 279] width 75 height 14
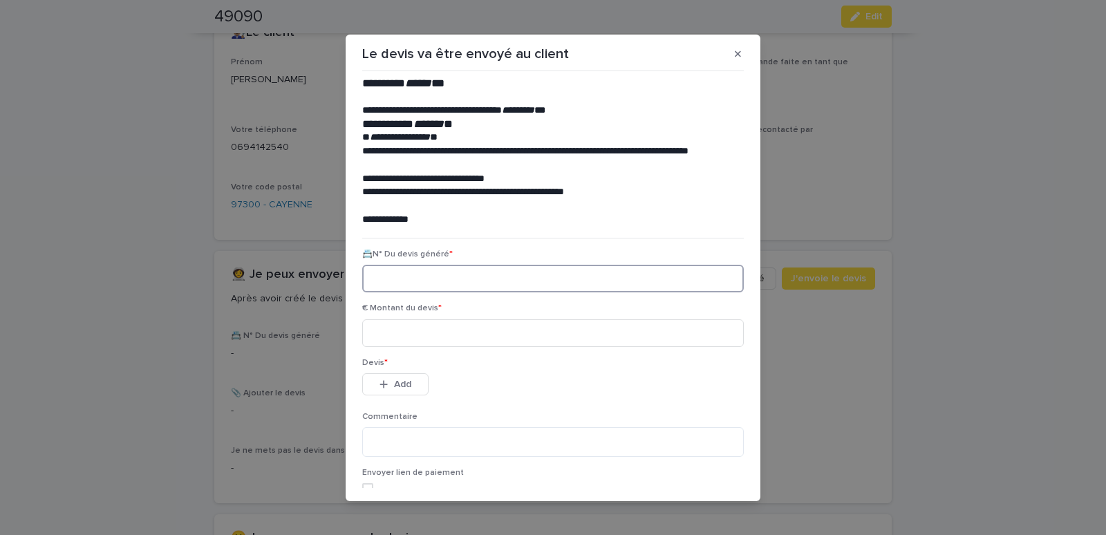
click at [402, 279] on input at bounding box center [553, 279] width 382 height 28
paste input "********"
type input "********"
click at [417, 336] on input at bounding box center [553, 333] width 382 height 28
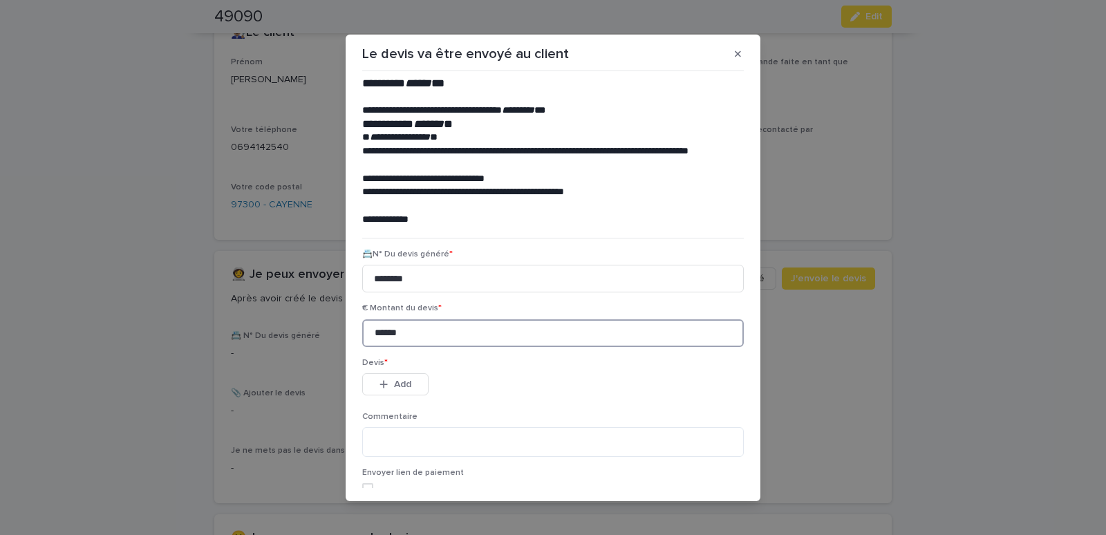
type input "******"
click at [404, 389] on button "Add" at bounding box center [395, 384] width 66 height 22
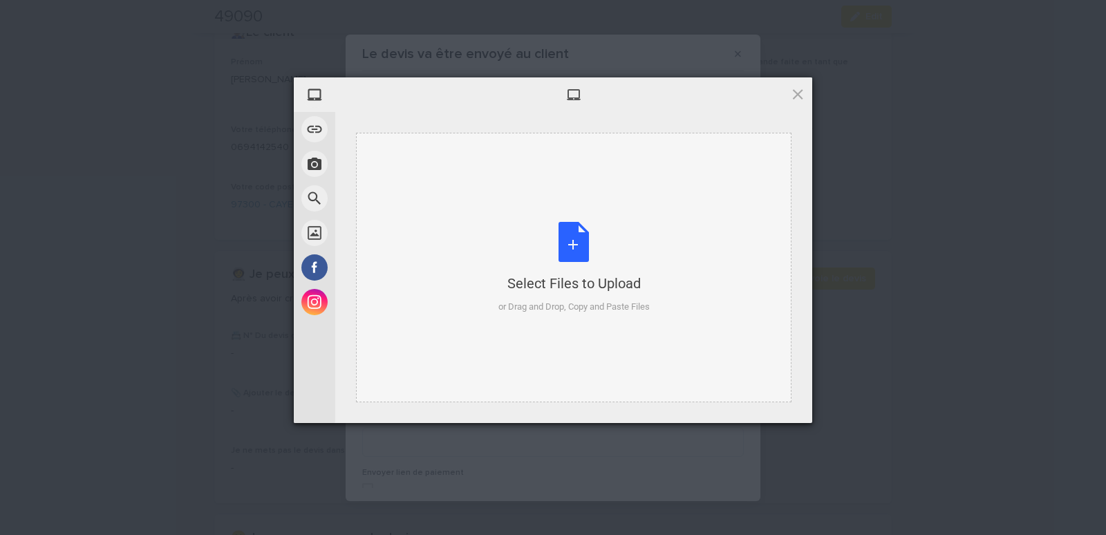
click at [407, 160] on div "Select Files to Upload or Drag and Drop, Copy and Paste Files" at bounding box center [573, 268] width 435 height 270
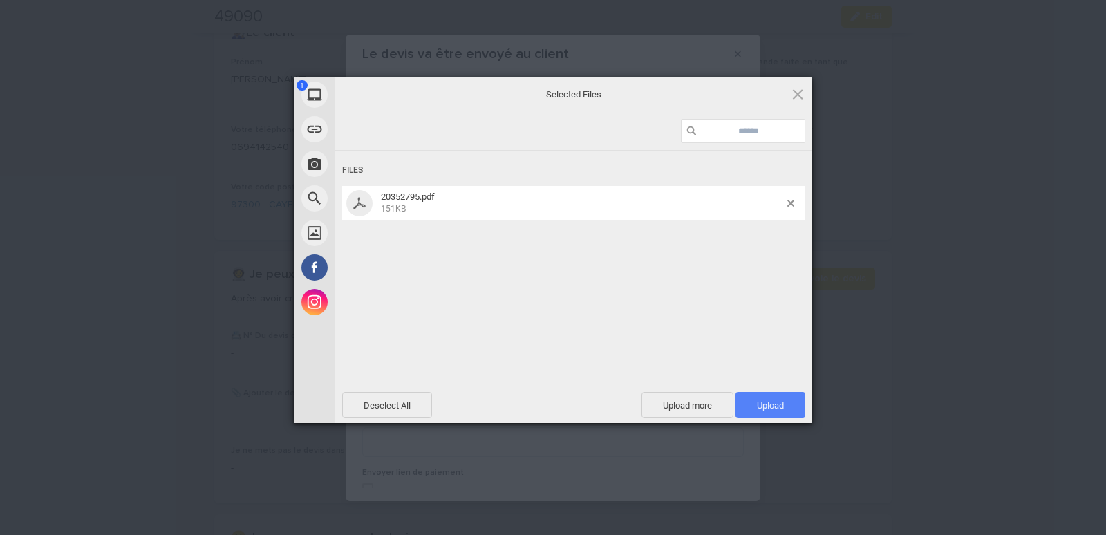
click at [771, 400] on span "Upload 1" at bounding box center [771, 405] width 70 height 26
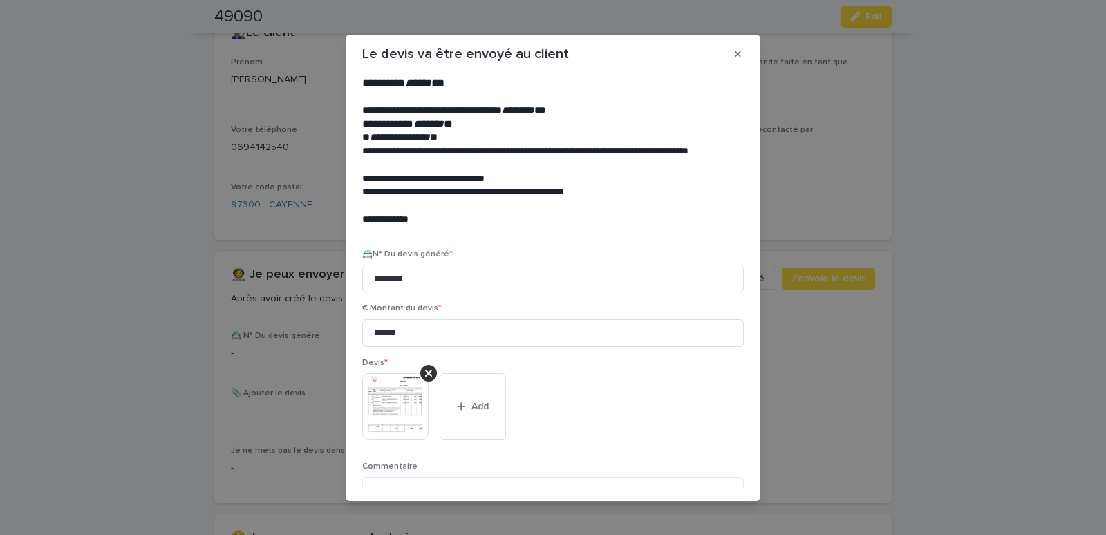
scroll to position [113, 0]
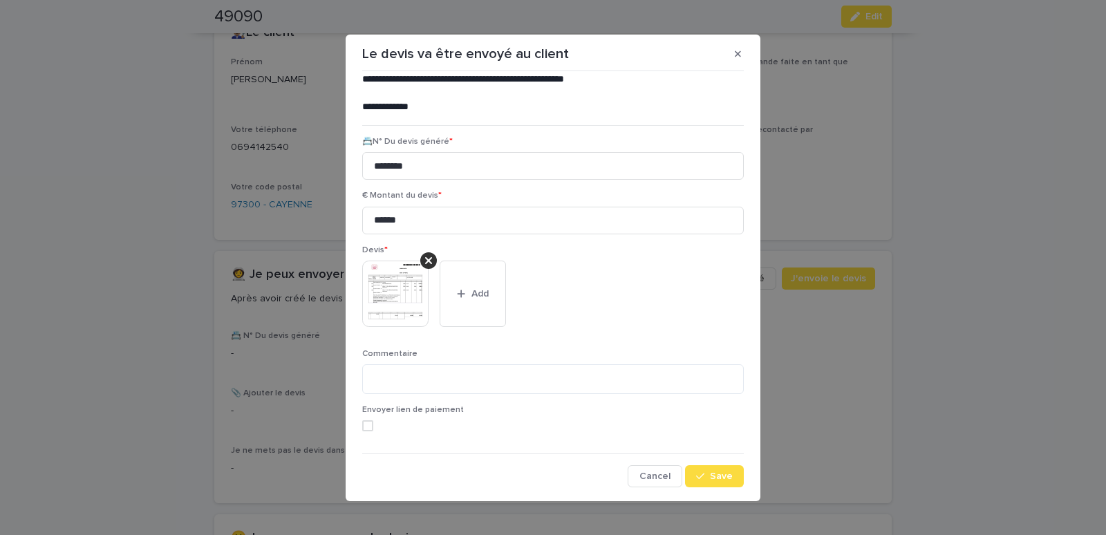
click at [735, 483] on div "**********" at bounding box center [553, 280] width 388 height 415
click at [722, 478] on span "Save" at bounding box center [721, 476] width 23 height 10
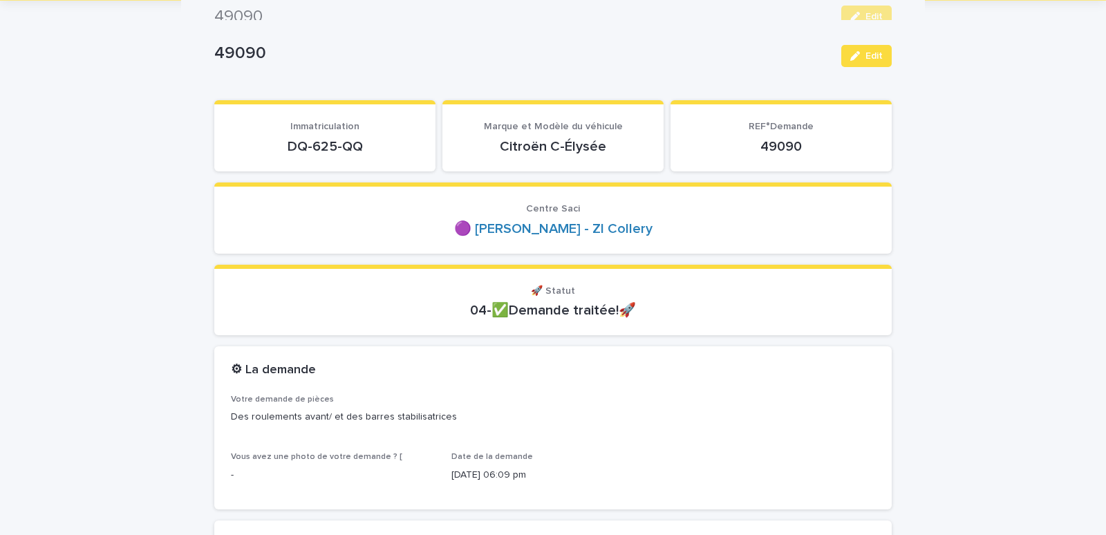
scroll to position [0, 0]
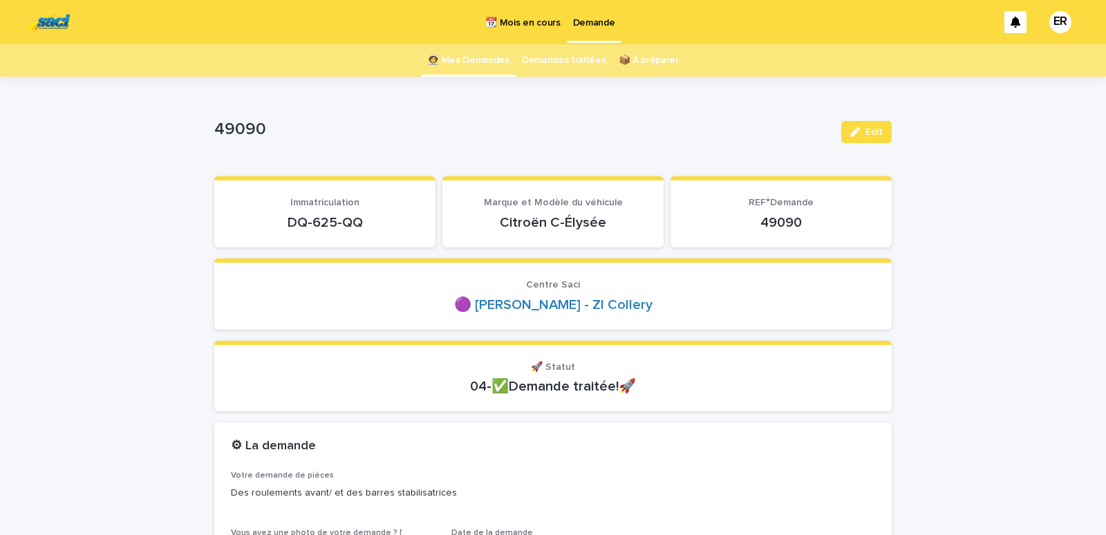
click at [465, 56] on link "👩‍🚀 Mes Demandes" at bounding box center [468, 60] width 82 height 32
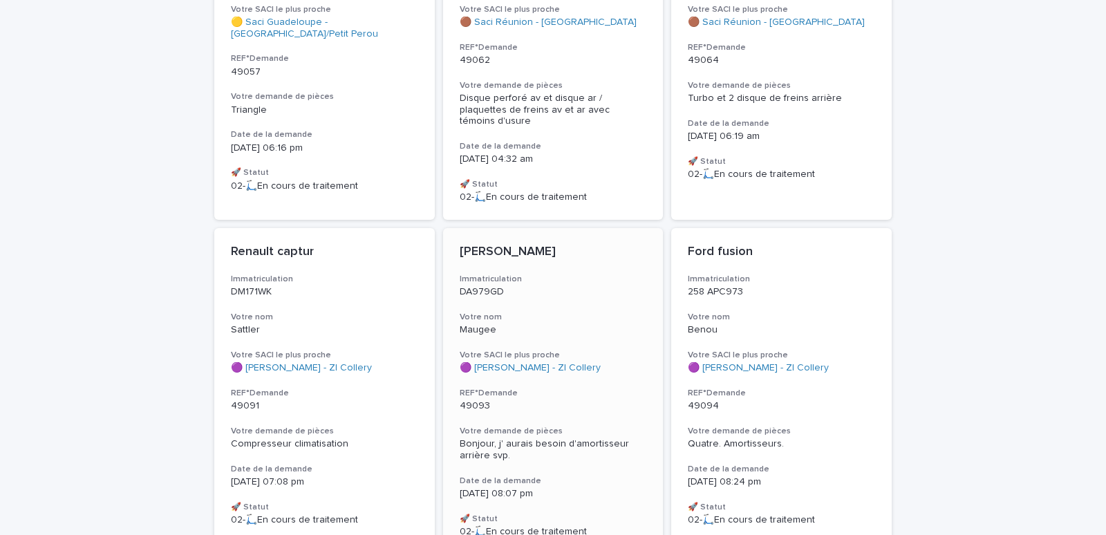
scroll to position [529, 0]
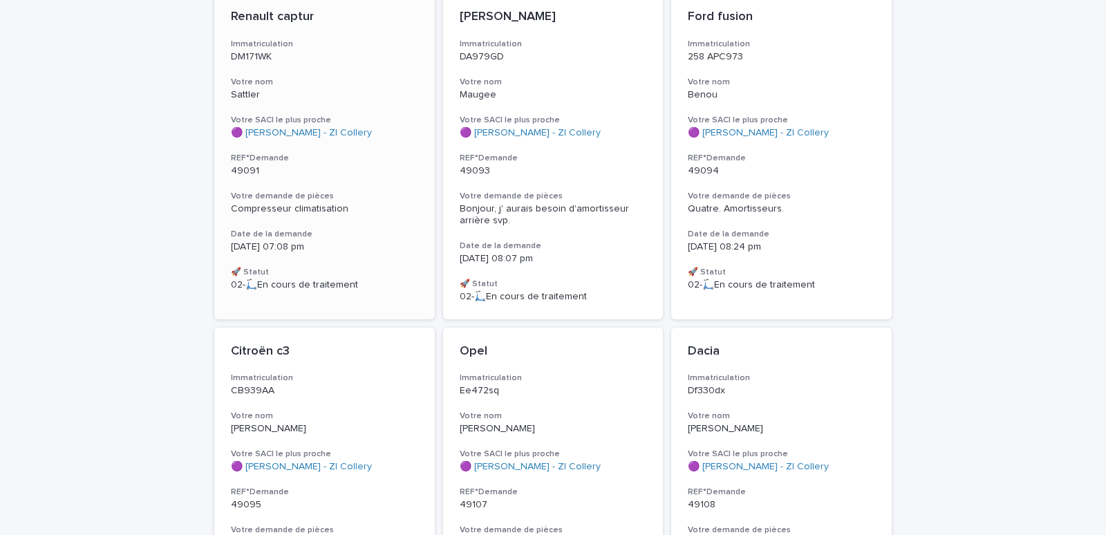
click at [321, 64] on div "Renault captur Immatriculation DM171WK Votre nom Sattler Votre SACI le plus pro…" at bounding box center [324, 150] width 221 height 315
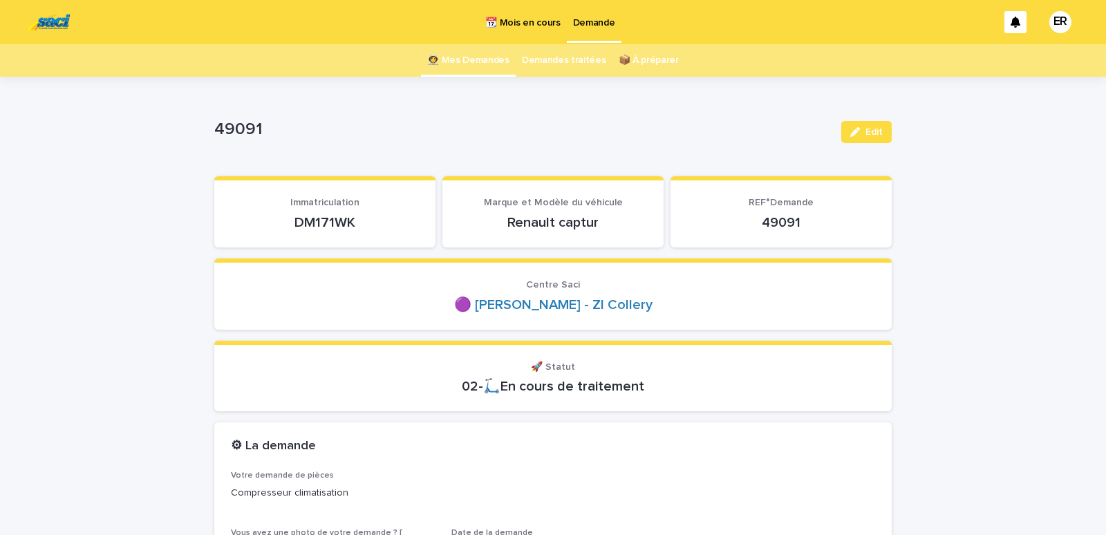
drag, startPoint x: 275, startPoint y: 216, endPoint x: 366, endPoint y: 217, distance: 91.2
click at [366, 217] on p "DM171WK" at bounding box center [325, 222] width 188 height 17
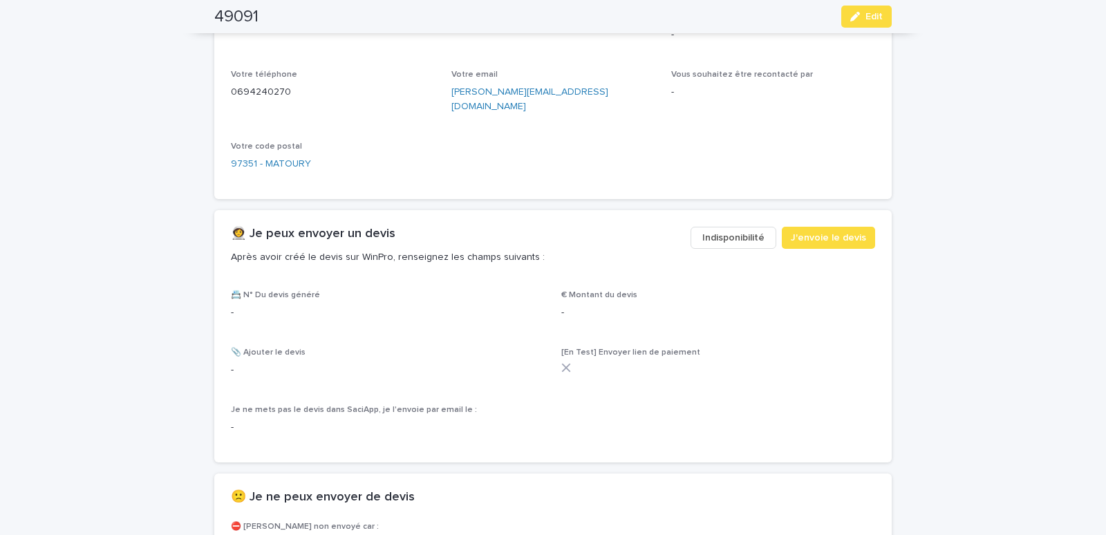
scroll to position [646, 0]
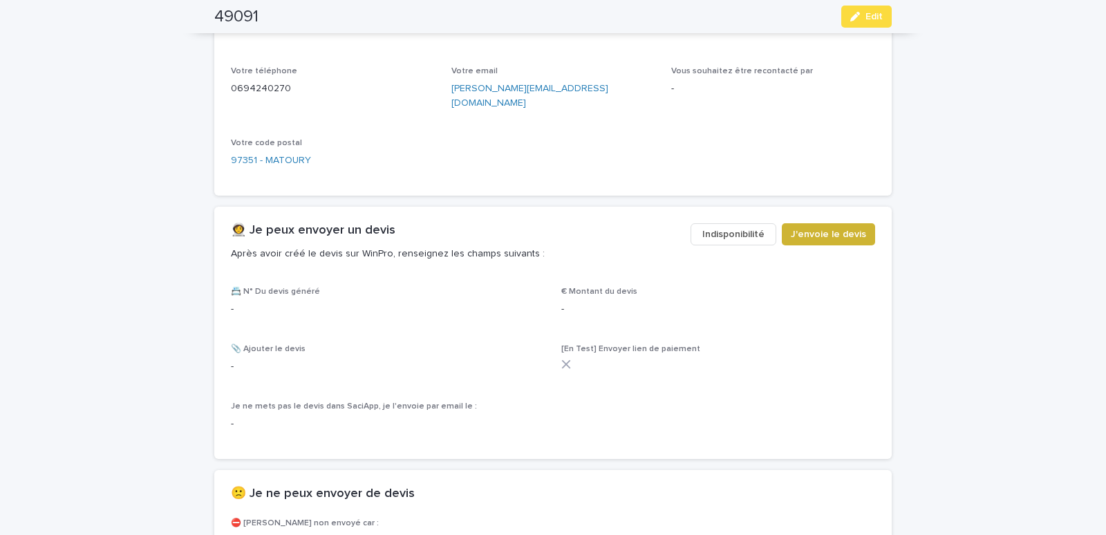
click at [823, 227] on span "J'envoie le devis" at bounding box center [828, 234] width 75 height 14
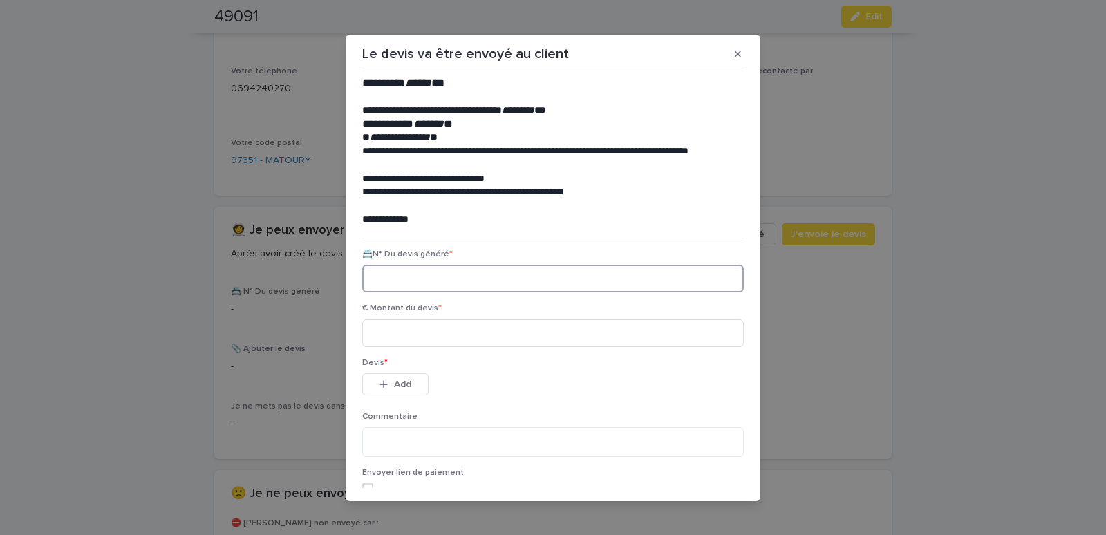
click at [418, 279] on input at bounding box center [553, 279] width 382 height 28
paste input "********"
type input "********"
click at [422, 344] on input at bounding box center [553, 333] width 382 height 28
type input "*"
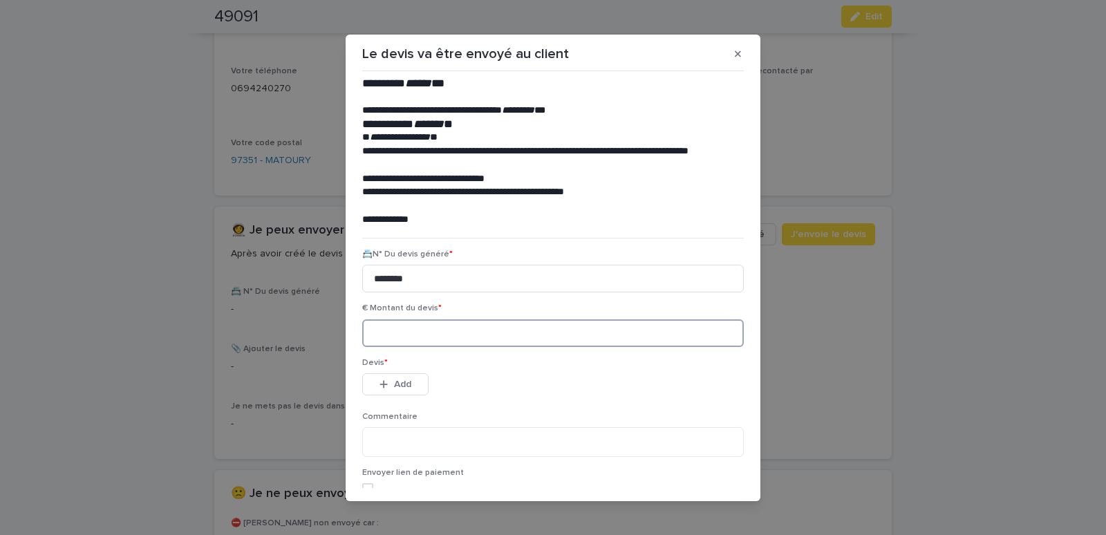
click at [399, 337] on input at bounding box center [553, 333] width 382 height 28
type input "******"
click at [404, 380] on button "Add" at bounding box center [395, 384] width 66 height 22
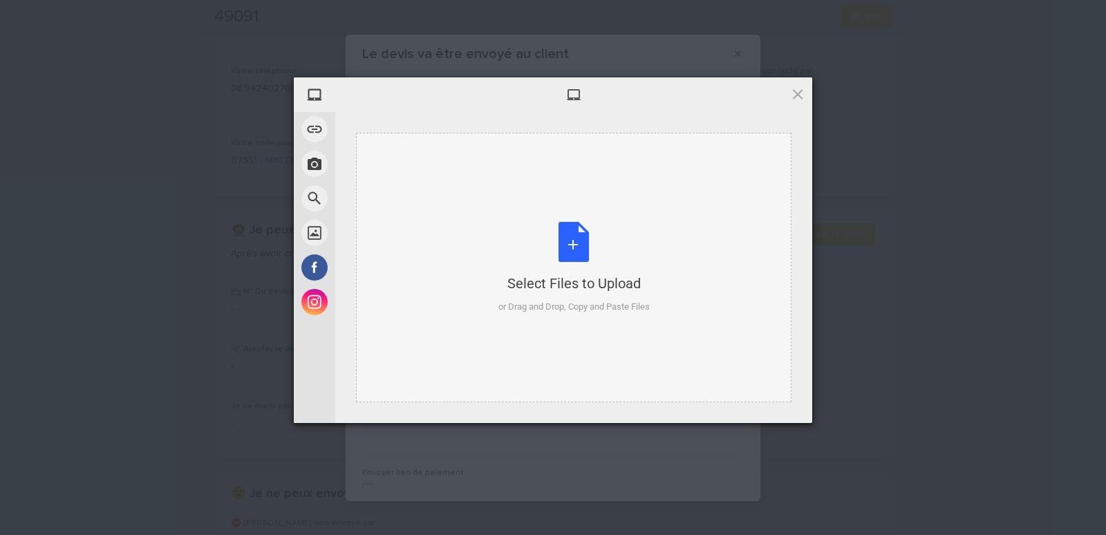
click at [478, 168] on div "Select Files to Upload or Drag and Drop, Copy and Paste Files" at bounding box center [573, 268] width 435 height 270
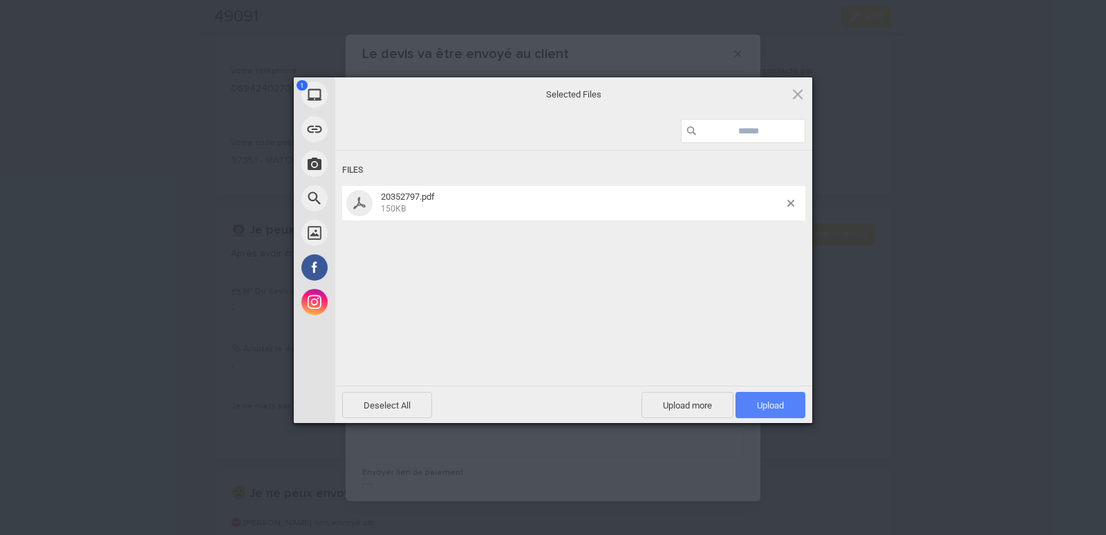
click at [762, 394] on span "Upload 1" at bounding box center [771, 405] width 70 height 26
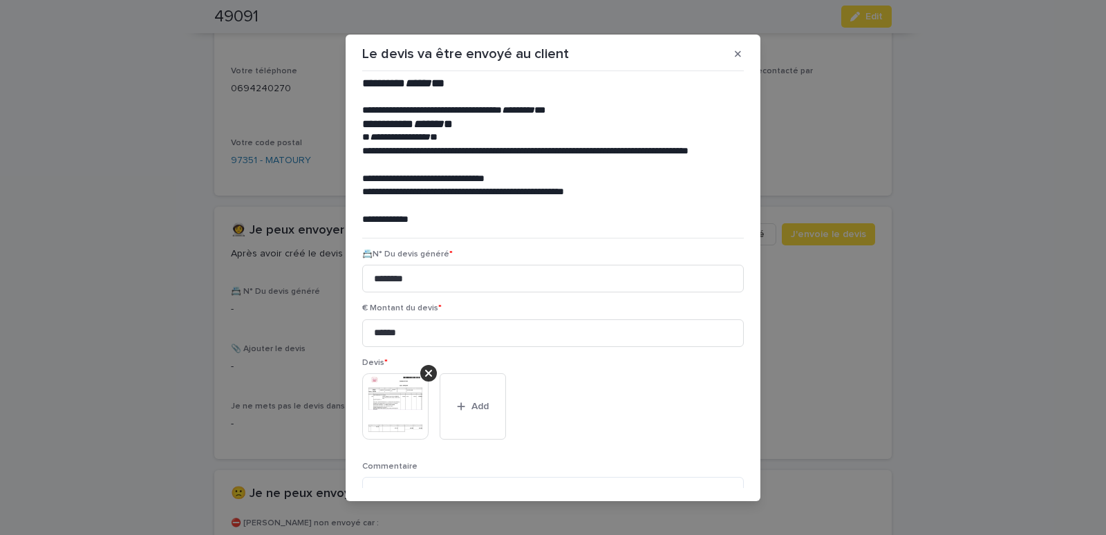
scroll to position [113, 0]
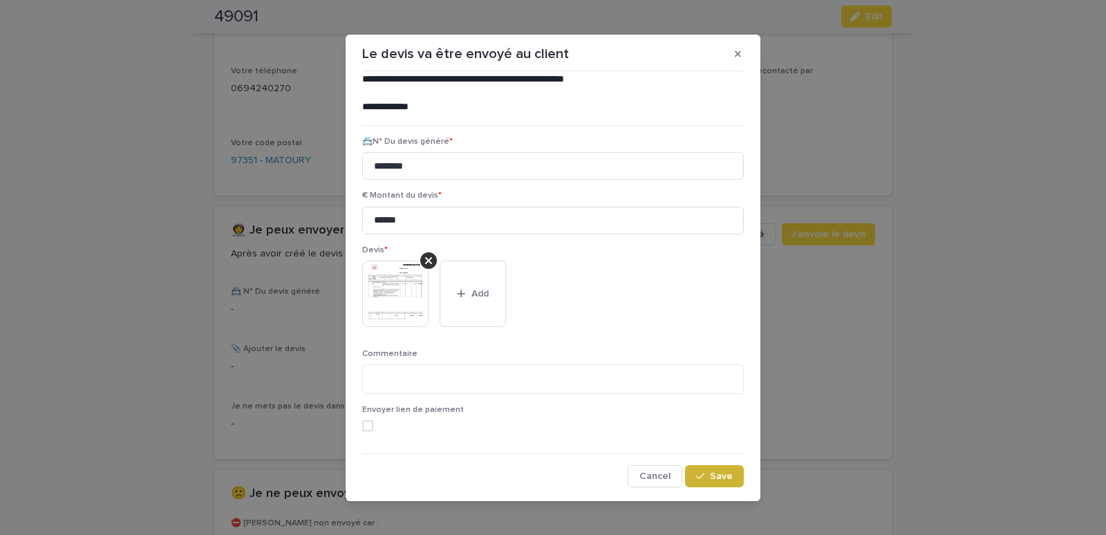
click at [696, 474] on icon "button" at bounding box center [700, 476] width 8 height 10
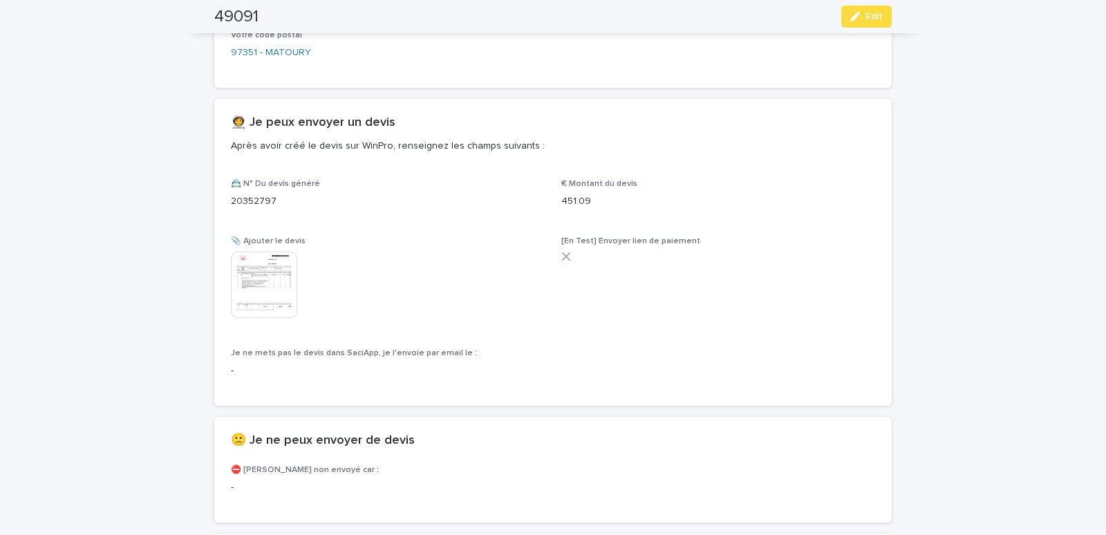
scroll to position [698, 0]
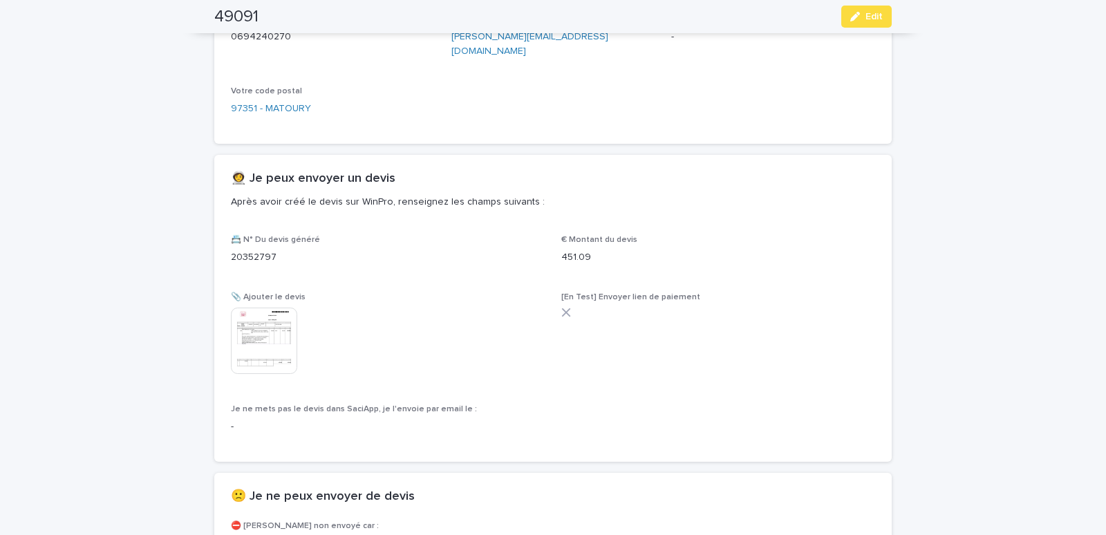
click at [558, 204] on div "**********" at bounding box center [552, 156] width 677 height 1357
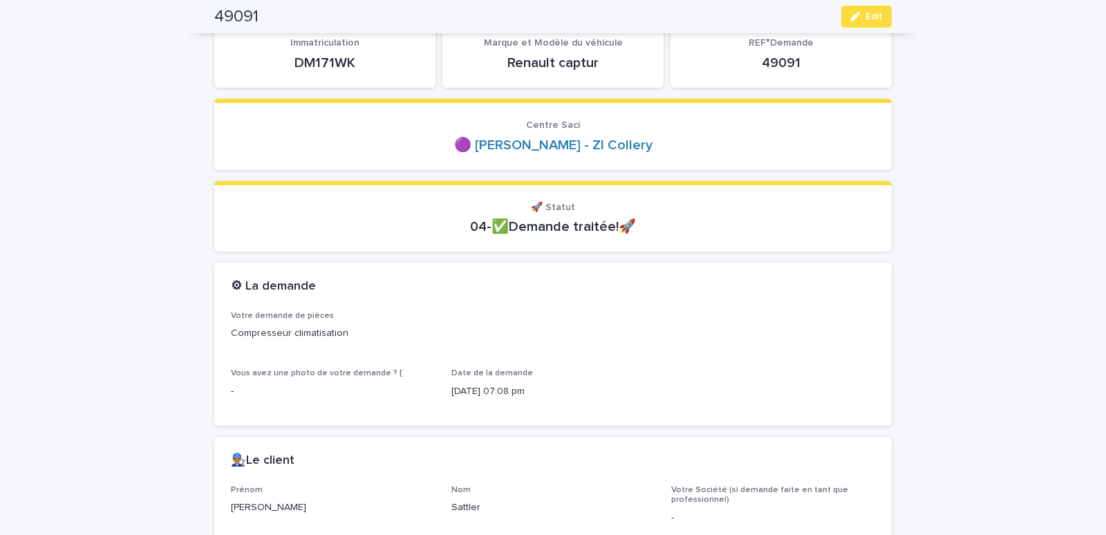
scroll to position [0, 0]
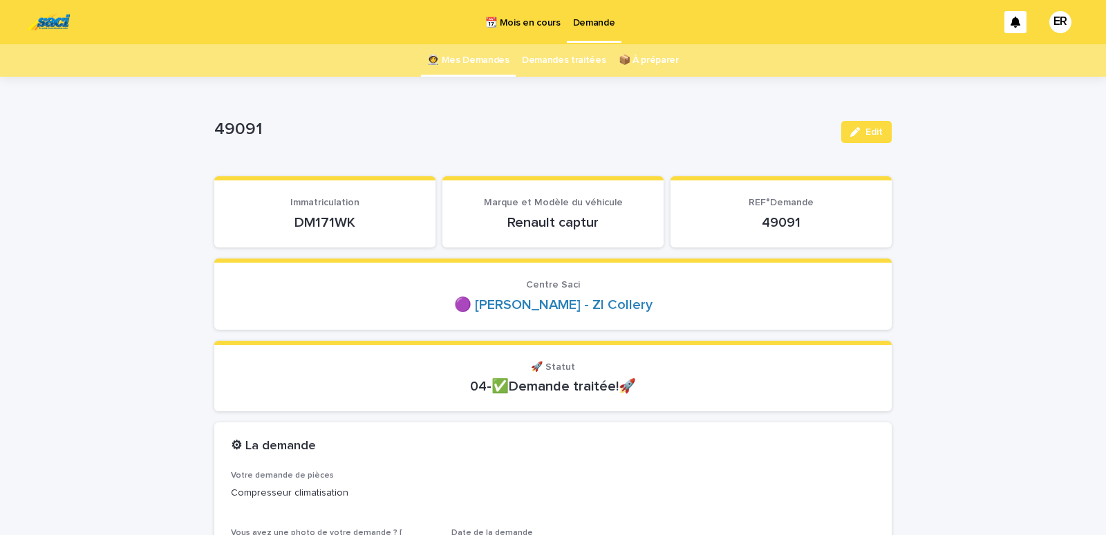
click at [478, 62] on link "👩‍🚀 Mes Demandes" at bounding box center [468, 60] width 82 height 32
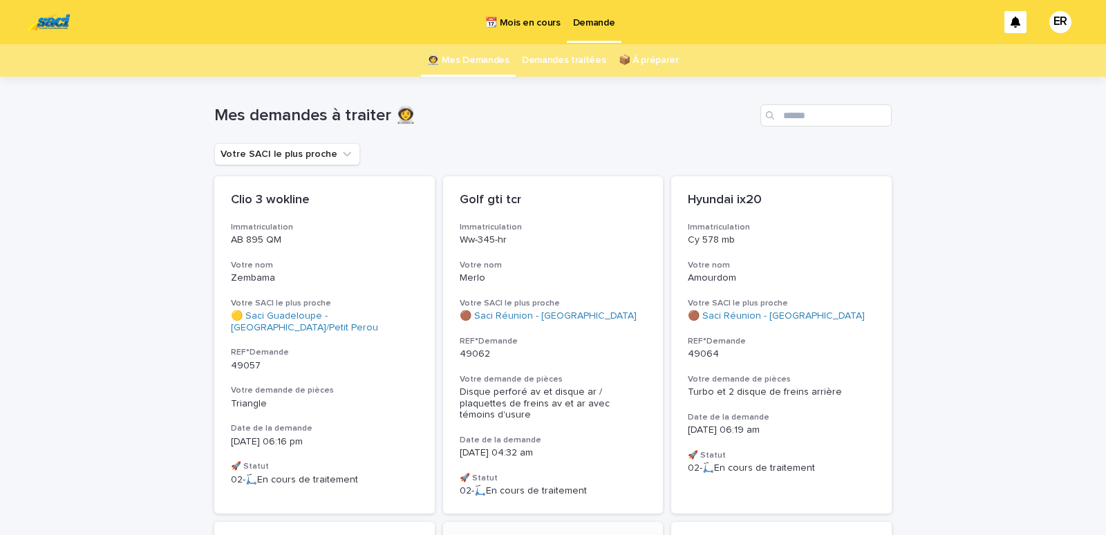
scroll to position [294, 0]
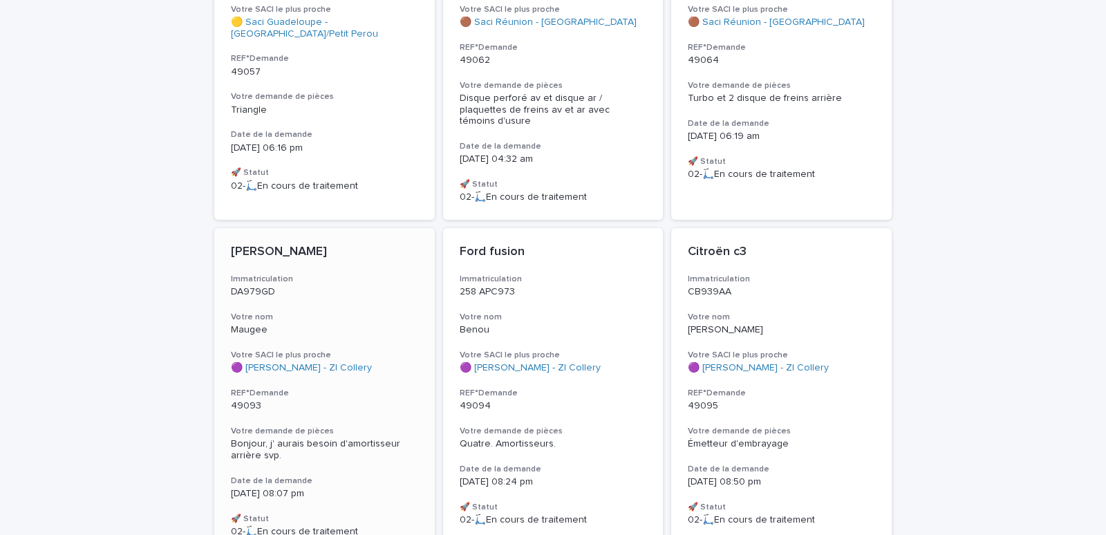
click at [300, 312] on h3 "Votre nom" at bounding box center [324, 317] width 187 height 11
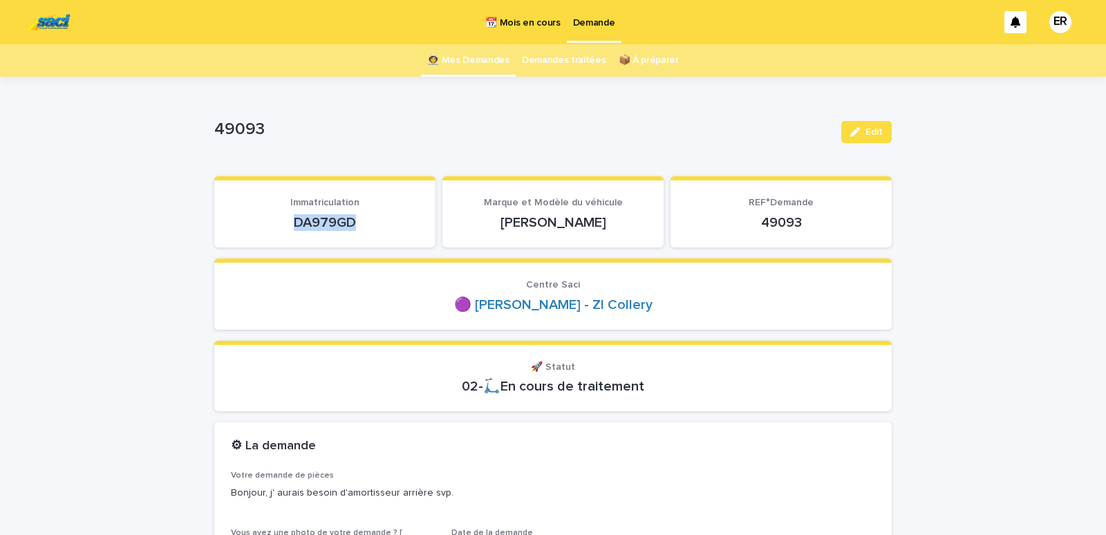
drag, startPoint x: 283, startPoint y: 218, endPoint x: 361, endPoint y: 227, distance: 78.6
click at [361, 227] on p "DA979GD" at bounding box center [325, 222] width 188 height 17
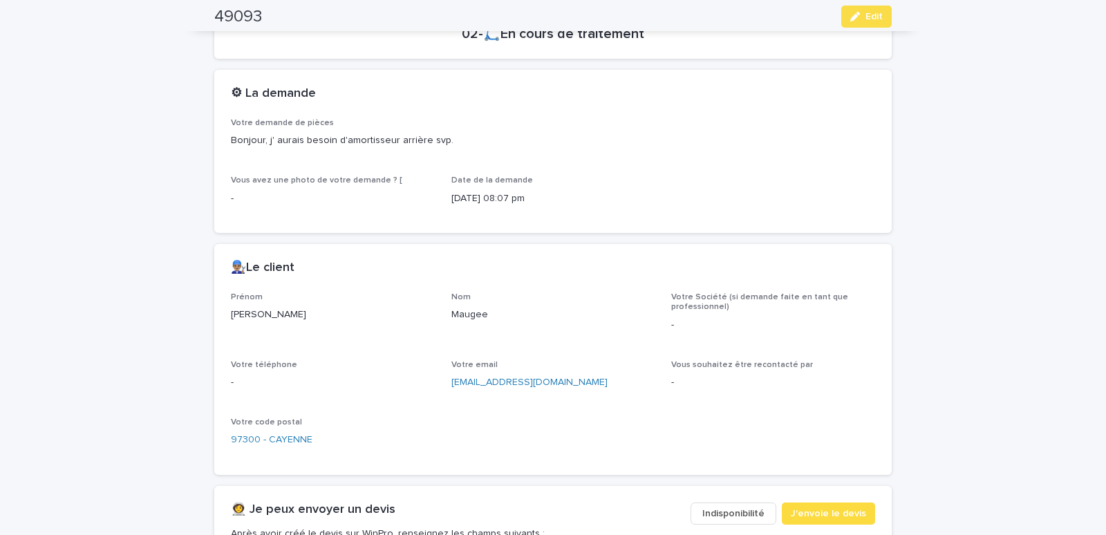
scroll to position [705, 0]
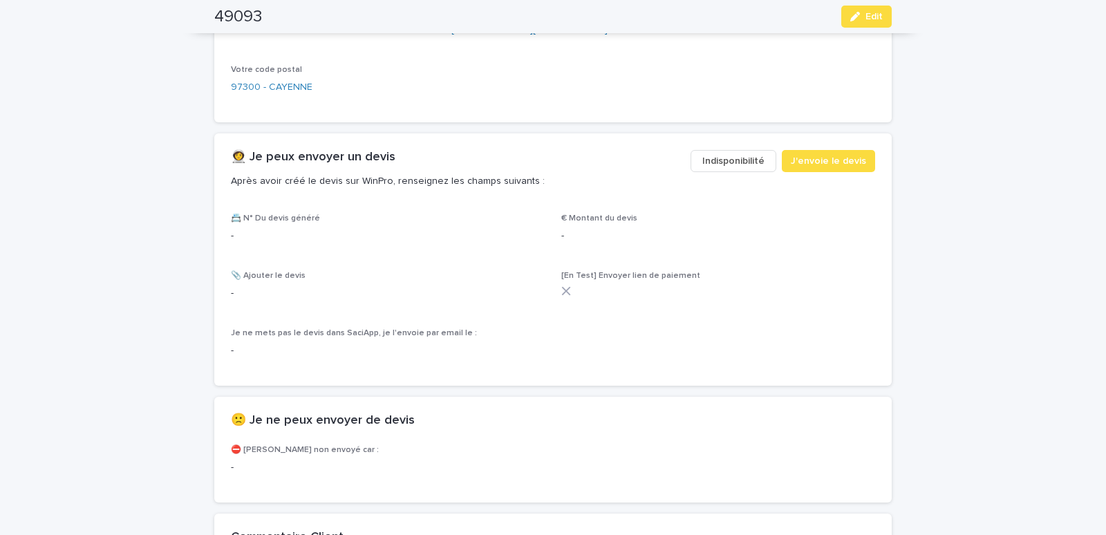
click at [711, 157] on span "Indisponibilité" at bounding box center [733, 161] width 62 height 14
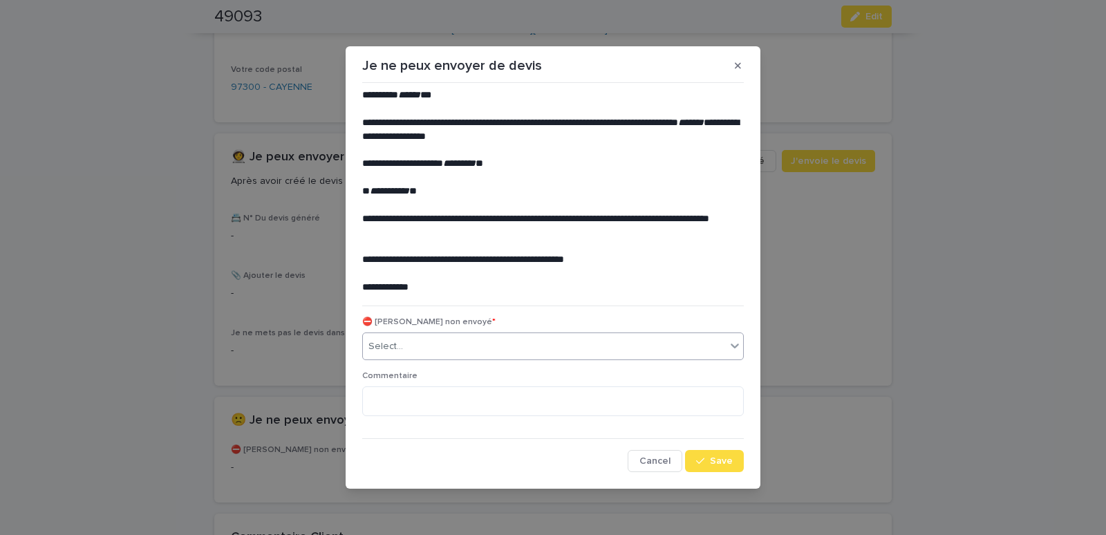
click at [397, 348] on div "Select..." at bounding box center [385, 346] width 35 height 15
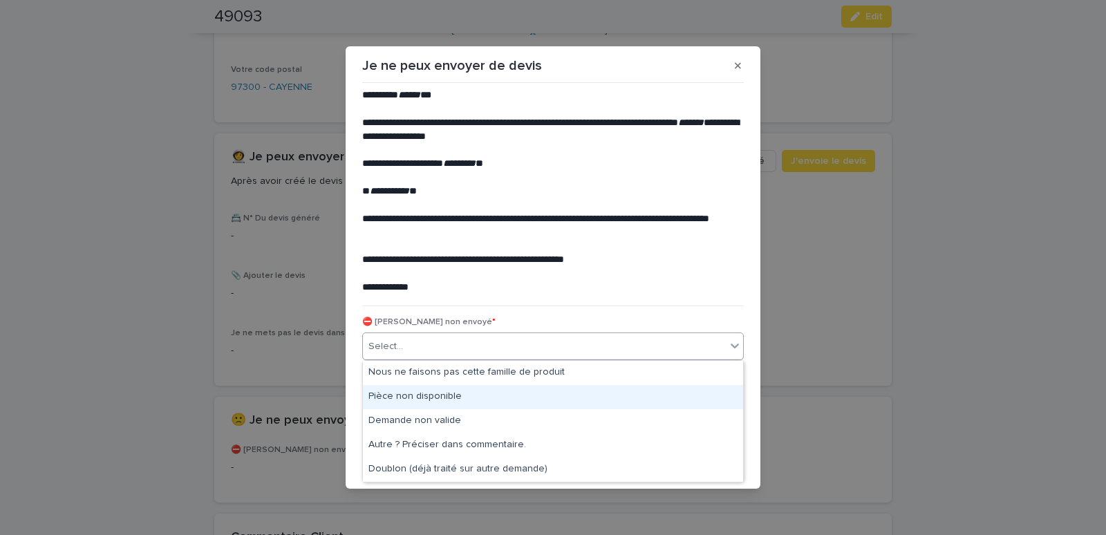
drag, startPoint x: 389, startPoint y: 386, endPoint x: 462, endPoint y: 386, distance: 73.3
click at [391, 395] on div "Pièce non disponible" at bounding box center [553, 397] width 380 height 24
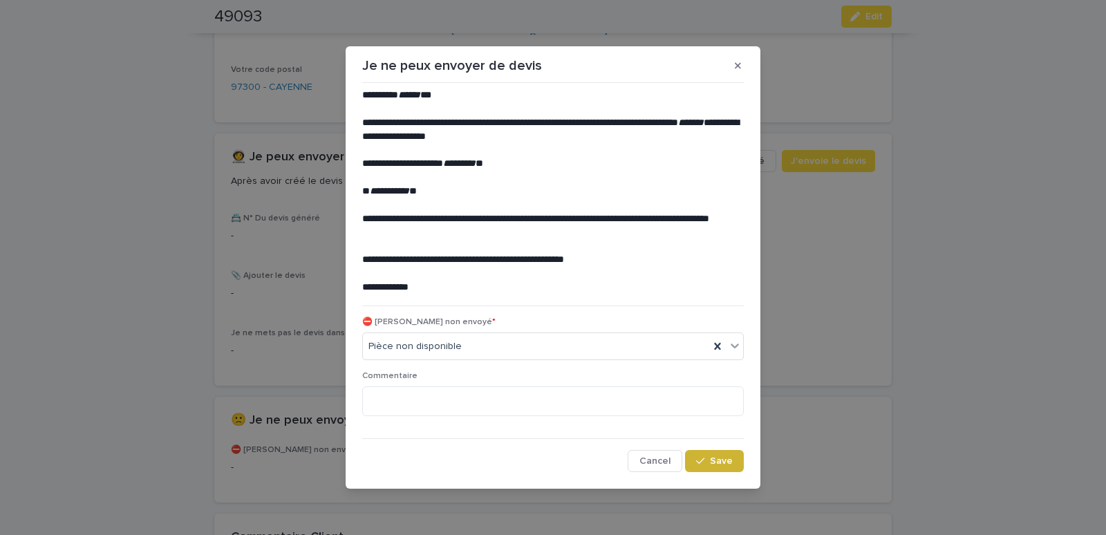
click at [714, 458] on span "Save" at bounding box center [721, 461] width 23 height 10
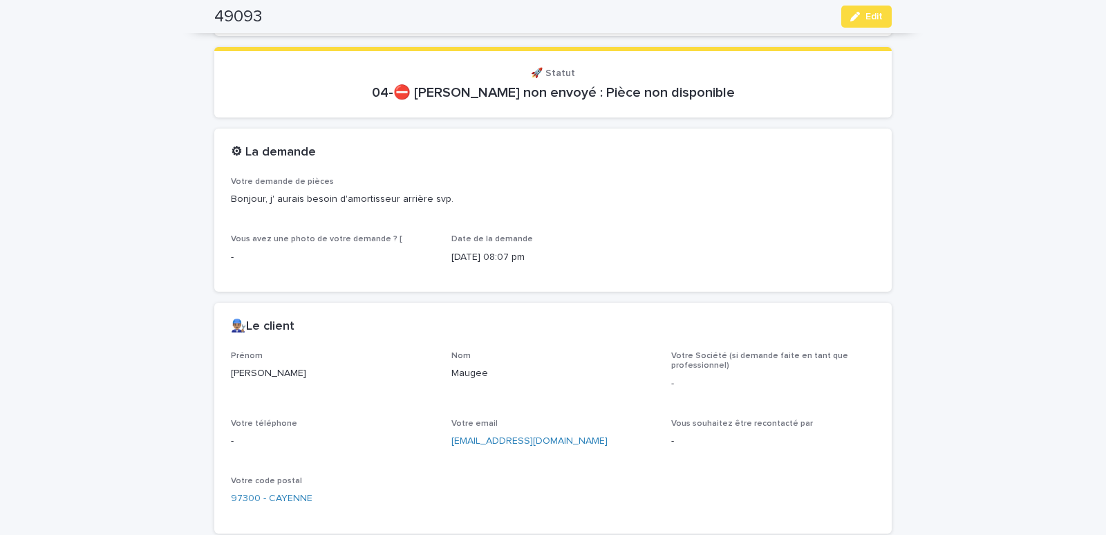
scroll to position [0, 0]
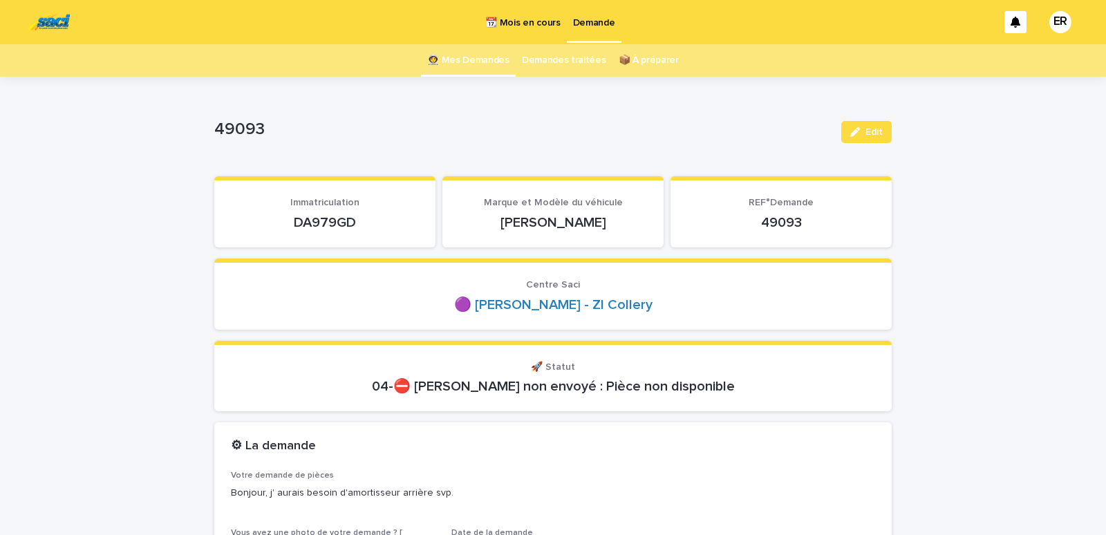
click at [462, 50] on link "👩‍🚀 Mes Demandes" at bounding box center [468, 60] width 82 height 32
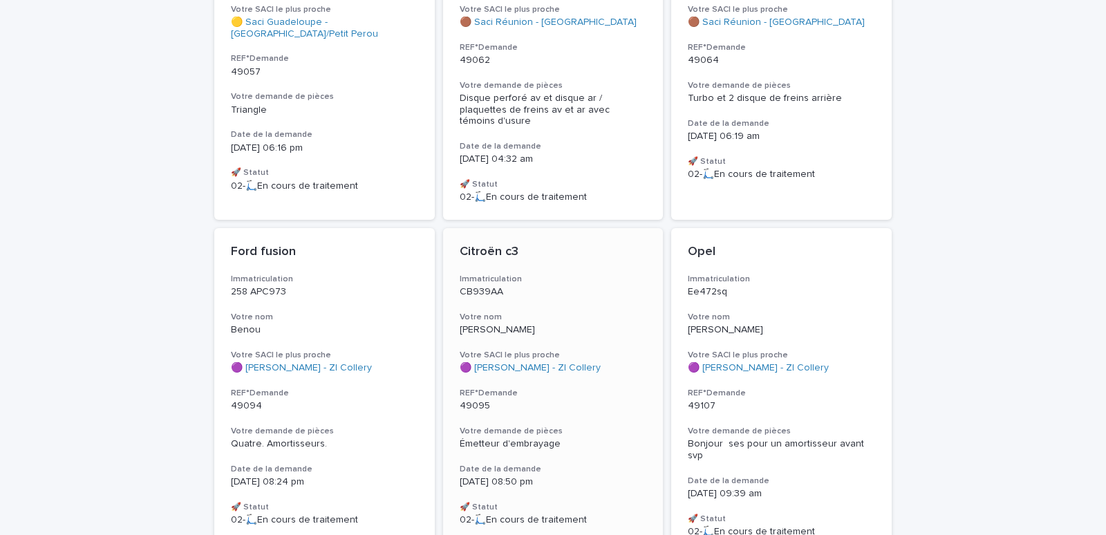
scroll to position [529, 0]
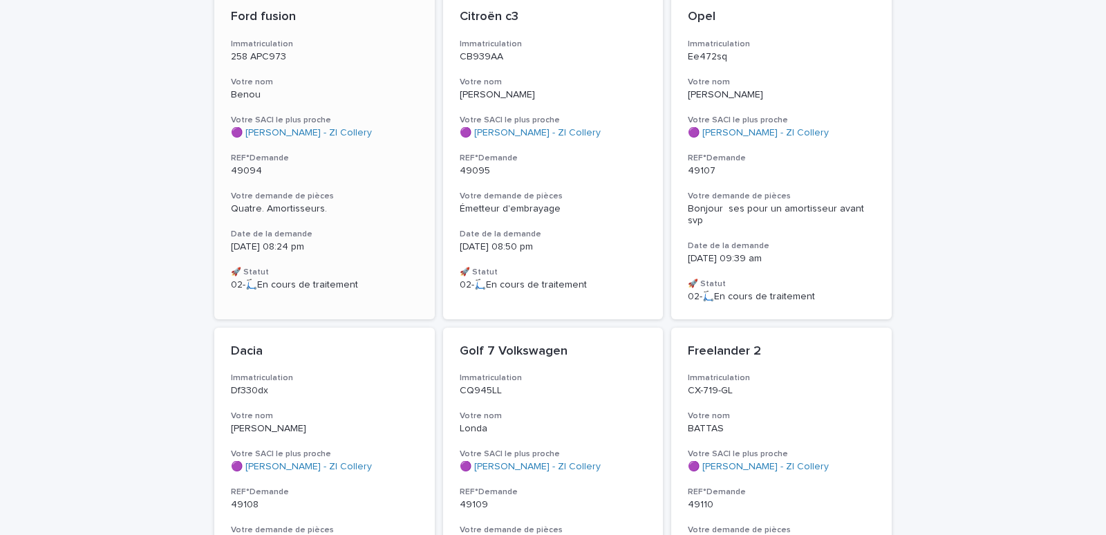
click at [313, 61] on div "Ford fusion Immatriculation 258 APC973 Votre nom Benou Votre SACI le plus proch…" at bounding box center [324, 150] width 221 height 315
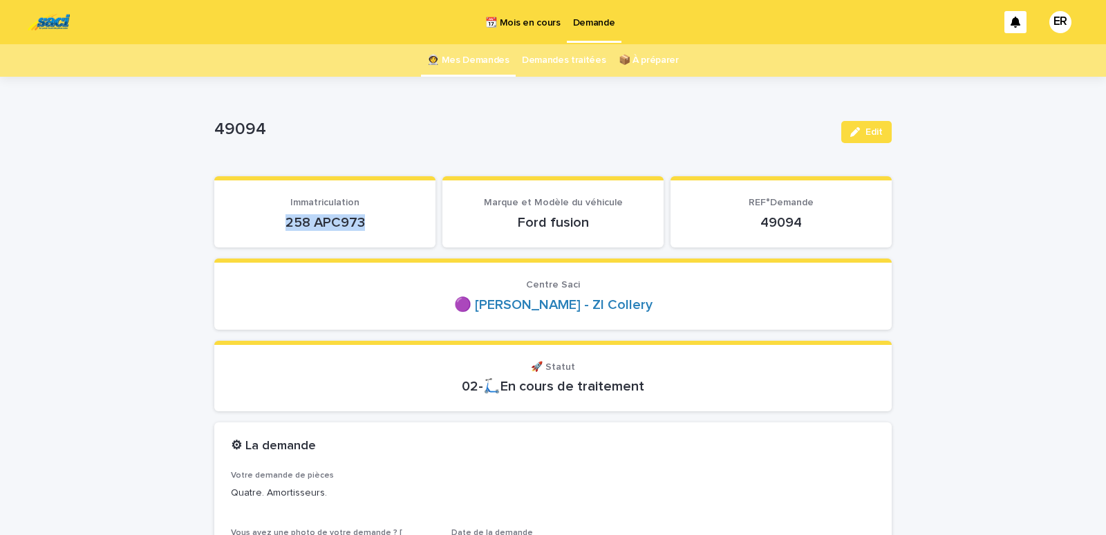
drag, startPoint x: 254, startPoint y: 218, endPoint x: 389, endPoint y: 230, distance: 135.3
click at [389, 231] on div "258 APC973" at bounding box center [325, 221] width 188 height 19
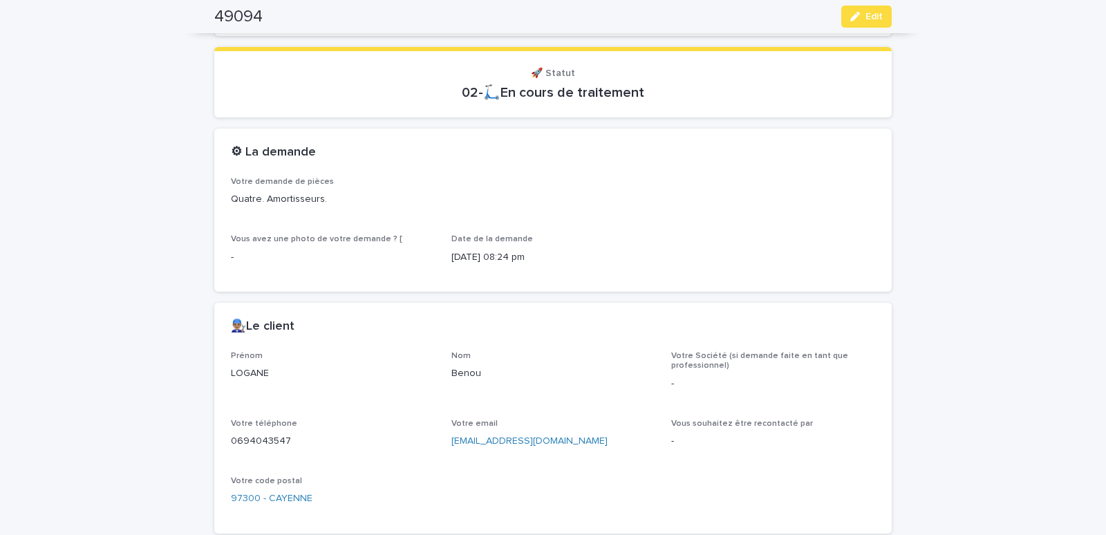
scroll to position [529, 0]
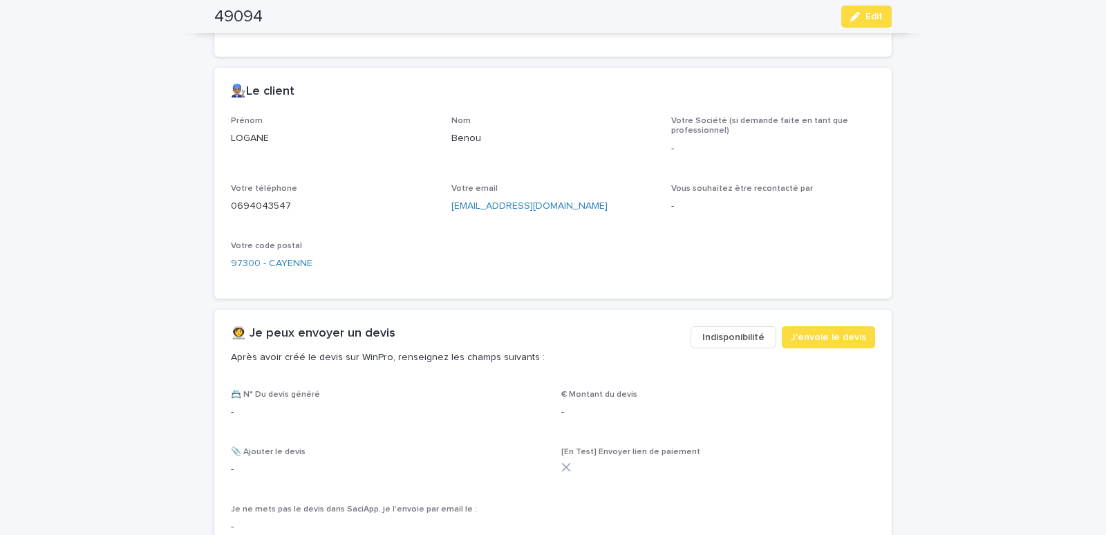
click at [758, 333] on span "Indisponibilité" at bounding box center [733, 337] width 62 height 14
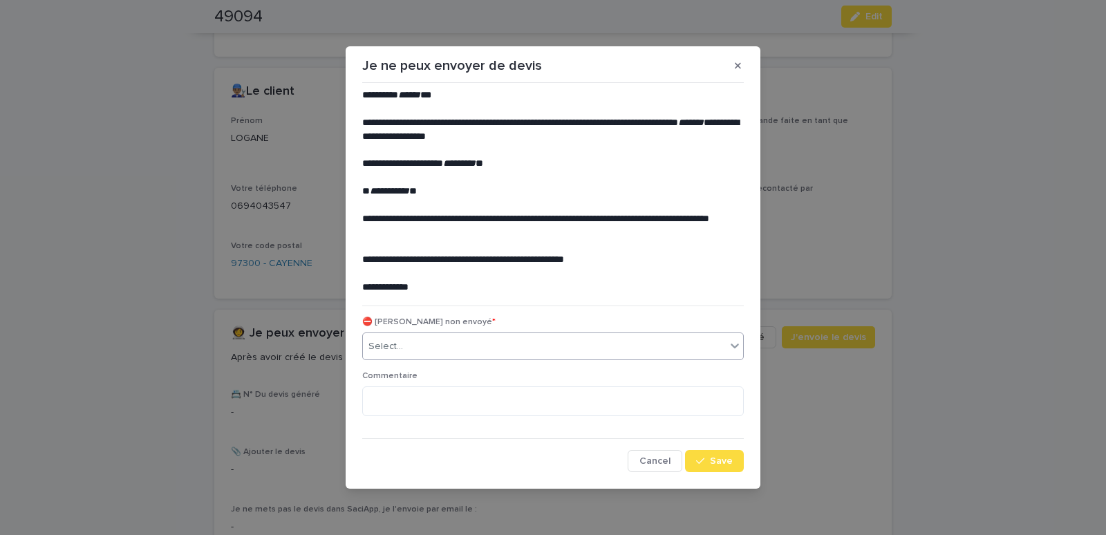
click at [415, 347] on div "Select..." at bounding box center [544, 346] width 363 height 23
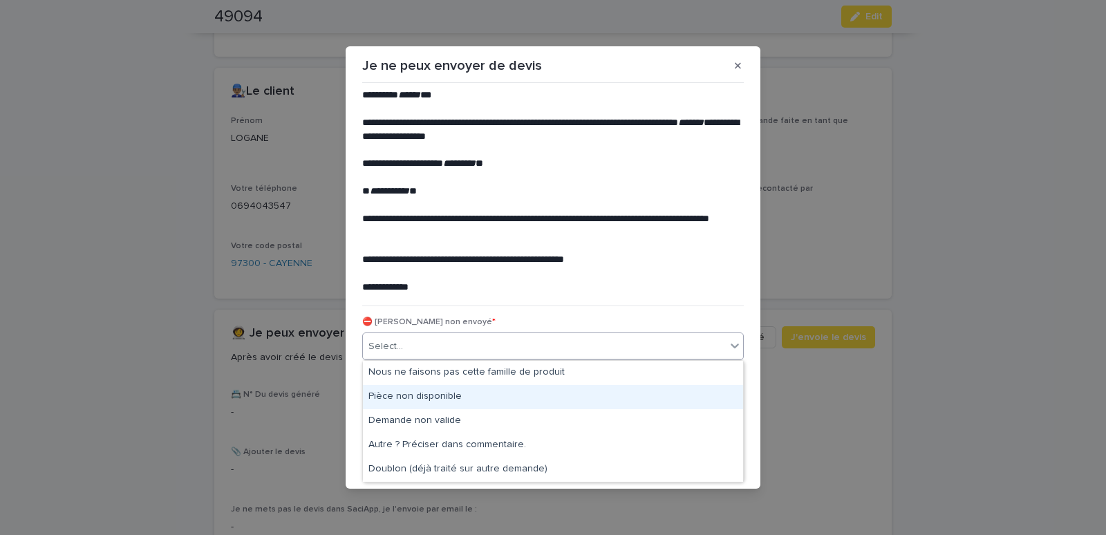
drag, startPoint x: 393, startPoint y: 398, endPoint x: 491, endPoint y: 390, distance: 98.5
click at [393, 397] on div "Pièce non disponible" at bounding box center [553, 397] width 380 height 24
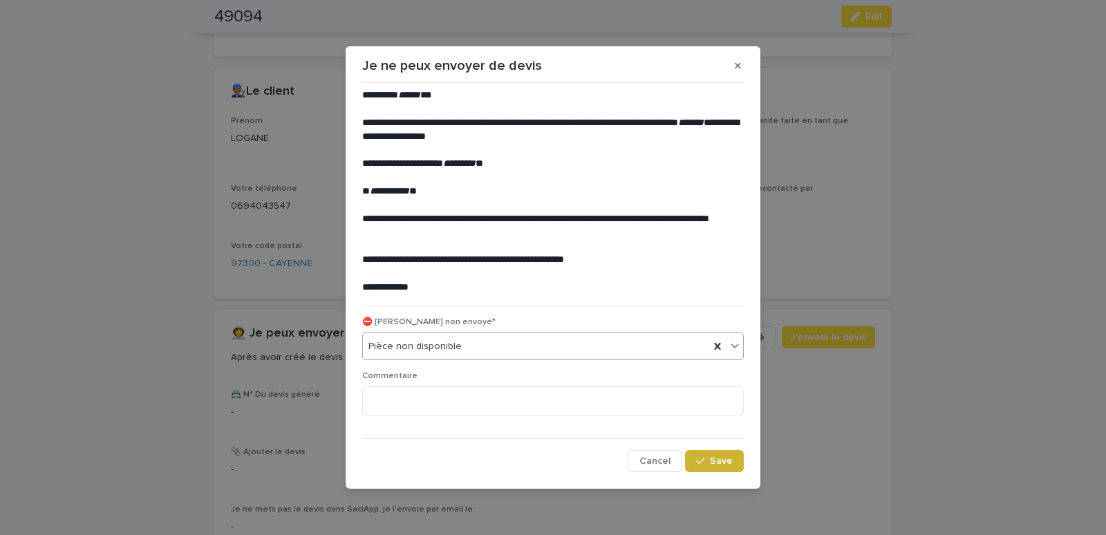
click at [734, 465] on button "Save" at bounding box center [714, 461] width 59 height 22
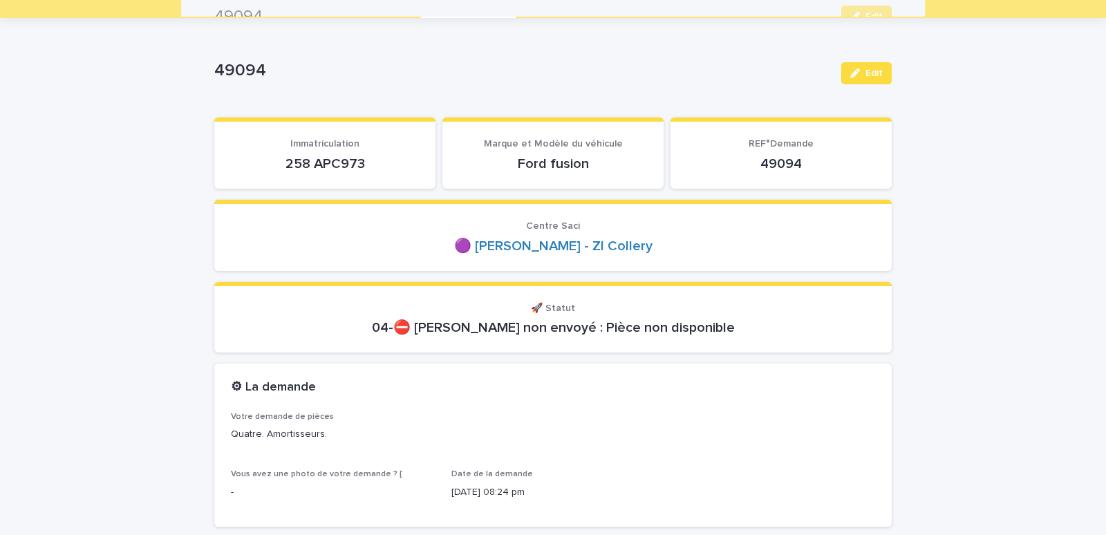
scroll to position [0, 0]
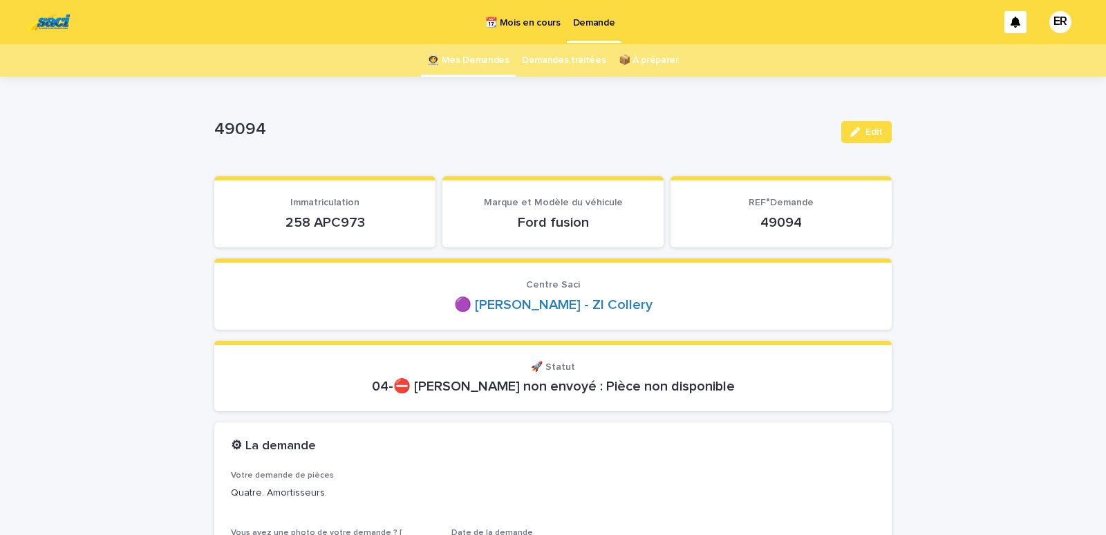
click at [456, 62] on link "👩‍🚀 Mes Demandes" at bounding box center [468, 60] width 82 height 32
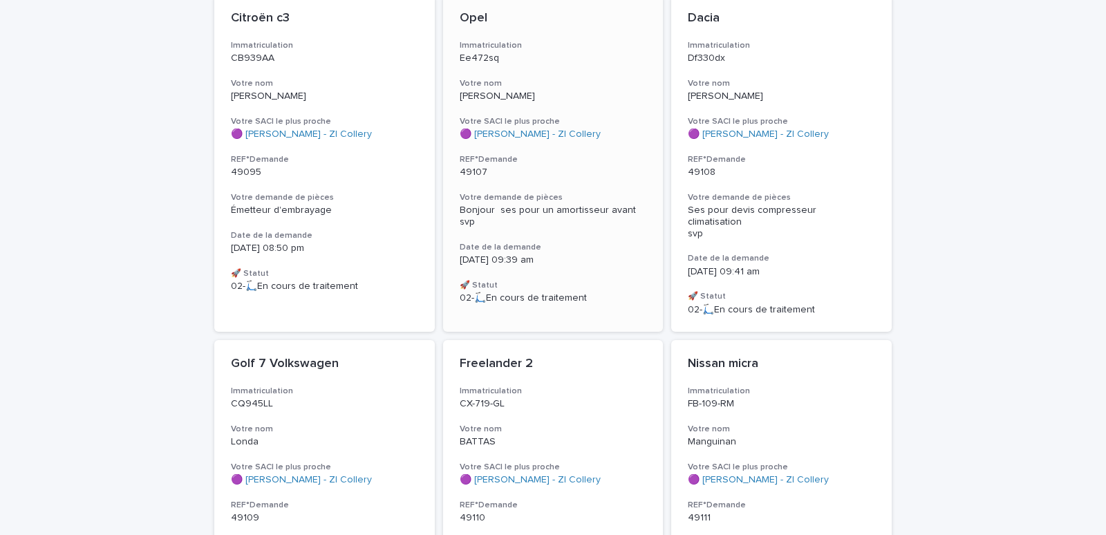
scroll to position [529, 0]
click at [311, 77] on h3 "Votre nom" at bounding box center [324, 82] width 187 height 11
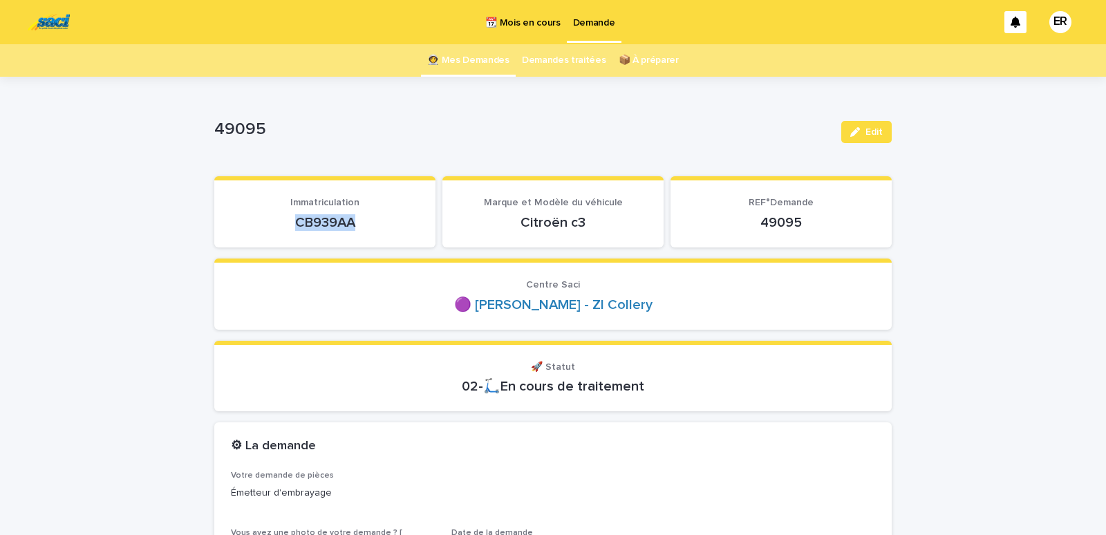
drag, startPoint x: 260, startPoint y: 223, endPoint x: 389, endPoint y: 220, distance: 129.3
click at [389, 220] on p "CB939AA" at bounding box center [325, 222] width 188 height 17
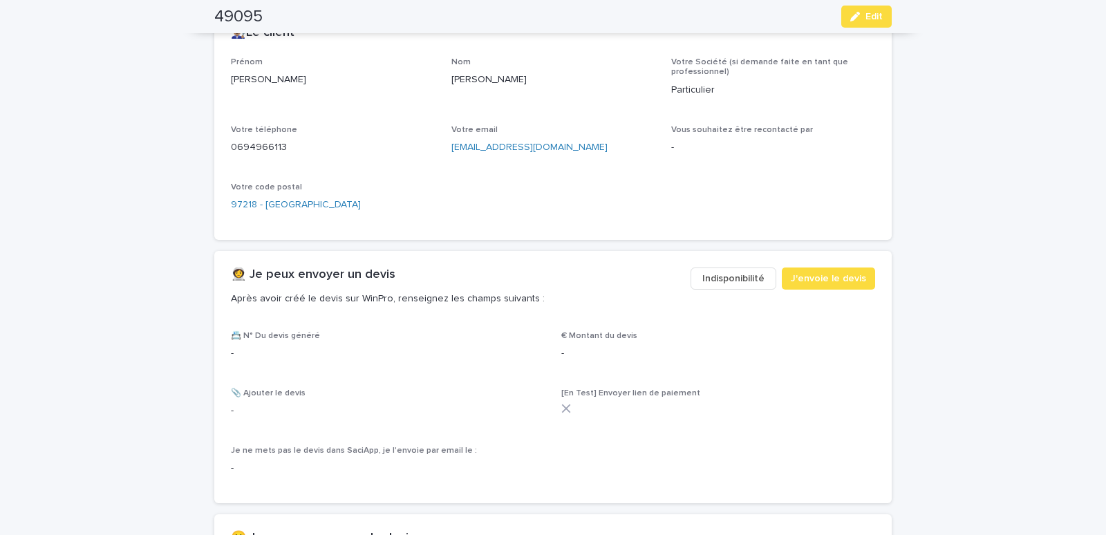
scroll to position [764, 0]
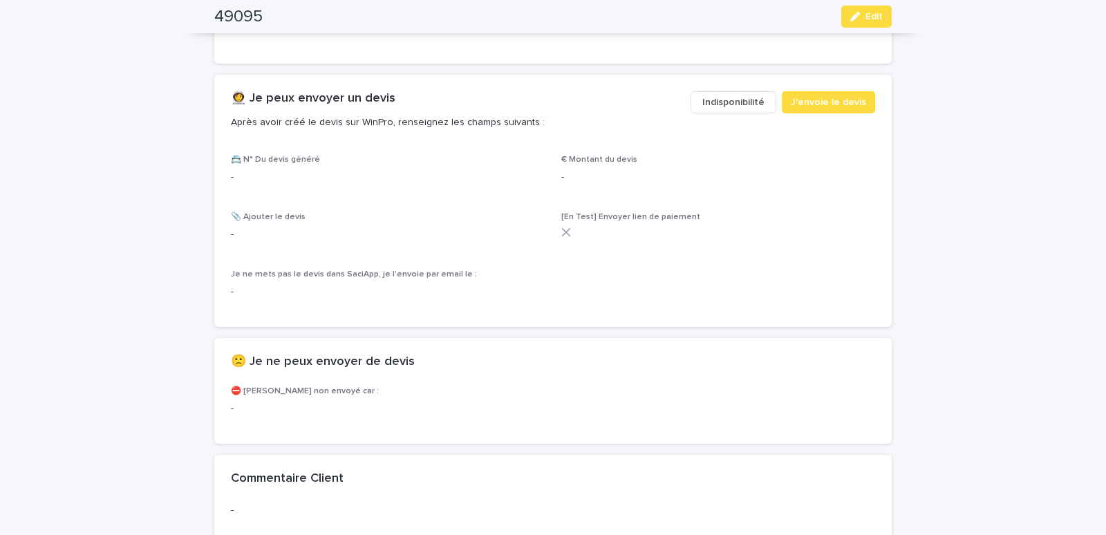
click at [724, 100] on span "Indisponibilité" at bounding box center [733, 102] width 62 height 14
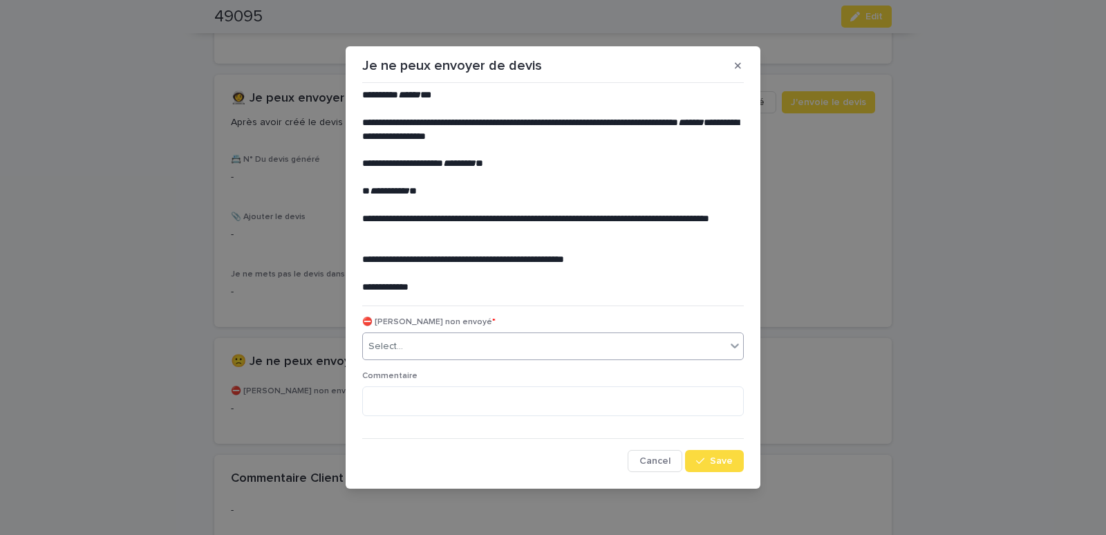
click at [417, 351] on div "Select..." at bounding box center [544, 346] width 363 height 23
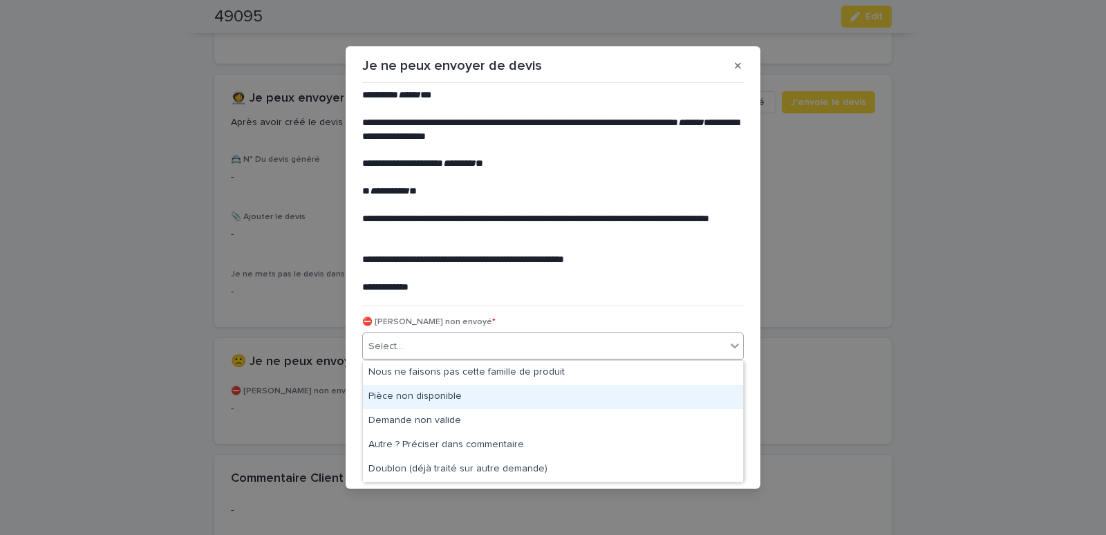
click at [402, 397] on div "Pièce non disponible" at bounding box center [553, 397] width 380 height 24
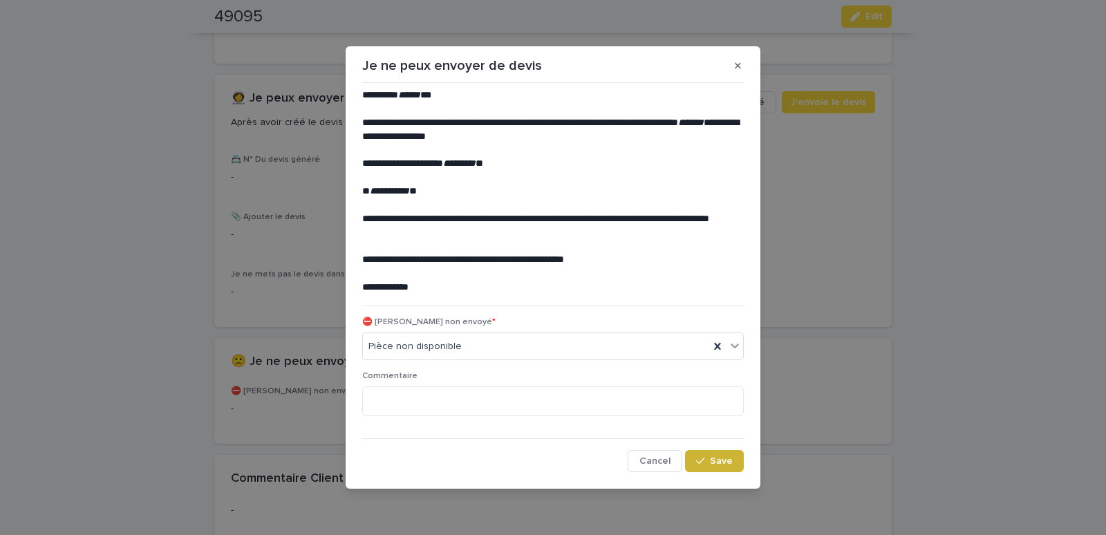
click at [706, 460] on div "button" at bounding box center [703, 461] width 14 height 10
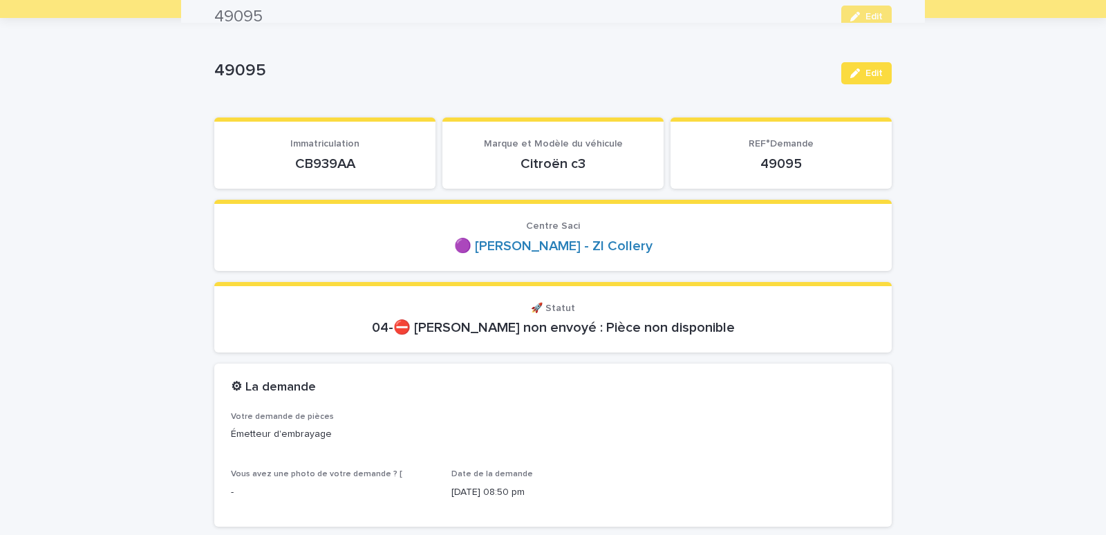
scroll to position [0, 0]
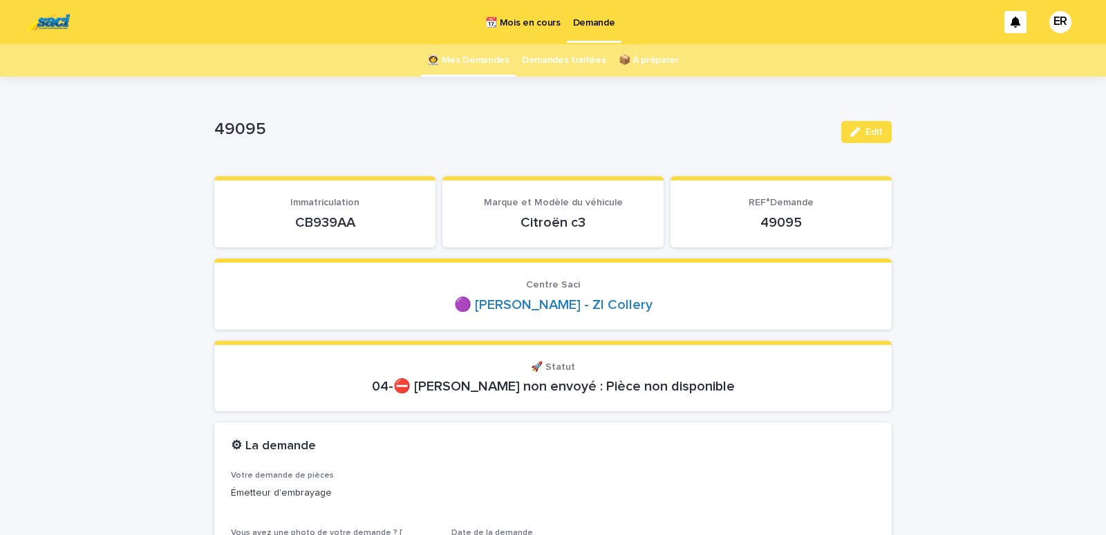
click at [473, 62] on link "👩‍🚀 Mes Demandes" at bounding box center [468, 60] width 82 height 32
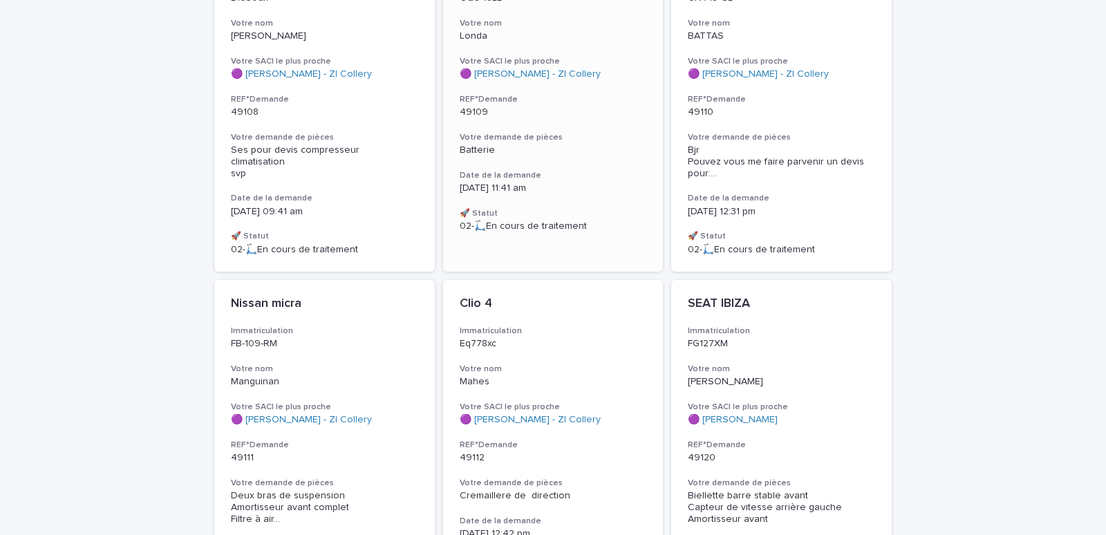
scroll to position [353, 0]
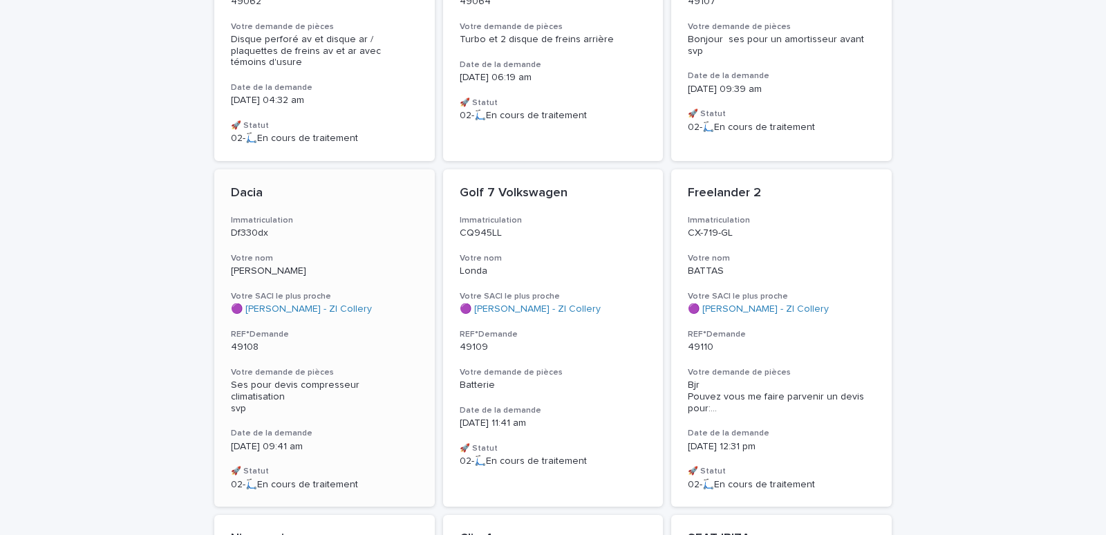
click at [327, 253] on h3 "Votre nom" at bounding box center [324, 258] width 187 height 11
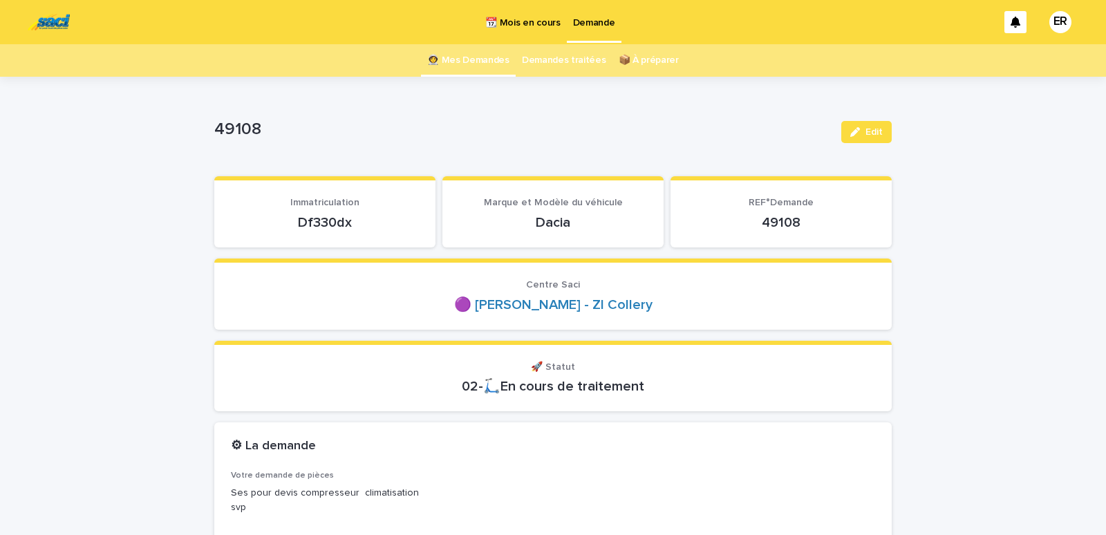
drag, startPoint x: 283, startPoint y: 227, endPoint x: 411, endPoint y: 237, distance: 129.0
click at [411, 231] on div "Df330dx" at bounding box center [325, 221] width 188 height 19
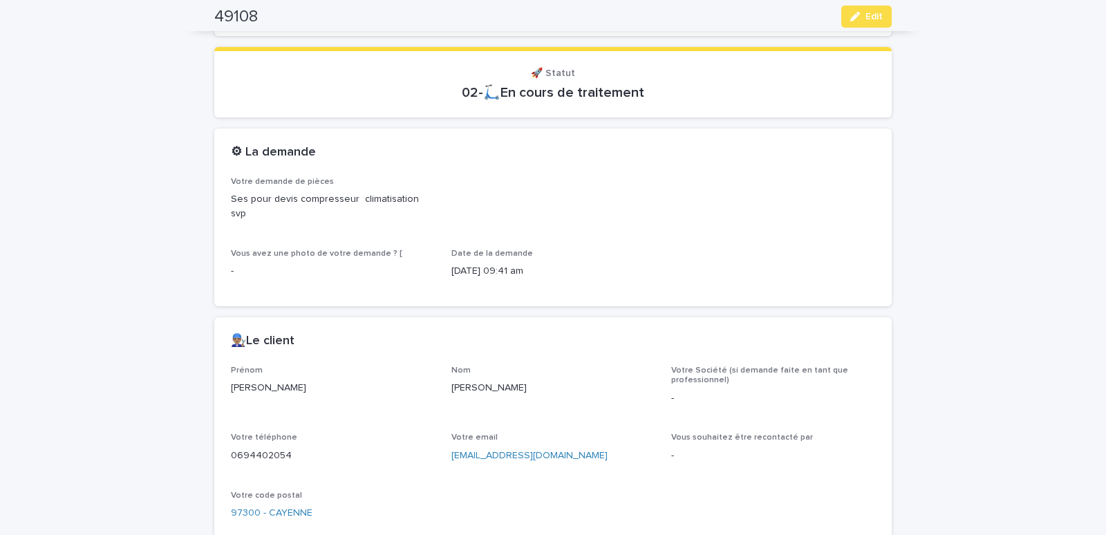
scroll to position [588, 0]
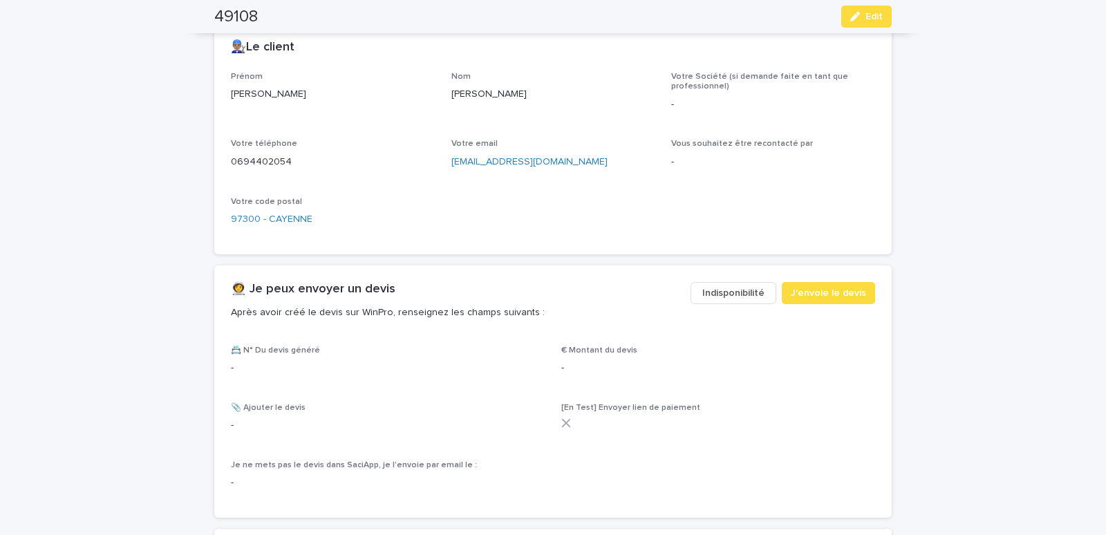
click at [721, 289] on span "Indisponibilité" at bounding box center [733, 293] width 62 height 14
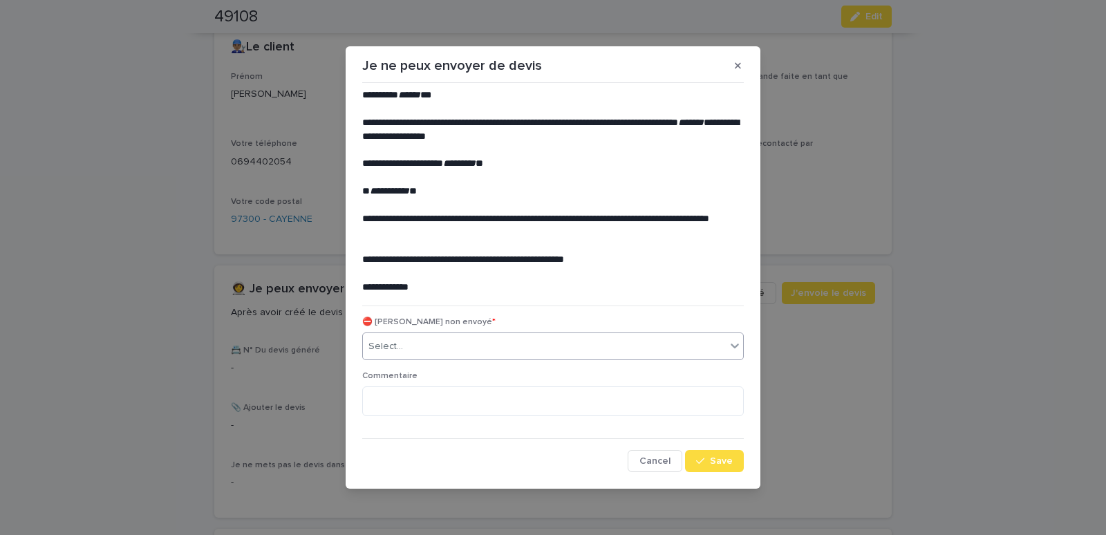
click at [427, 343] on div "Select..." at bounding box center [544, 346] width 363 height 23
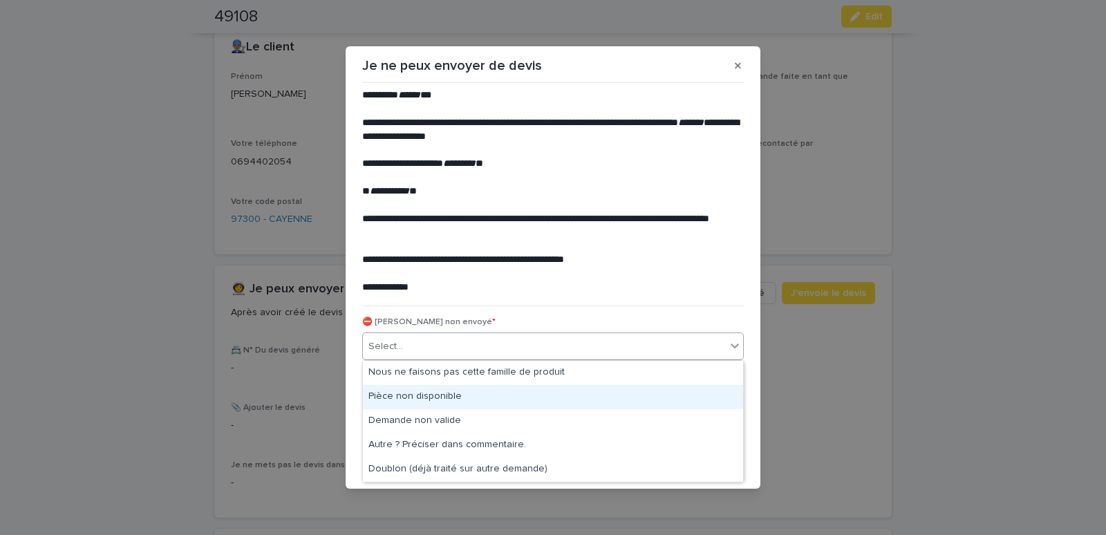
drag, startPoint x: 417, startPoint y: 395, endPoint x: 491, endPoint y: 394, distance: 74.7
click at [417, 396] on div "Pièce non disponible" at bounding box center [553, 397] width 380 height 24
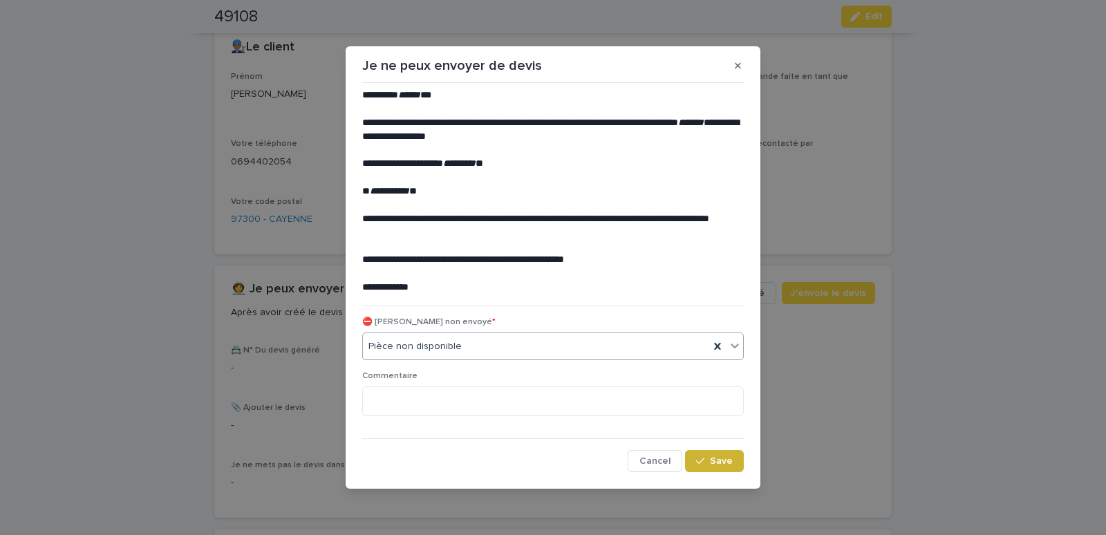
click at [713, 467] on button "Save" at bounding box center [714, 461] width 59 height 22
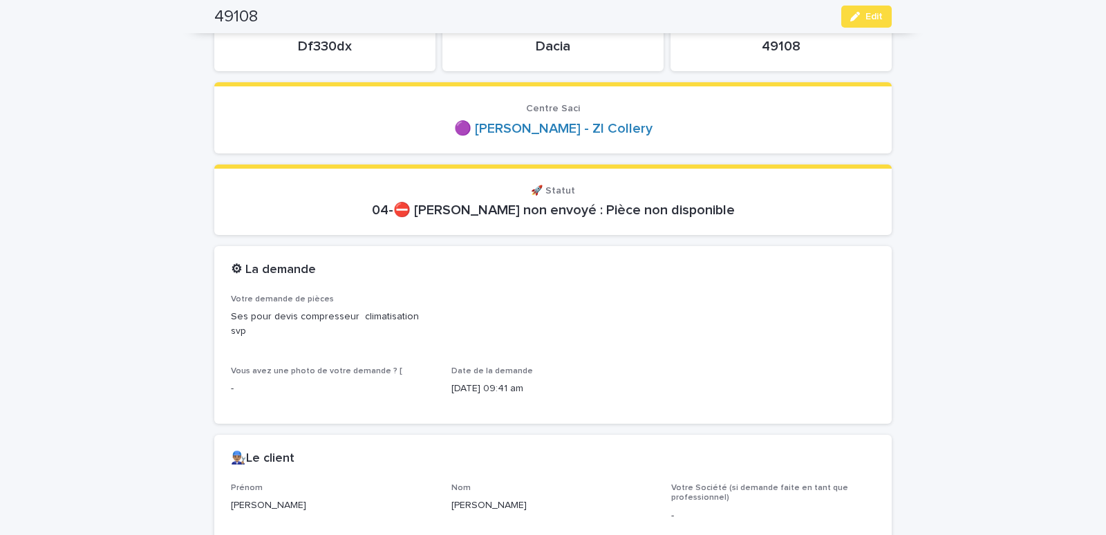
scroll to position [0, 0]
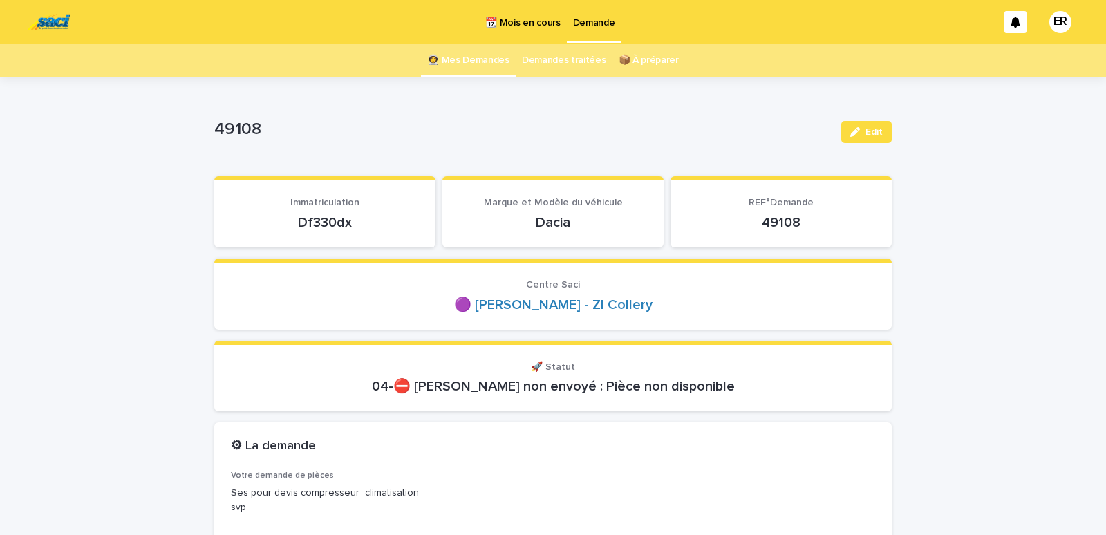
click at [453, 56] on link "👩‍🚀 Mes Demandes" at bounding box center [468, 60] width 82 height 32
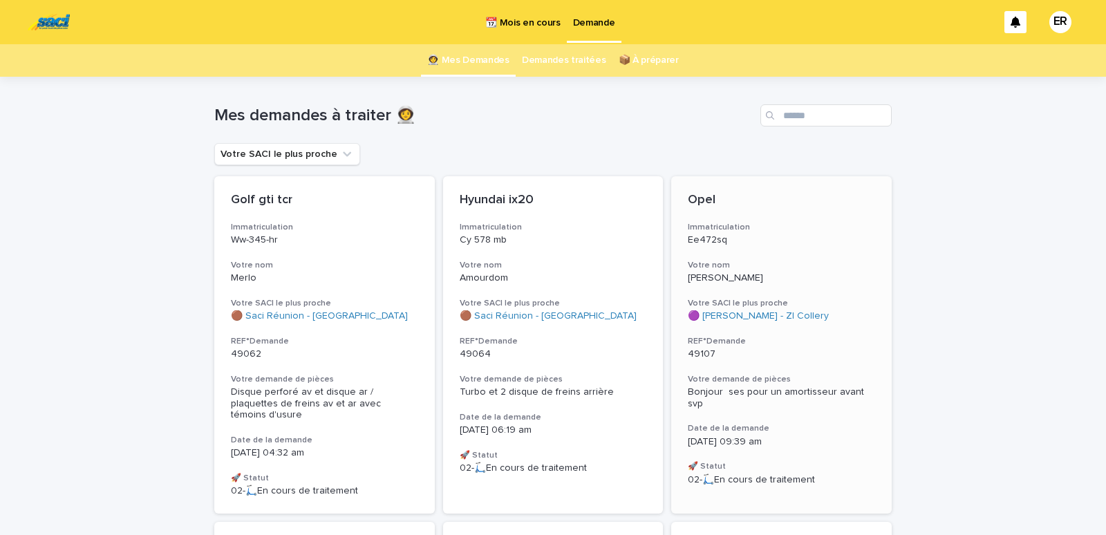
click at [774, 234] on div "Ee472sq" at bounding box center [781, 239] width 187 height 15
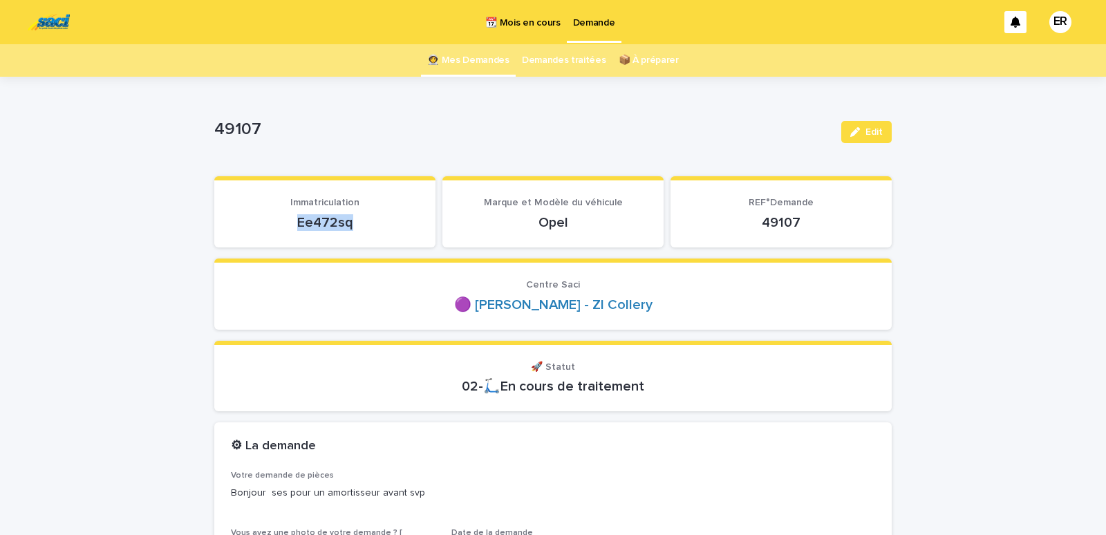
drag, startPoint x: 326, startPoint y: 238, endPoint x: 375, endPoint y: 228, distance: 49.3
click at [375, 230] on p "Ee472sq" at bounding box center [325, 222] width 188 height 17
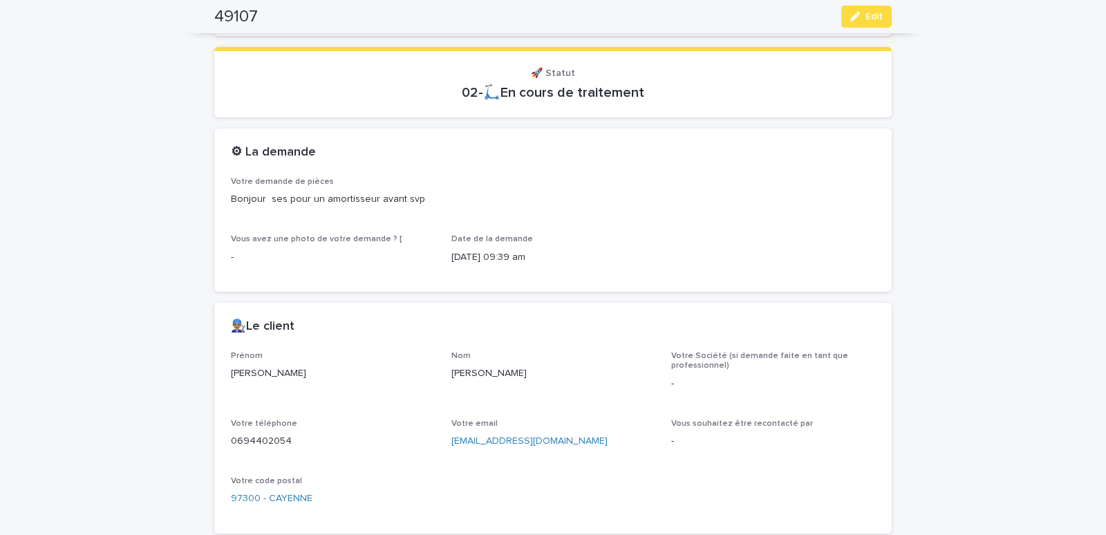
scroll to position [646, 0]
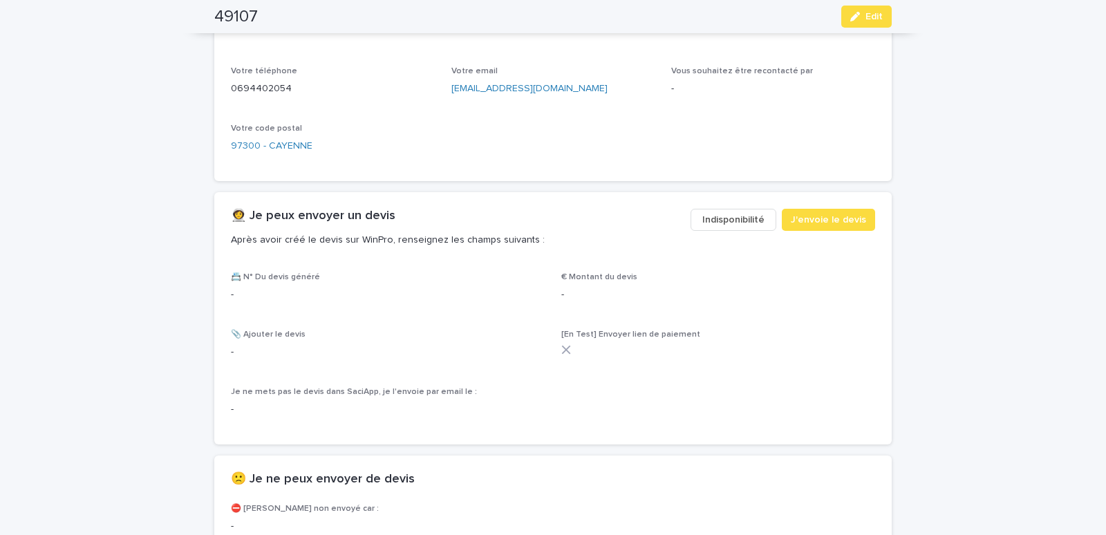
click at [746, 210] on button "Indisponibilité" at bounding box center [734, 220] width 86 height 22
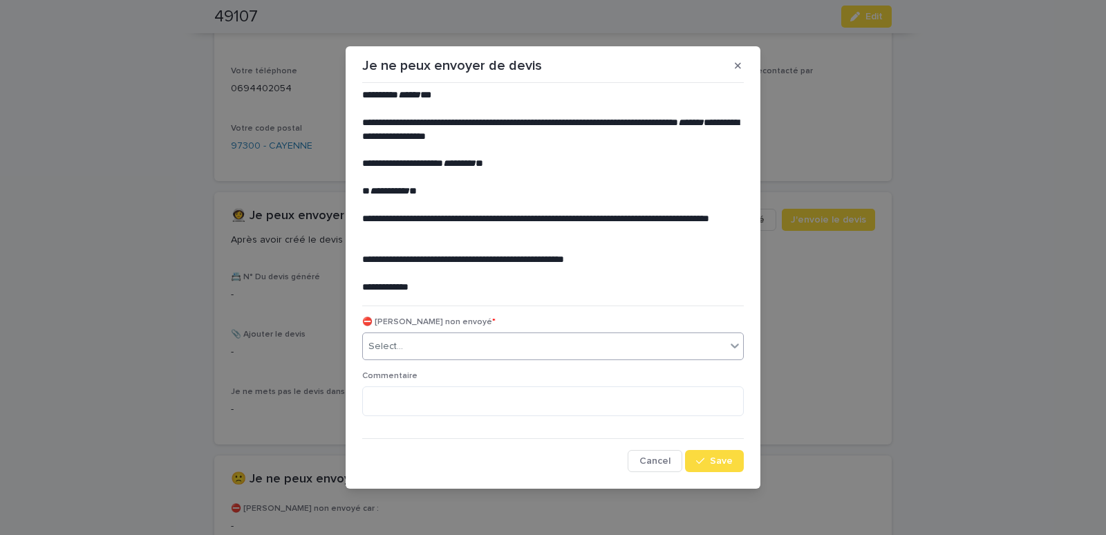
click at [406, 345] on div "Select..." at bounding box center [544, 346] width 363 height 23
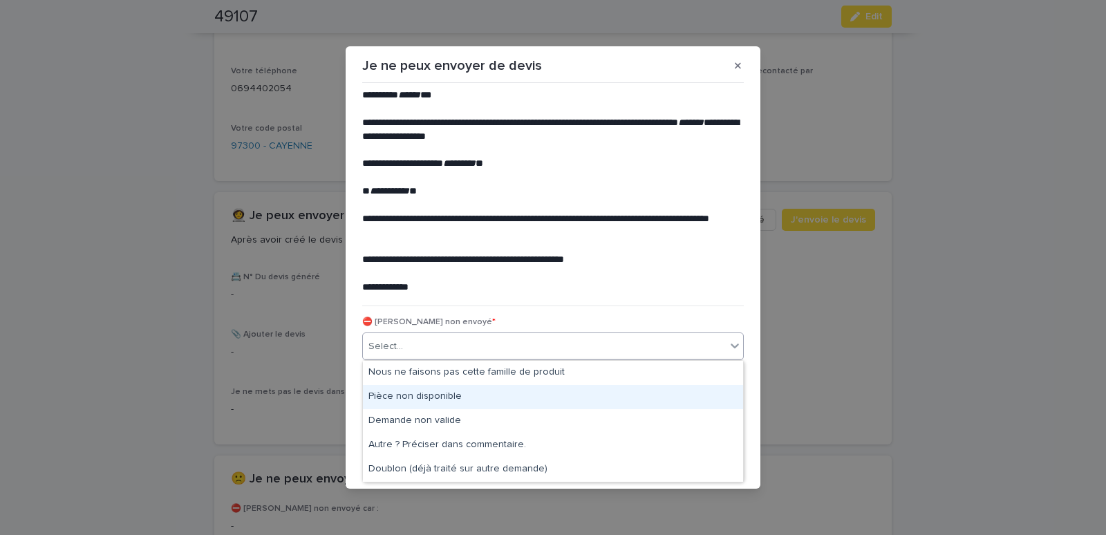
click at [397, 388] on div "Pièce non disponible" at bounding box center [553, 397] width 380 height 24
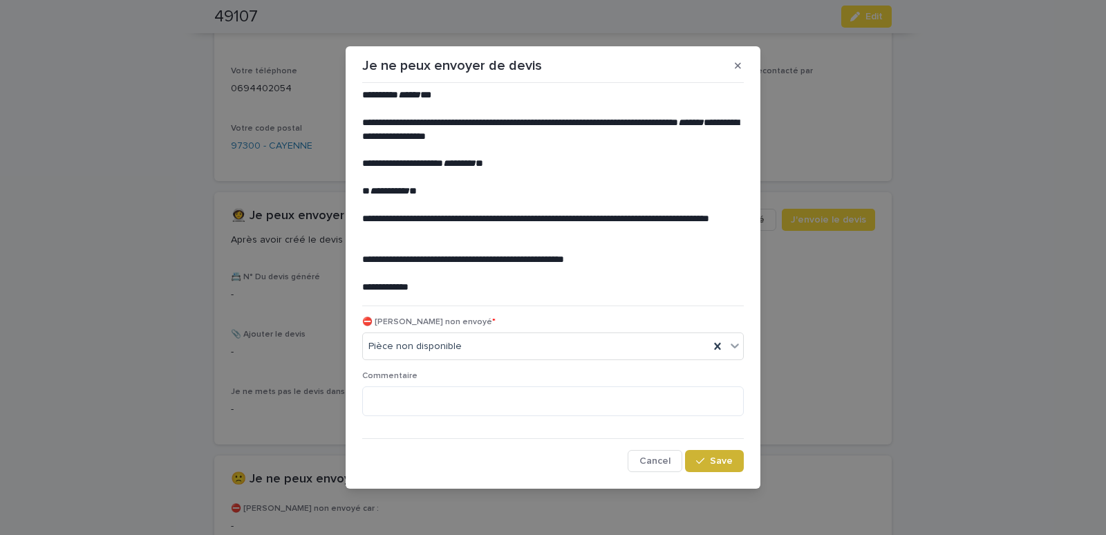
click at [723, 458] on span "Save" at bounding box center [721, 461] width 23 height 10
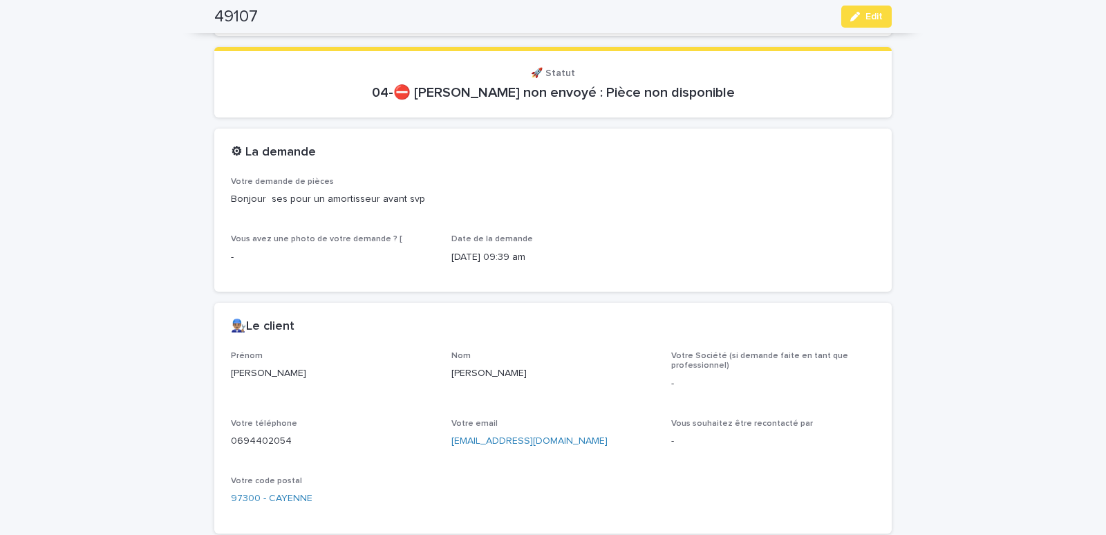
scroll to position [0, 0]
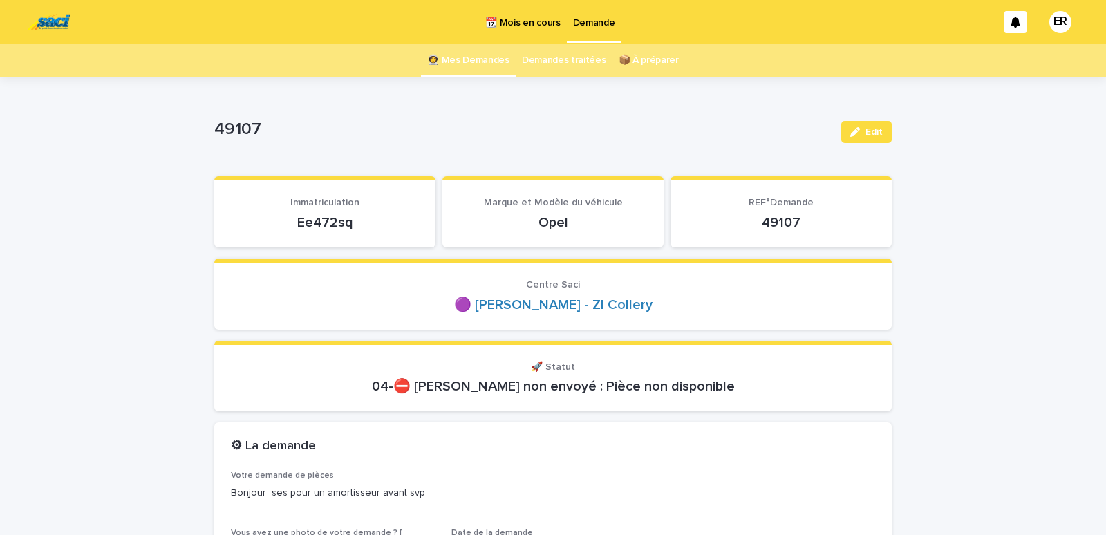
click at [480, 65] on link "👩‍🚀 Mes Demandes" at bounding box center [468, 60] width 82 height 32
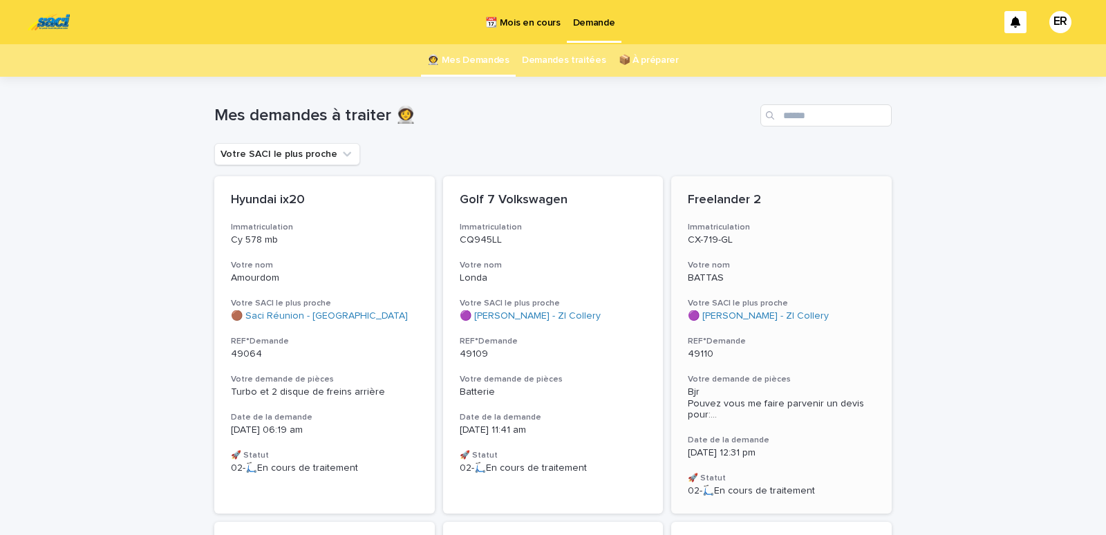
click at [772, 265] on h3 "Votre nom" at bounding box center [781, 265] width 187 height 11
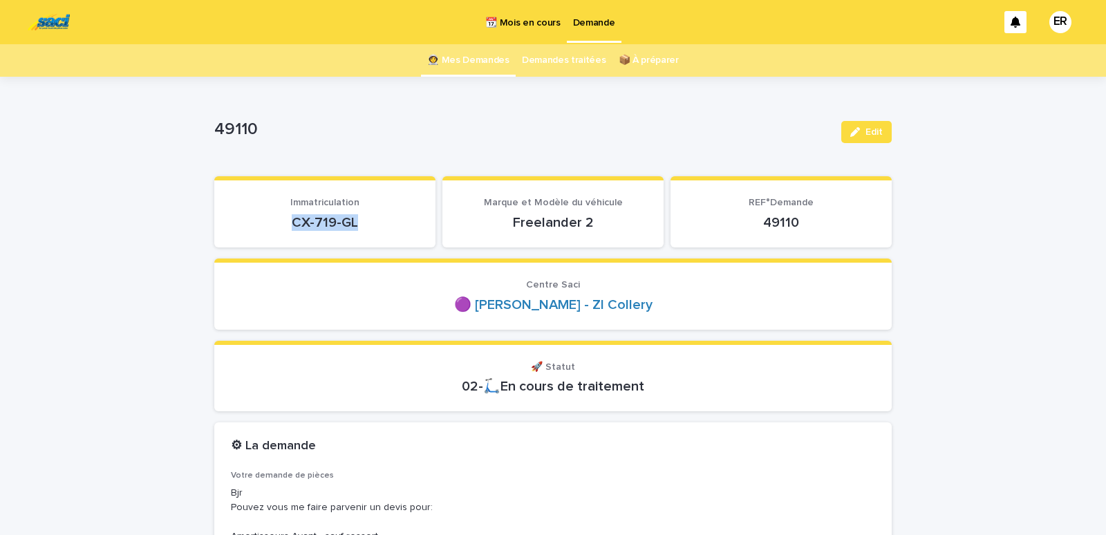
drag, startPoint x: 275, startPoint y: 229, endPoint x: 366, endPoint y: 223, distance: 90.8
click at [366, 223] on p "CX-719-GL" at bounding box center [325, 222] width 188 height 17
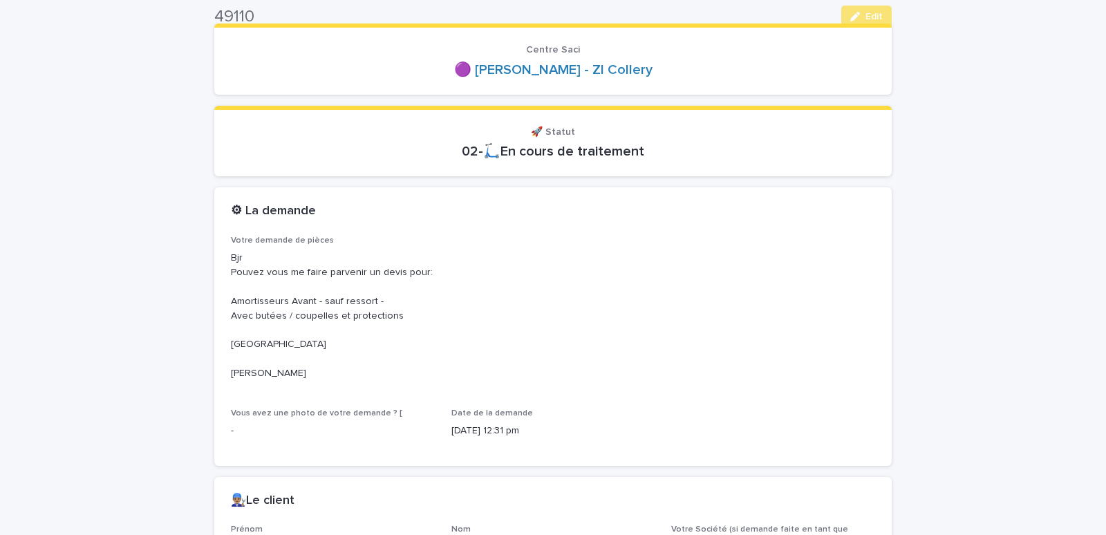
scroll to position [529, 0]
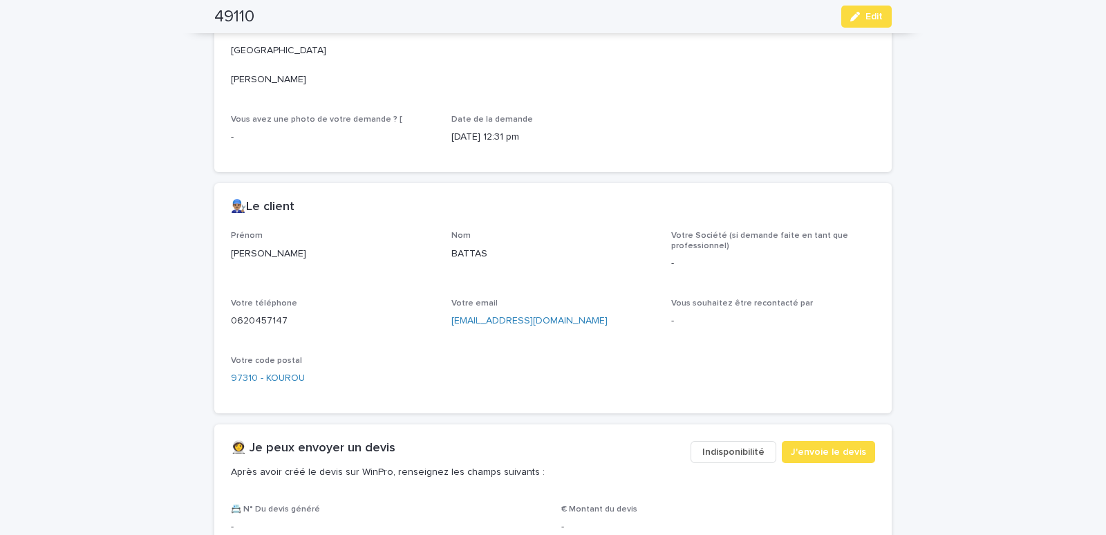
click at [721, 447] on span "Indisponibilité" at bounding box center [733, 452] width 62 height 14
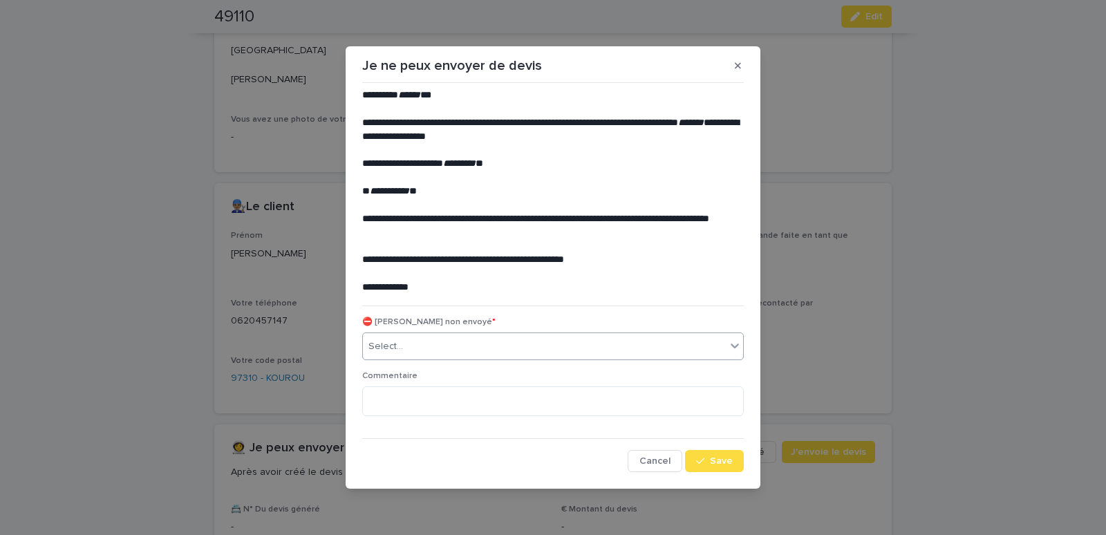
click at [458, 346] on div "Select..." at bounding box center [544, 346] width 363 height 23
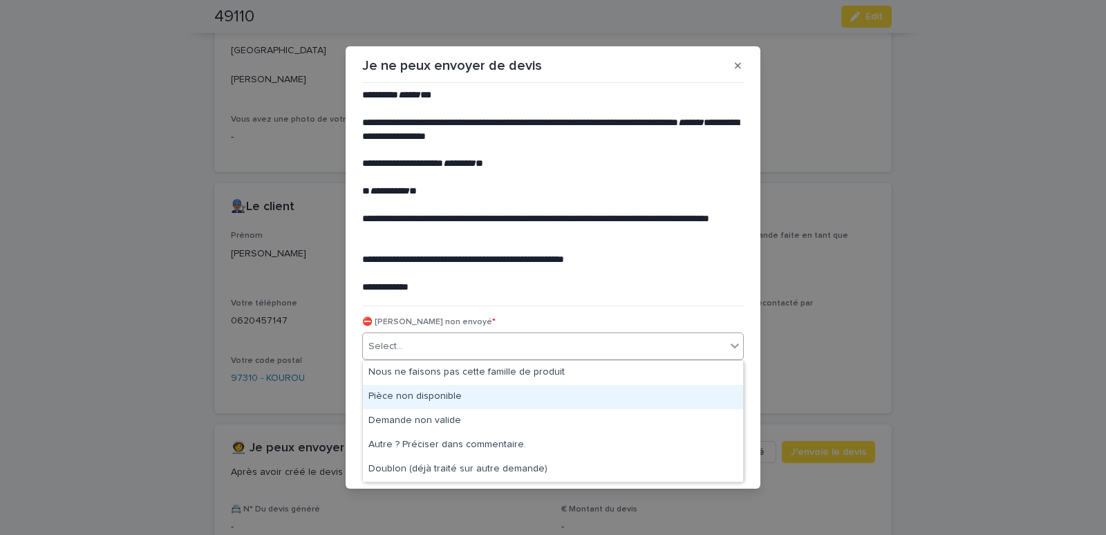
click at [424, 392] on div "Pièce non disponible" at bounding box center [553, 397] width 380 height 24
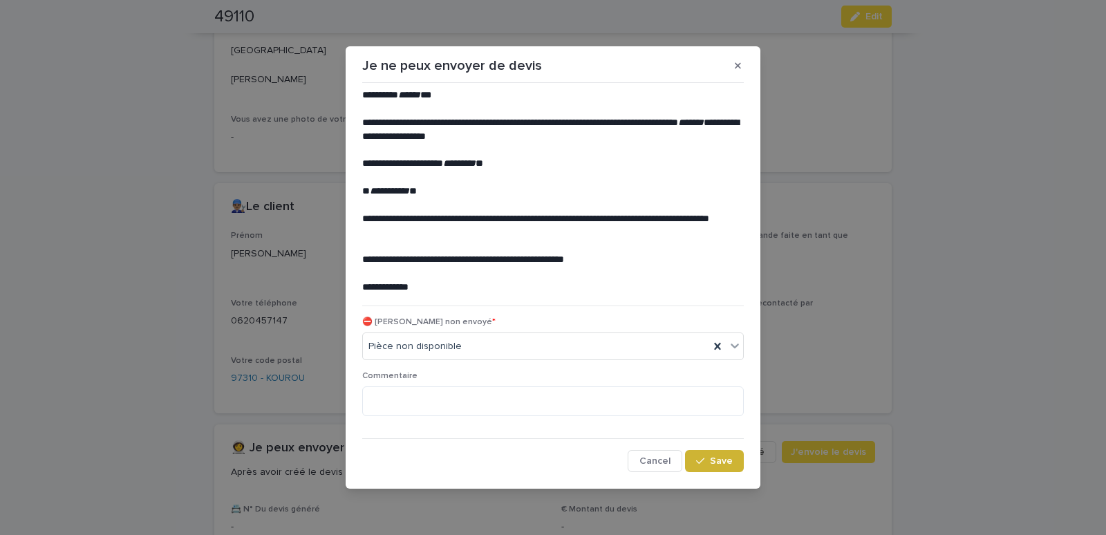
click at [717, 455] on button "Save" at bounding box center [714, 461] width 59 height 22
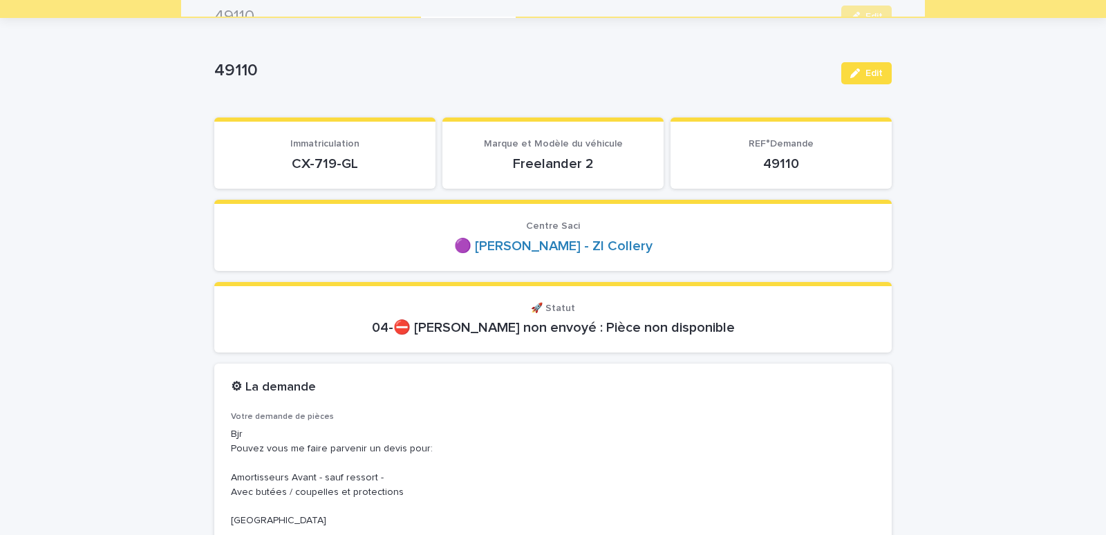
scroll to position [0, 0]
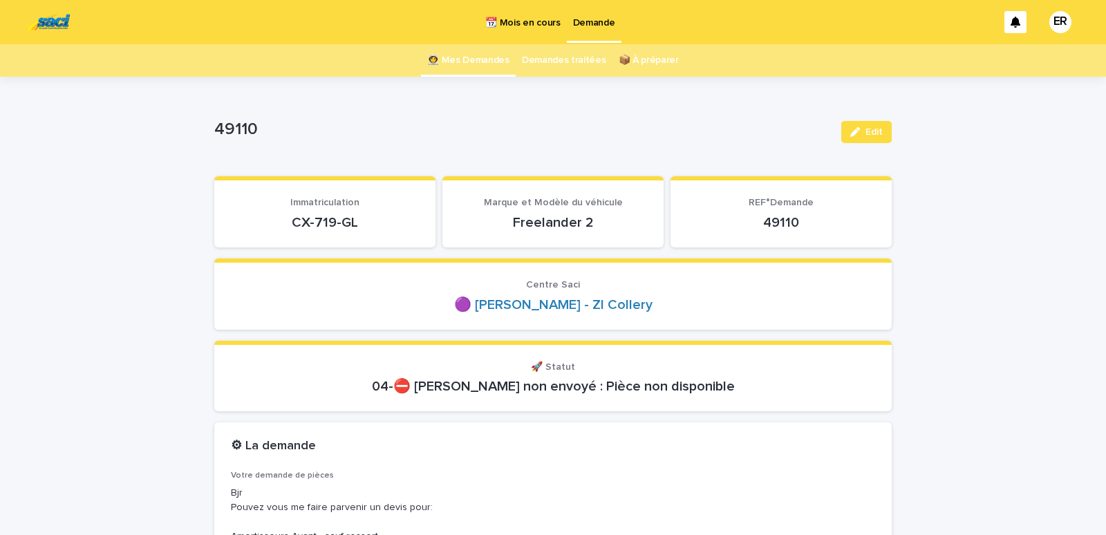
click at [445, 57] on link "👩‍🚀 Mes Demandes" at bounding box center [468, 60] width 82 height 32
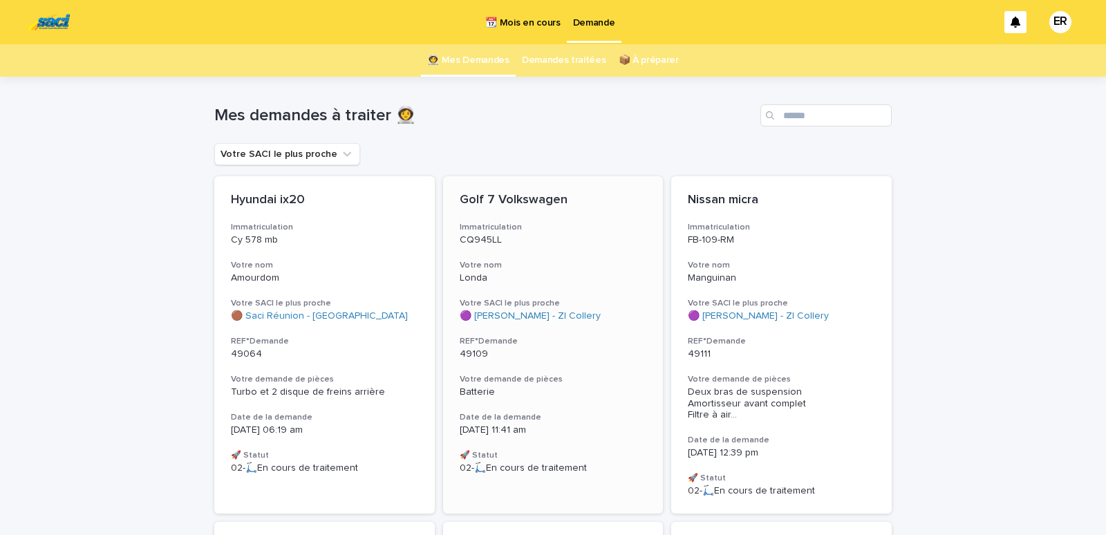
click at [522, 263] on h3 "Votre nom" at bounding box center [553, 265] width 187 height 11
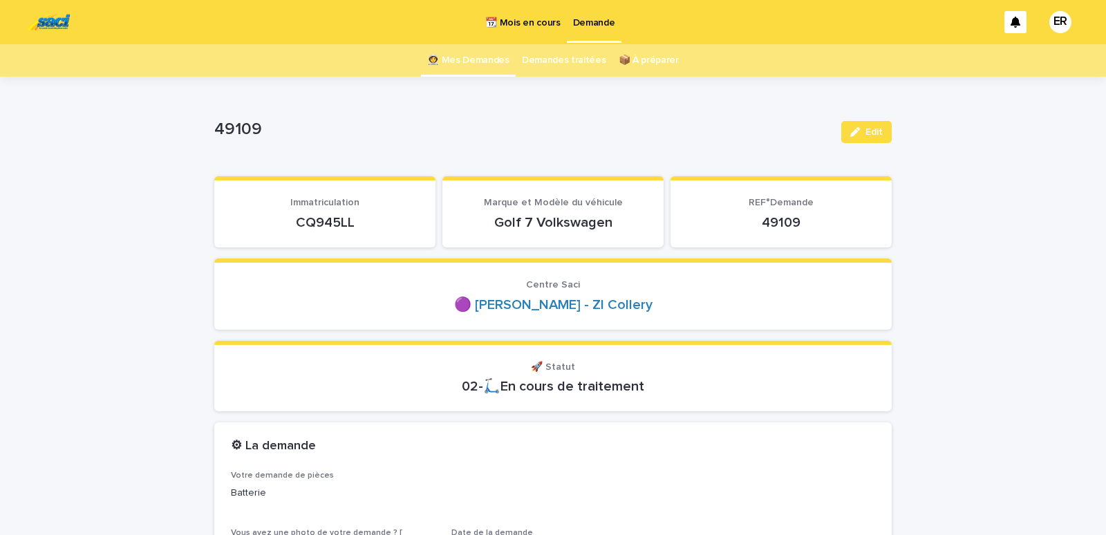
drag, startPoint x: 317, startPoint y: 218, endPoint x: 377, endPoint y: 221, distance: 59.5
click at [377, 221] on p "CQ945LL" at bounding box center [325, 222] width 188 height 17
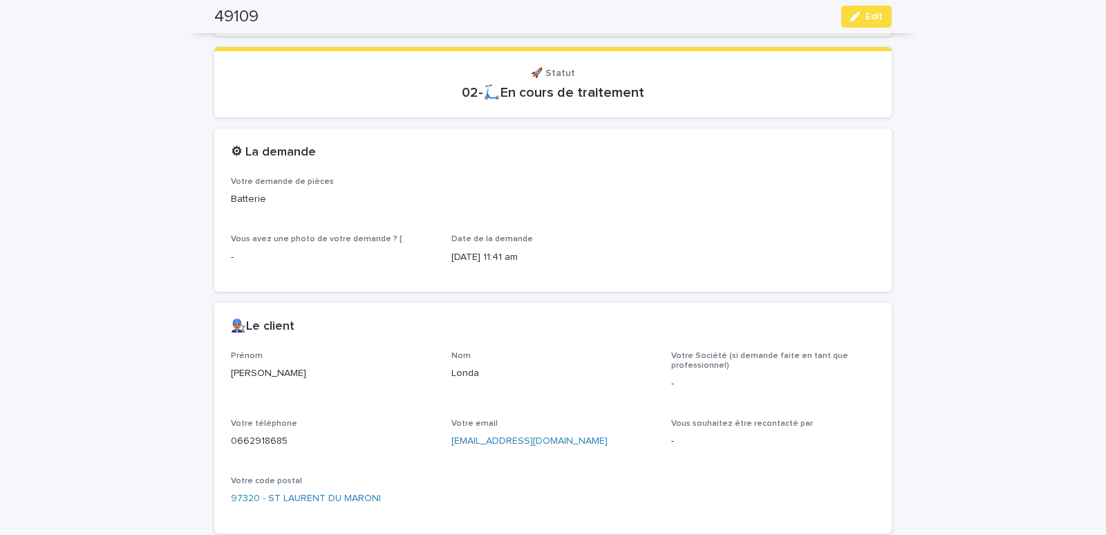
scroll to position [529, 0]
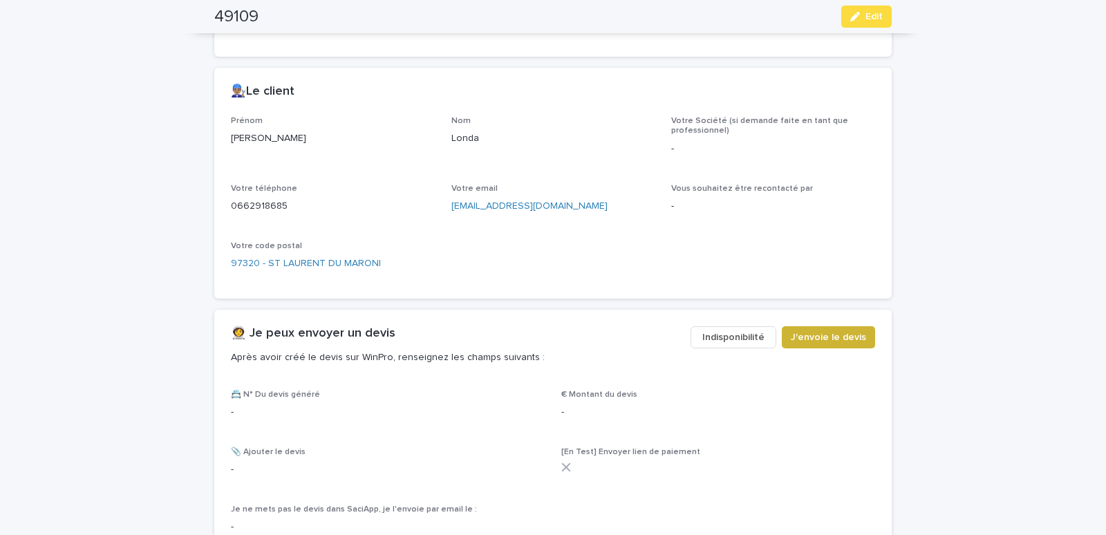
click at [818, 335] on span "J'envoie le devis" at bounding box center [828, 337] width 75 height 14
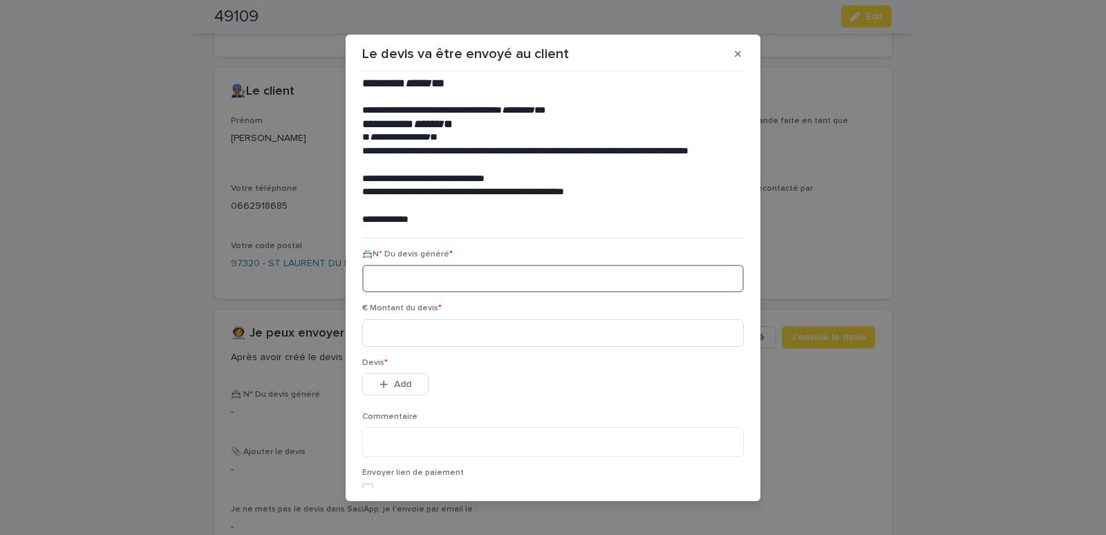
click at [394, 277] on input at bounding box center [553, 279] width 382 height 28
paste input "********"
type input "********"
click at [402, 334] on input at bounding box center [553, 333] width 382 height 28
type input "******"
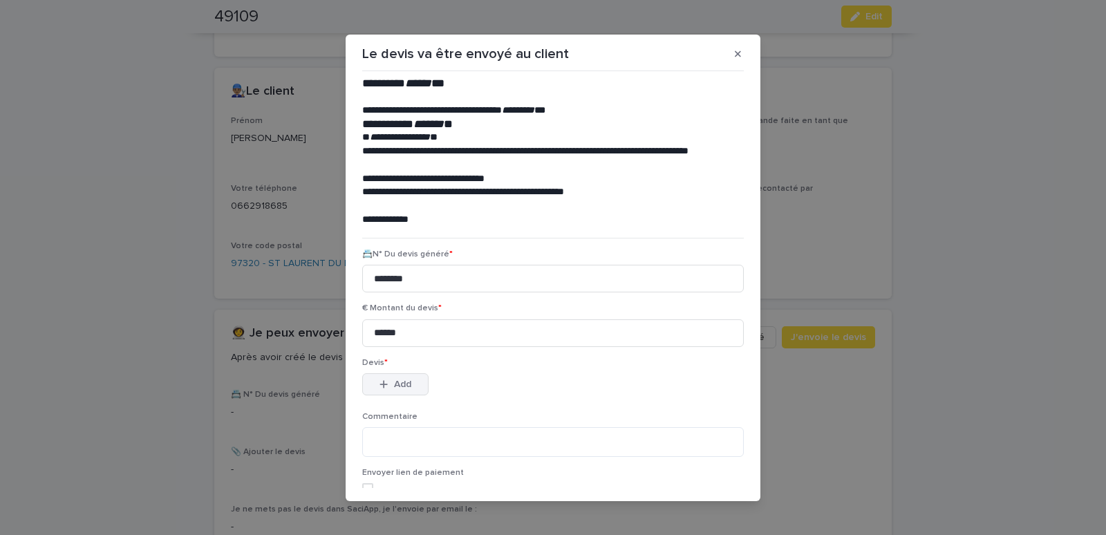
click at [388, 384] on div "button" at bounding box center [387, 385] width 14 height 10
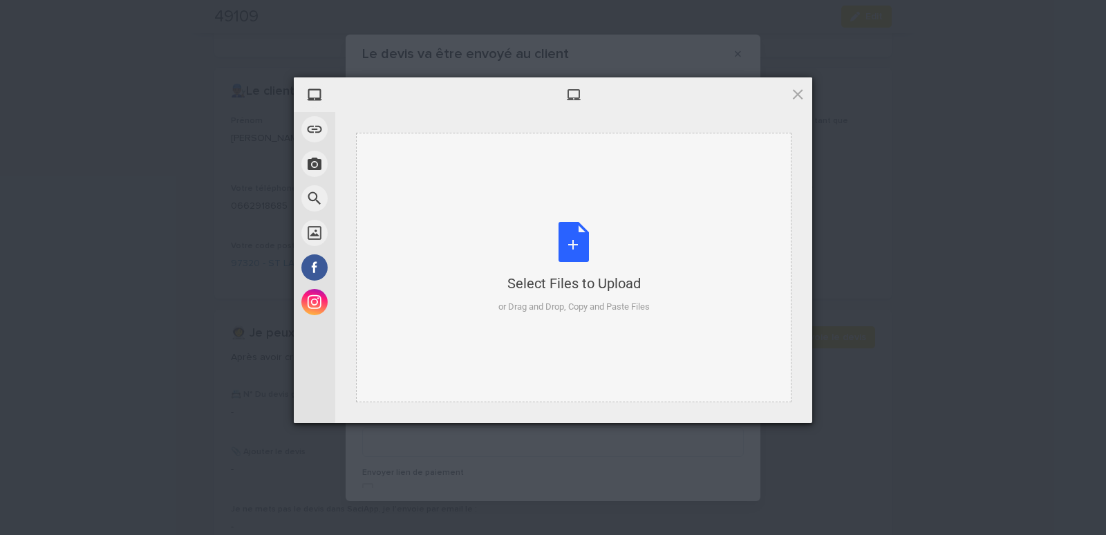
click at [415, 175] on div "Select Files to Upload or Drag and Drop, Copy and Paste Files" at bounding box center [573, 268] width 435 height 270
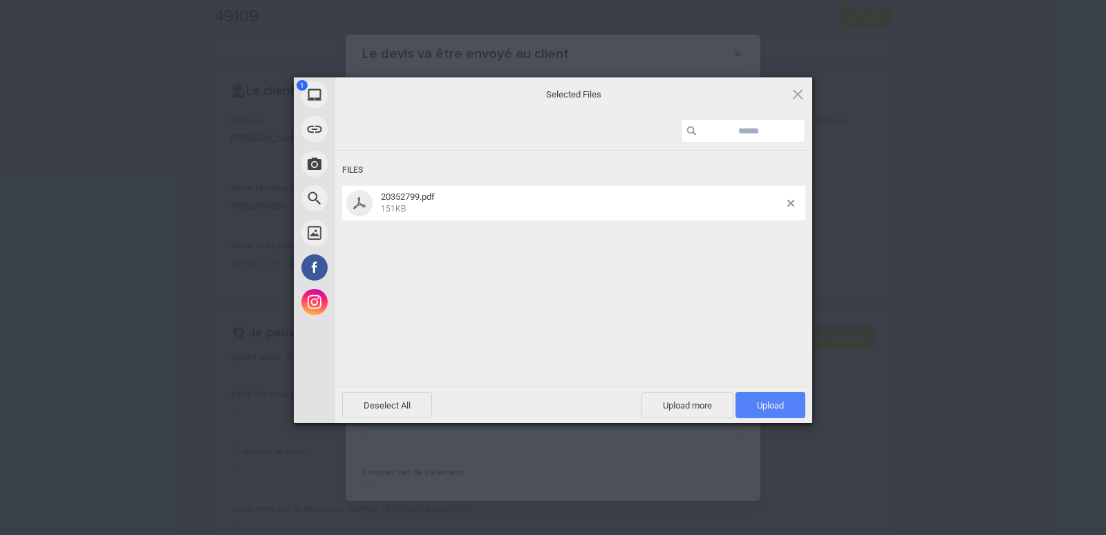
click at [776, 394] on span "Upload 1" at bounding box center [771, 405] width 70 height 26
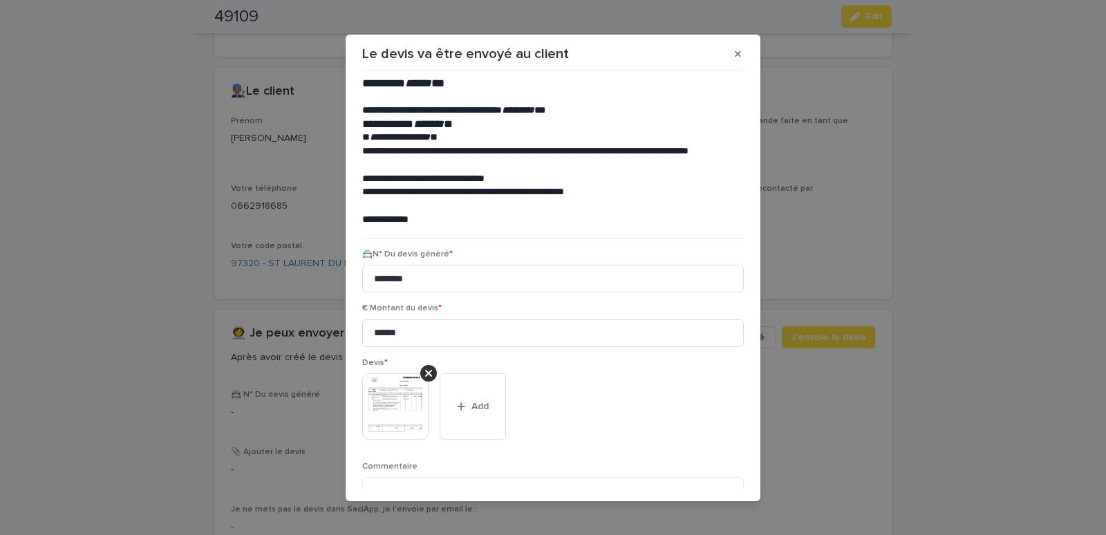
scroll to position [113, 0]
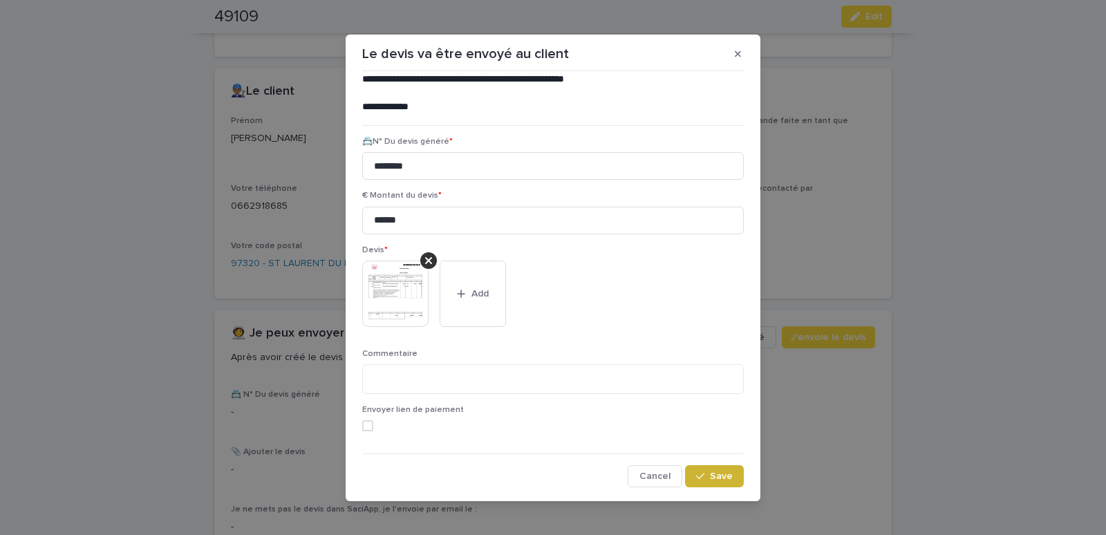
click at [693, 472] on button "Save" at bounding box center [714, 476] width 59 height 22
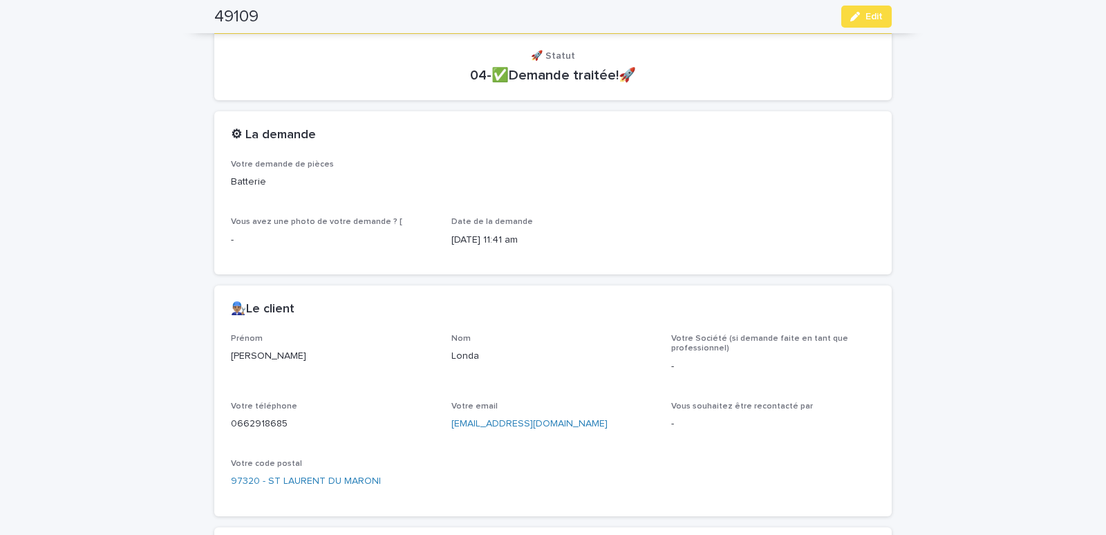
scroll to position [0, 0]
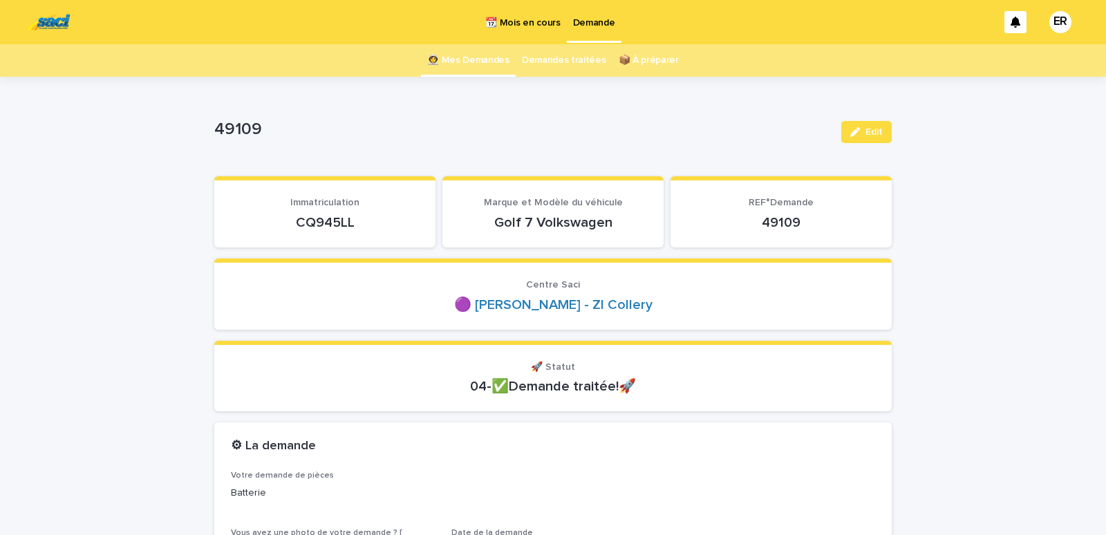
click at [477, 54] on link "👩‍🚀 Mes Demandes" at bounding box center [468, 60] width 82 height 32
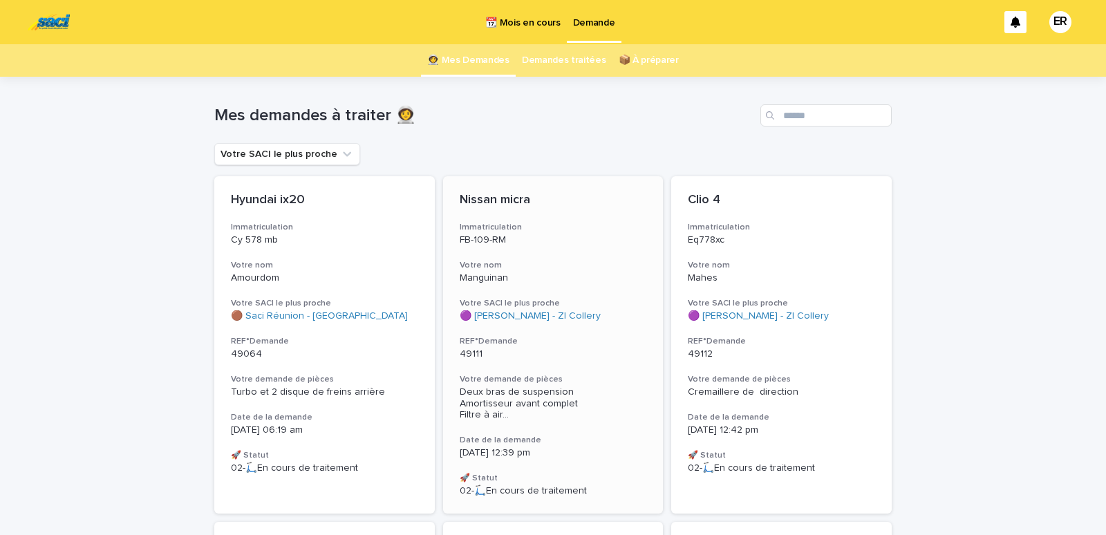
click at [536, 255] on div "Nissan micra Immatriculation FB-109-RM Votre nom Manguinan Votre SACI le plus p…" at bounding box center [553, 344] width 221 height 337
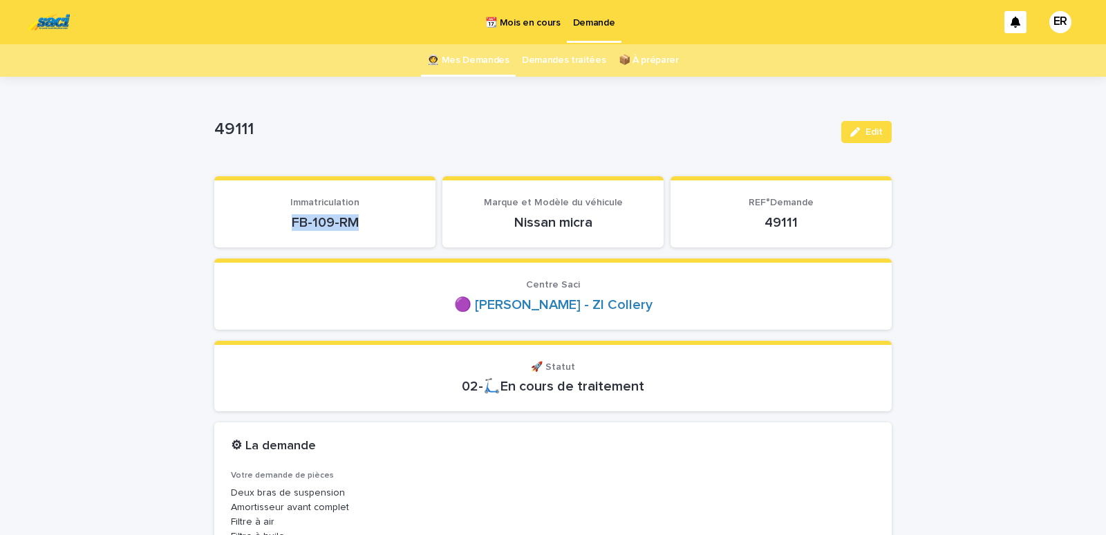
drag, startPoint x: 265, startPoint y: 223, endPoint x: 376, endPoint y: 221, distance: 110.6
click at [376, 221] on p "FB-109-RM" at bounding box center [325, 222] width 188 height 17
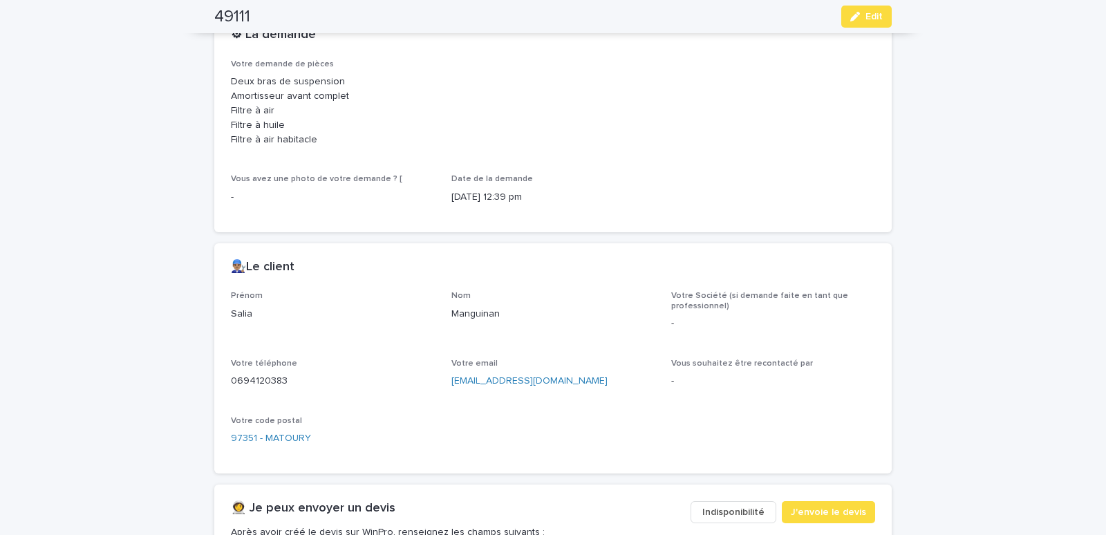
scroll to position [646, 0]
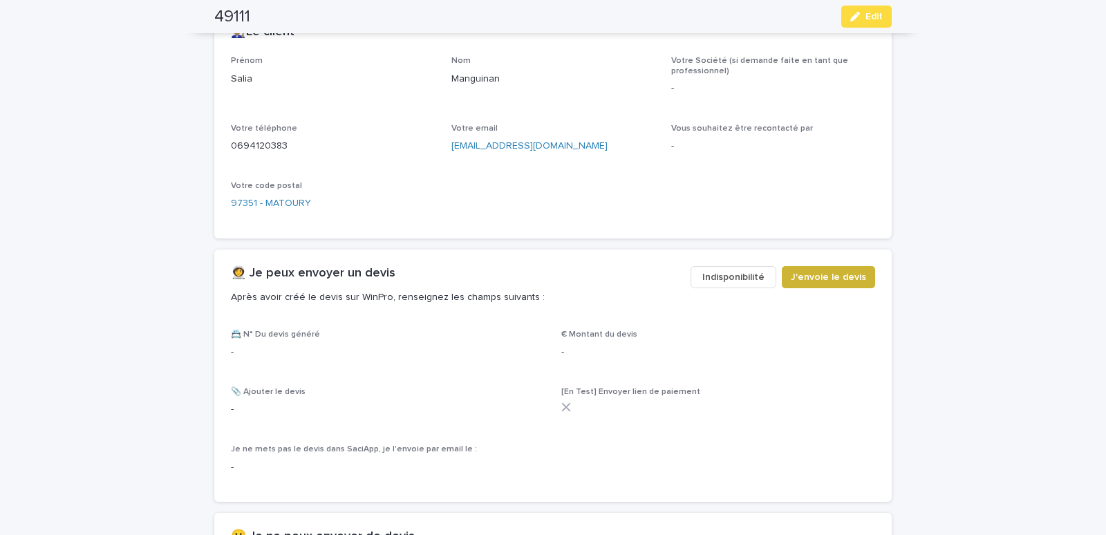
click at [805, 274] on span "J'envoie le devis" at bounding box center [828, 277] width 75 height 14
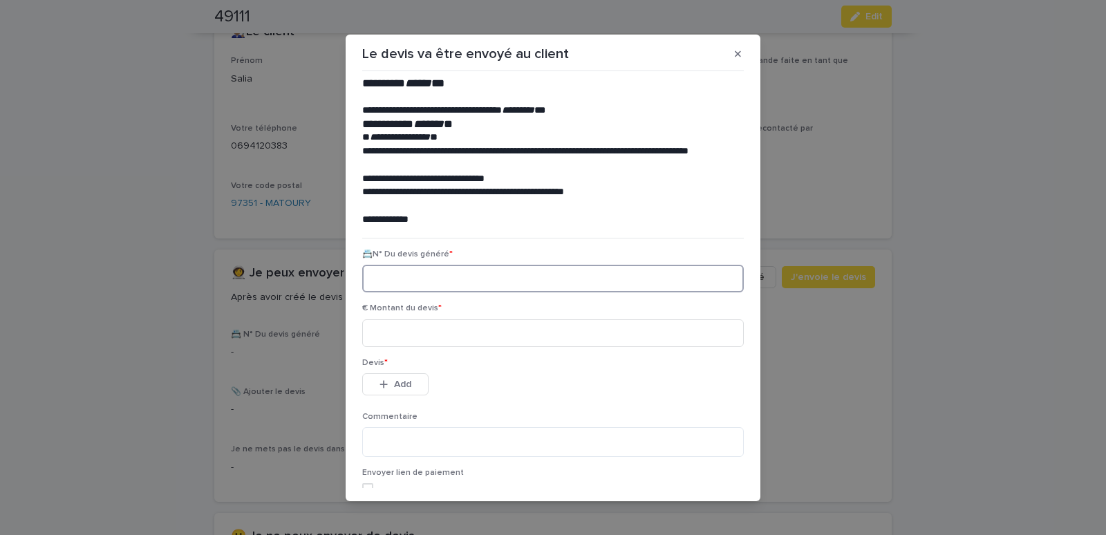
click at [427, 285] on input at bounding box center [553, 279] width 382 height 28
paste input "********"
type input "********"
click at [427, 337] on input at bounding box center [553, 333] width 382 height 28
type input "******"
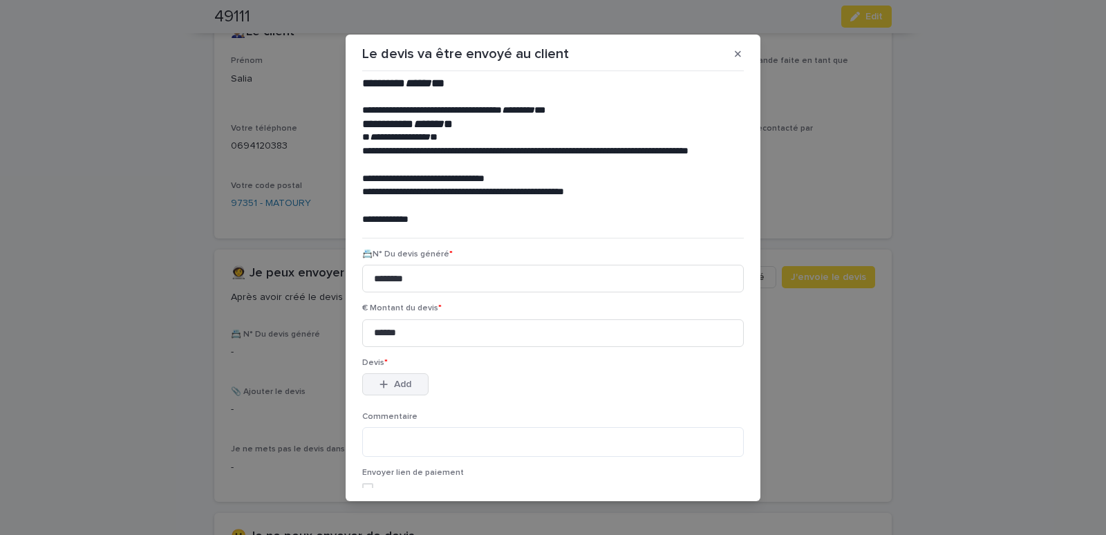
click at [387, 382] on button "Add" at bounding box center [395, 384] width 66 height 22
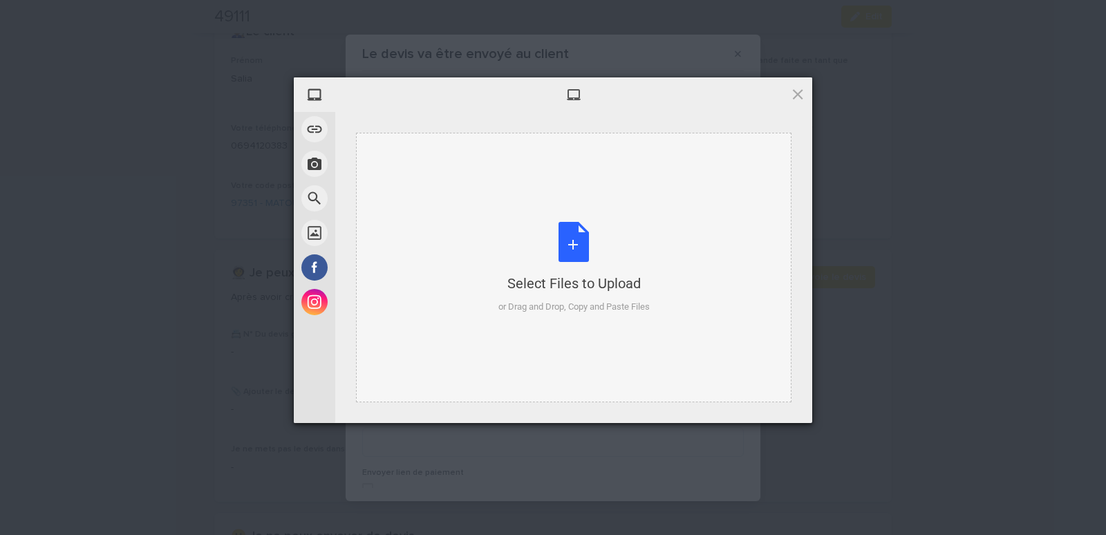
click at [428, 182] on div "Select Files to Upload or Drag and Drop, Copy and Paste Files" at bounding box center [573, 268] width 435 height 270
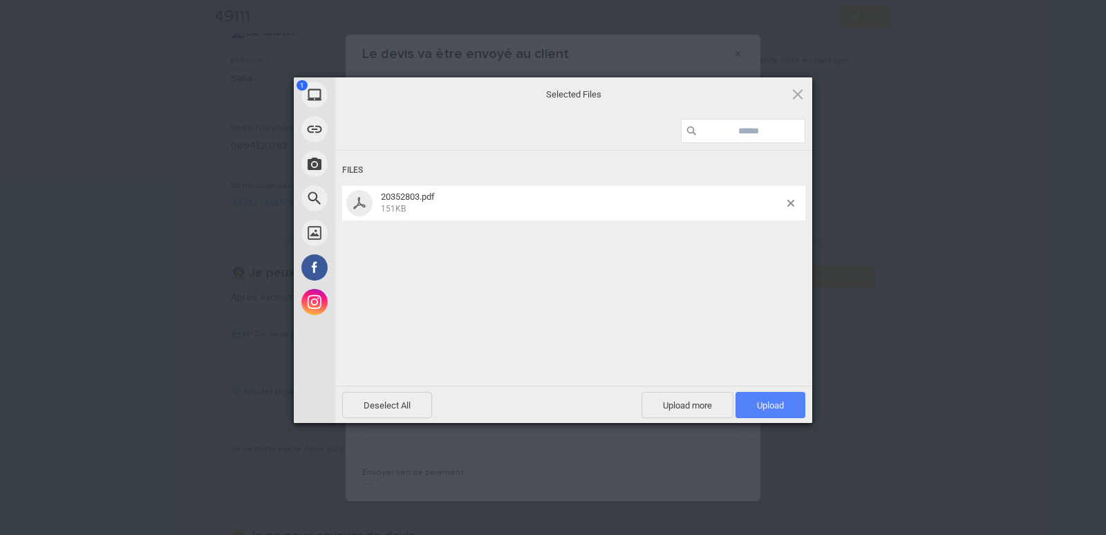
click at [780, 404] on span "Upload 1" at bounding box center [770, 405] width 27 height 10
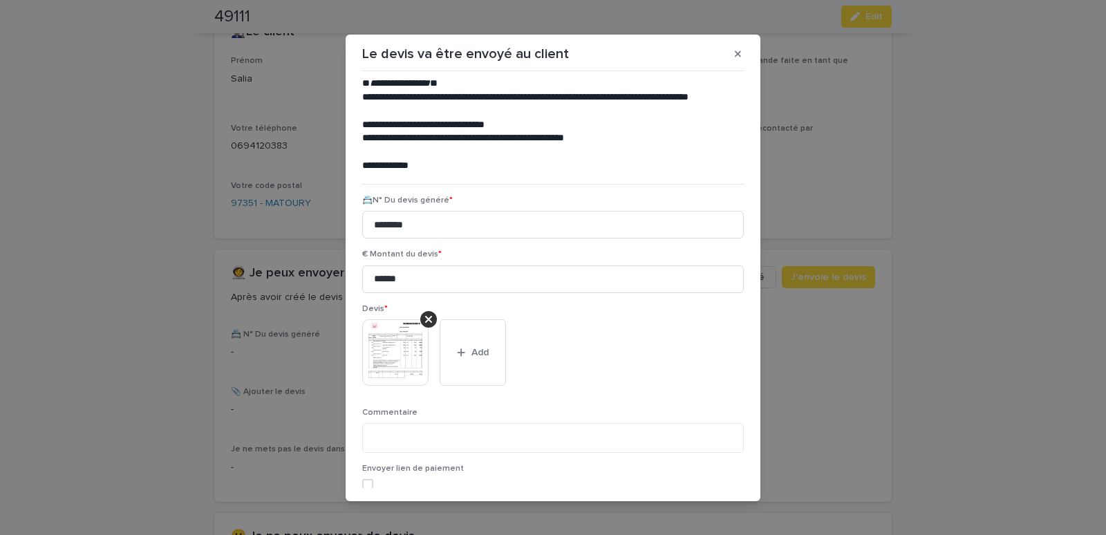
scroll to position [113, 0]
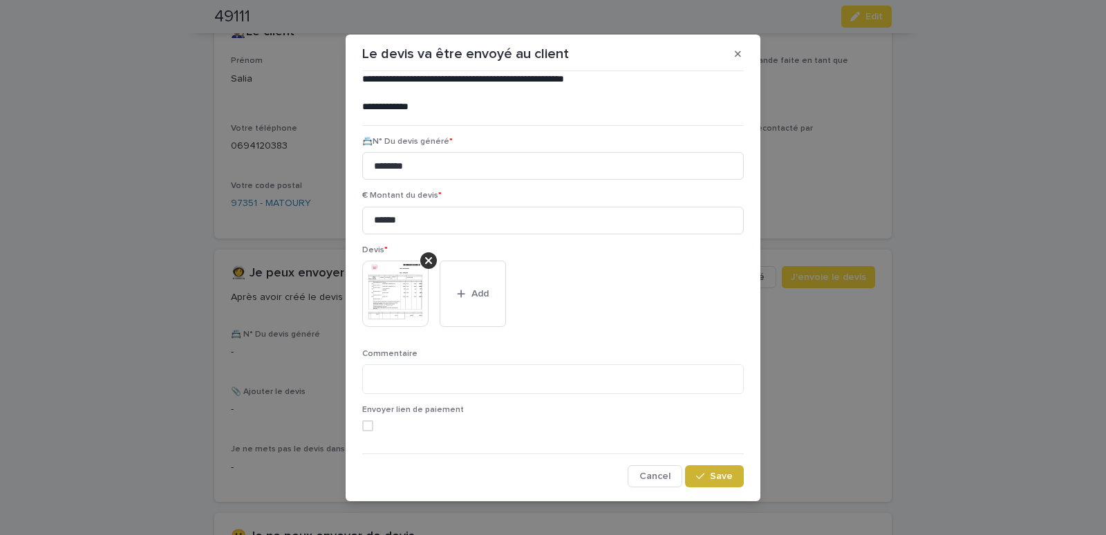
drag, startPoint x: 706, startPoint y: 472, endPoint x: 516, endPoint y: 388, distance: 207.7
click at [706, 471] on button "Save" at bounding box center [714, 476] width 59 height 22
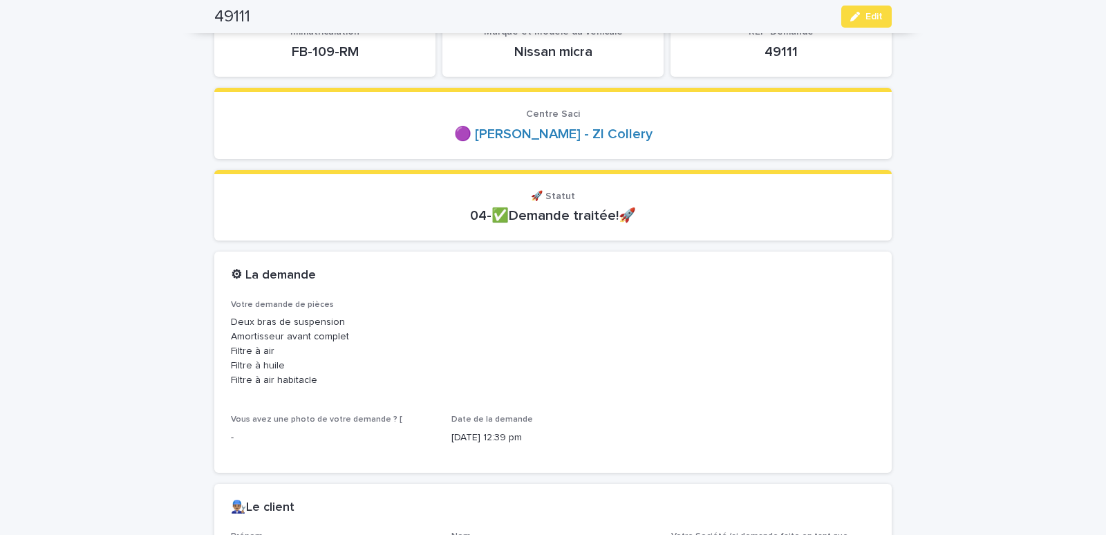
scroll to position [0, 0]
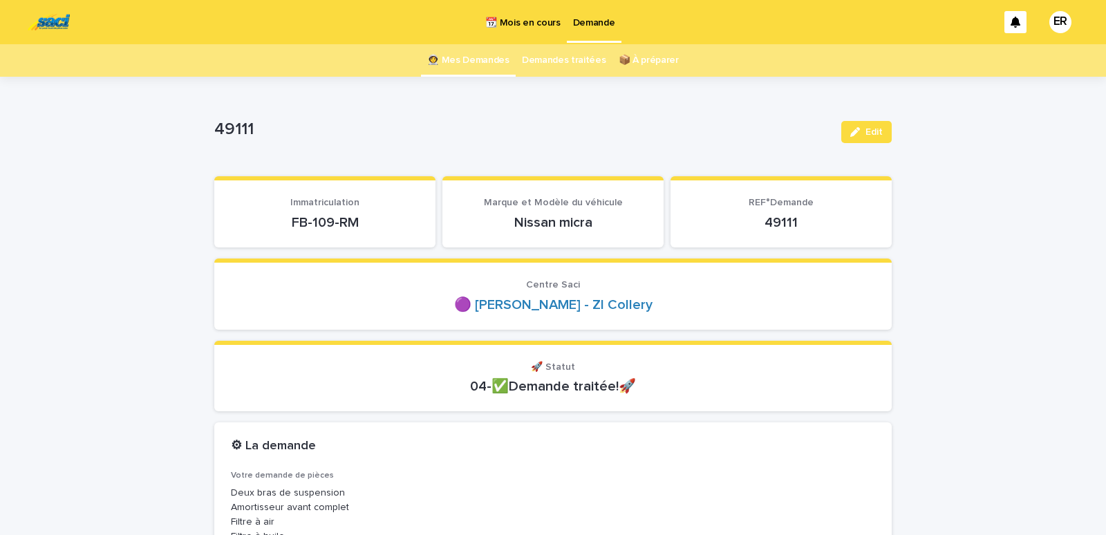
click at [465, 44] on div "📆 Mois en cours Demande" at bounding box center [537, 22] width 921 height 44
click at [465, 53] on link "👩‍🚀 Mes Demandes" at bounding box center [468, 60] width 82 height 32
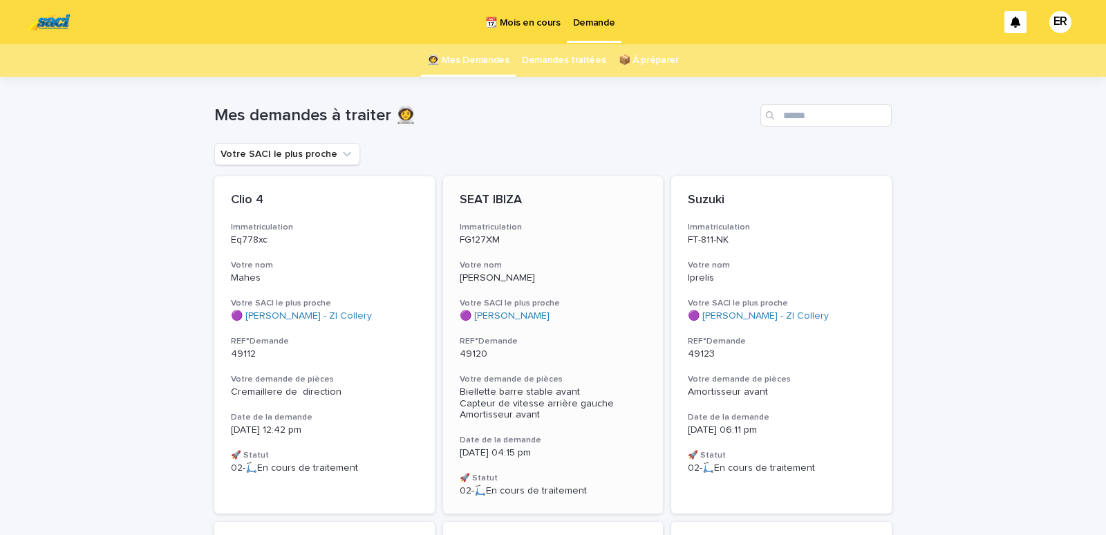
click at [525, 276] on p "[PERSON_NAME]" at bounding box center [553, 278] width 187 height 12
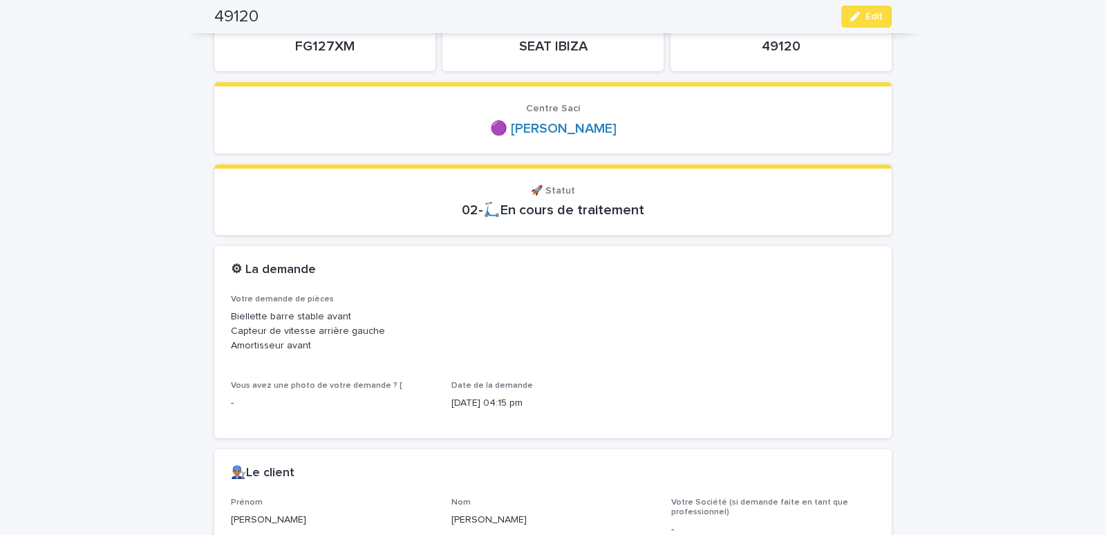
scroll to position [118, 0]
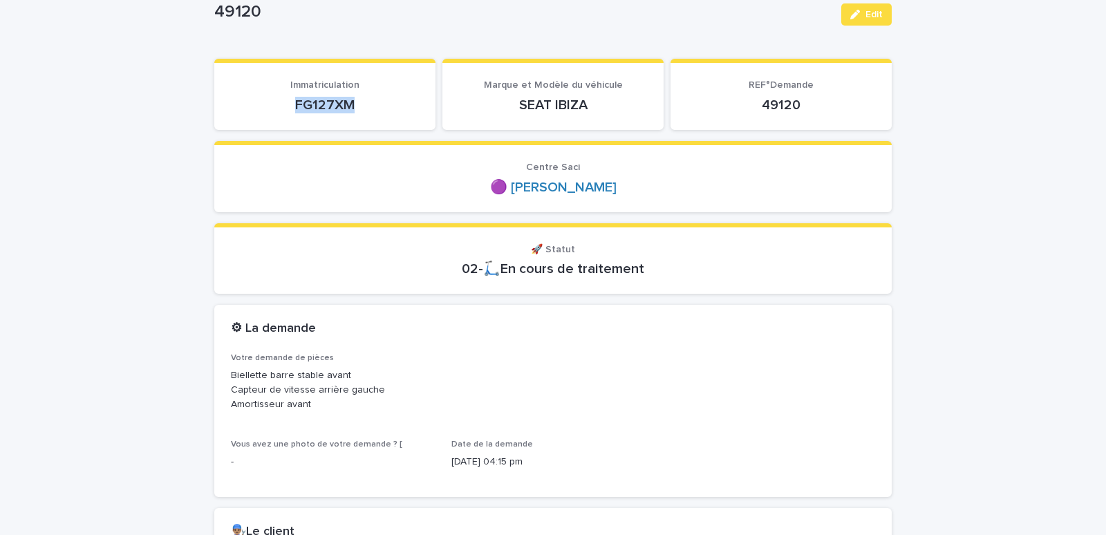
drag, startPoint x: 272, startPoint y: 112, endPoint x: 365, endPoint y: 108, distance: 92.7
click at [365, 108] on p "FG127XM" at bounding box center [325, 105] width 188 height 17
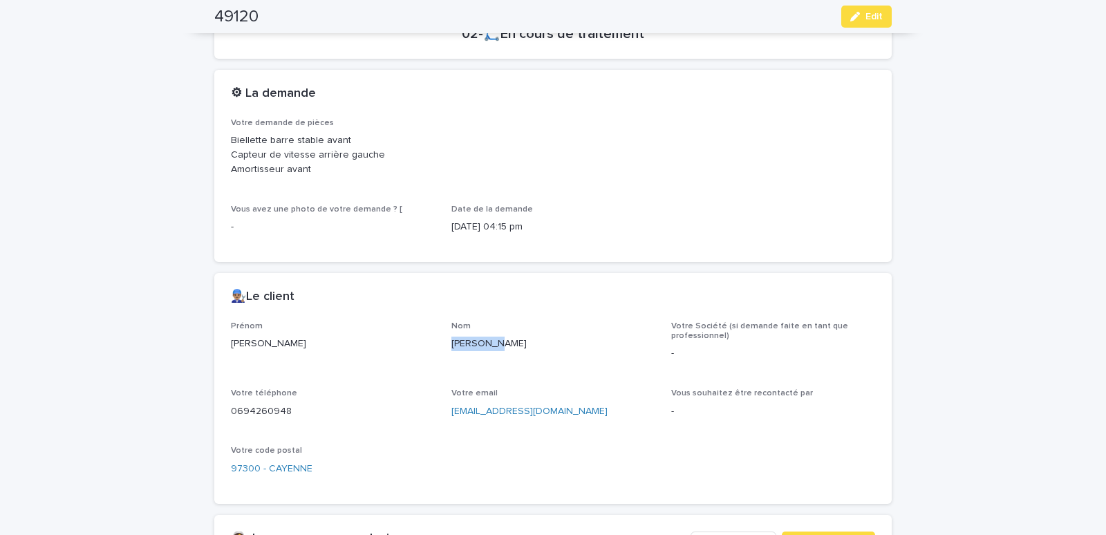
drag, startPoint x: 440, startPoint y: 346, endPoint x: 496, endPoint y: 345, distance: 56.0
click at [496, 345] on div "Prénom [PERSON_NAME] Nom [PERSON_NAME] Votre Société (si demande faite en tant …" at bounding box center [553, 404] width 644 height 166
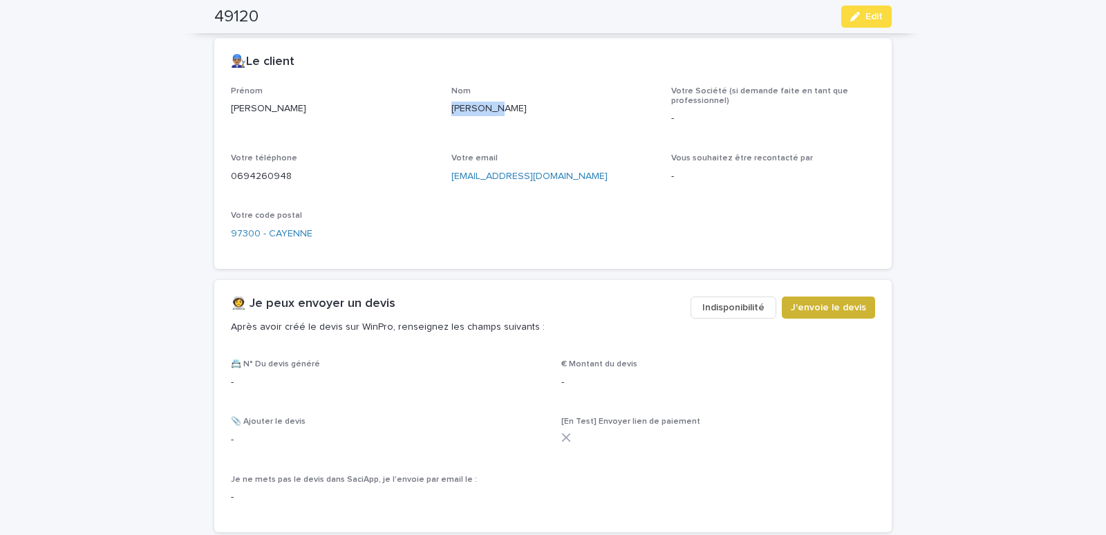
click at [802, 303] on span "J'envoie le devis" at bounding box center [828, 308] width 75 height 14
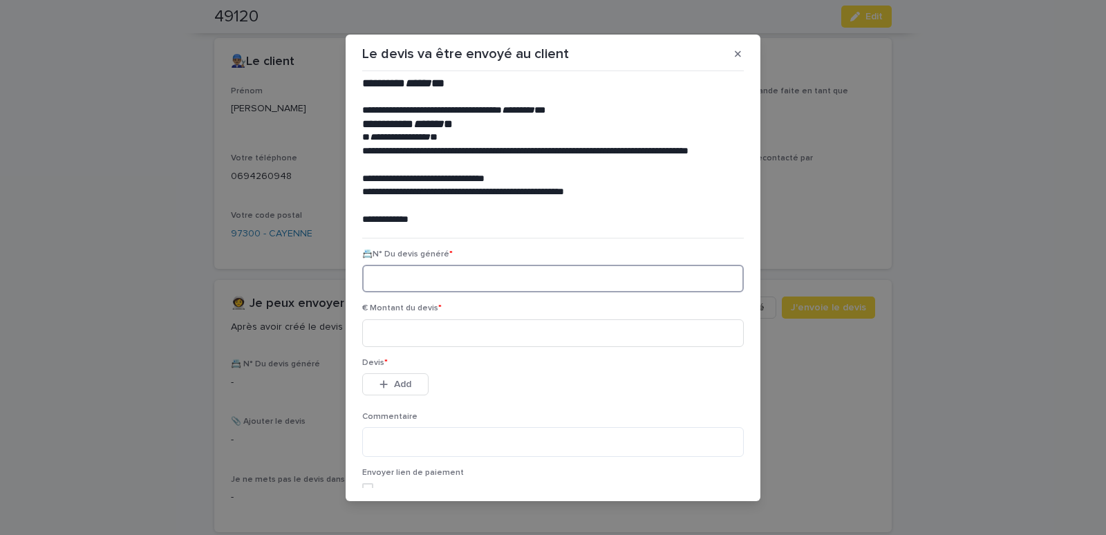
click at [397, 275] on input at bounding box center [553, 279] width 382 height 28
paste input "********"
type input "********"
click at [419, 330] on input at bounding box center [553, 333] width 382 height 28
type input "******"
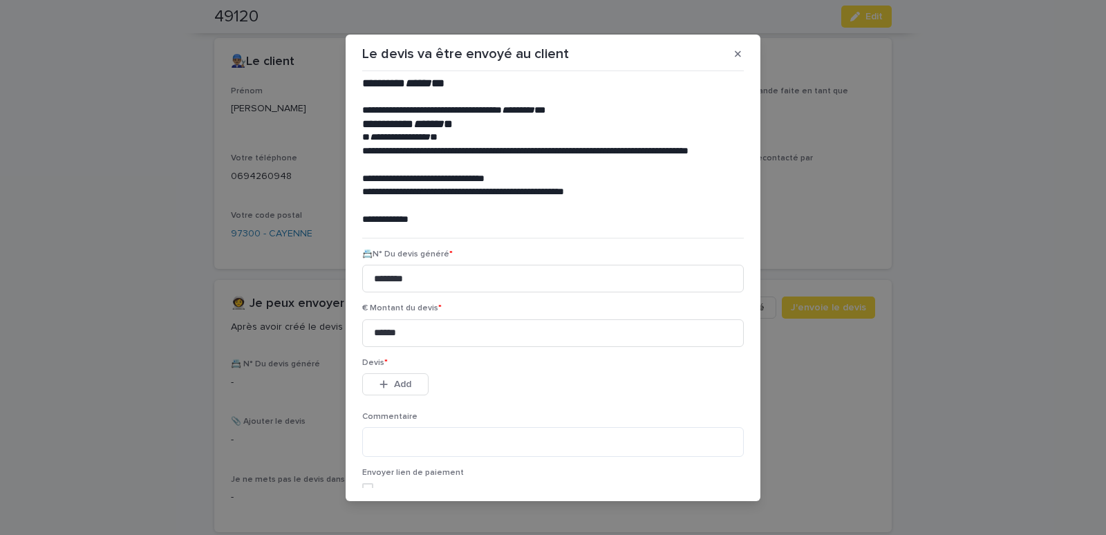
scroll to position [63, 0]
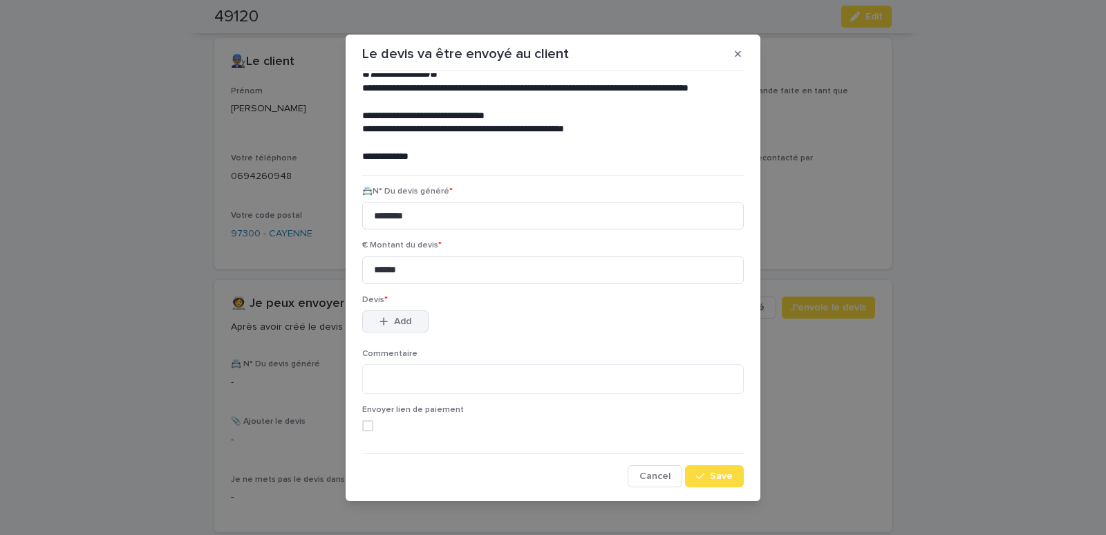
click at [384, 320] on div "button" at bounding box center [387, 322] width 14 height 10
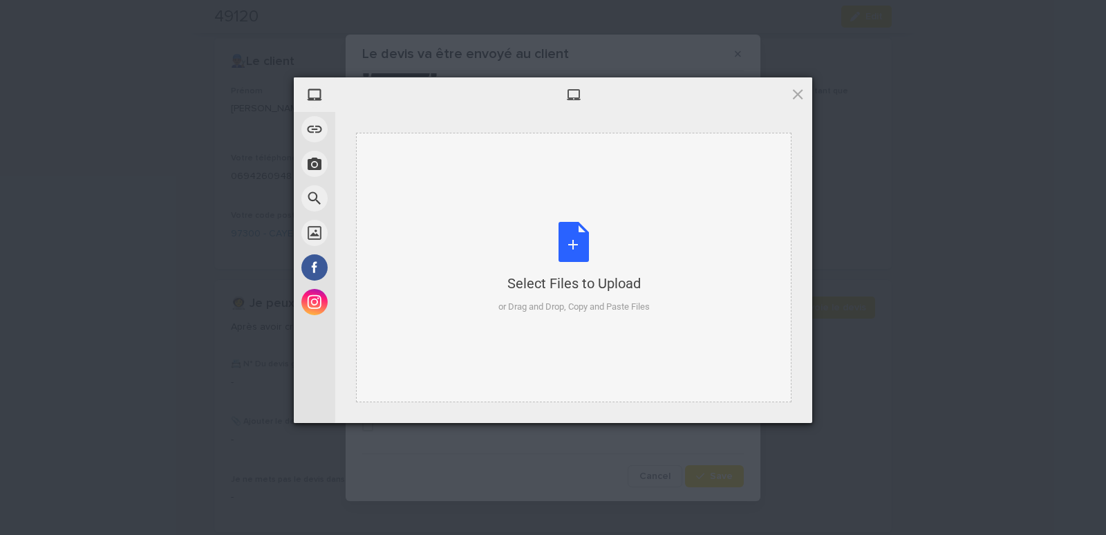
click at [441, 135] on div "Select Files to Upload or Drag and Drop, Copy and Paste Files" at bounding box center [573, 268] width 435 height 270
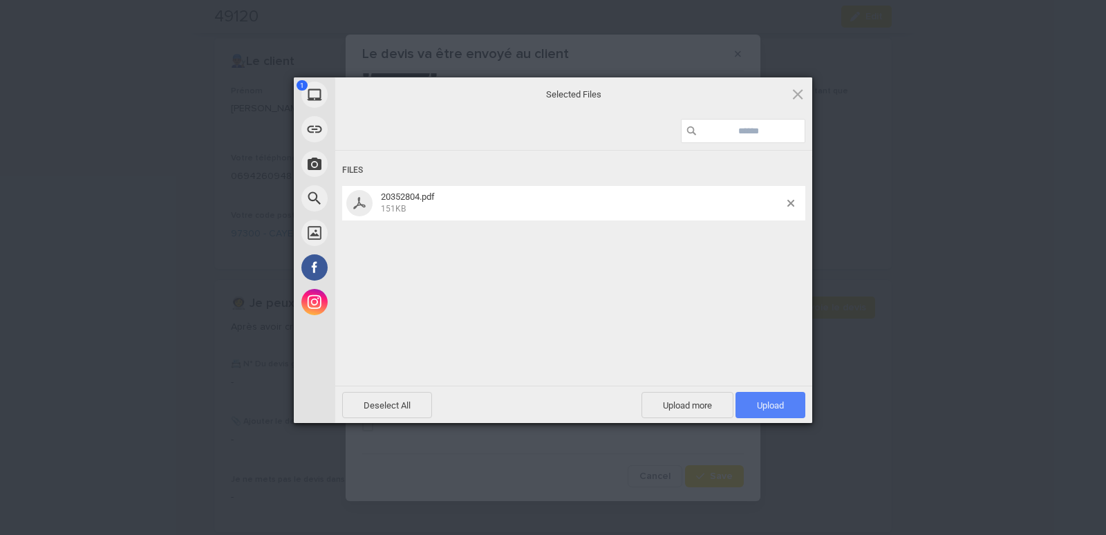
click at [756, 404] on span "Upload 1" at bounding box center [771, 405] width 70 height 26
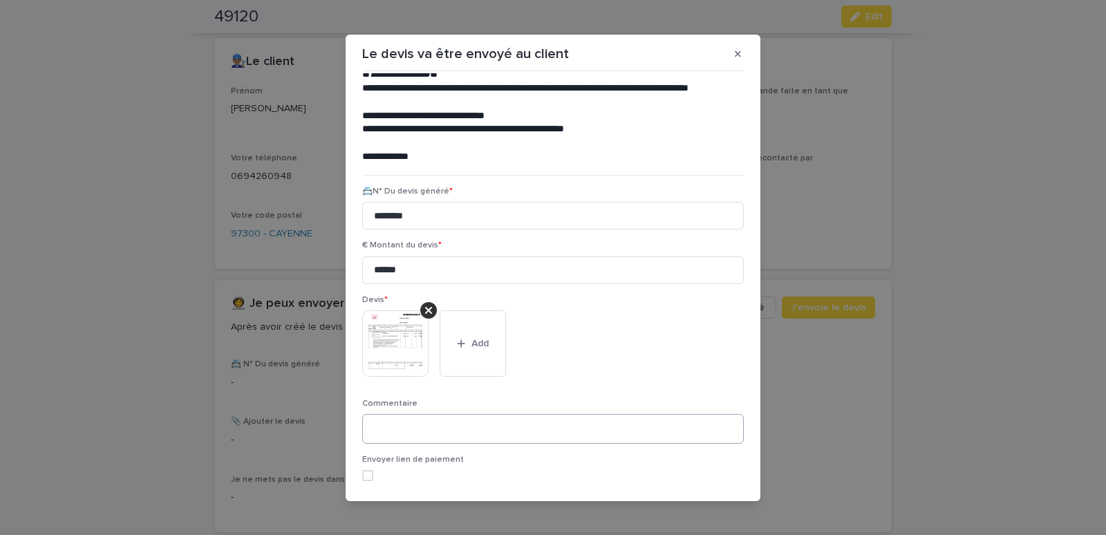
scroll to position [113, 0]
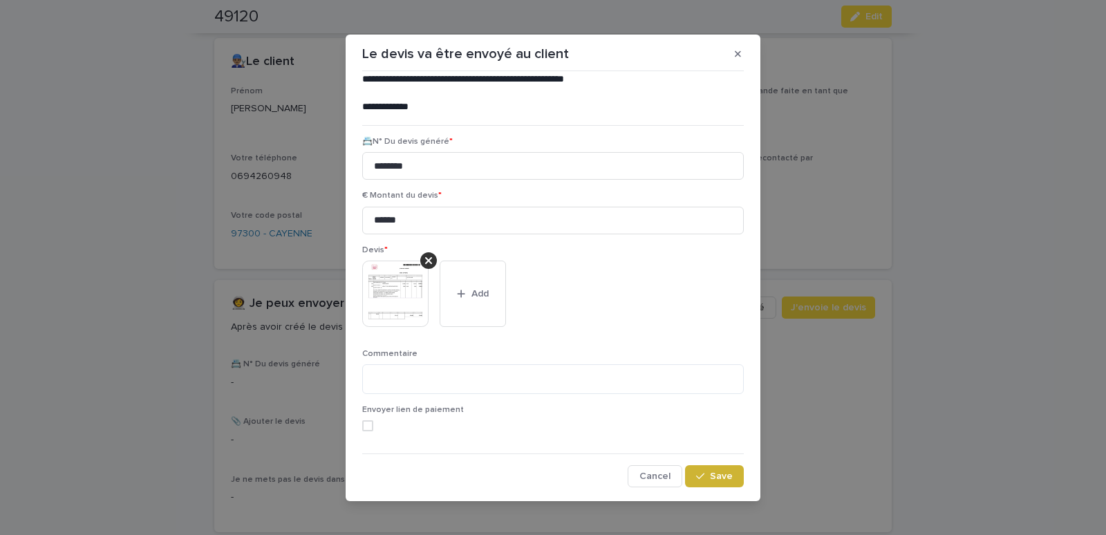
click at [710, 476] on span "Save" at bounding box center [721, 476] width 23 height 10
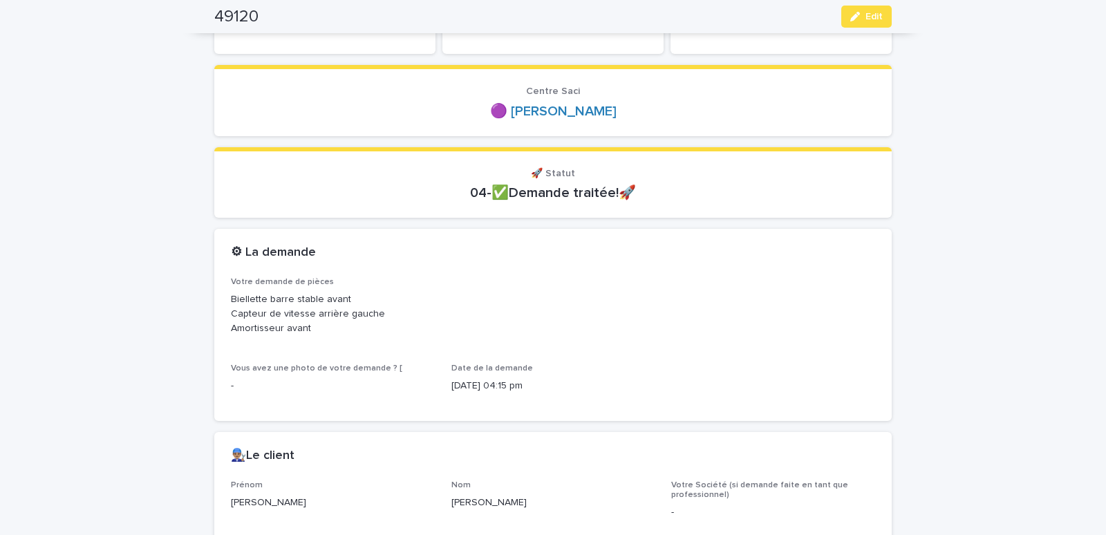
scroll to position [0, 0]
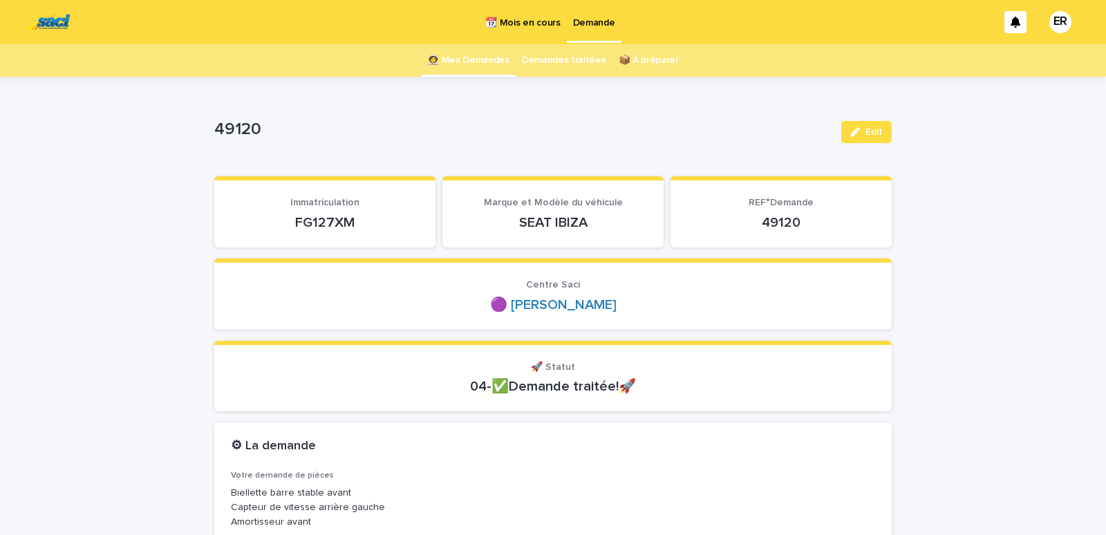
click at [478, 64] on link "👩‍🚀 Mes Demandes" at bounding box center [468, 60] width 82 height 32
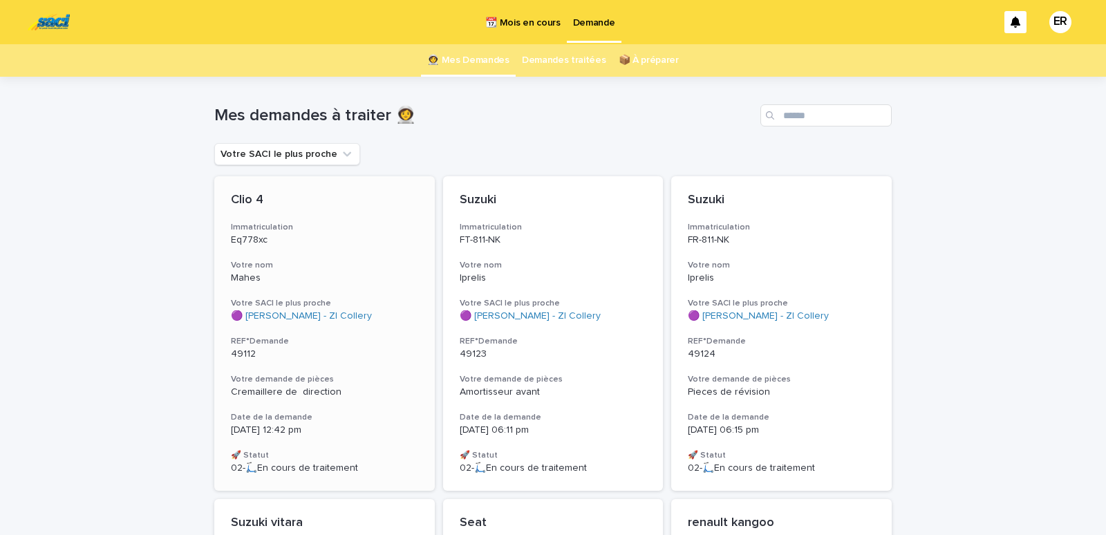
click at [287, 290] on div "Clio 4 Immatriculation Eq778xc Votre nom Mahes Votre SACI le plus proche 🟣 Saci…" at bounding box center [324, 333] width 221 height 315
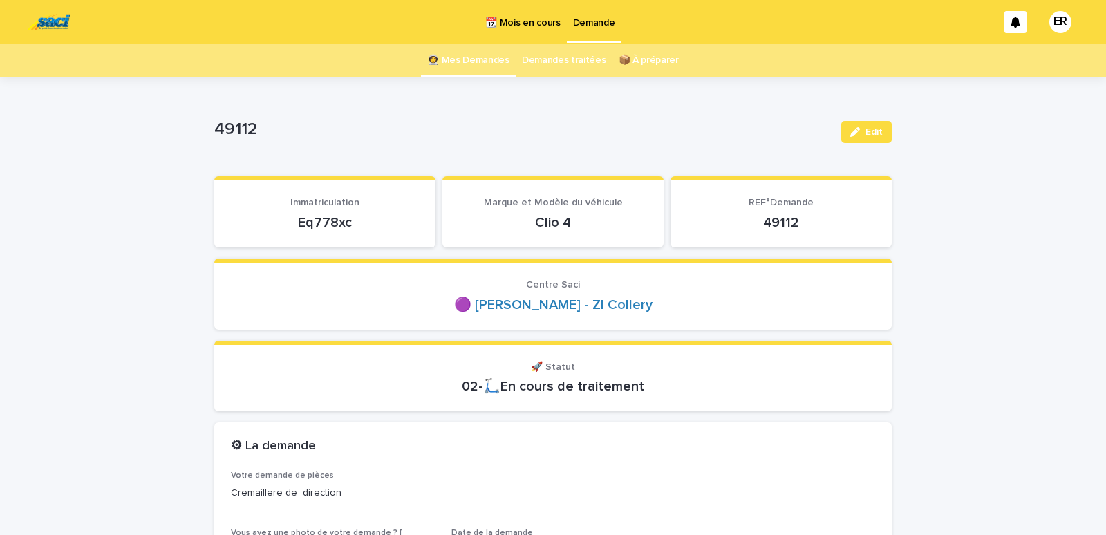
drag, startPoint x: 273, startPoint y: 223, endPoint x: 388, endPoint y: 228, distance: 115.5
click at [388, 228] on p "Eq778xc" at bounding box center [325, 222] width 188 height 17
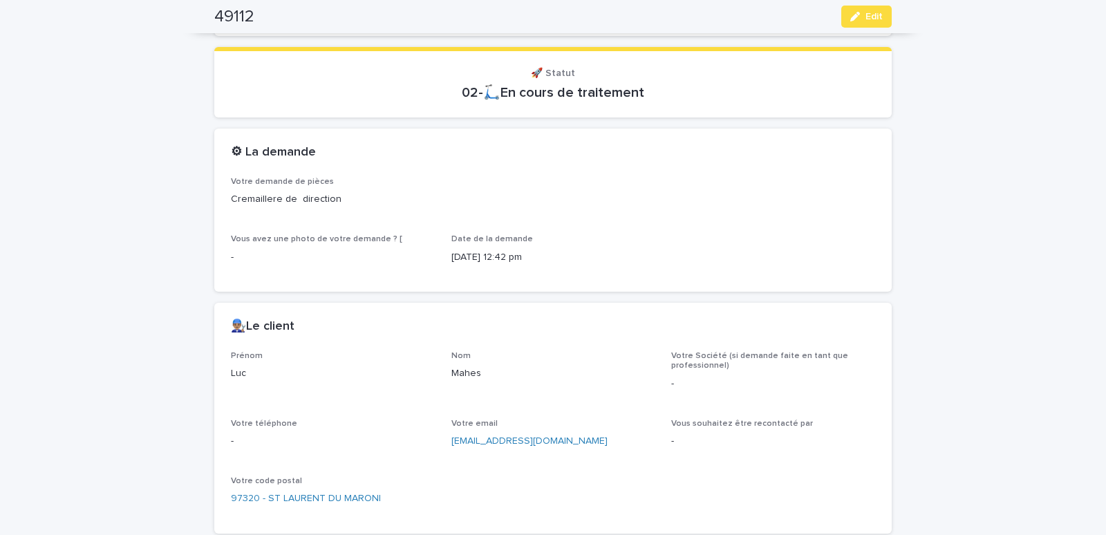
scroll to position [529, 0]
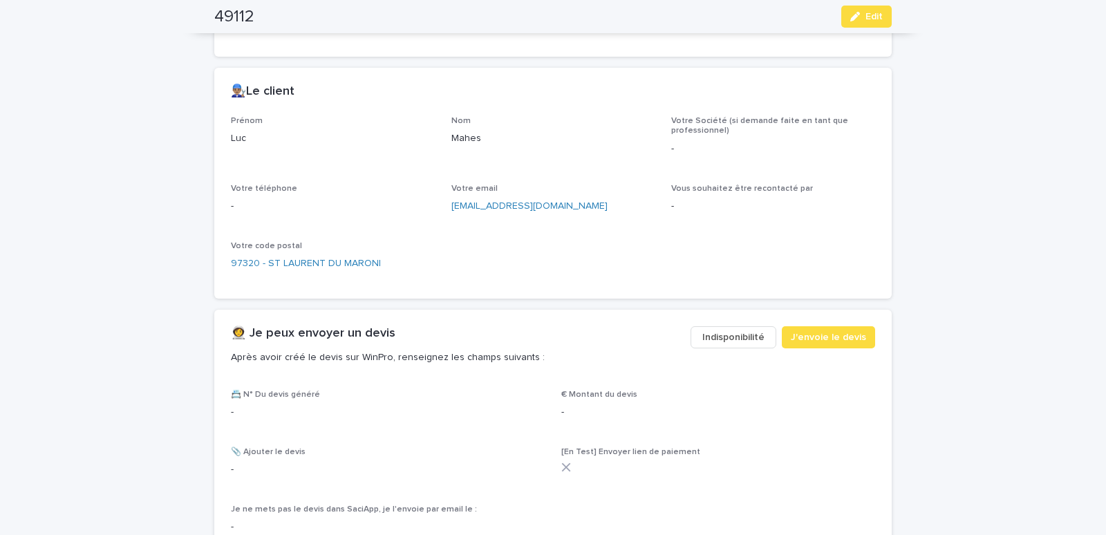
click at [741, 341] on span "Indisponibilité" at bounding box center [733, 337] width 62 height 14
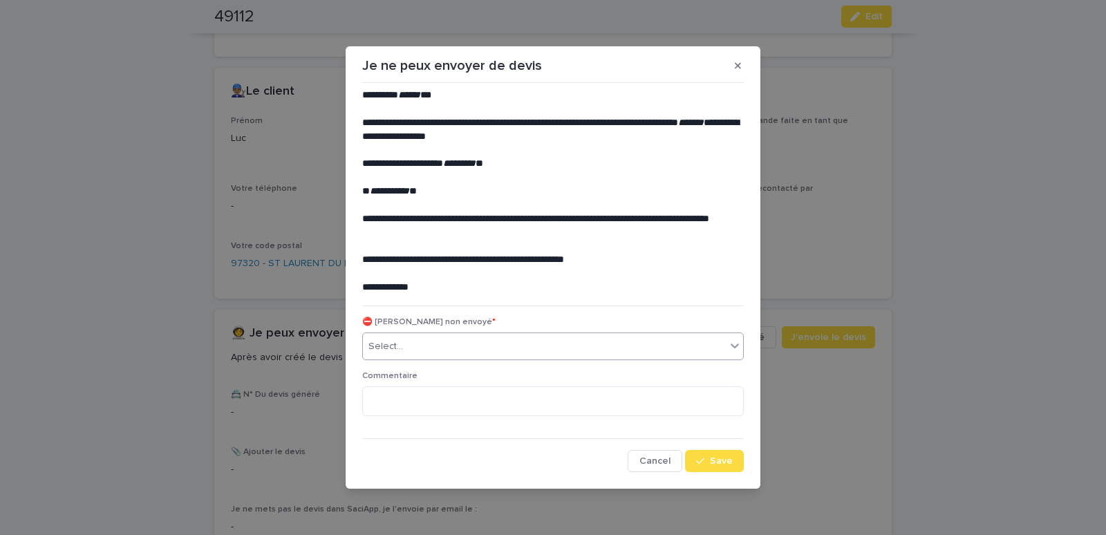
drag, startPoint x: 494, startPoint y: 339, endPoint x: 455, endPoint y: 350, distance: 40.9
click at [494, 339] on div "Select..." at bounding box center [544, 346] width 363 height 23
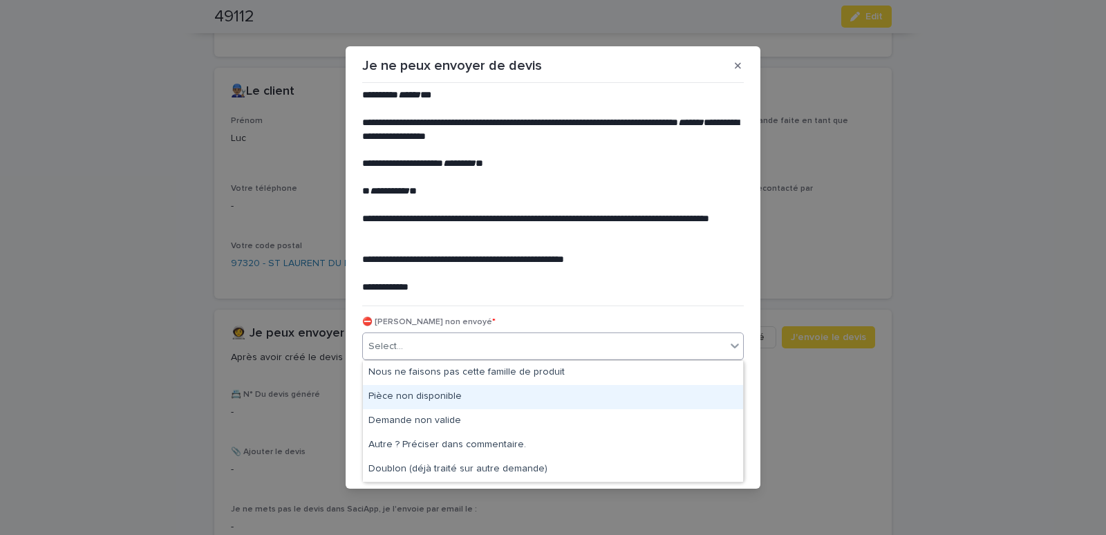
click at [380, 388] on div "Pièce non disponible" at bounding box center [553, 397] width 380 height 24
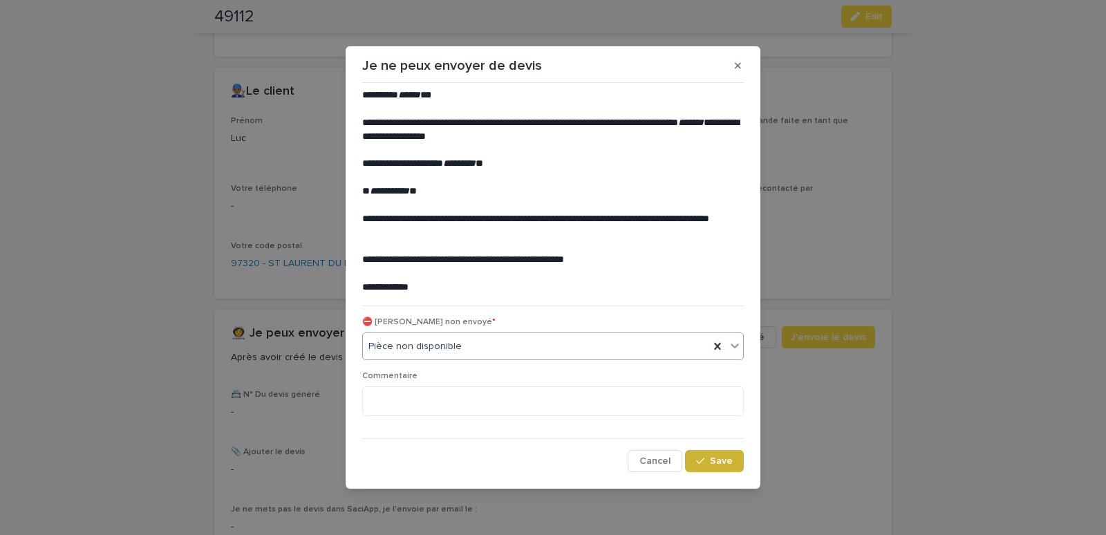
click at [733, 462] on button "Save" at bounding box center [714, 461] width 59 height 22
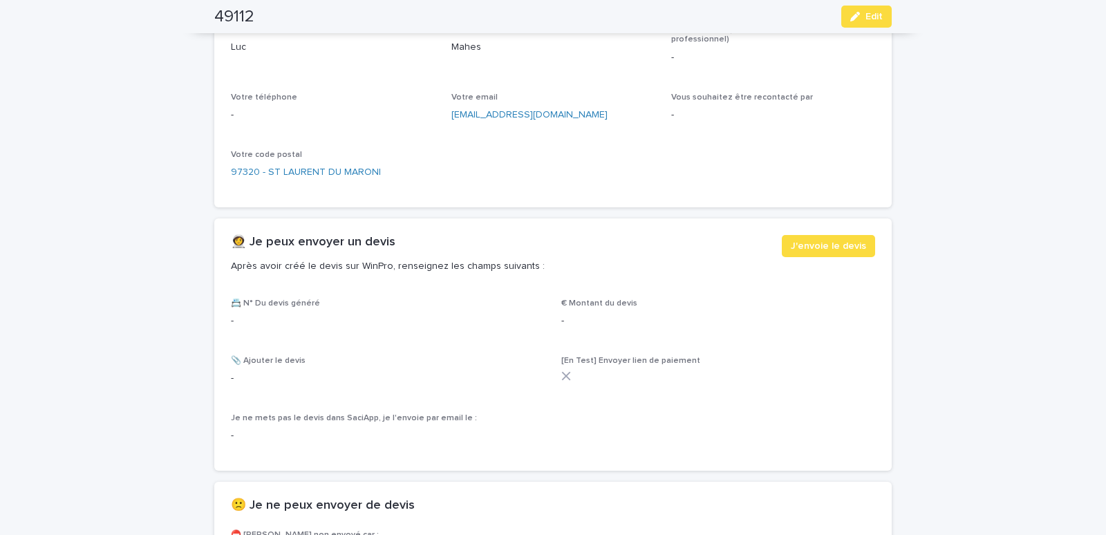
scroll to position [706, 0]
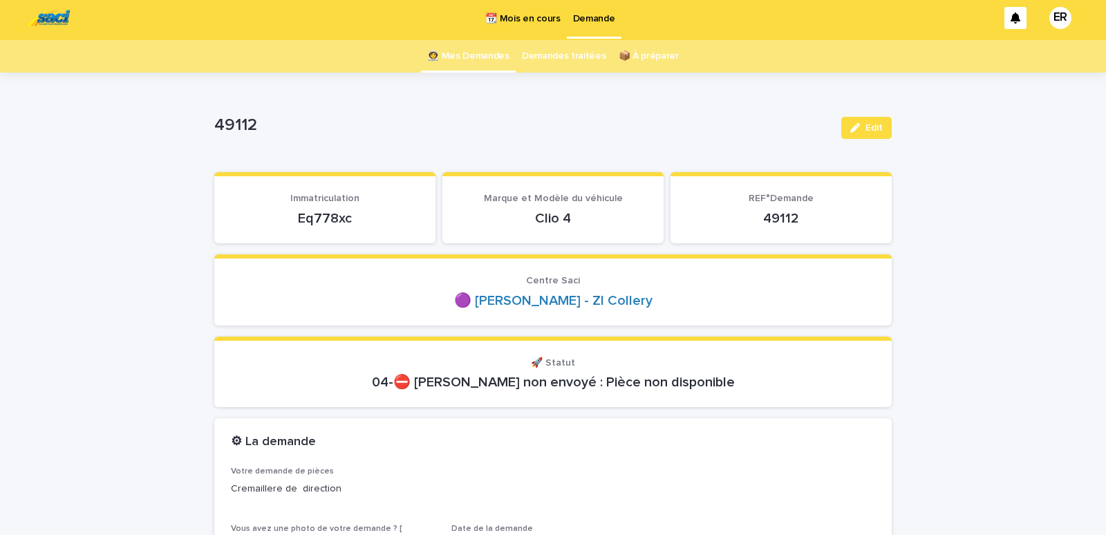
scroll to position [0, 0]
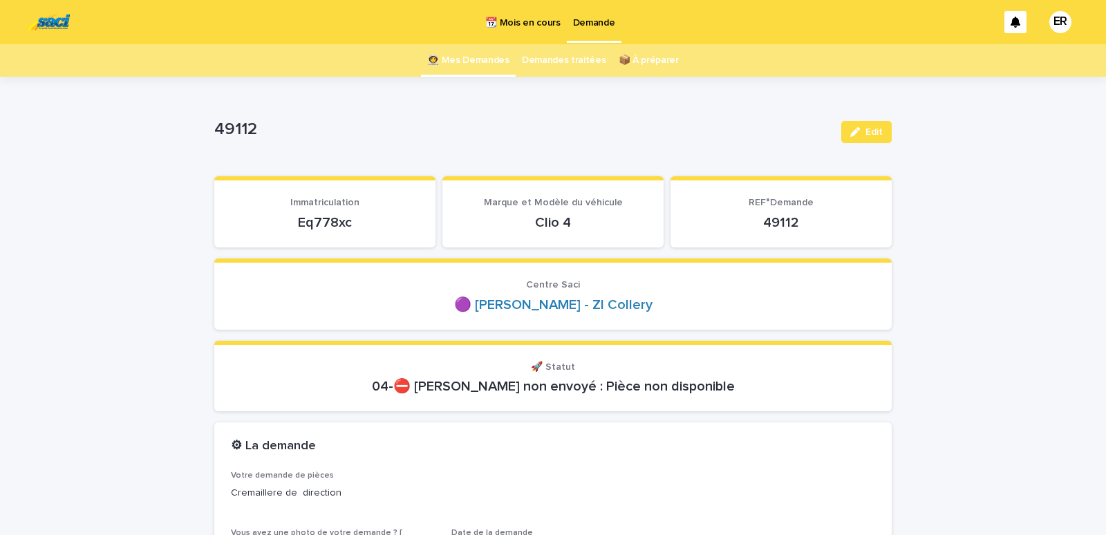
click at [476, 63] on link "👩‍🚀 Mes Demandes" at bounding box center [468, 60] width 82 height 32
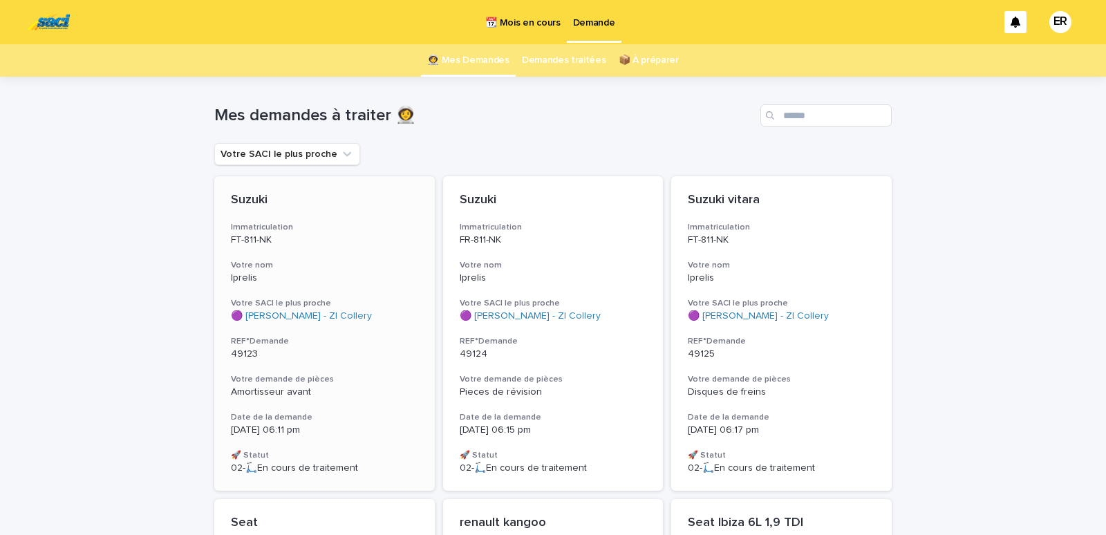
click at [296, 253] on div "Suzuki Immatriculation FT-811-NK Votre nom Iprelis Votre SACI le plus proche 🟣 …" at bounding box center [324, 333] width 221 height 315
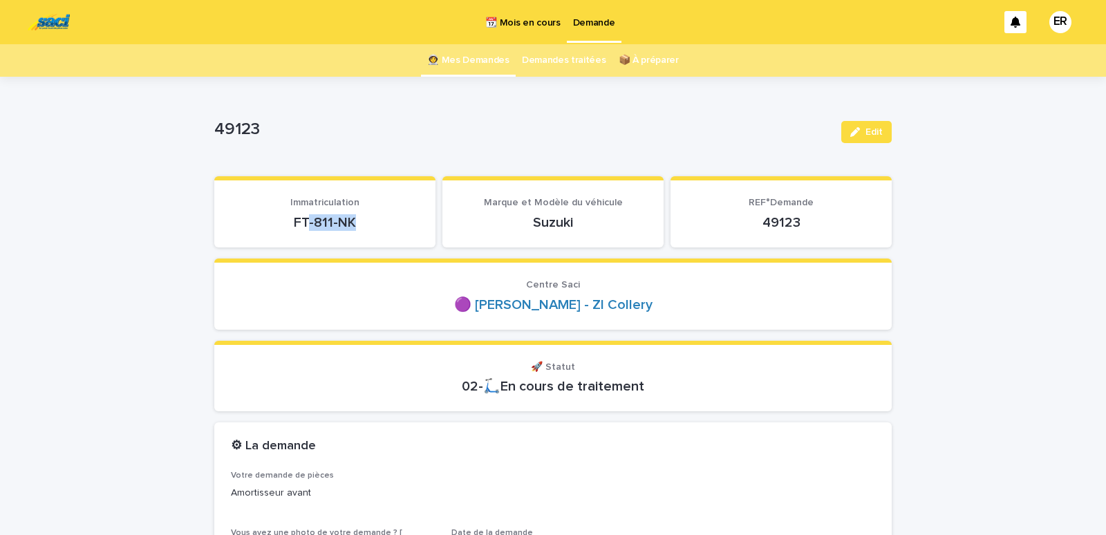
drag, startPoint x: 303, startPoint y: 234, endPoint x: 402, endPoint y: 227, distance: 99.1
click at [402, 227] on section "Immatriculation FT-811-NK" at bounding box center [324, 211] width 221 height 71
drag, startPoint x: 252, startPoint y: 212, endPoint x: 373, endPoint y: 225, distance: 121.6
click at [373, 225] on div "FT-811-NK" at bounding box center [325, 221] width 188 height 19
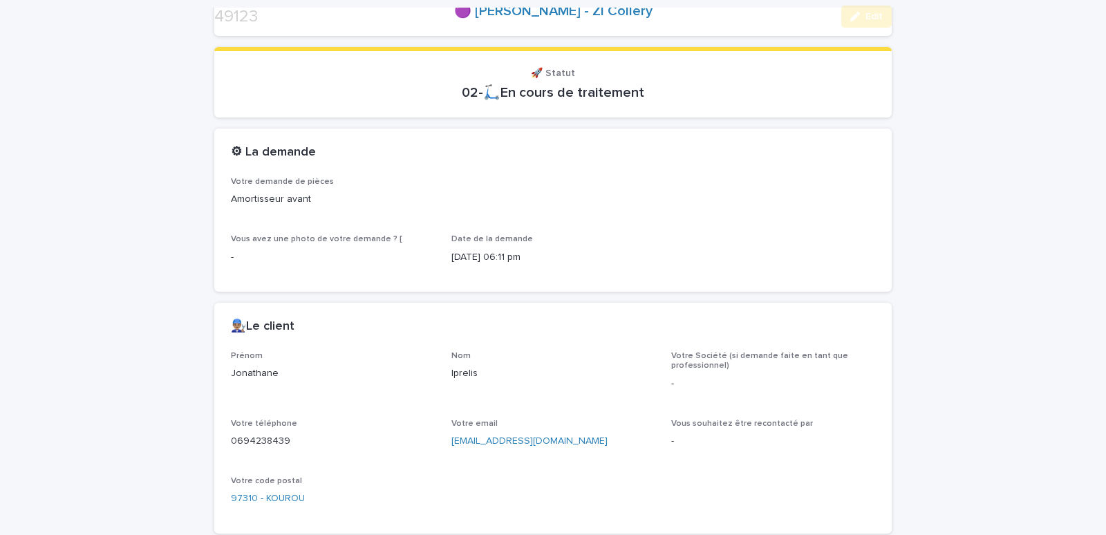
scroll to position [588, 0]
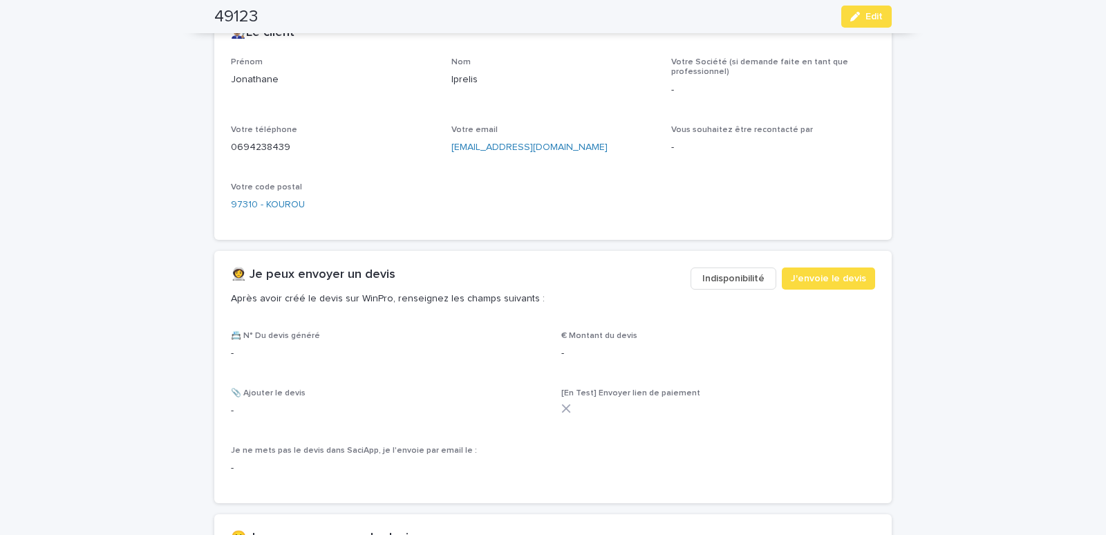
click at [723, 279] on span "Indisponibilité" at bounding box center [733, 279] width 62 height 14
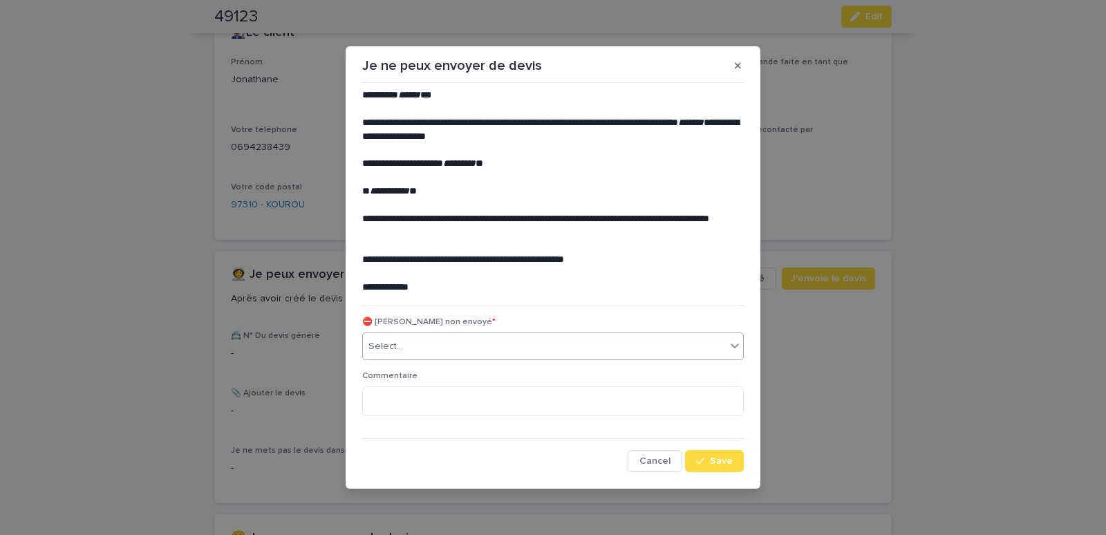
click at [438, 350] on div "Select..." at bounding box center [544, 346] width 363 height 23
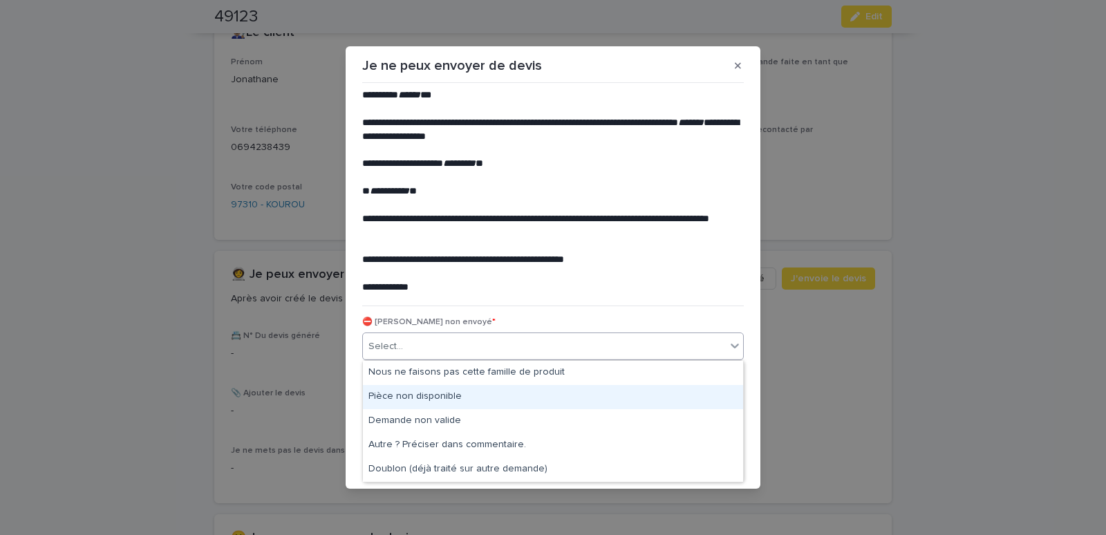
click at [418, 396] on div "Pièce non disponible" at bounding box center [553, 397] width 380 height 24
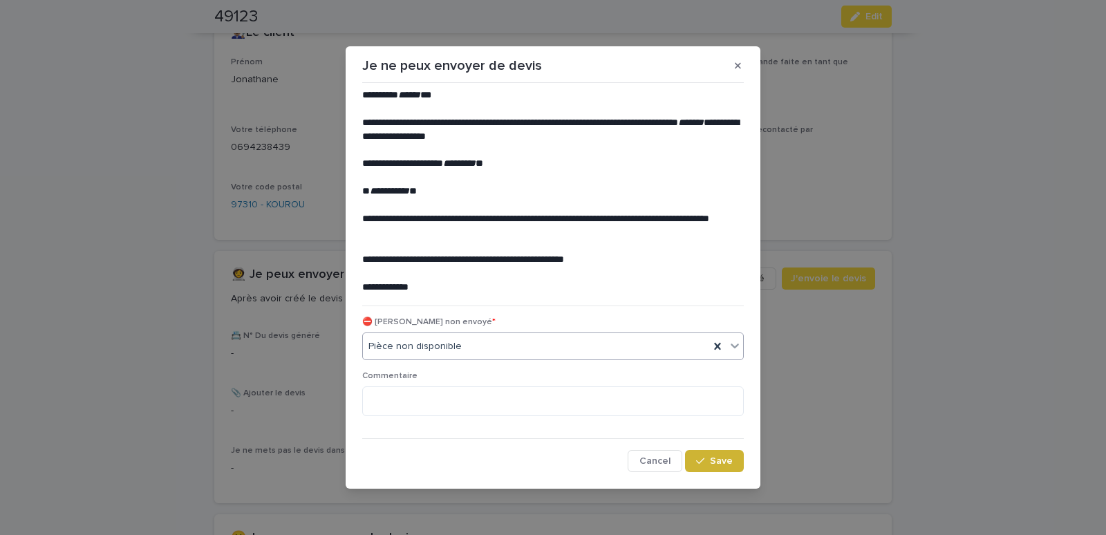
click at [710, 460] on div "button" at bounding box center [703, 461] width 14 height 10
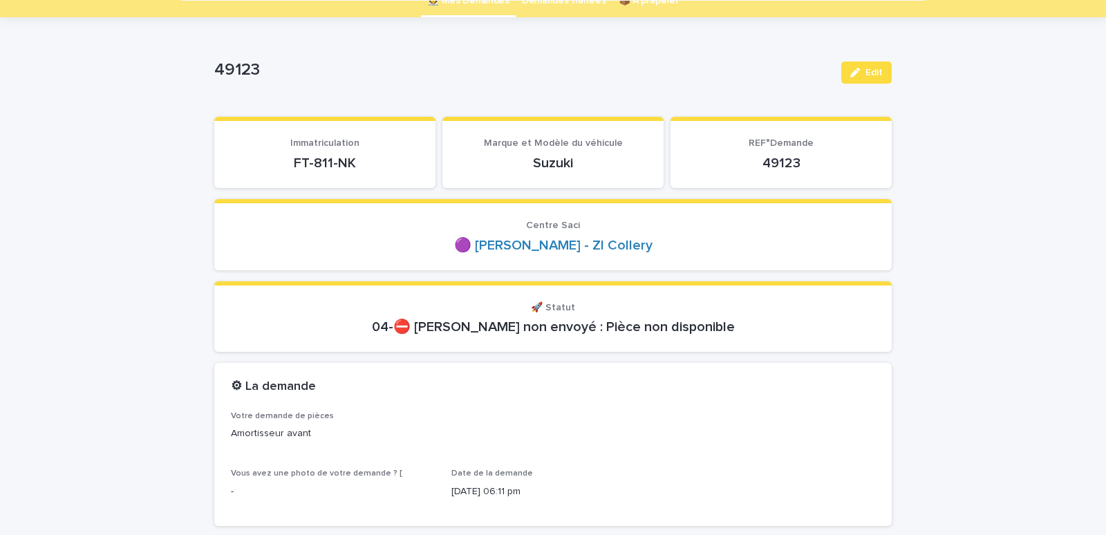
scroll to position [0, 0]
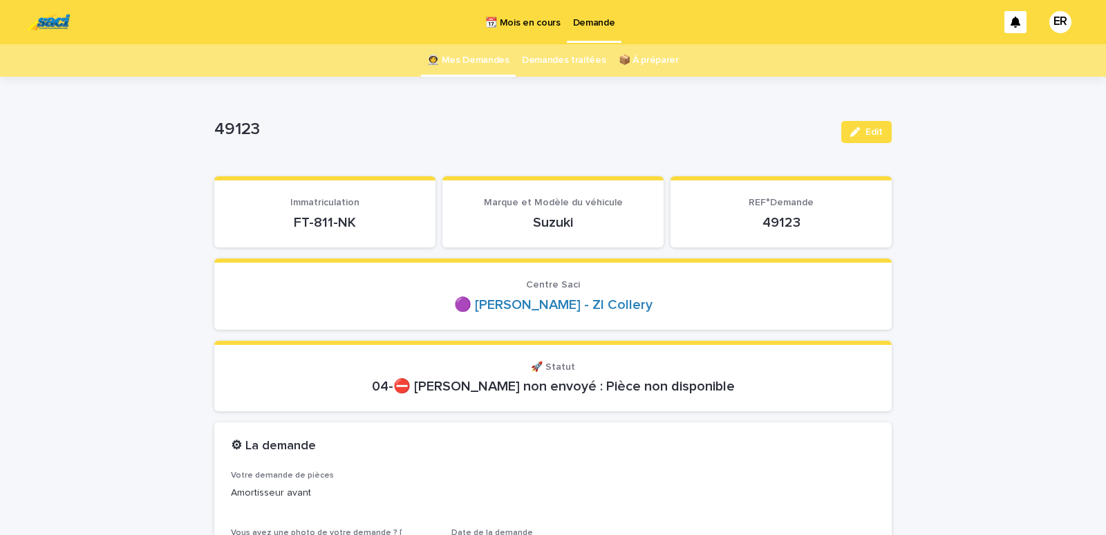
click at [462, 50] on link "👩‍🚀 Mes Demandes" at bounding box center [468, 60] width 82 height 32
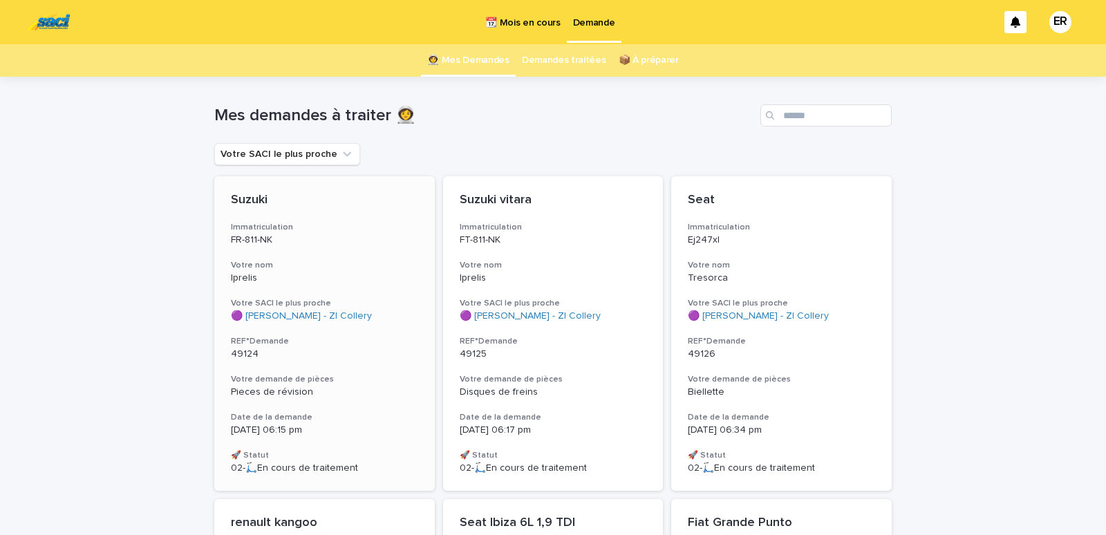
click at [275, 244] on p "FR-811-NK" at bounding box center [324, 240] width 187 height 12
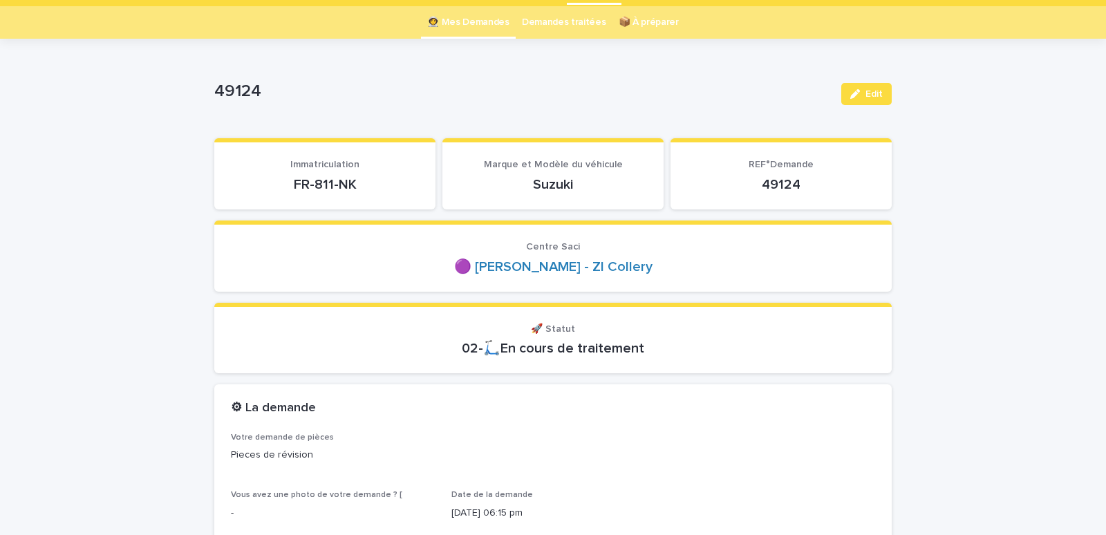
scroll to position [59, 0]
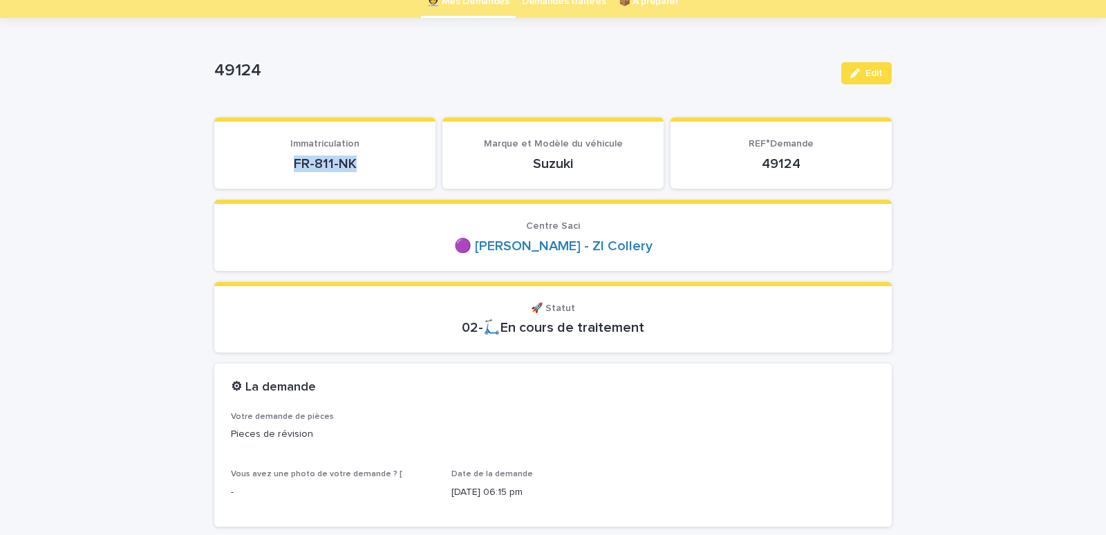
drag, startPoint x: 263, startPoint y: 180, endPoint x: 365, endPoint y: 168, distance: 102.4
click at [365, 168] on section "Immatriculation FR-811-NK" at bounding box center [324, 153] width 221 height 71
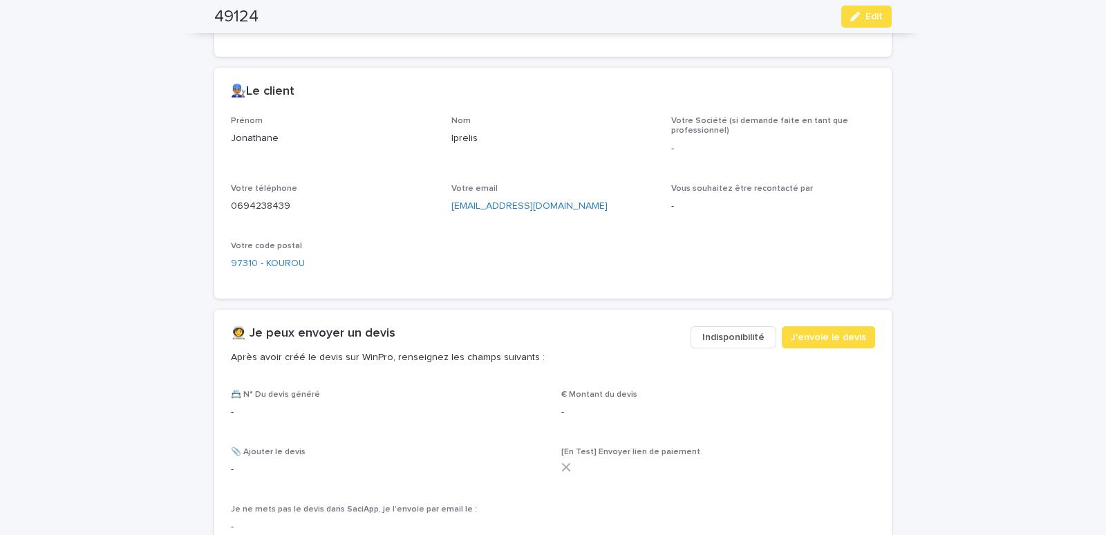
scroll to position [705, 0]
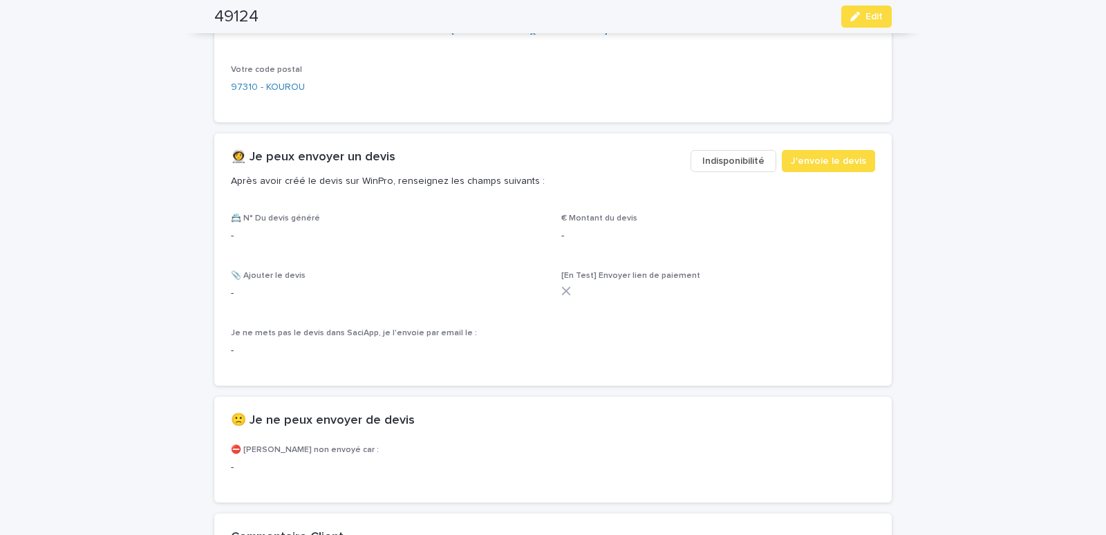
click at [733, 162] on span "Indisponibilité" at bounding box center [733, 161] width 62 height 14
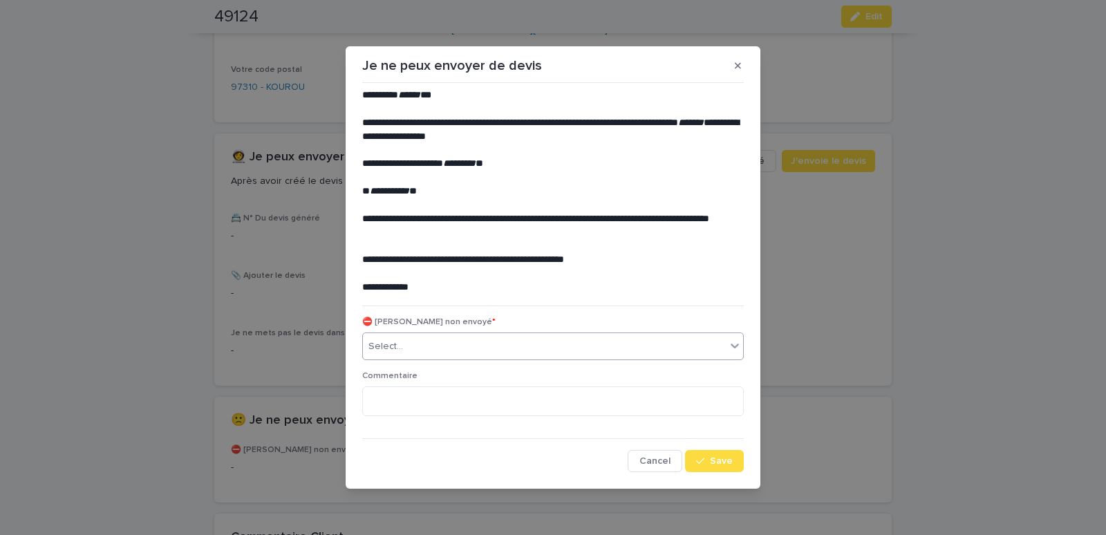
click at [467, 347] on div "Select..." at bounding box center [544, 346] width 363 height 23
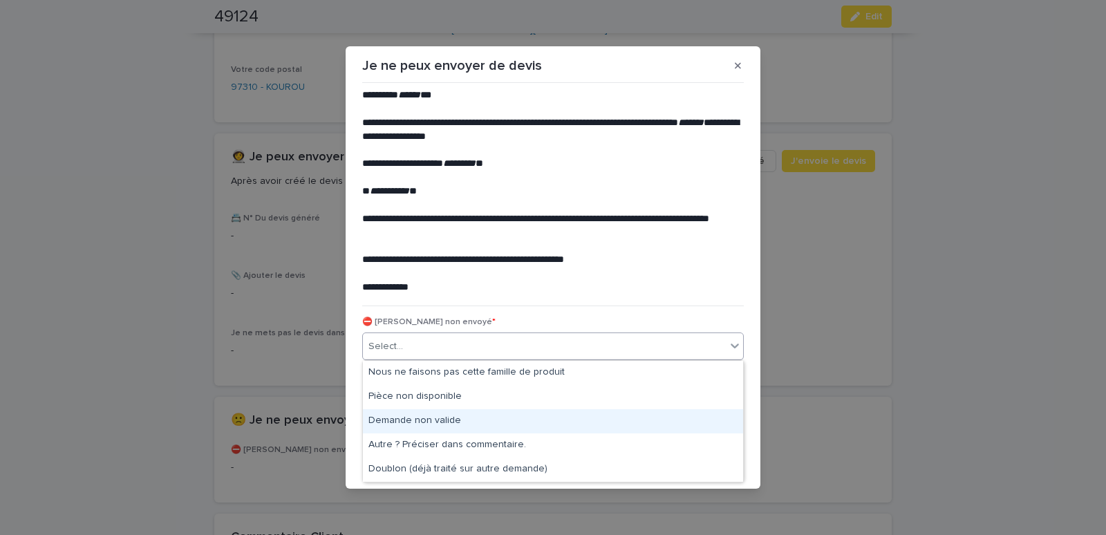
click at [421, 420] on div "Demande non valide" at bounding box center [553, 421] width 380 height 24
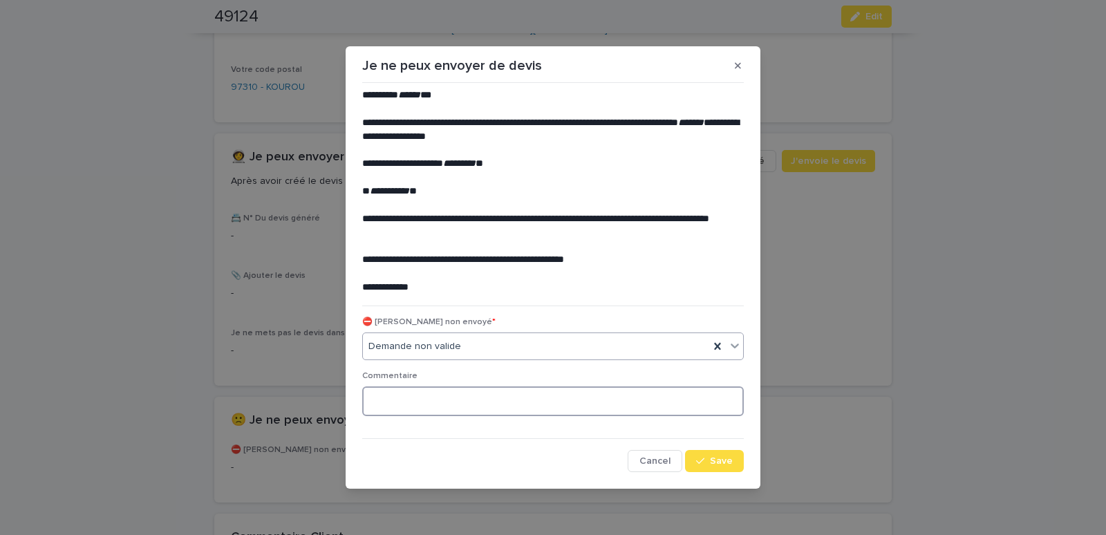
click at [446, 413] on textarea at bounding box center [553, 401] width 382 height 30
type textarea "**********"
click at [703, 460] on icon "button" at bounding box center [700, 461] width 8 height 10
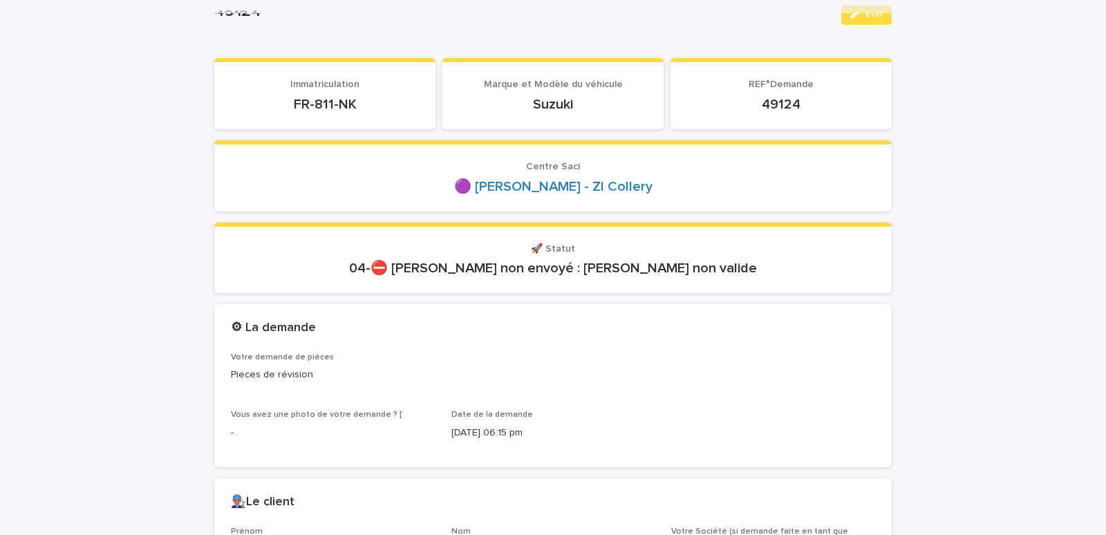
scroll to position [0, 0]
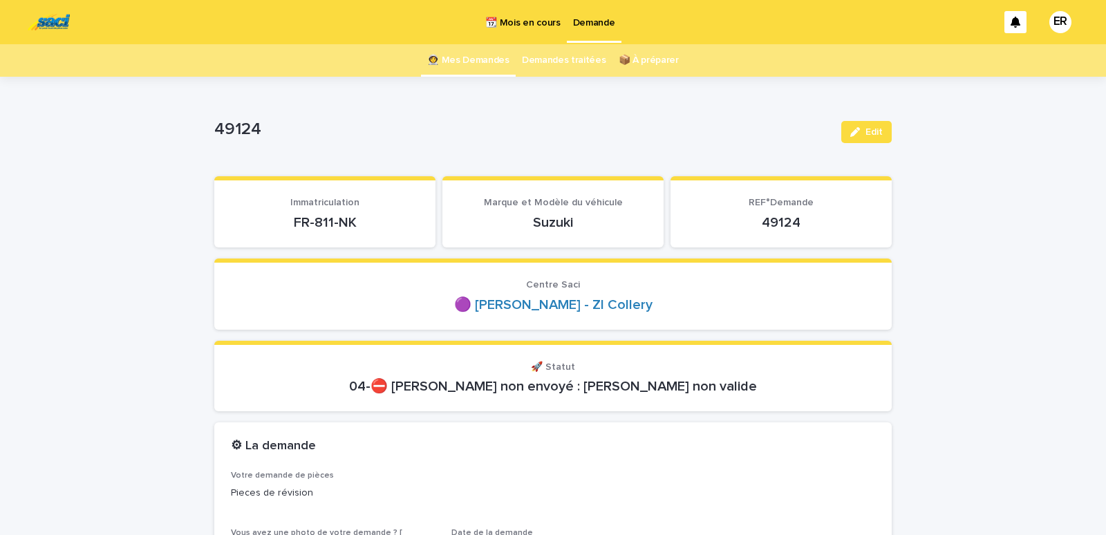
click at [482, 59] on link "👩‍🚀 Mes Demandes" at bounding box center [468, 60] width 82 height 32
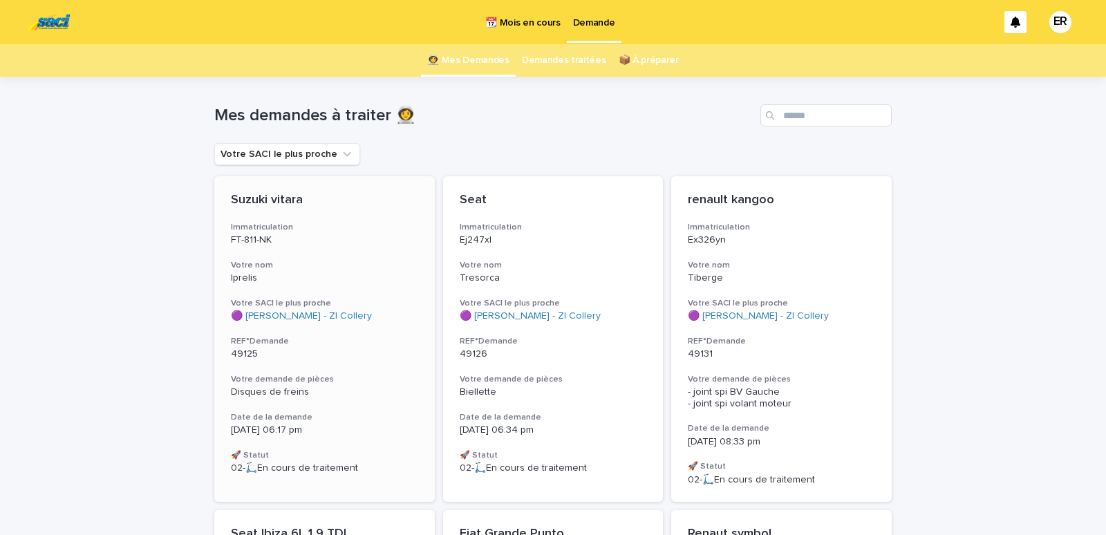
click at [285, 261] on h3 "Votre nom" at bounding box center [324, 265] width 187 height 11
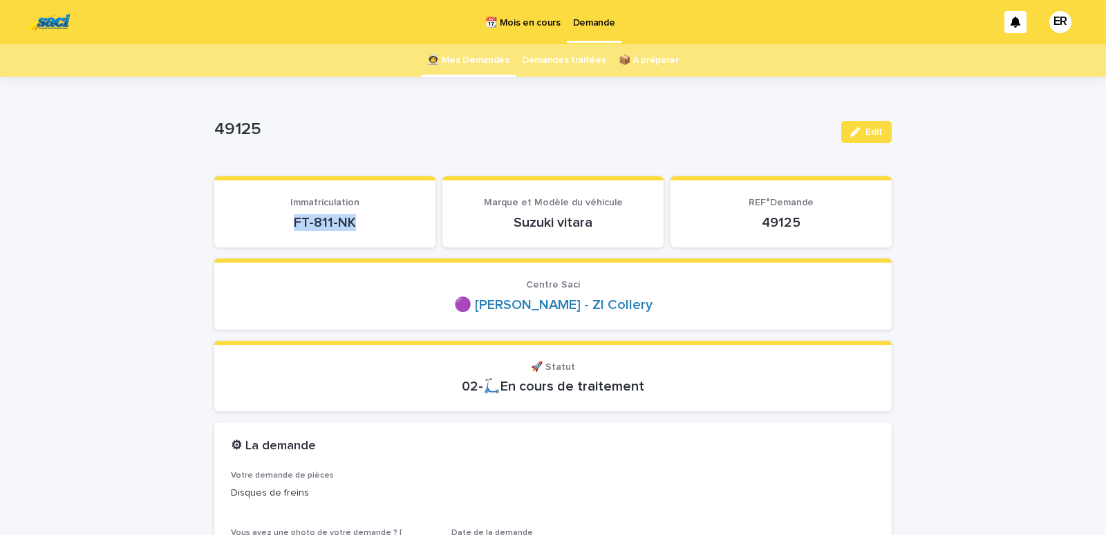
drag, startPoint x: 285, startPoint y: 223, endPoint x: 357, endPoint y: 223, distance: 71.9
click at [356, 225] on p "FT-811-NK" at bounding box center [325, 222] width 188 height 17
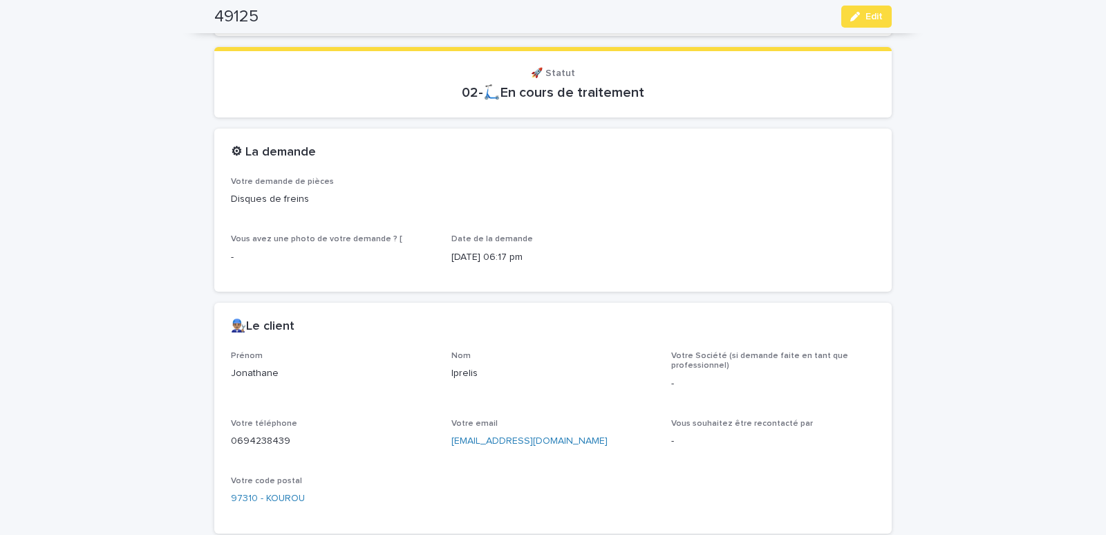
scroll to position [529, 0]
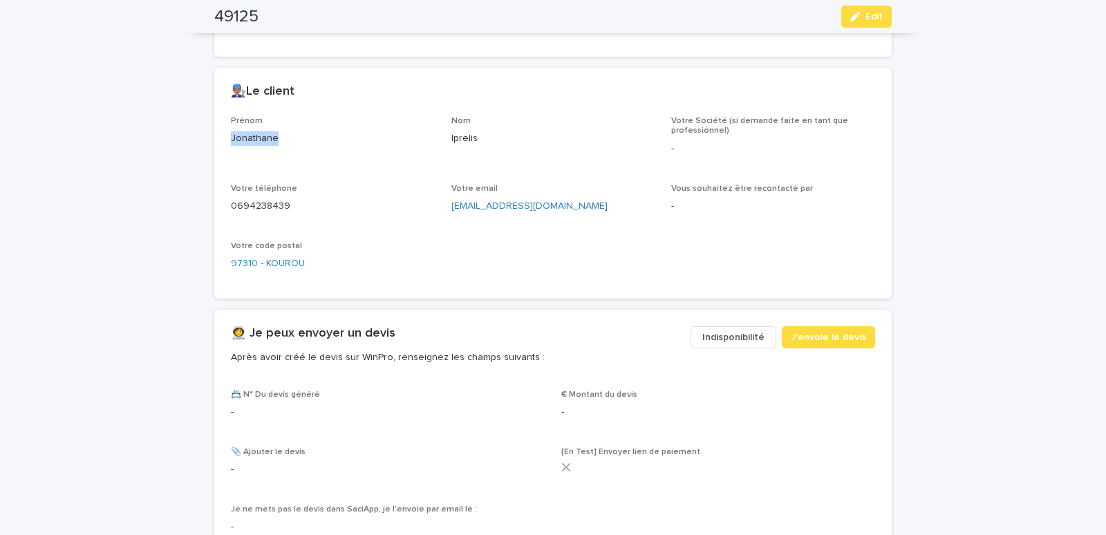
drag, startPoint x: 217, startPoint y: 140, endPoint x: 294, endPoint y: 137, distance: 77.5
click at [294, 137] on div "Prénom [PERSON_NAME] Iprelis Votre Société (si demande faite en tant que profes…" at bounding box center [552, 207] width 677 height 182
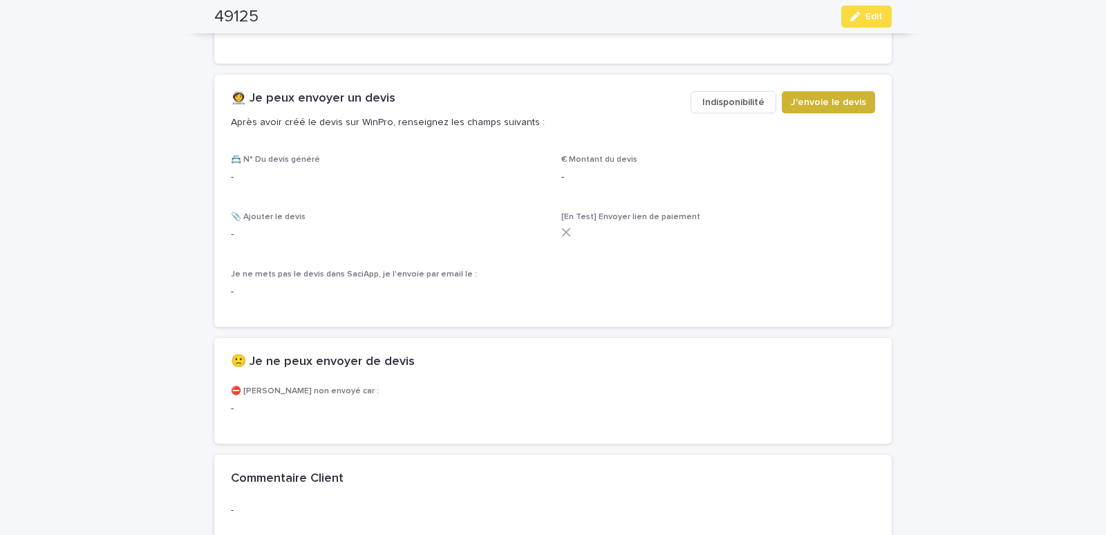
click at [800, 97] on span "J'envoie le devis" at bounding box center [828, 102] width 75 height 14
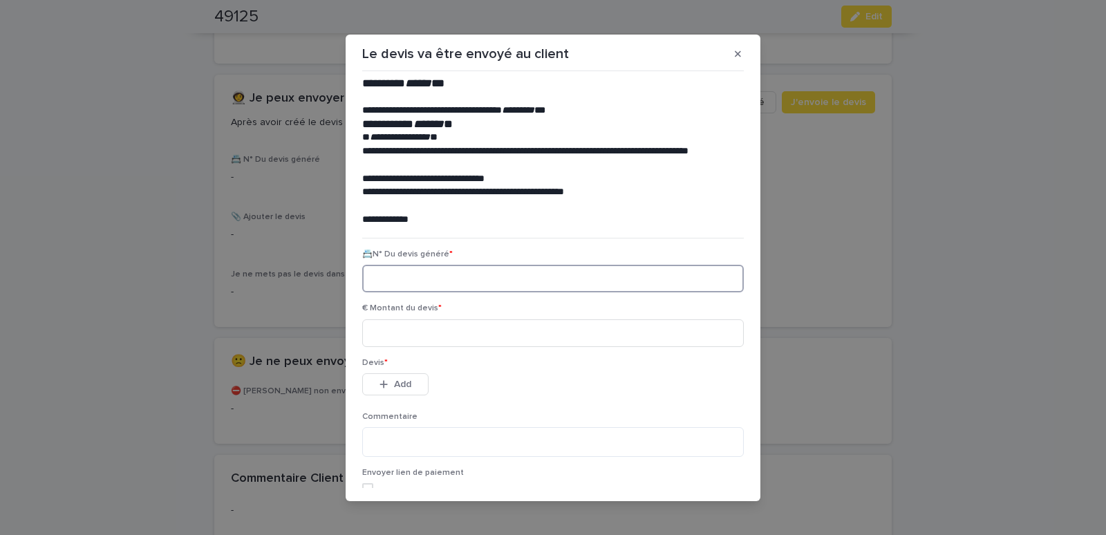
click at [389, 279] on input at bounding box center [553, 279] width 382 height 28
paste input "********"
type input "********"
click at [391, 334] on input at bounding box center [553, 333] width 382 height 28
type input "*****"
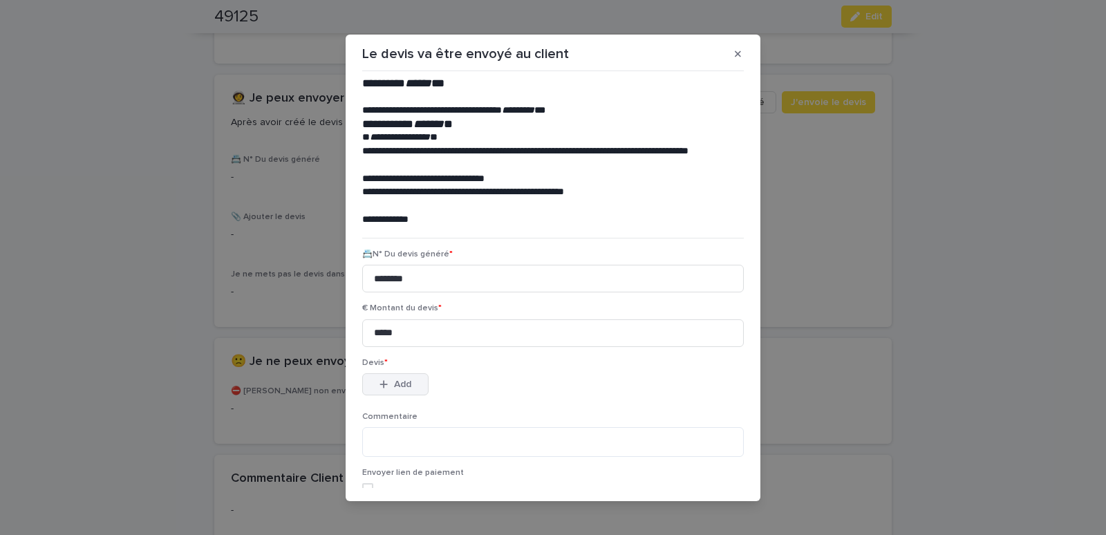
click at [400, 387] on span "Add" at bounding box center [402, 385] width 17 height 10
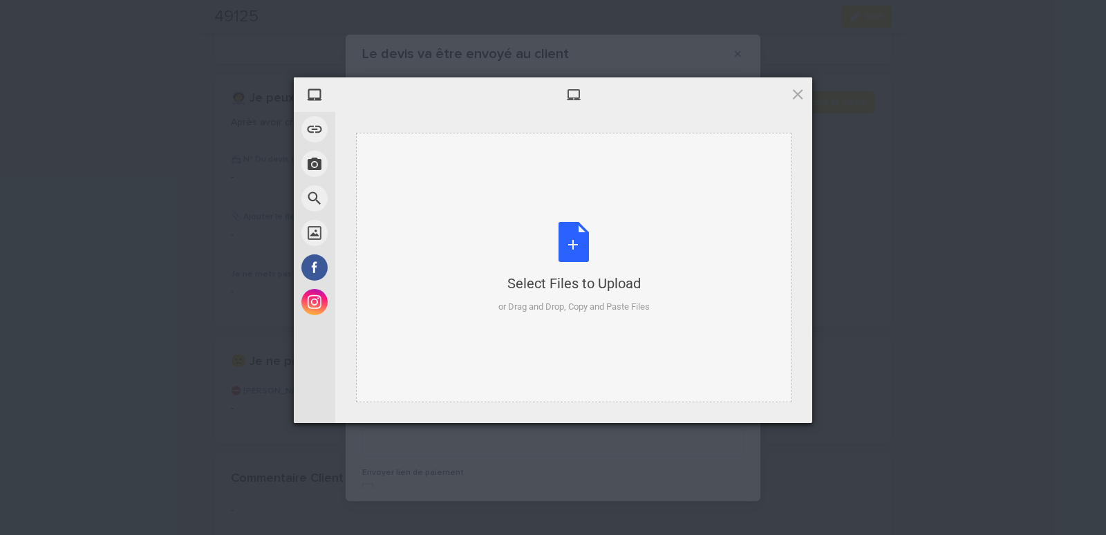
click at [412, 160] on div "Select Files to Upload or Drag and Drop, Copy and Paste Files" at bounding box center [573, 268] width 435 height 270
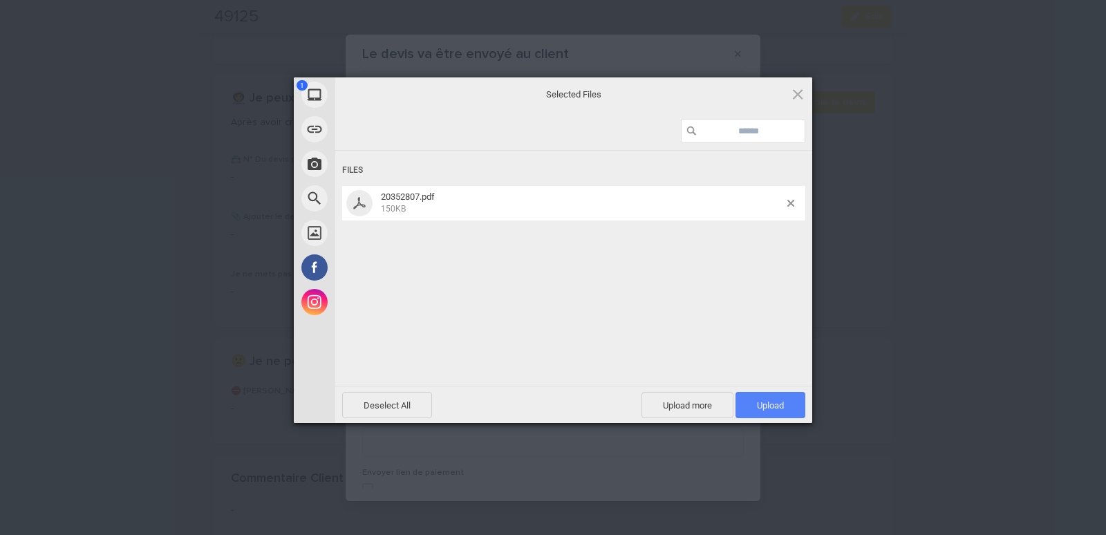
click at [774, 393] on span "Upload 1" at bounding box center [771, 405] width 70 height 26
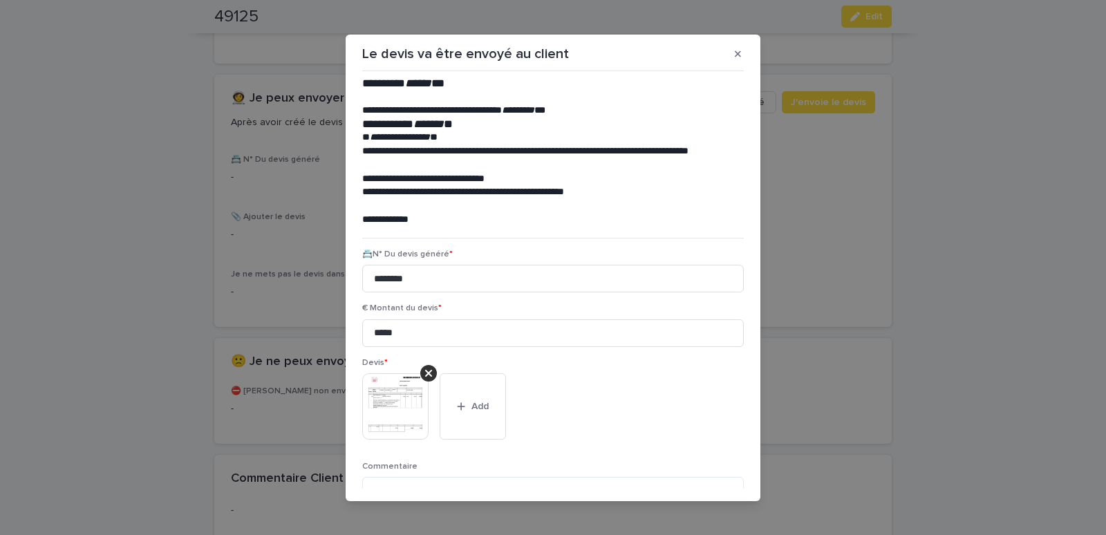
scroll to position [113, 0]
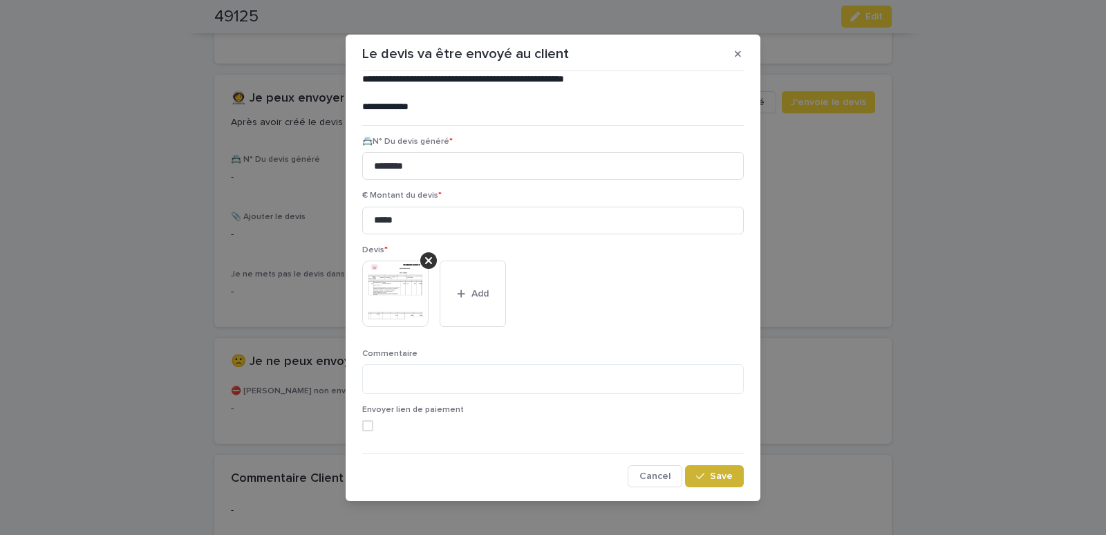
click at [713, 475] on span "Save" at bounding box center [721, 476] width 23 height 10
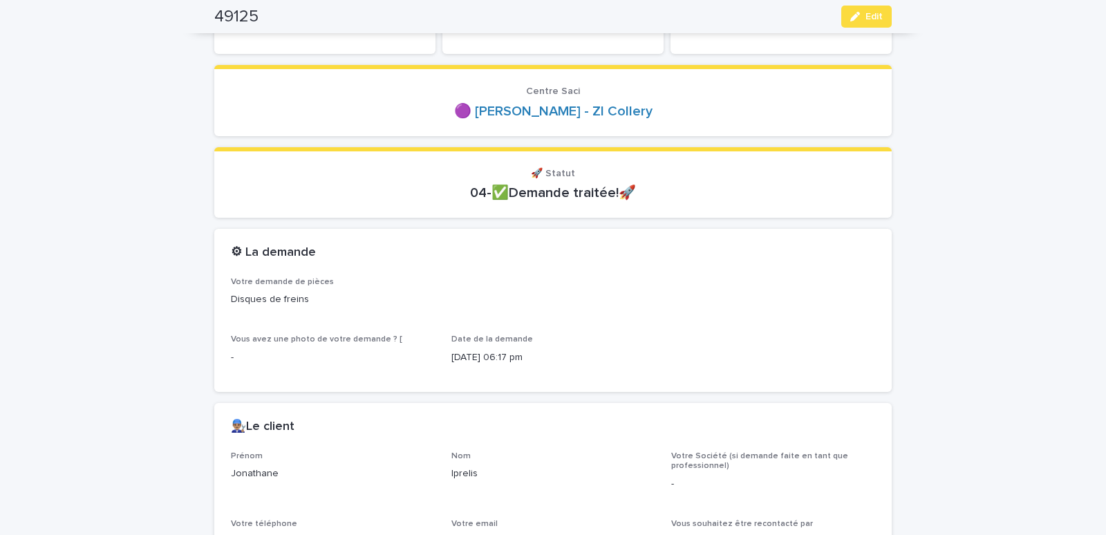
scroll to position [0, 0]
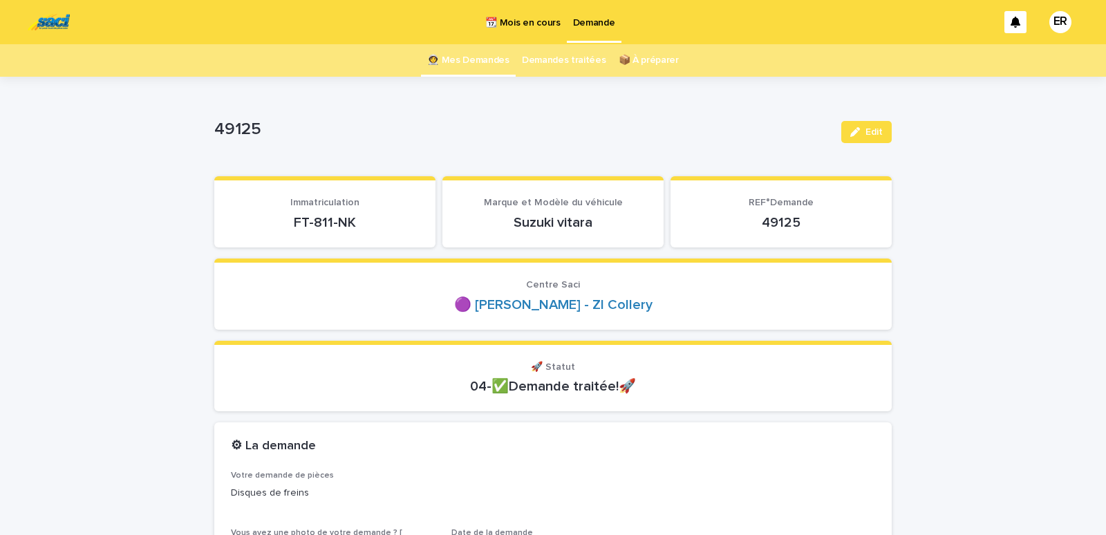
click at [465, 64] on link "👩‍🚀 Mes Demandes" at bounding box center [468, 60] width 82 height 32
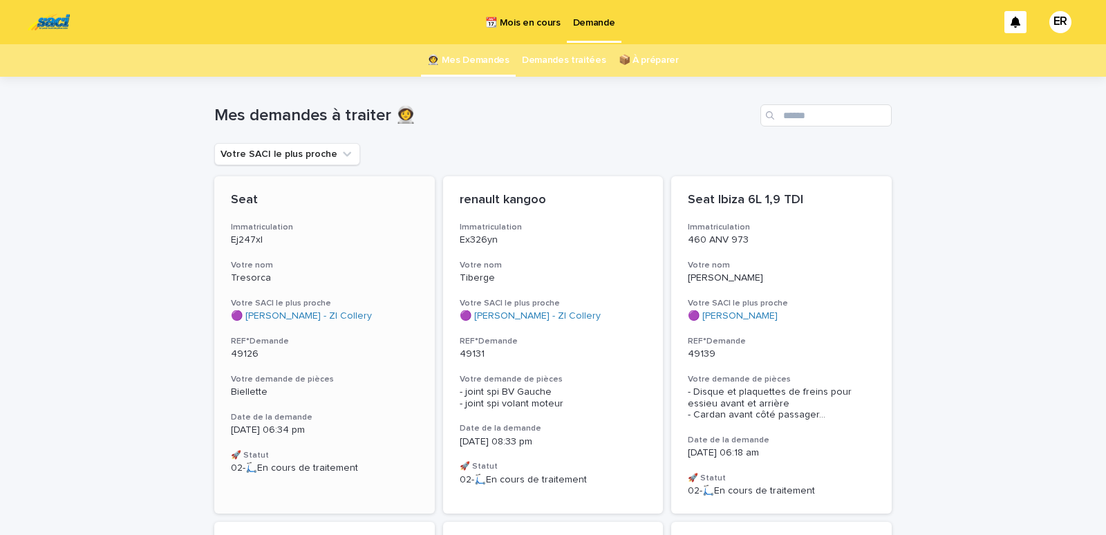
click at [280, 261] on h3 "Votre nom" at bounding box center [324, 265] width 187 height 11
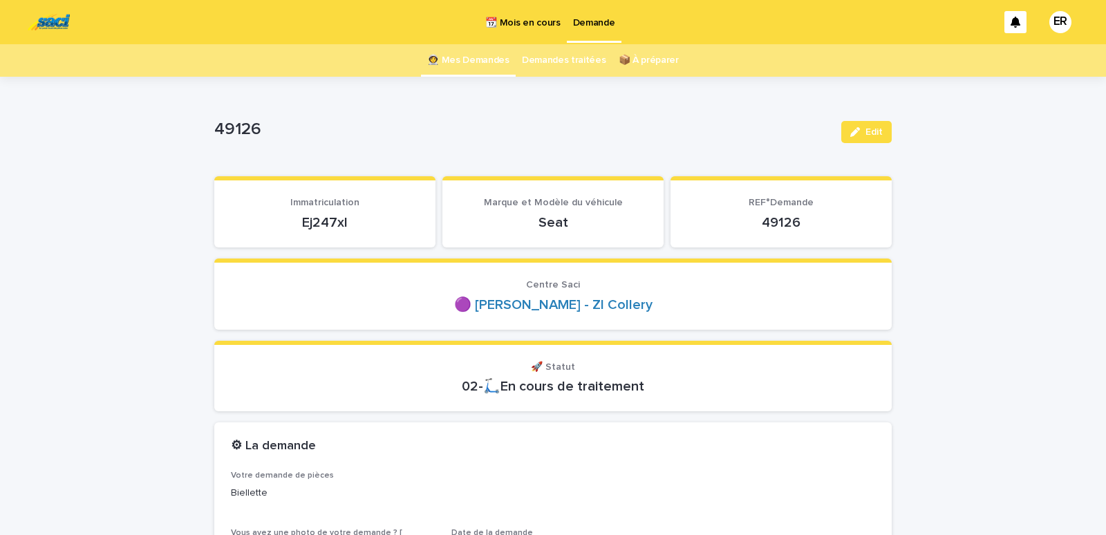
drag, startPoint x: 283, startPoint y: 217, endPoint x: 386, endPoint y: 227, distance: 103.5
click at [386, 227] on p "Ej247xl" at bounding box center [325, 222] width 188 height 17
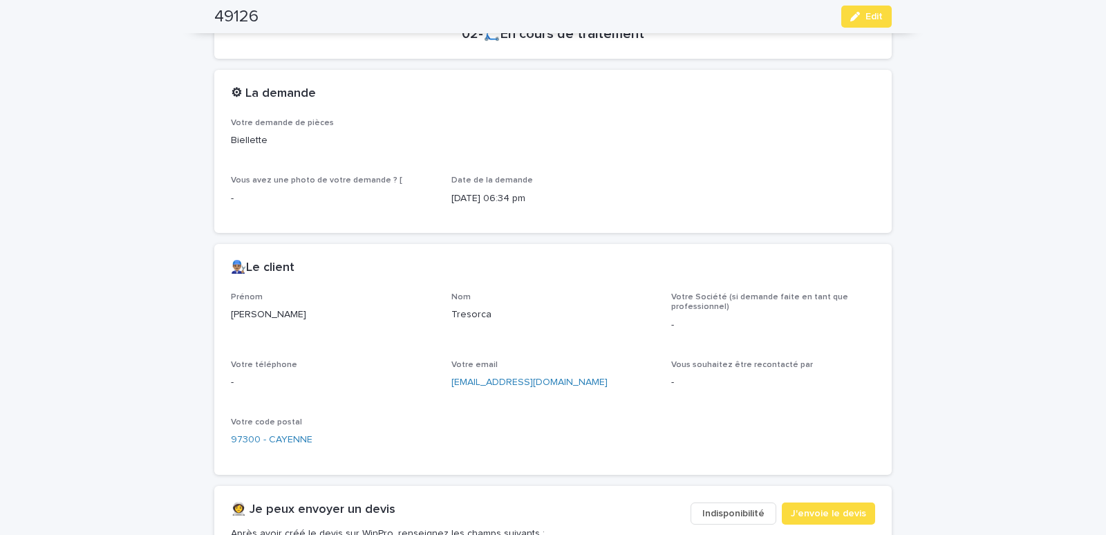
scroll to position [646, 0]
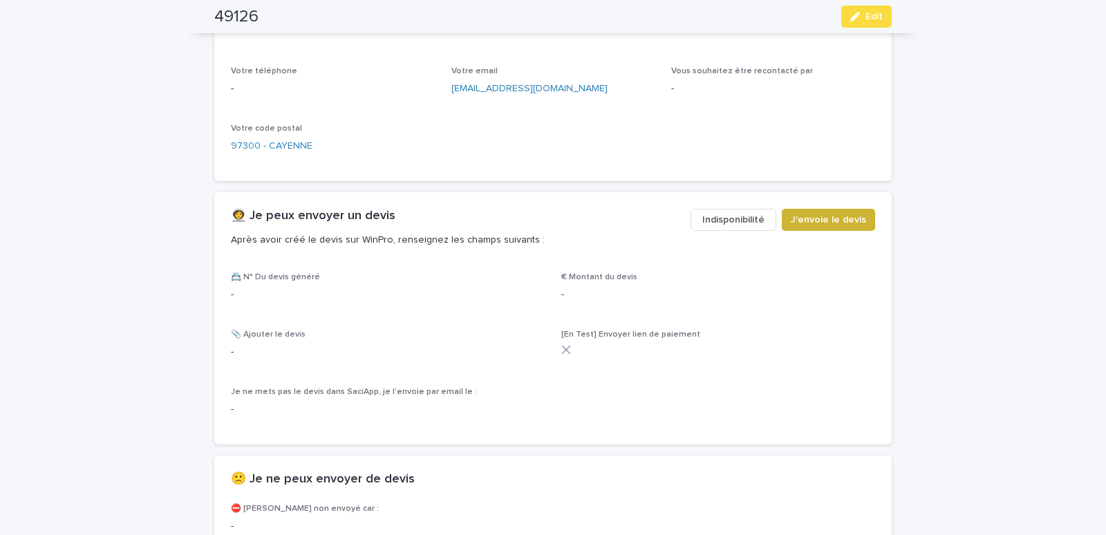
click at [844, 221] on span "J'envoie le devis" at bounding box center [828, 220] width 75 height 14
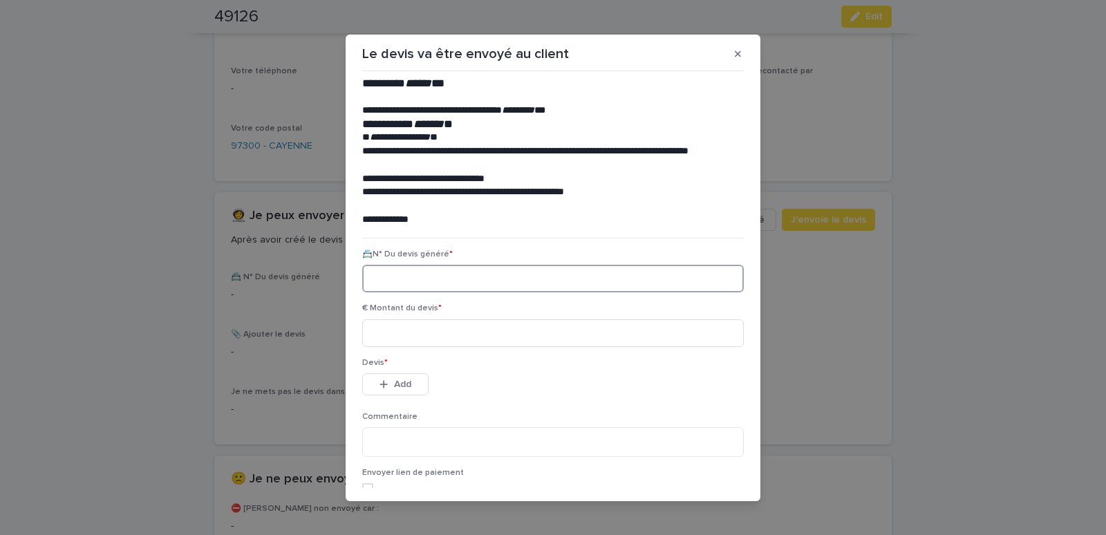
click at [420, 281] on input at bounding box center [553, 279] width 382 height 28
paste input "********"
type input "********"
click at [384, 329] on input at bounding box center [553, 333] width 382 height 28
type input "*****"
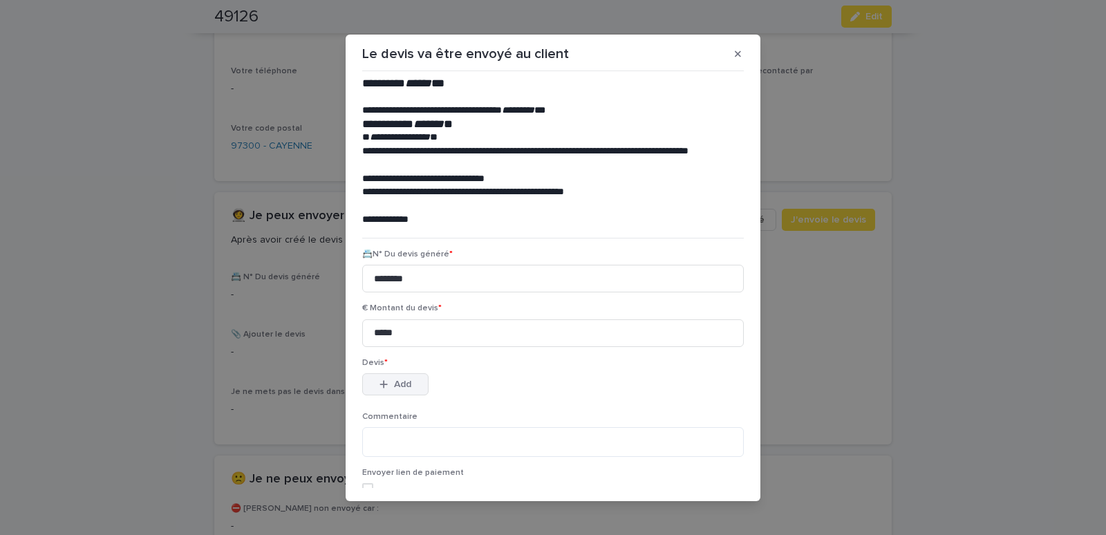
click at [394, 383] on span "Add" at bounding box center [402, 385] width 17 height 10
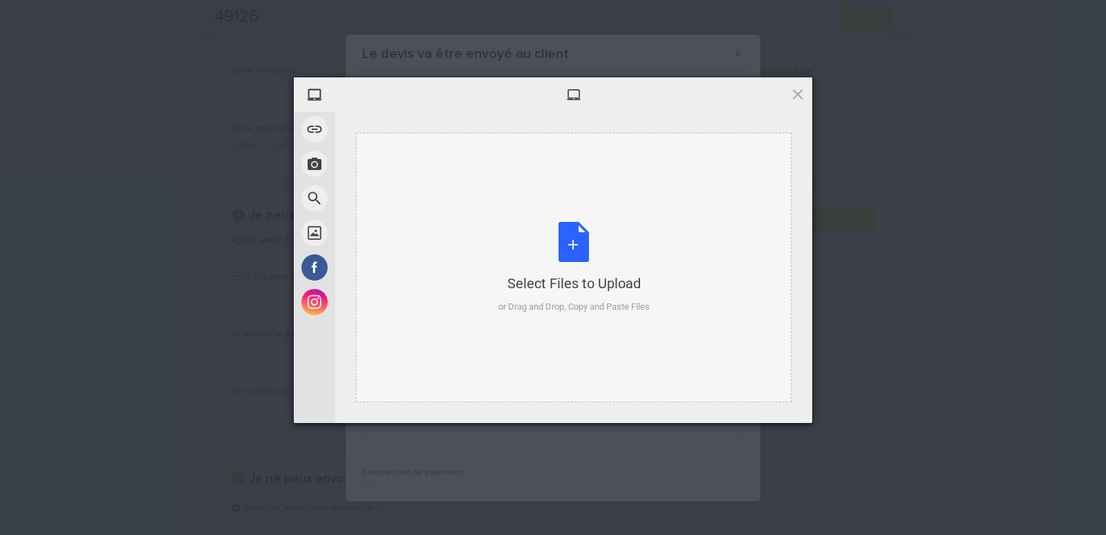
click at [395, 151] on div "Select Files to Upload or Drag and Drop, Copy and Paste Files" at bounding box center [573, 268] width 435 height 270
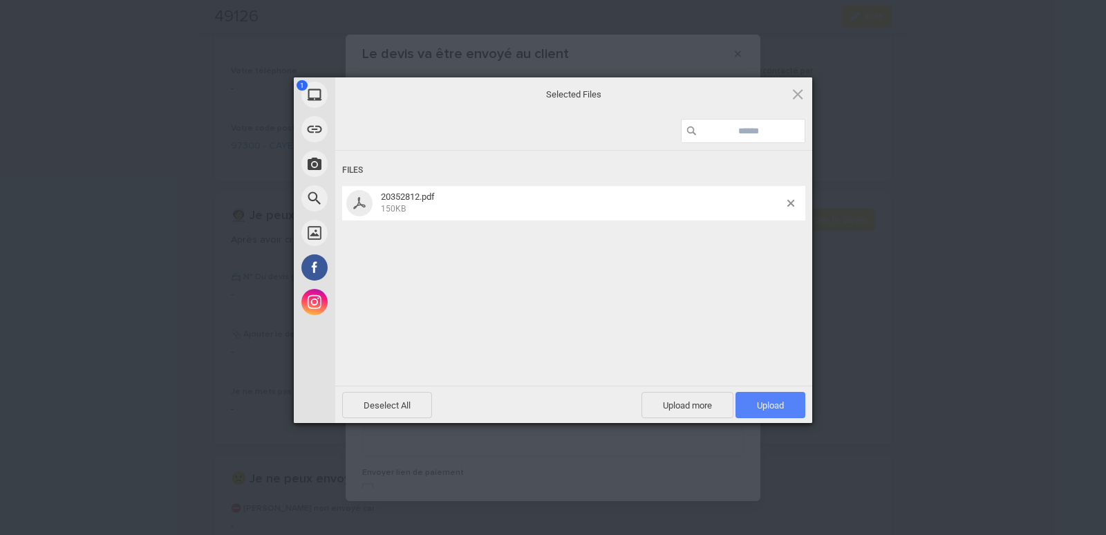
click at [775, 404] on span "Upload 1" at bounding box center [770, 405] width 27 height 10
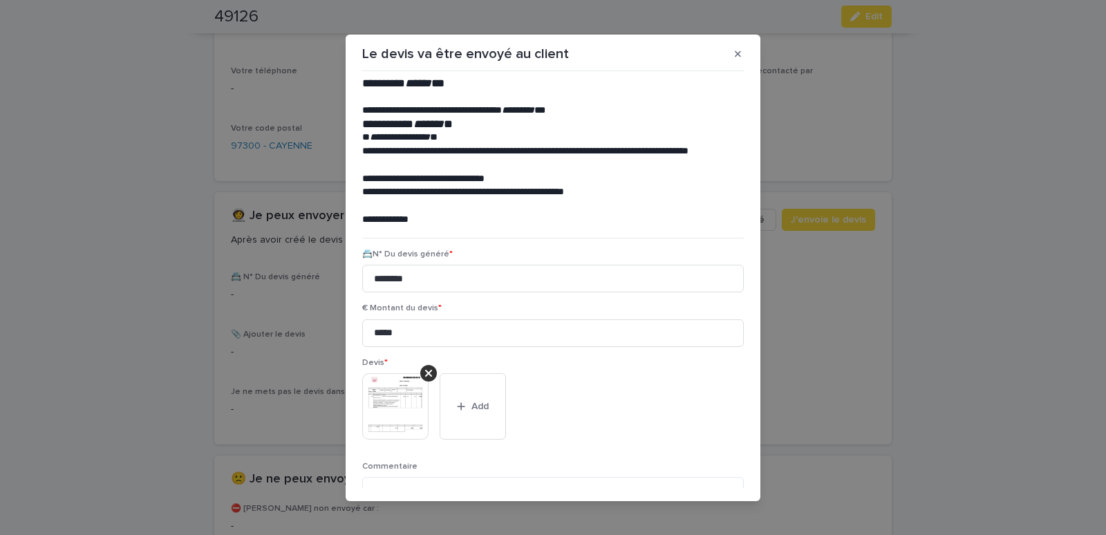
scroll to position [113, 0]
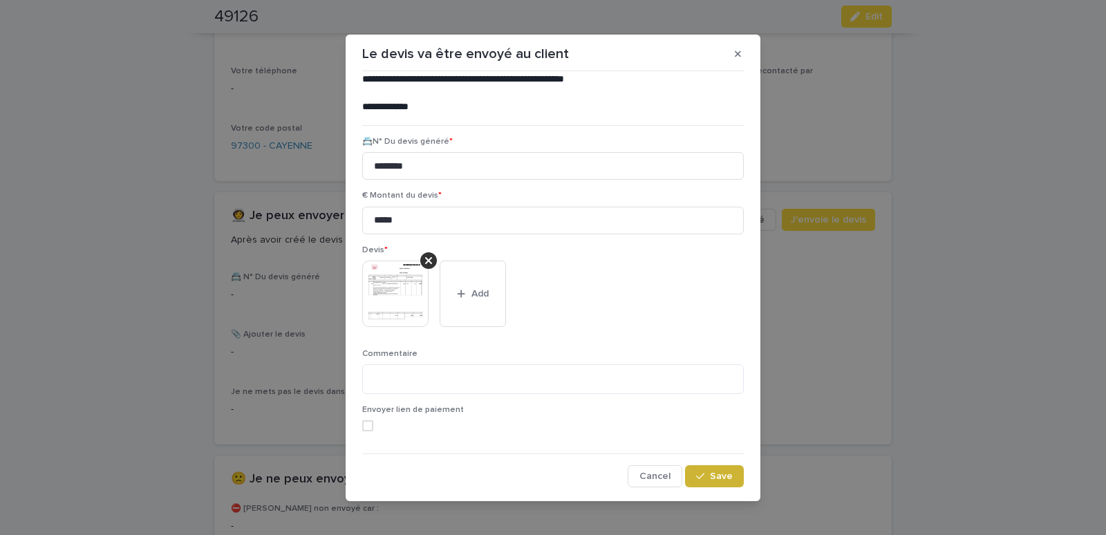
click at [710, 479] on span "Save" at bounding box center [721, 476] width 23 height 10
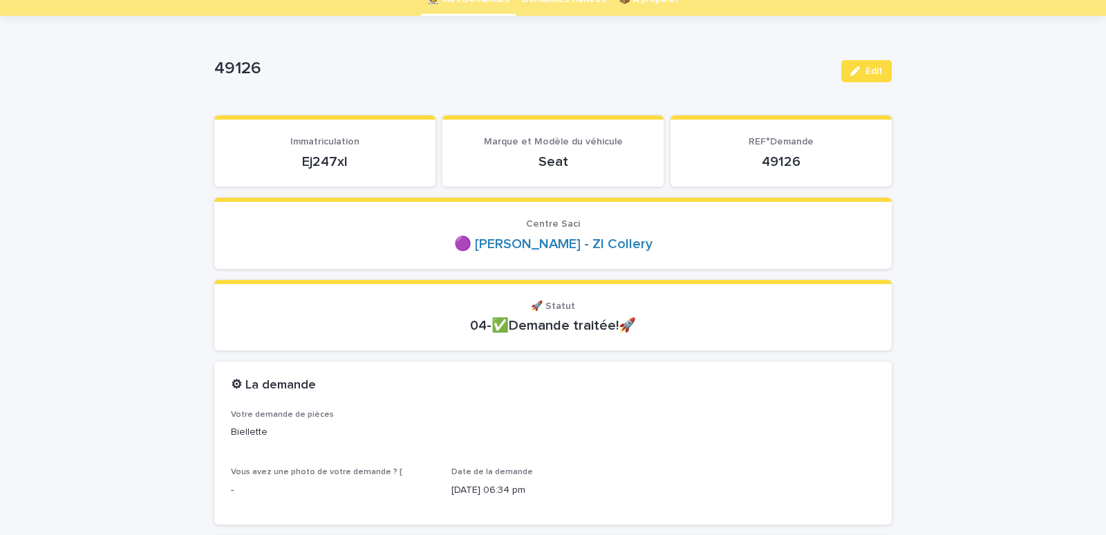
scroll to position [0, 0]
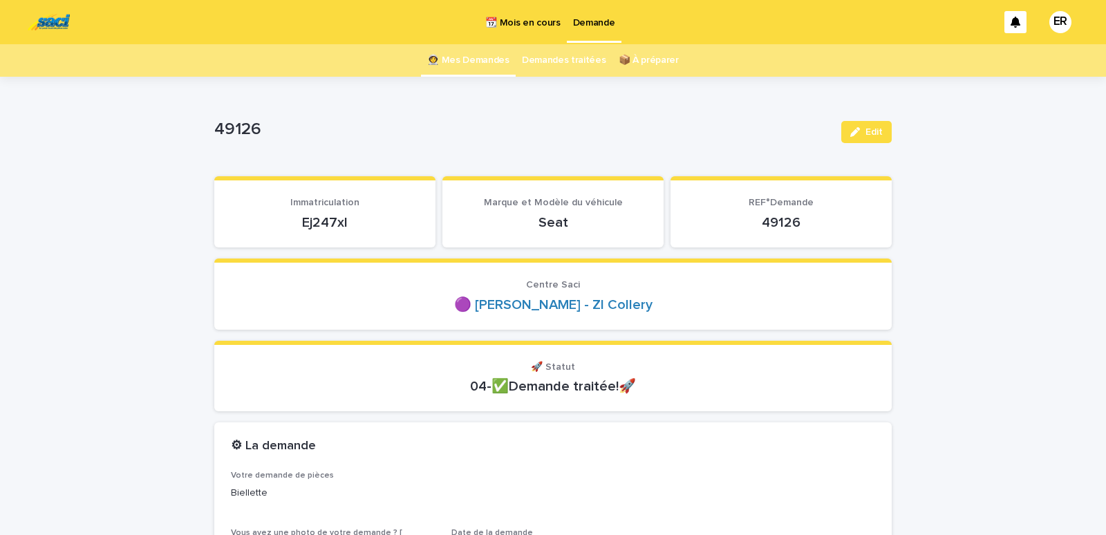
click at [465, 61] on link "👩‍🚀 Mes Demandes" at bounding box center [468, 60] width 82 height 32
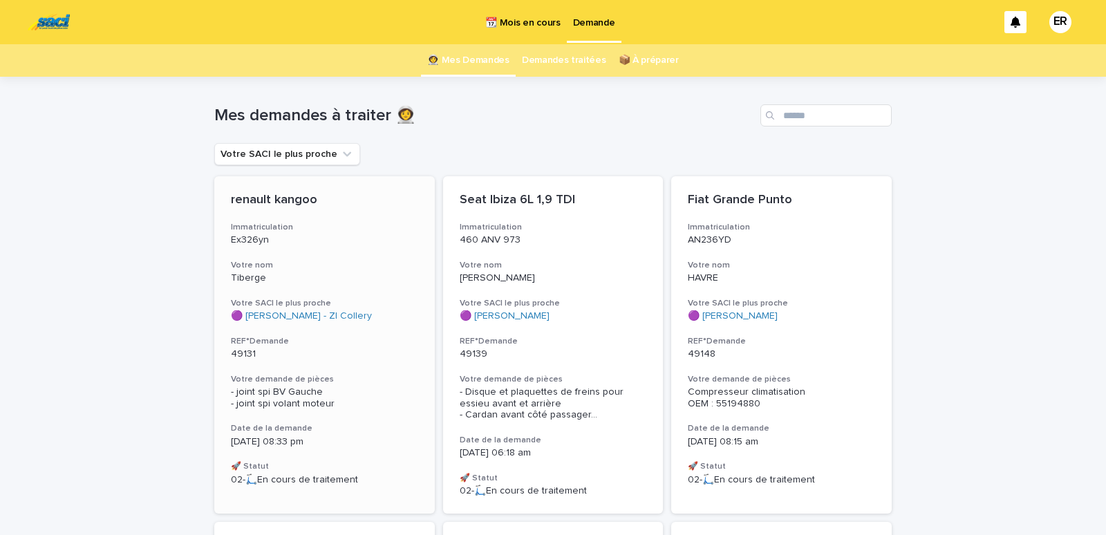
click at [310, 247] on div "renault kangoo Immatriculation Ex326yn Votre nom Tiberge Votre SACI le plus pro…" at bounding box center [324, 339] width 221 height 326
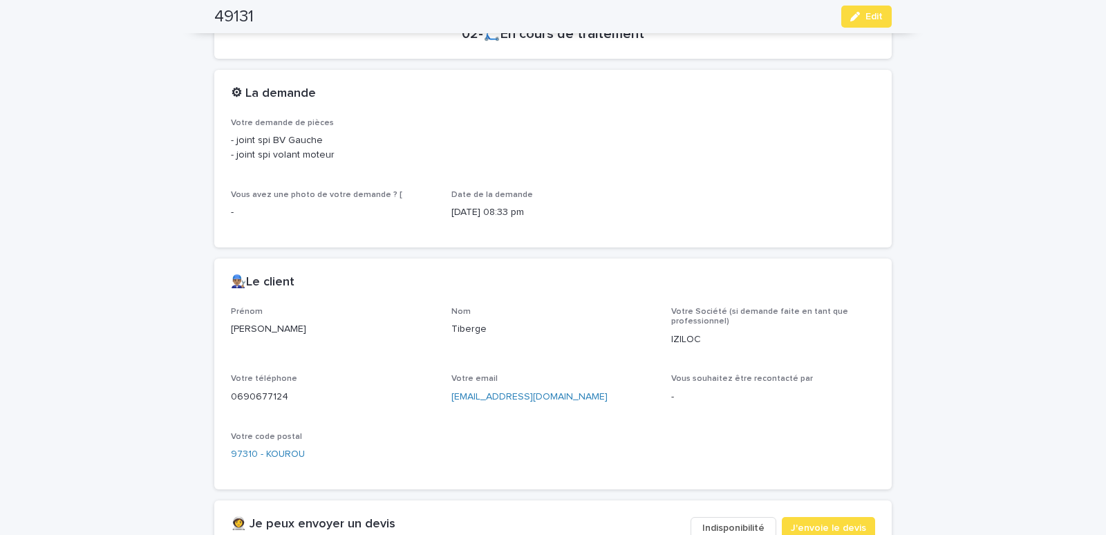
scroll to position [588, 0]
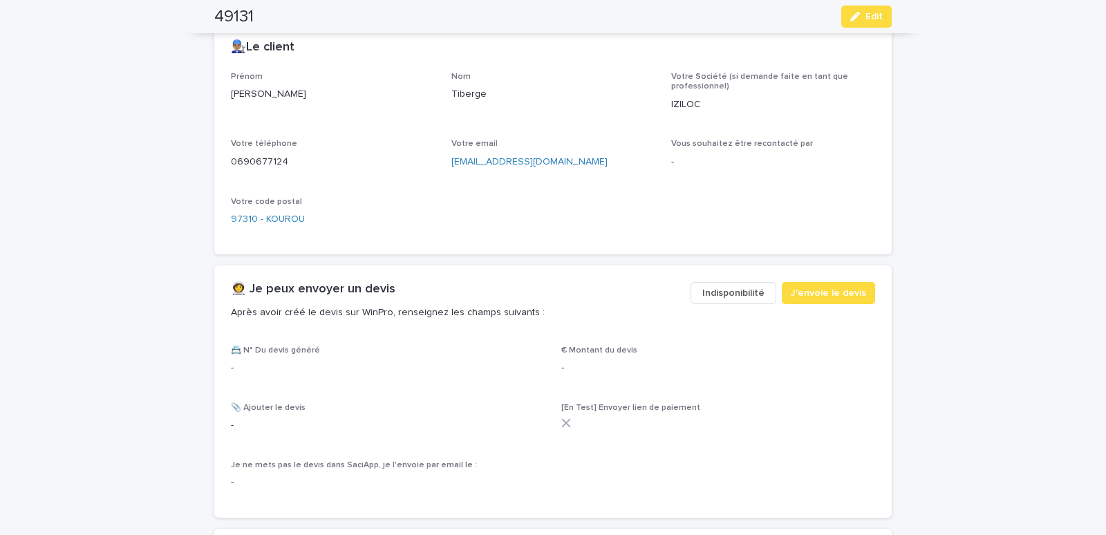
click at [721, 297] on span "Indisponibilité" at bounding box center [733, 293] width 62 height 14
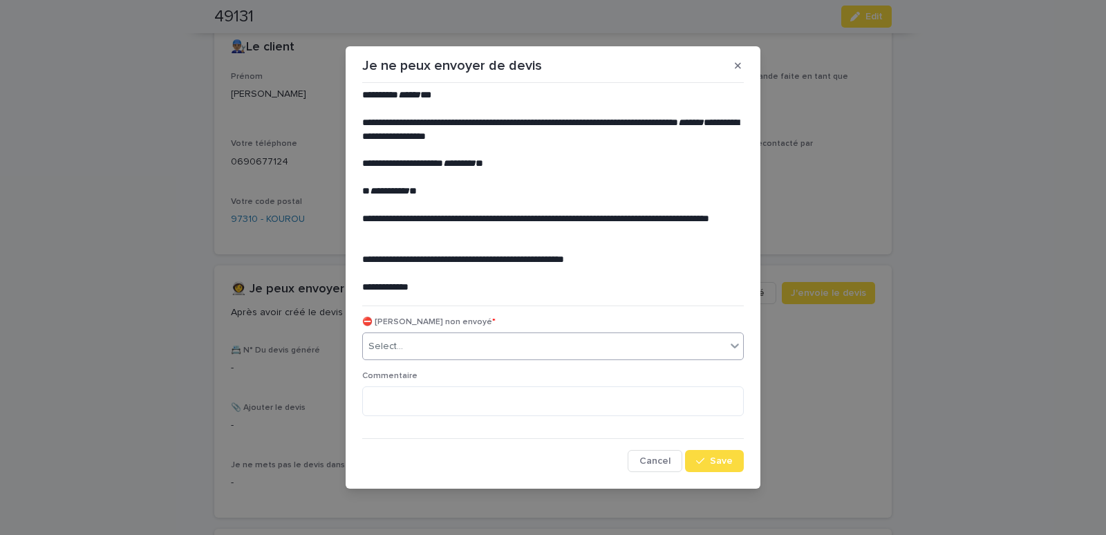
drag, startPoint x: 447, startPoint y: 339, endPoint x: 328, endPoint y: 384, distance: 127.8
click at [444, 340] on div "Select..." at bounding box center [544, 346] width 363 height 23
click at [736, 455] on button "Save" at bounding box center [714, 461] width 59 height 22
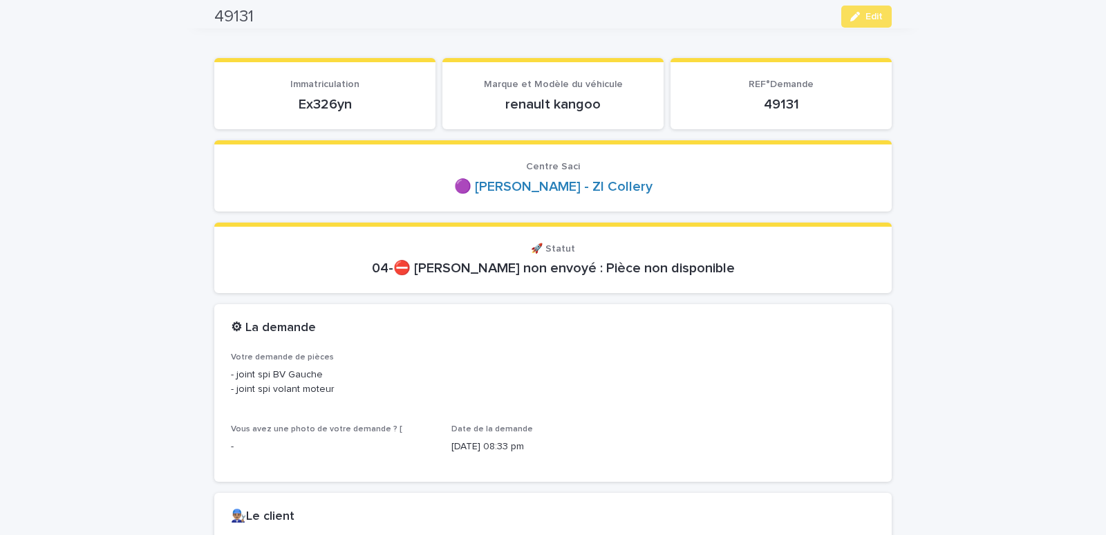
scroll to position [0, 0]
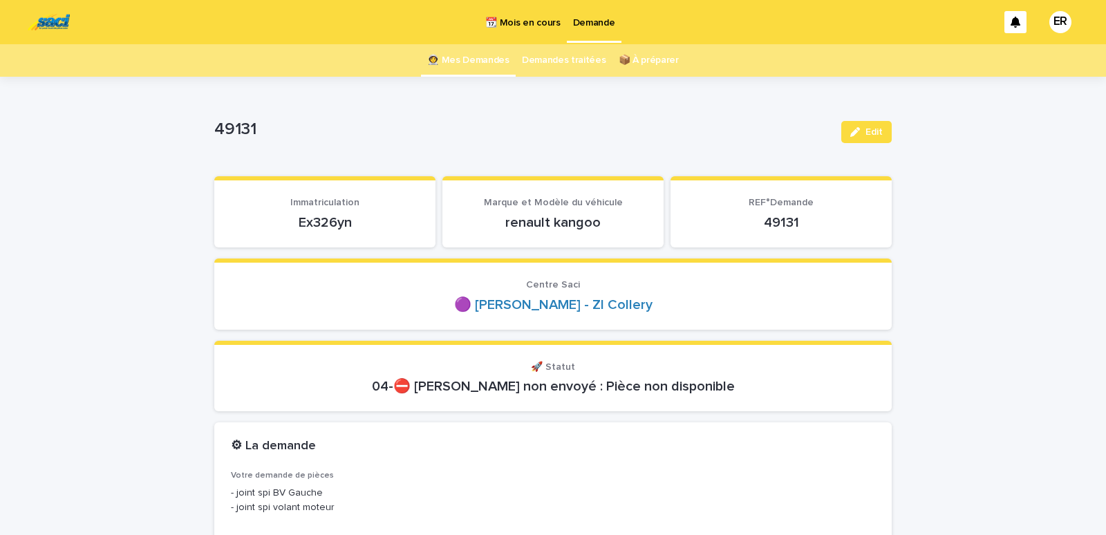
click at [455, 54] on link "👩‍🚀 Mes Demandes" at bounding box center [468, 60] width 82 height 32
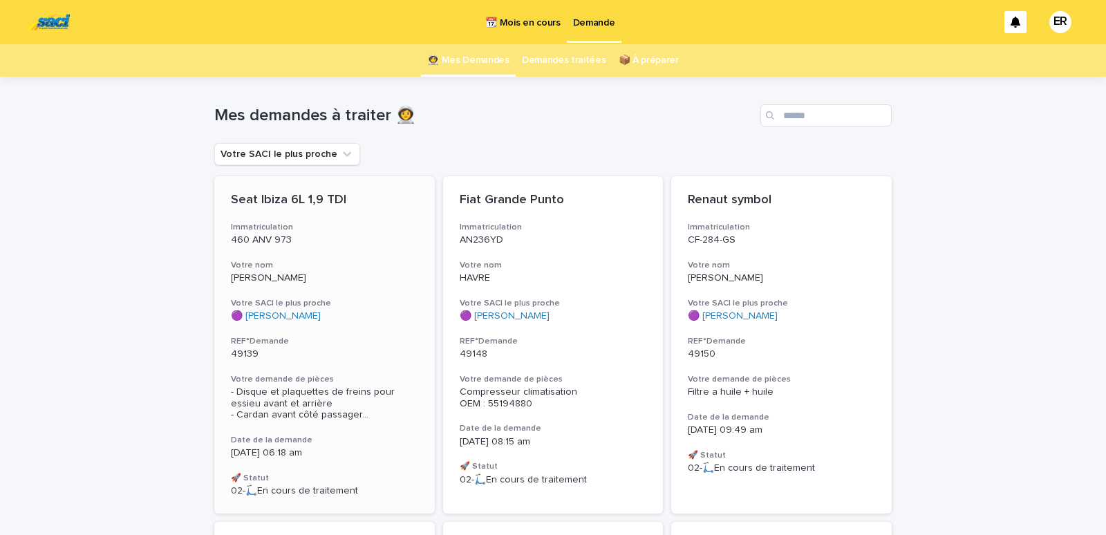
click at [300, 255] on div "Seat Ibiza 6L 1,9 TDI Immatriculation 460 ANV 973 Votre nom [PERSON_NAME] SACI …" at bounding box center [324, 344] width 221 height 337
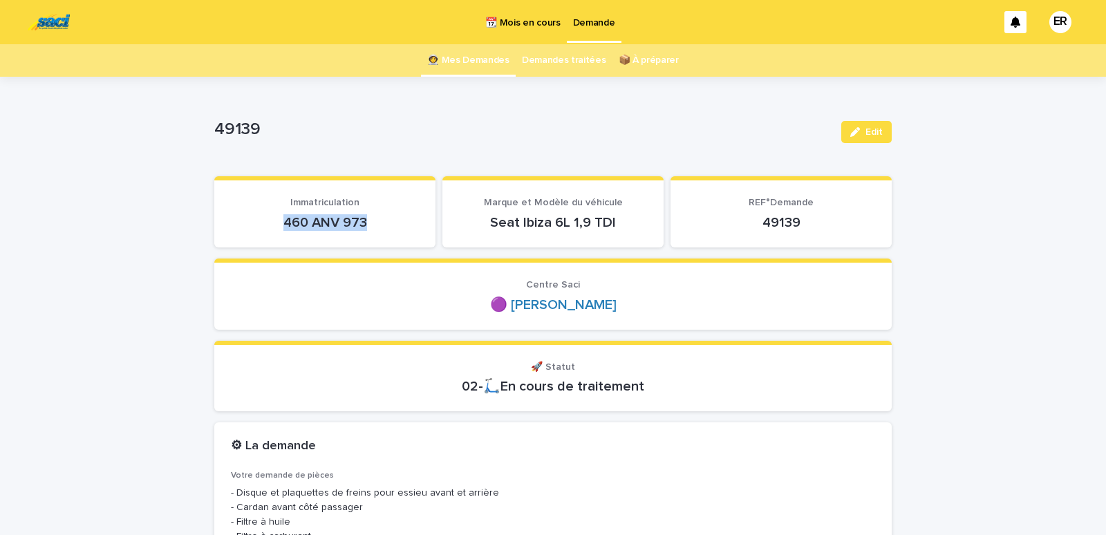
drag, startPoint x: 268, startPoint y: 223, endPoint x: 373, endPoint y: 220, distance: 105.1
click at [373, 220] on p "460 ANV 973" at bounding box center [325, 222] width 188 height 17
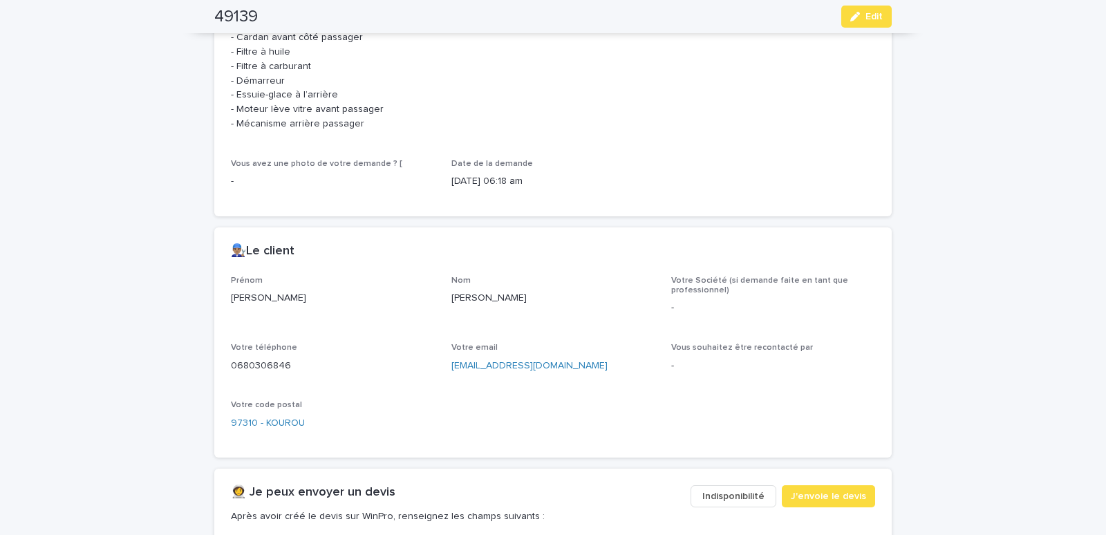
scroll to position [705, 0]
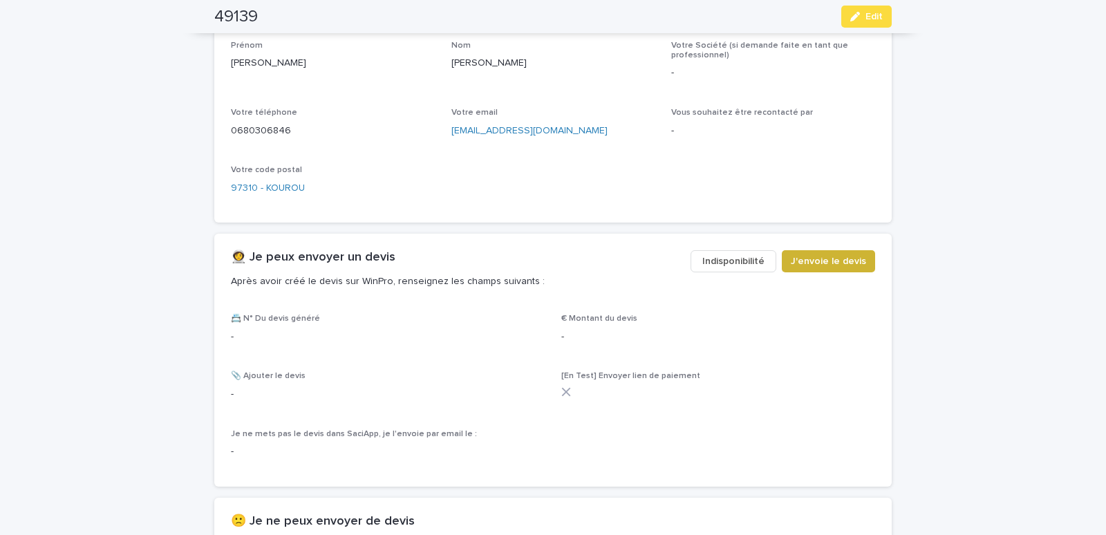
click at [796, 268] on span "J'envoie le devis" at bounding box center [828, 261] width 75 height 14
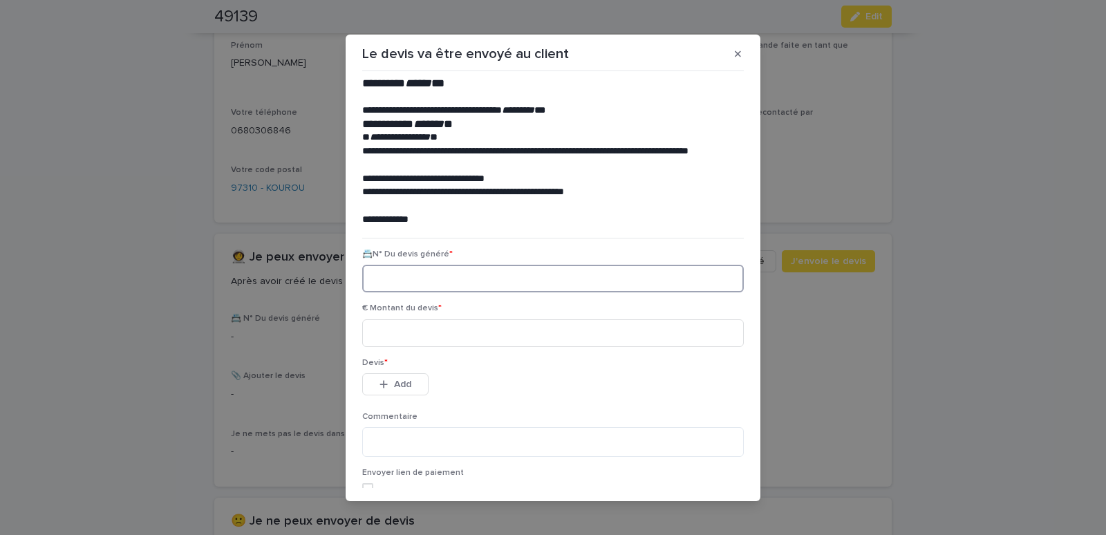
click at [449, 279] on input at bounding box center [553, 279] width 382 height 28
paste input "********"
type input "********"
click at [458, 341] on input at bounding box center [553, 333] width 382 height 28
type input "******"
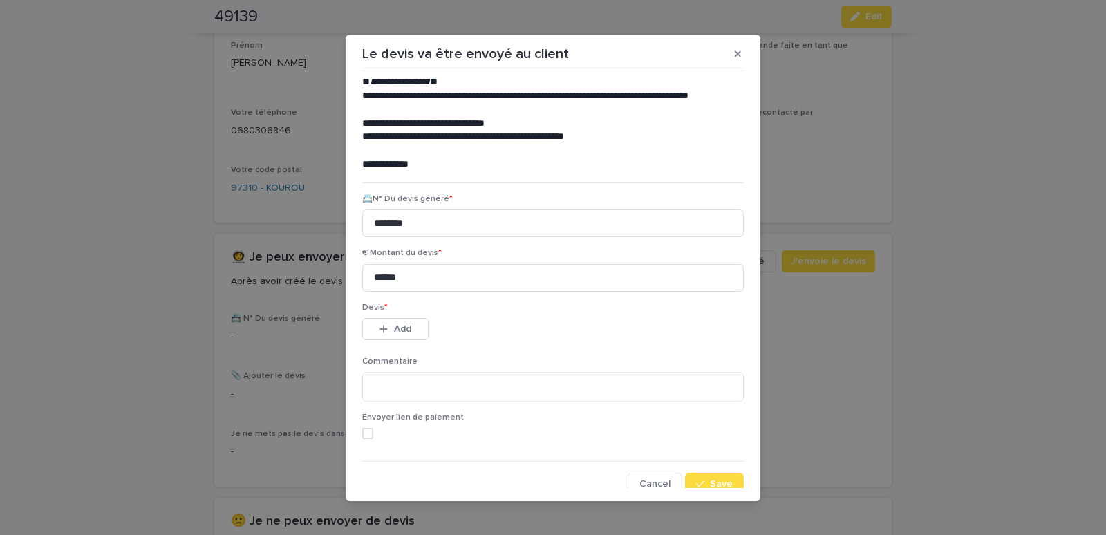
scroll to position [63, 0]
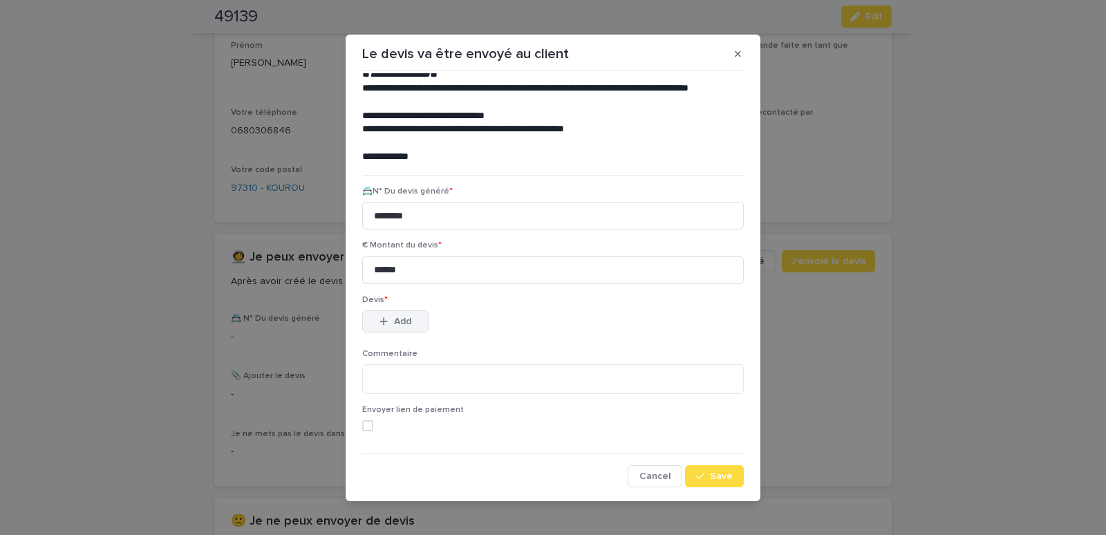
click at [393, 329] on button "Add" at bounding box center [395, 321] width 66 height 22
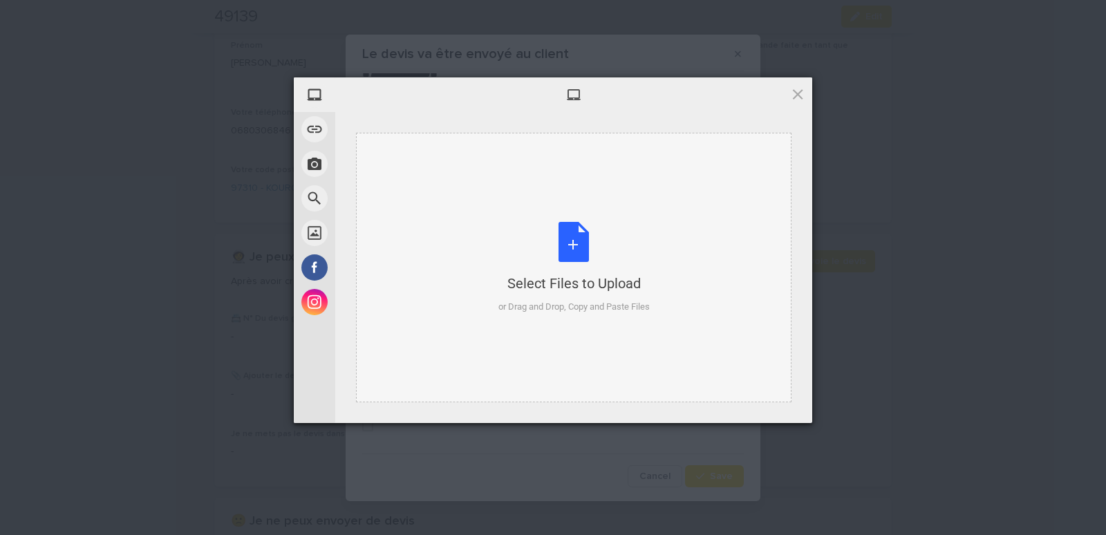
click at [438, 188] on div "Select Files to Upload or Drag and Drop, Copy and Paste Files" at bounding box center [573, 268] width 435 height 270
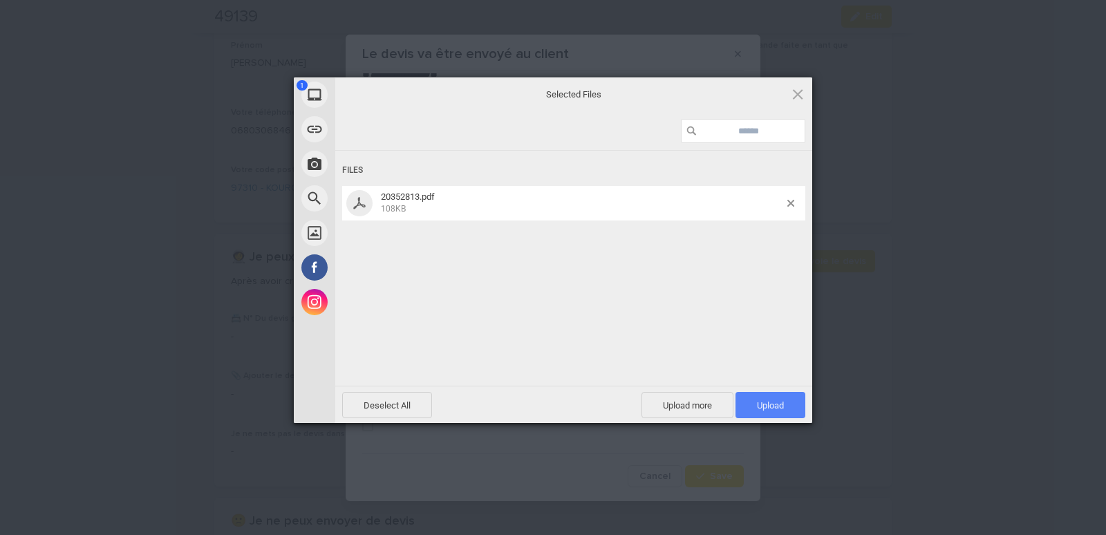
click at [776, 404] on span "Upload 1" at bounding box center [770, 405] width 27 height 10
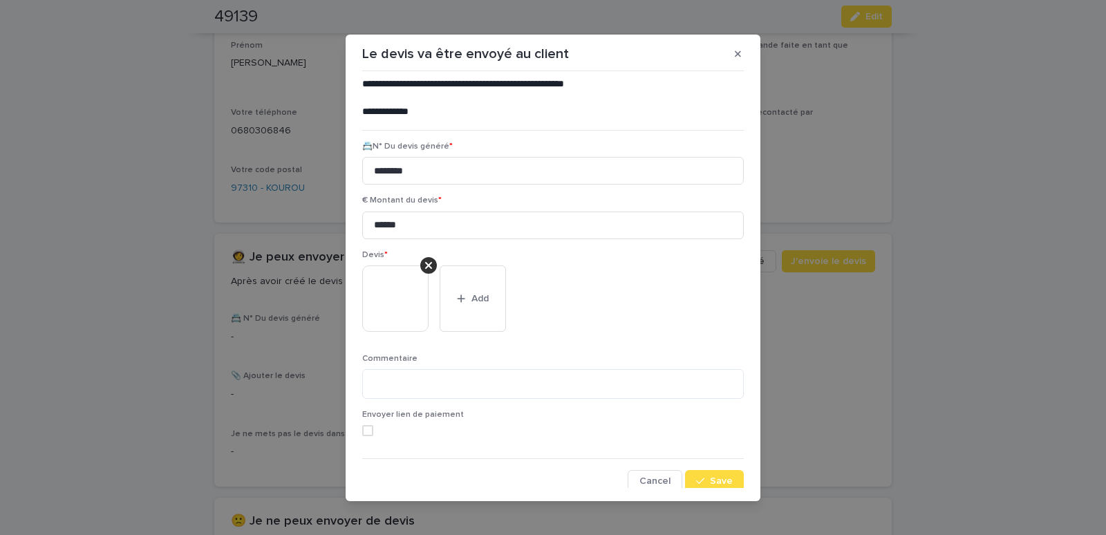
scroll to position [113, 0]
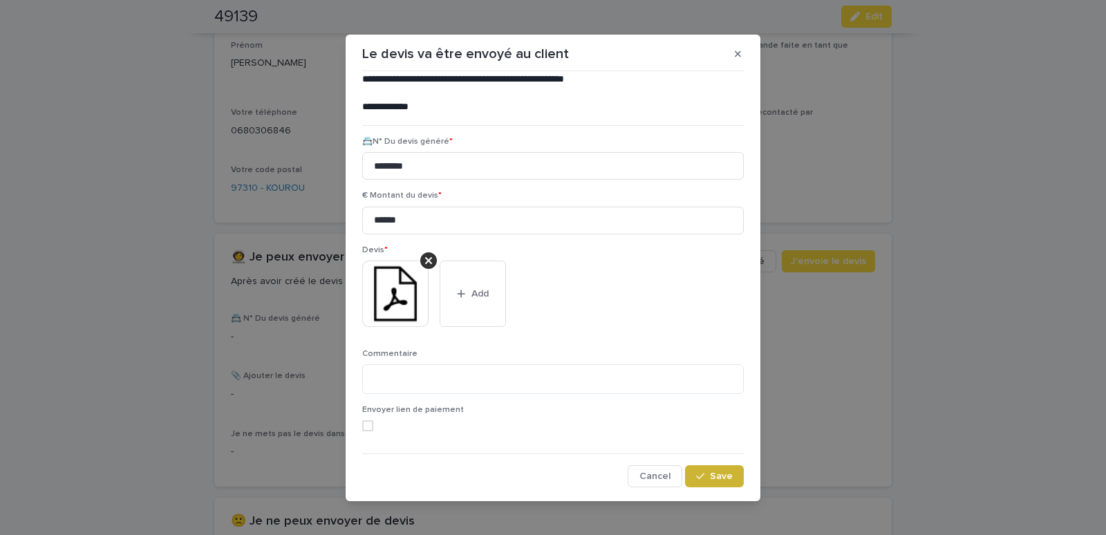
click at [714, 474] on span "Save" at bounding box center [721, 476] width 23 height 10
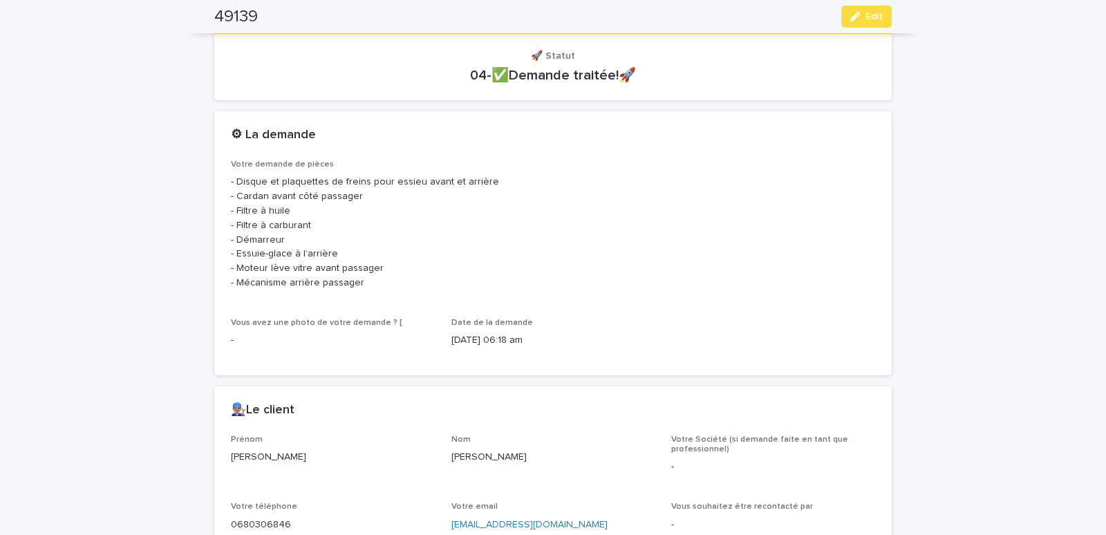
scroll to position [17, 0]
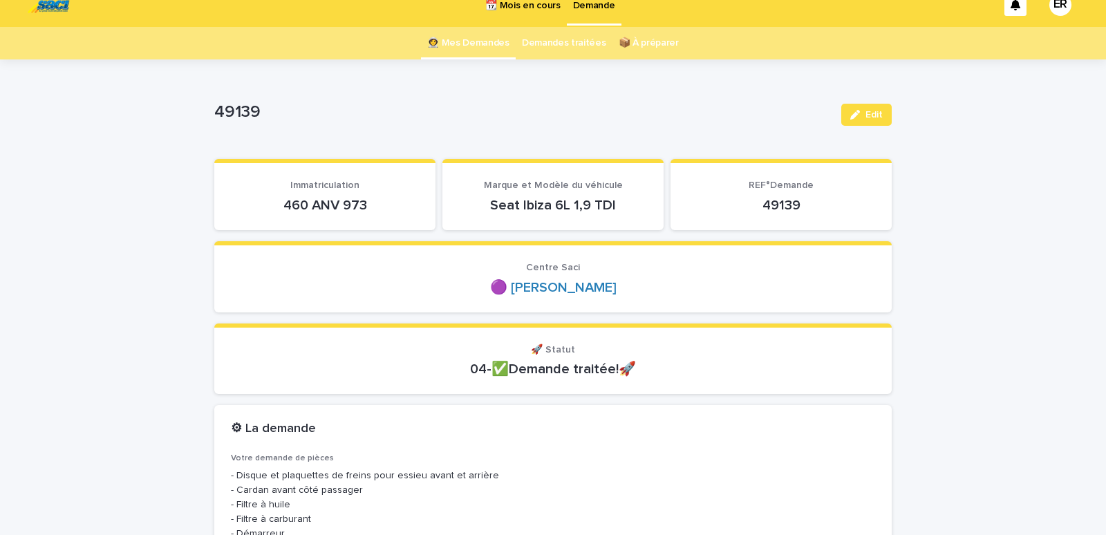
click at [476, 47] on link "👩‍🚀 Mes Demandes" at bounding box center [468, 43] width 82 height 32
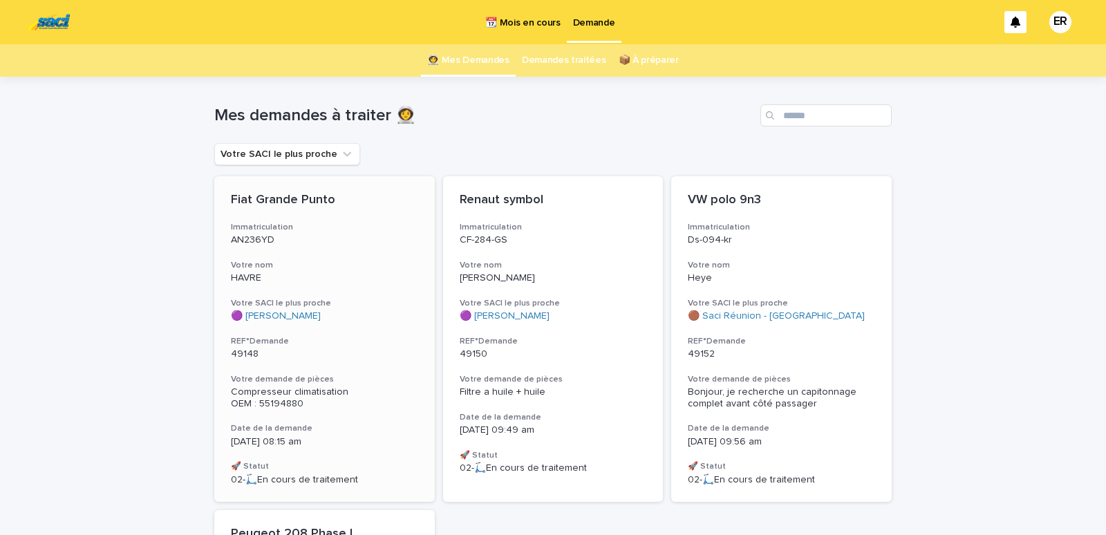
click at [303, 256] on div "Fiat Grande Punto Immatriculation AN236YD Votre nom HAVRE Votre SACI le plus pr…" at bounding box center [324, 339] width 221 height 326
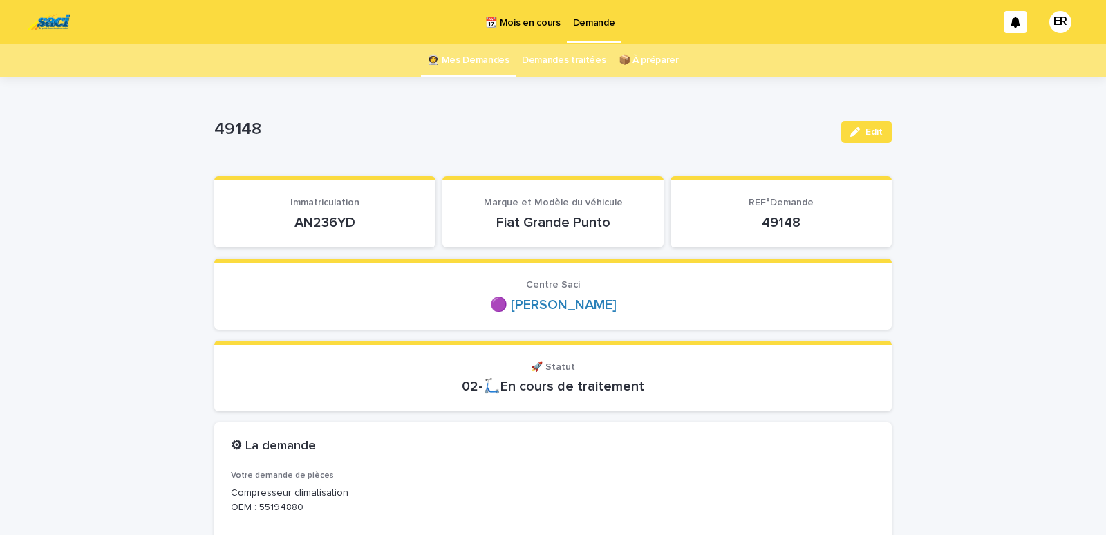
drag, startPoint x: 281, startPoint y: 232, endPoint x: 353, endPoint y: 224, distance: 71.6
click at [353, 224] on section "Immatriculation AN236YD" at bounding box center [324, 211] width 221 height 71
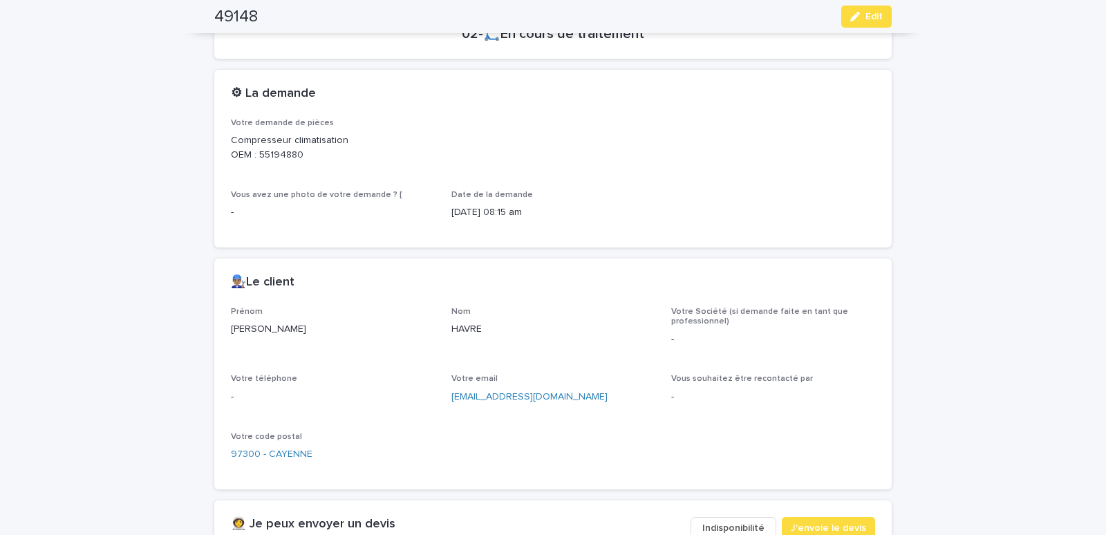
scroll to position [646, 0]
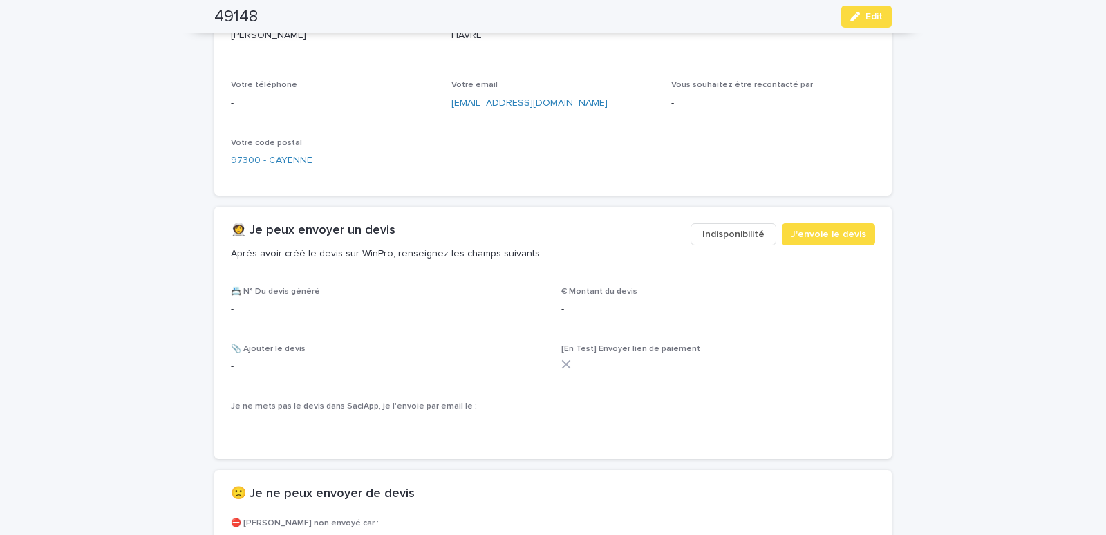
click at [724, 233] on span "Indisponibilité" at bounding box center [733, 234] width 62 height 14
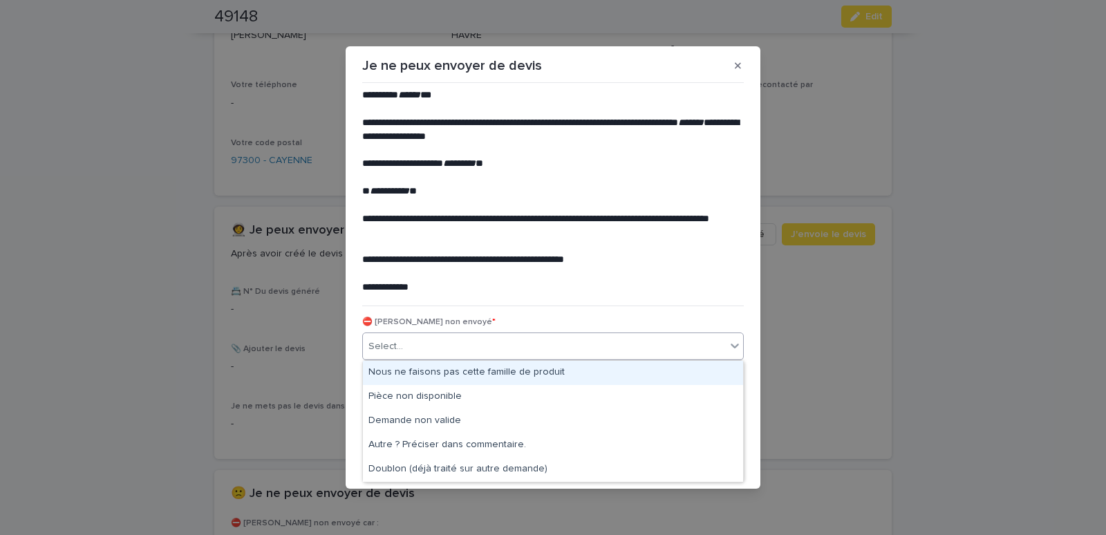
drag, startPoint x: 459, startPoint y: 336, endPoint x: 452, endPoint y: 353, distance: 18.0
click at [458, 338] on div "Select..." at bounding box center [544, 346] width 363 height 23
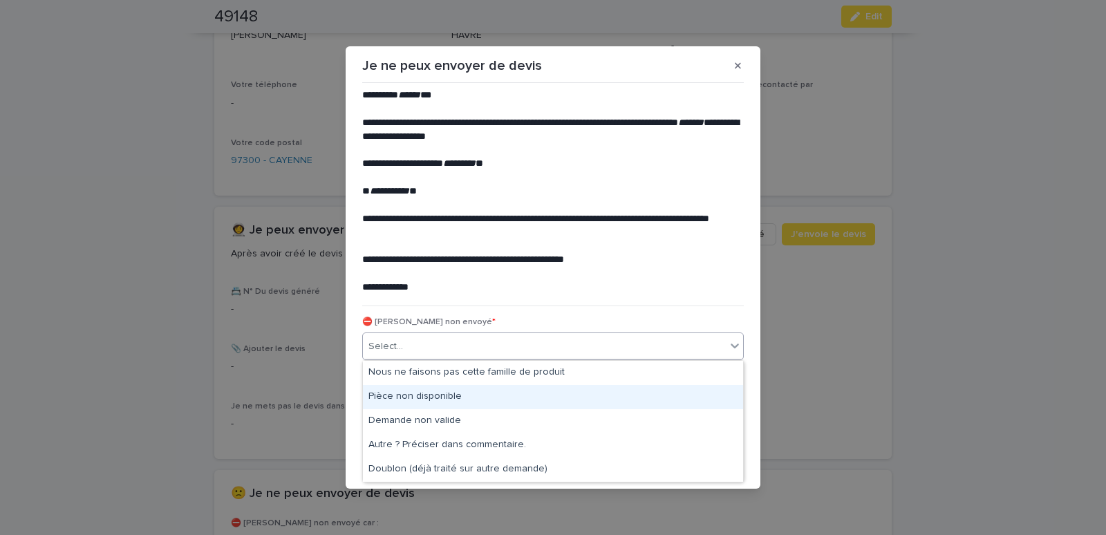
click at [415, 396] on div "Pièce non disponible" at bounding box center [553, 397] width 380 height 24
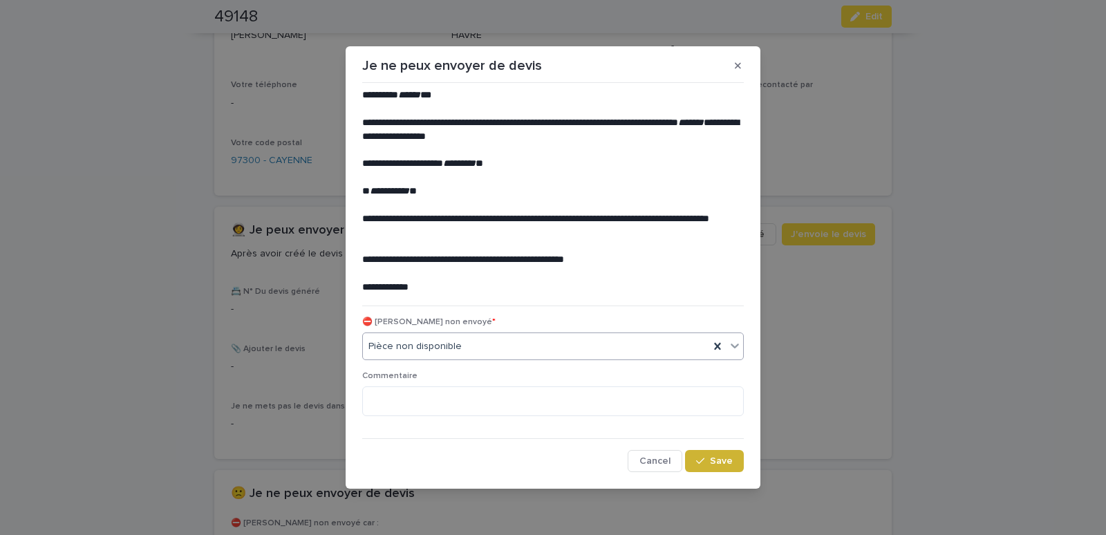
click at [728, 461] on span "Save" at bounding box center [721, 461] width 23 height 10
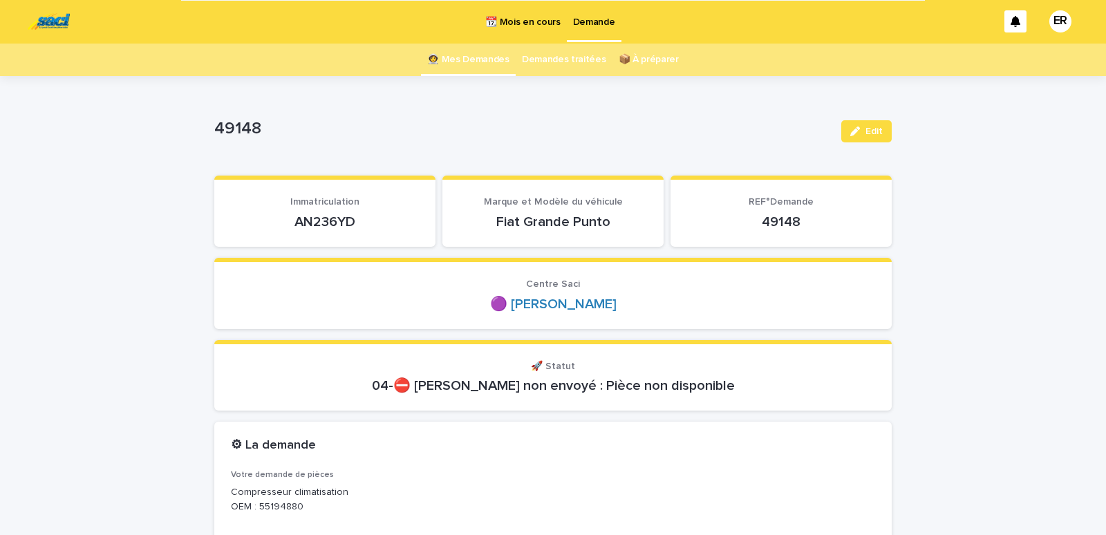
scroll to position [0, 0]
click at [455, 53] on link "👩‍🚀 Mes Demandes" at bounding box center [468, 60] width 82 height 32
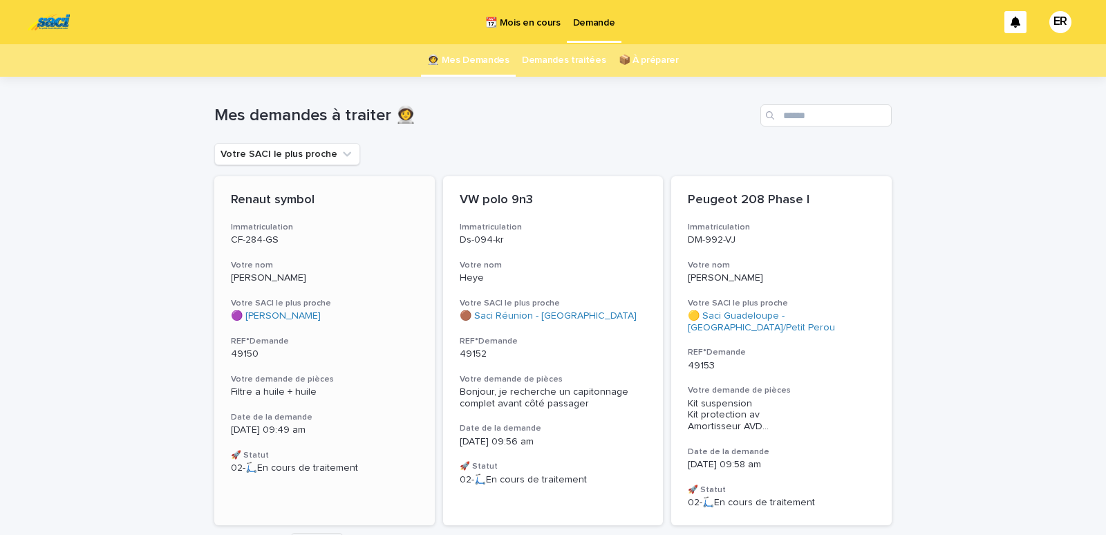
click at [274, 260] on h3 "Votre nom" at bounding box center [324, 265] width 187 height 11
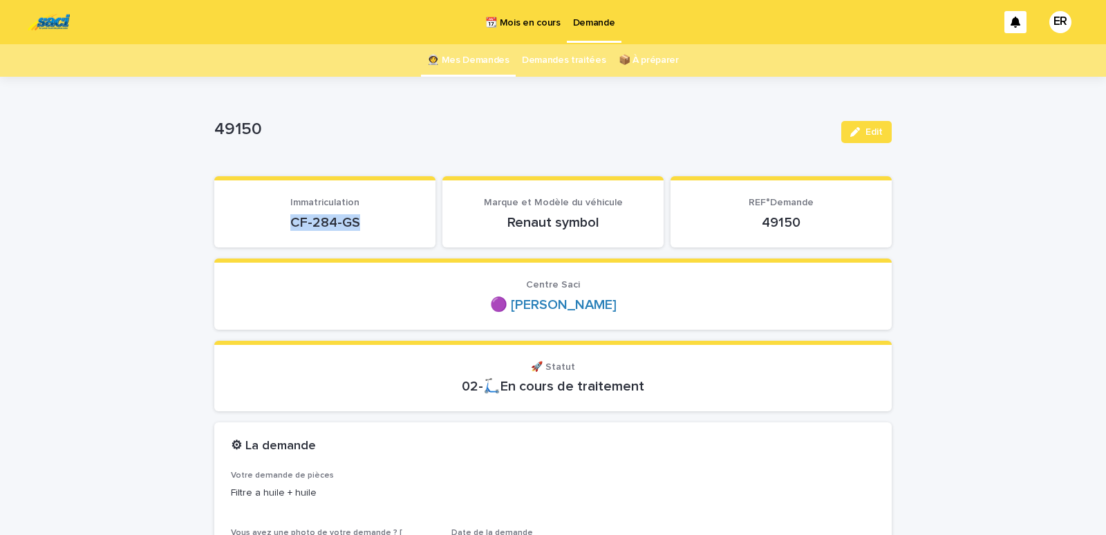
drag, startPoint x: 279, startPoint y: 224, endPoint x: 379, endPoint y: 221, distance: 99.6
click at [379, 222] on p "CF-284-GS" at bounding box center [325, 222] width 188 height 17
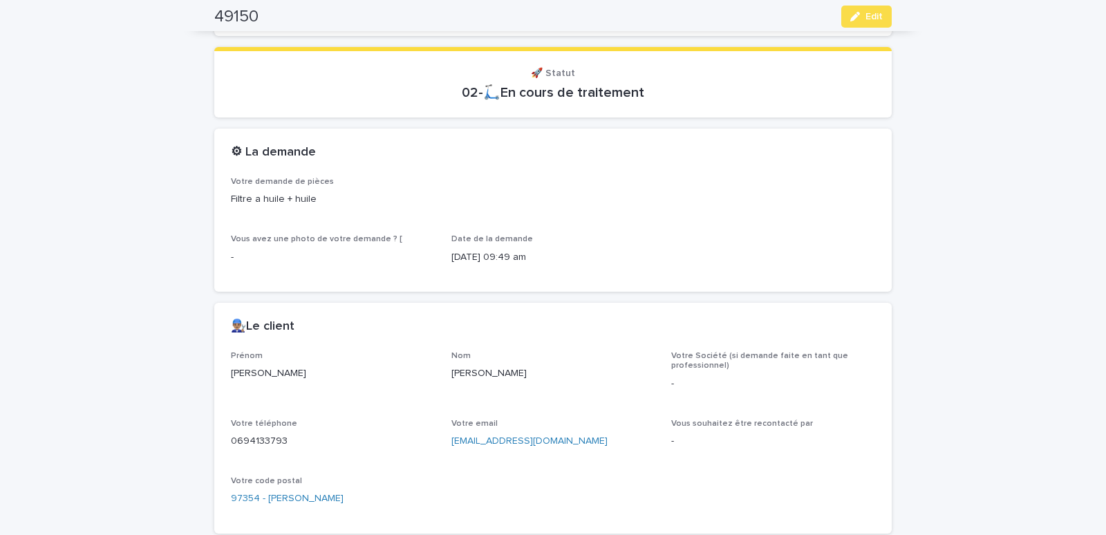
scroll to position [529, 0]
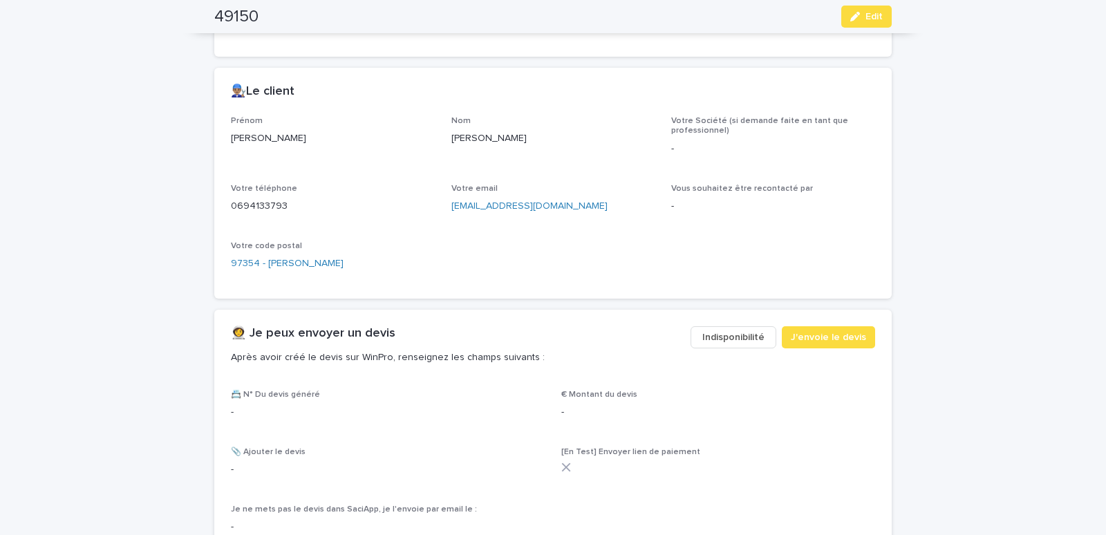
drag, startPoint x: 447, startPoint y: 144, endPoint x: 512, endPoint y: 144, distance: 65.7
click at [512, 144] on p "[PERSON_NAME]" at bounding box center [553, 138] width 204 height 15
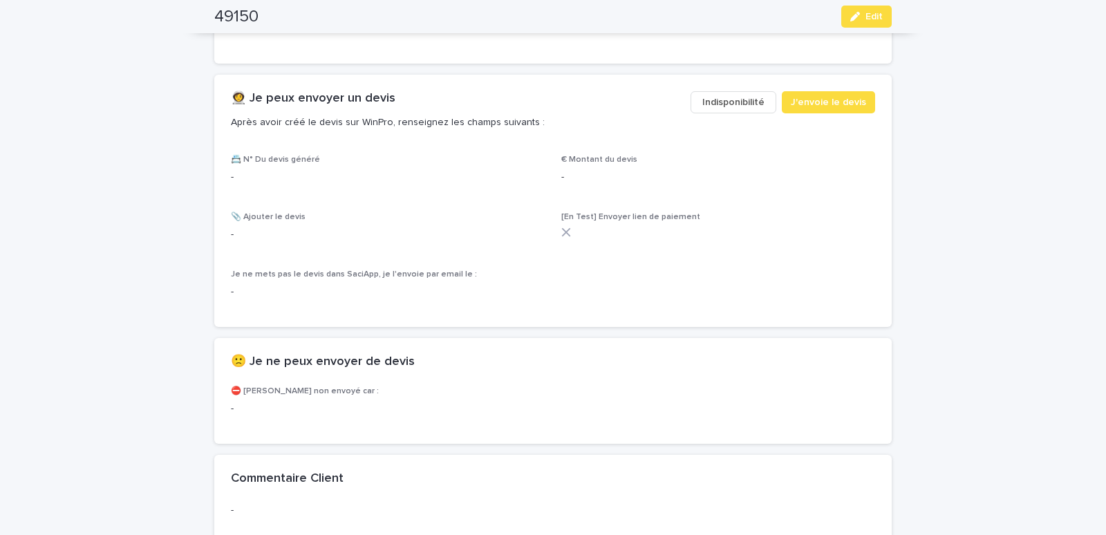
click at [841, 86] on div "👩‍🚀 Je peux envoyer un devis Après avoir créé le devis sur WinPro, renseignez l…" at bounding box center [552, 115] width 677 height 80
click at [834, 102] on span "J'envoie le devis" at bounding box center [828, 102] width 75 height 14
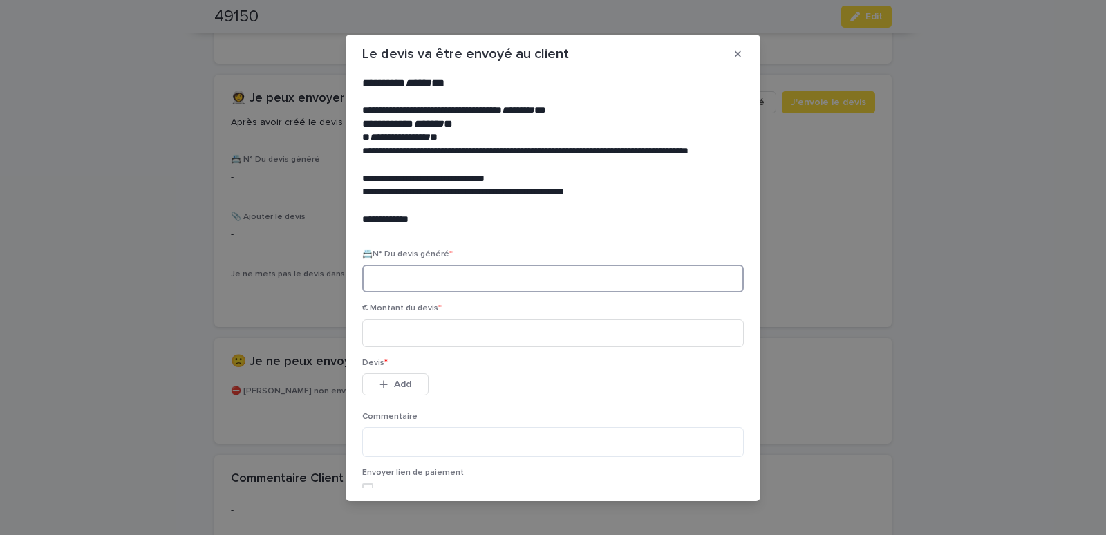
click at [380, 279] on input at bounding box center [553, 279] width 382 height 28
paste input "********"
type input "********"
click at [396, 340] on input at bounding box center [553, 333] width 382 height 28
type input "*****"
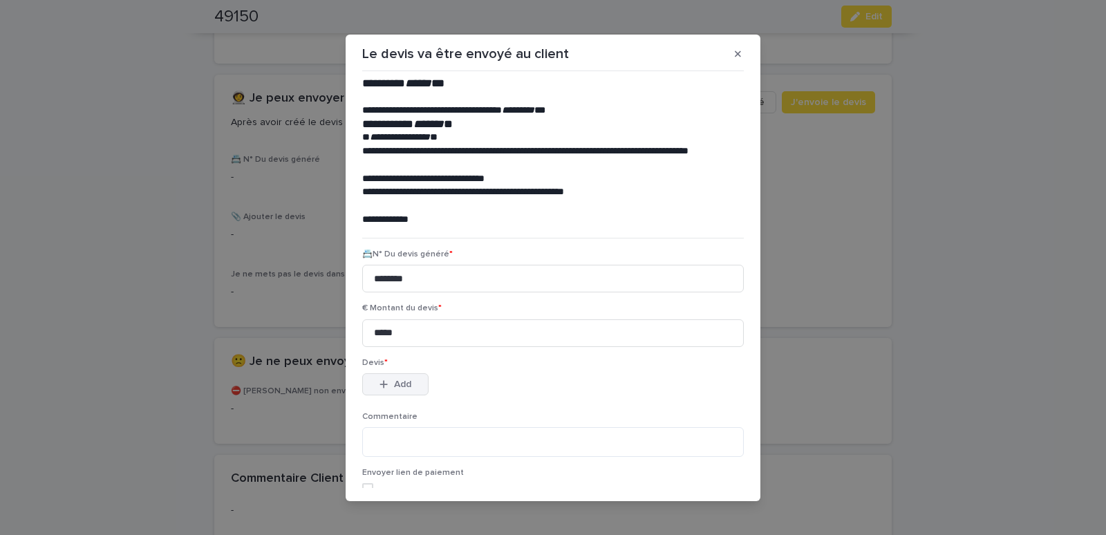
click at [404, 383] on span "Add" at bounding box center [402, 385] width 17 height 10
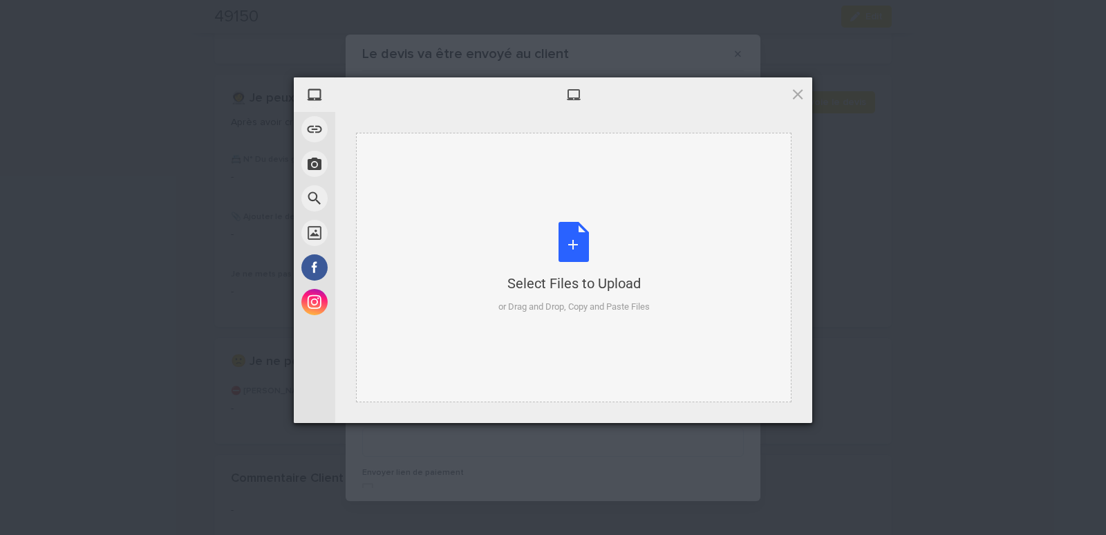
click at [445, 179] on div "Select Files to Upload or Drag and Drop, Copy and Paste Files" at bounding box center [573, 268] width 435 height 270
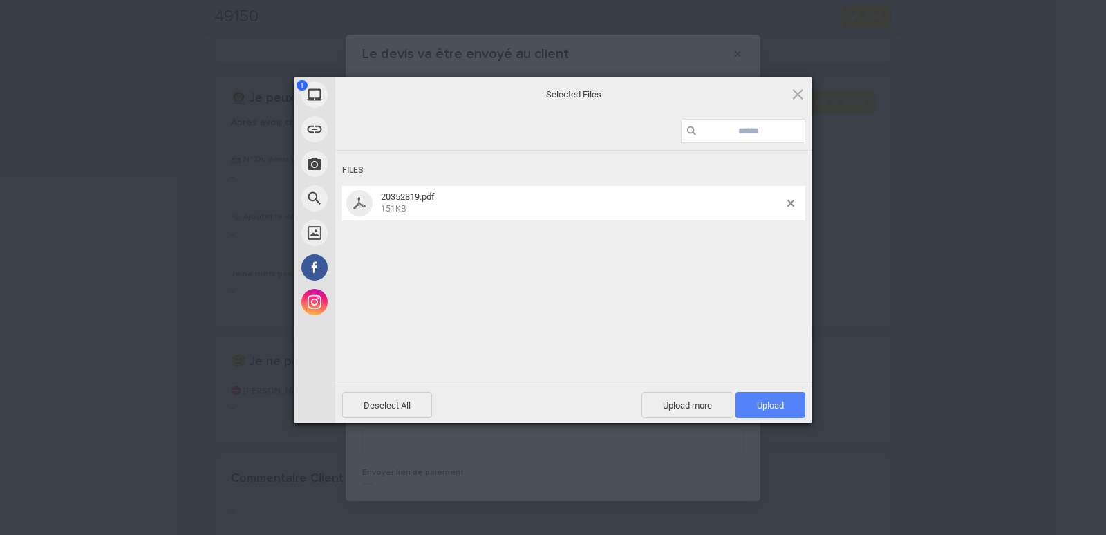
click at [762, 400] on span "Upload 1" at bounding box center [771, 405] width 70 height 26
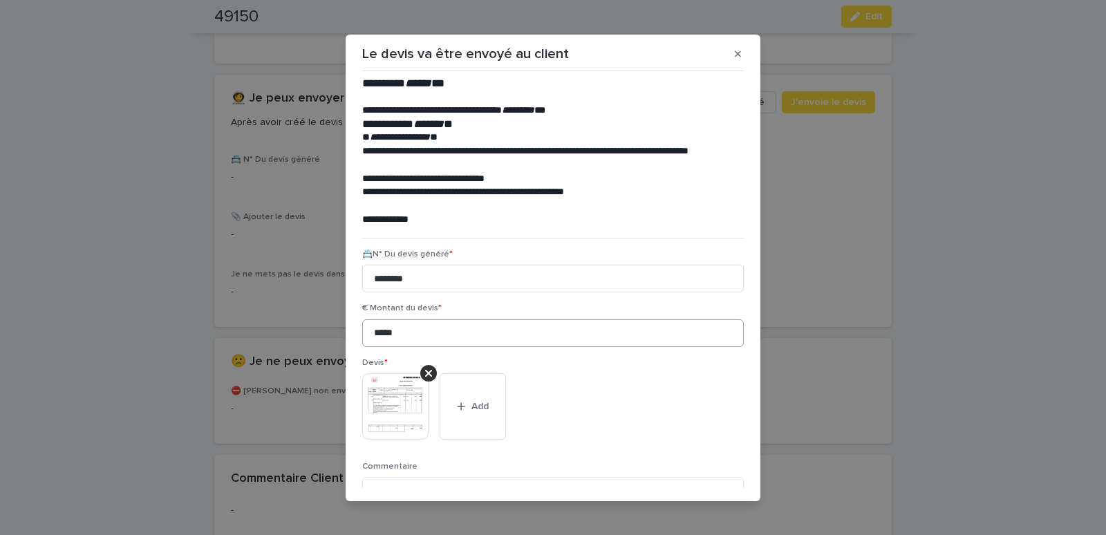
scroll to position [113, 0]
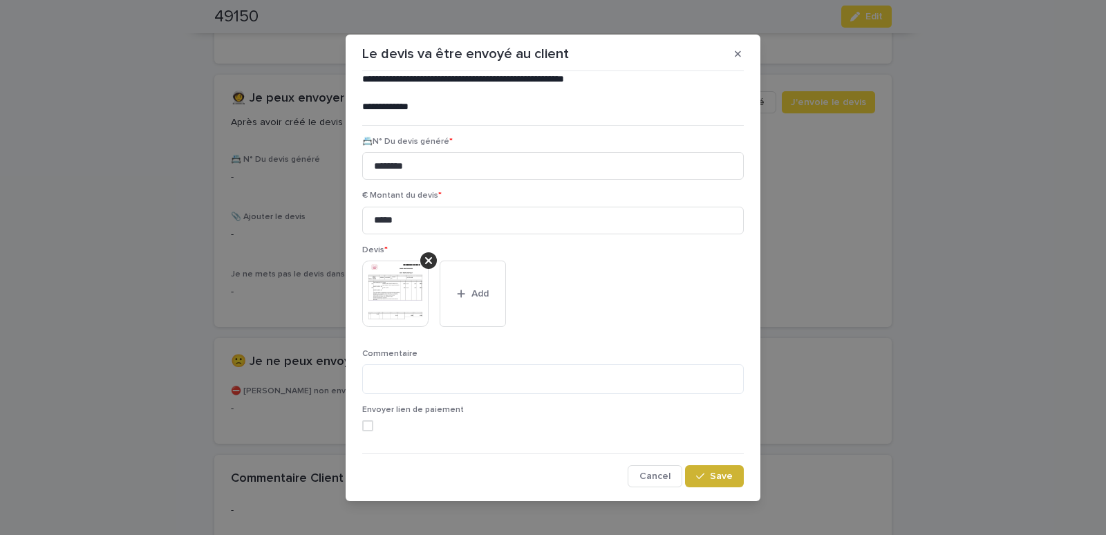
click at [705, 468] on button "Save" at bounding box center [714, 476] width 59 height 22
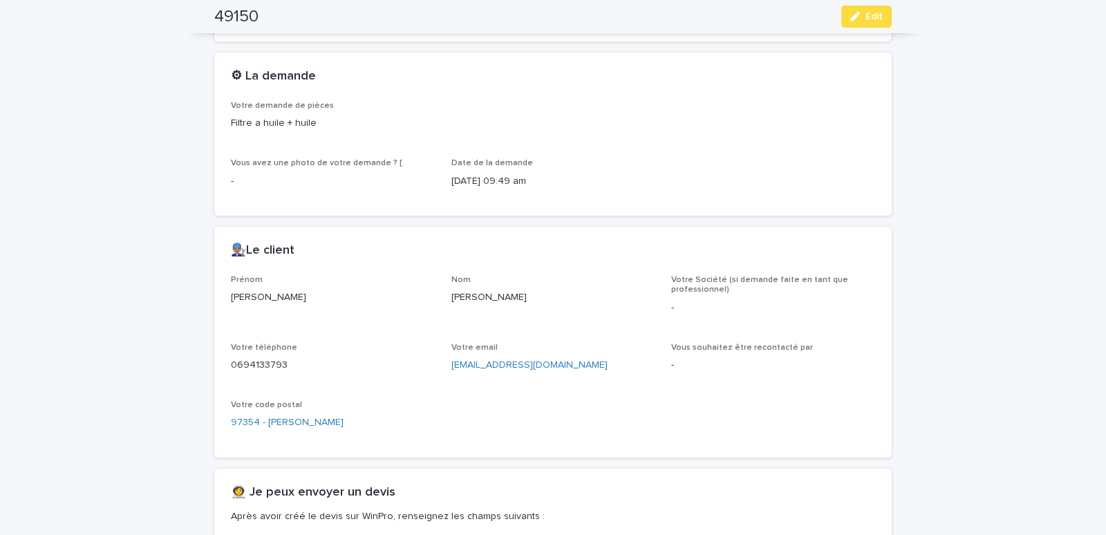
scroll to position [17, 0]
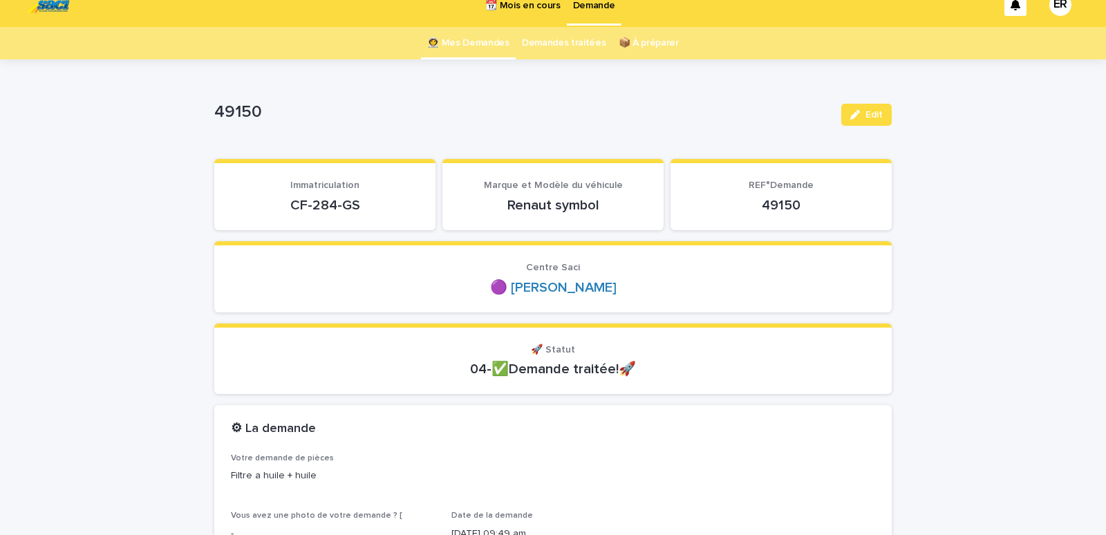
click at [474, 40] on link "👩‍🚀 Mes Demandes" at bounding box center [468, 43] width 82 height 32
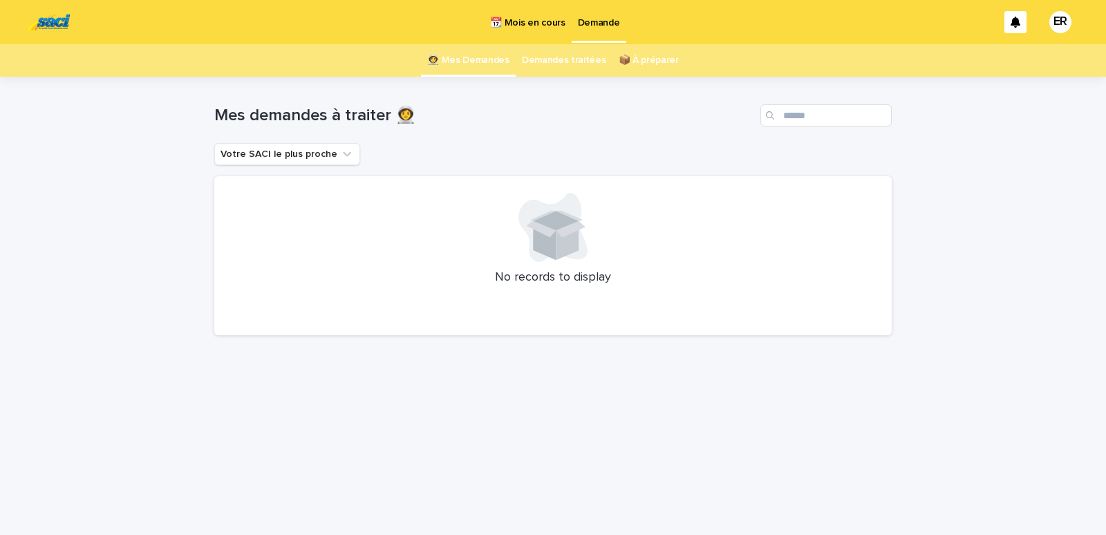
click at [533, 23] on p "📆 Mois en cours" at bounding box center [527, 14] width 75 height 29
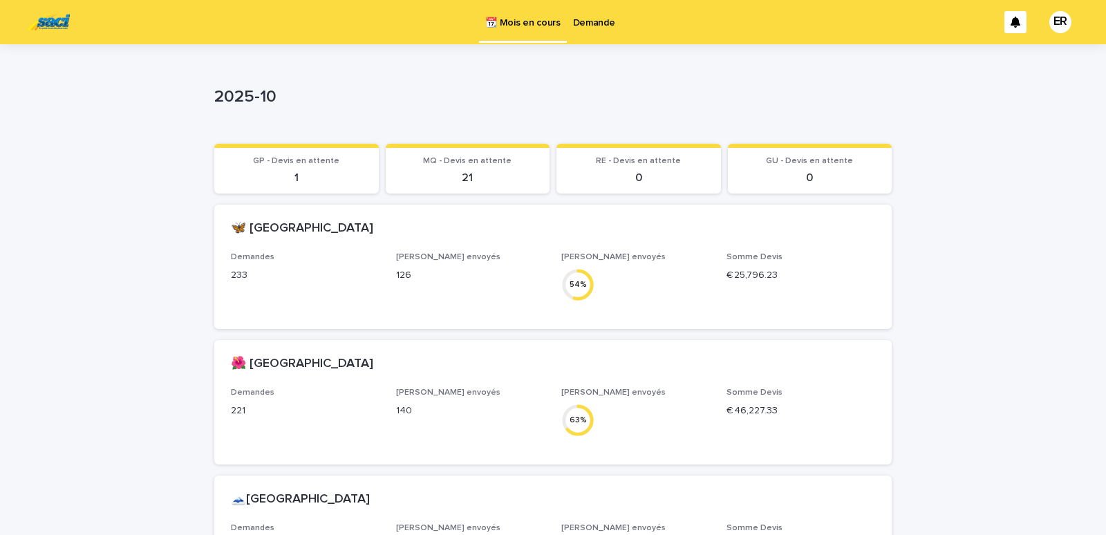
click at [579, 19] on p "Demande" at bounding box center [594, 14] width 42 height 29
